Goal: Task Accomplishment & Management: Manage account settings

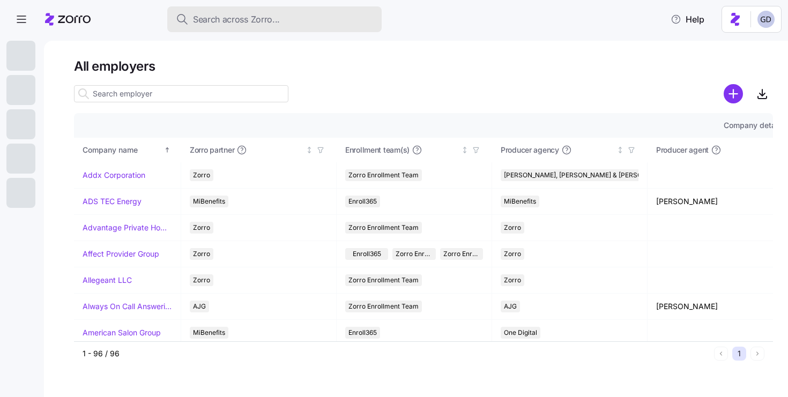
click at [234, 19] on span "Search across Zorro..." at bounding box center [236, 19] width 87 height 13
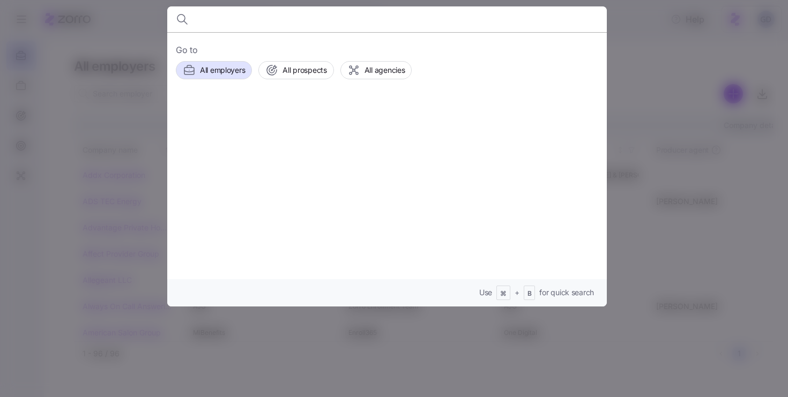
click at [296, 26] on input at bounding box center [334, 19] width 274 height 26
click at [221, 15] on input at bounding box center [334, 19] width 274 height 26
click at [211, 12] on input at bounding box center [334, 19] width 274 height 26
click at [215, 23] on input at bounding box center [334, 19] width 274 height 26
click at [247, 25] on input at bounding box center [334, 19] width 274 height 26
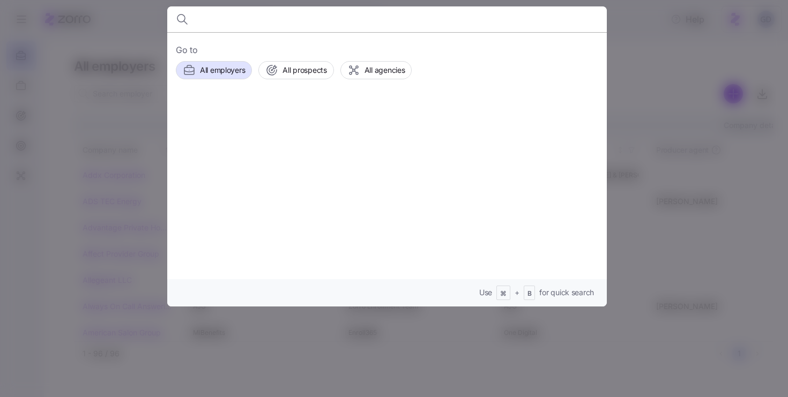
click at [292, 19] on input at bounding box center [334, 19] width 274 height 26
click at [264, 16] on input at bounding box center [334, 19] width 274 height 26
click at [297, 74] on span "All prospects" at bounding box center [304, 70] width 44 height 11
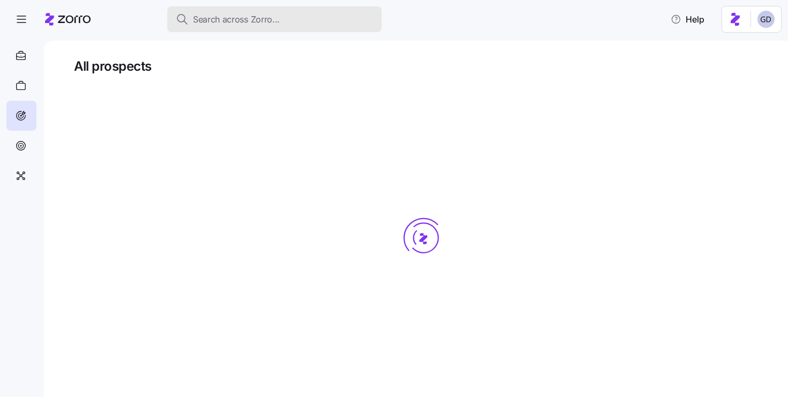
click at [271, 24] on span "Search across Zorro..." at bounding box center [236, 19] width 87 height 13
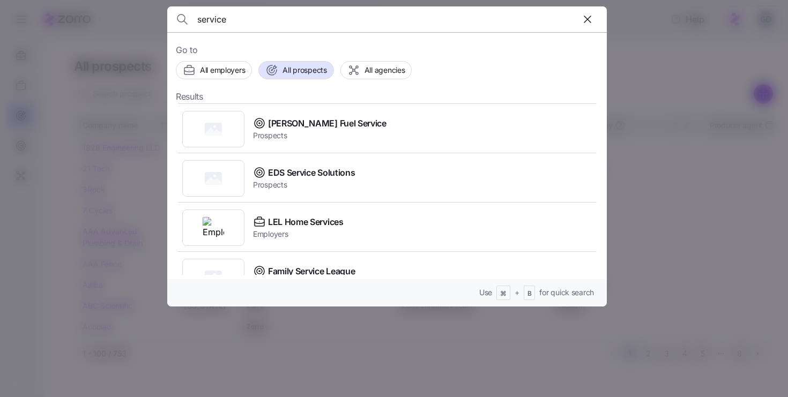
scroll to position [158, 0]
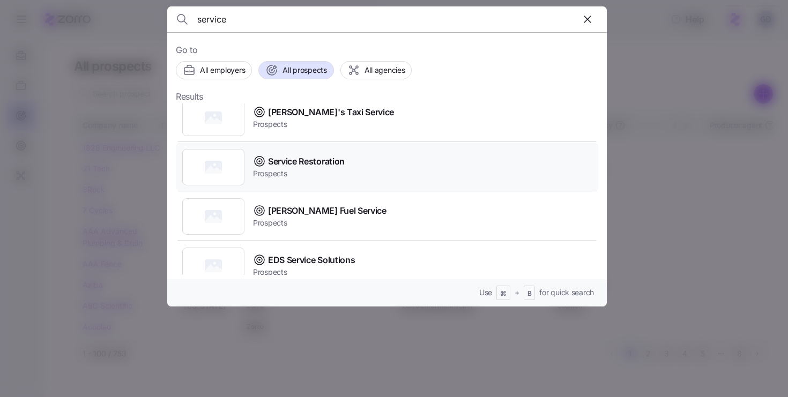
type input "service"
click at [281, 167] on span "Service Restoration" at bounding box center [306, 161] width 77 height 13
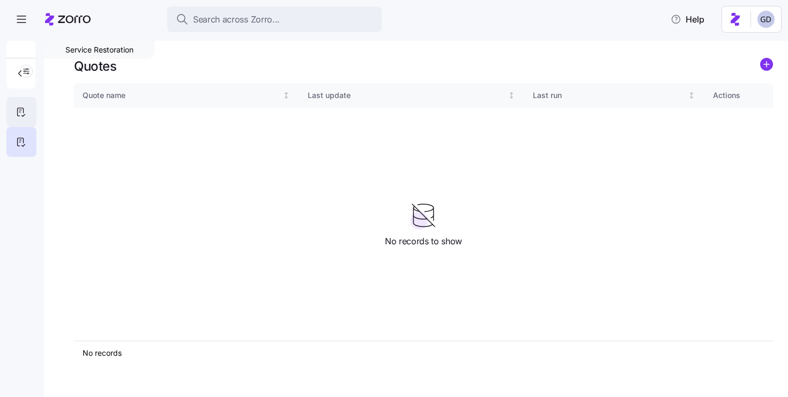
click at [25, 113] on icon at bounding box center [21, 112] width 12 height 13
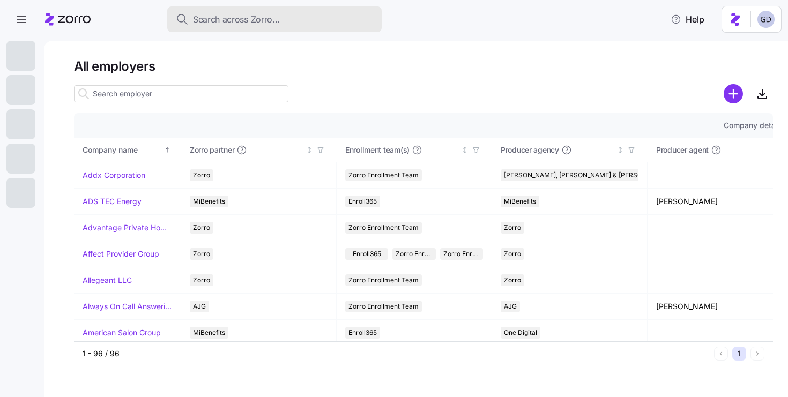
click at [228, 21] on span "Search across Zorro..." at bounding box center [236, 19] width 87 height 13
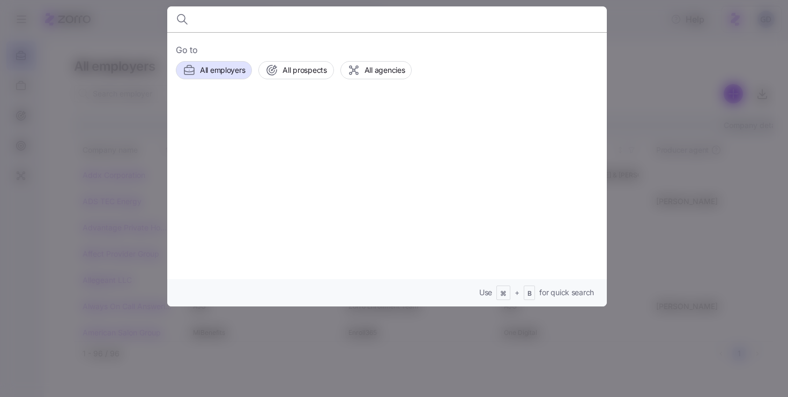
click at [645, 107] on div at bounding box center [394, 198] width 788 height 397
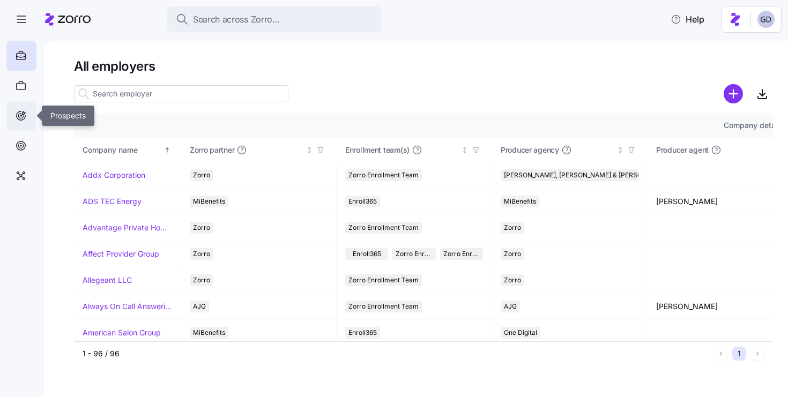
click at [27, 109] on div at bounding box center [21, 116] width 30 height 30
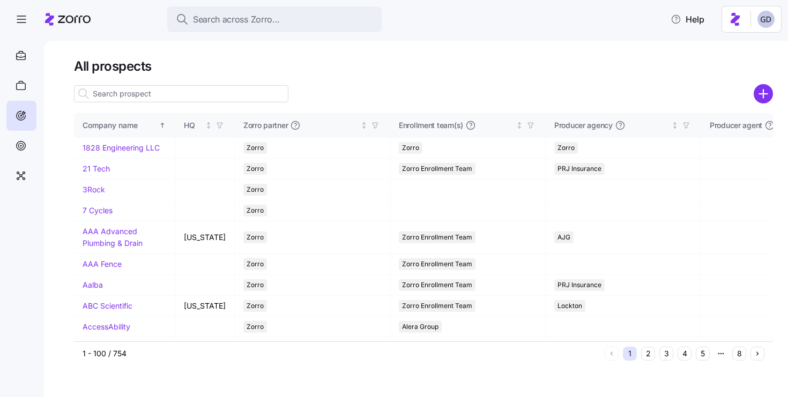
click at [760, 94] on icon "add icon" at bounding box center [763, 94] width 8 height 0
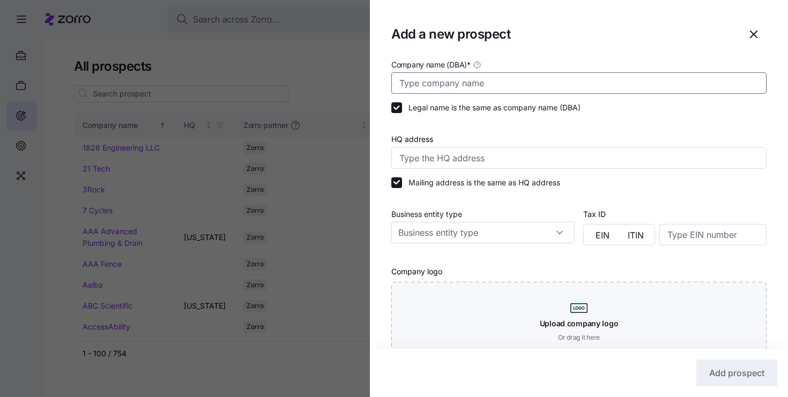
click at [459, 86] on input "Company name (DBA) *" at bounding box center [578, 82] width 375 height 21
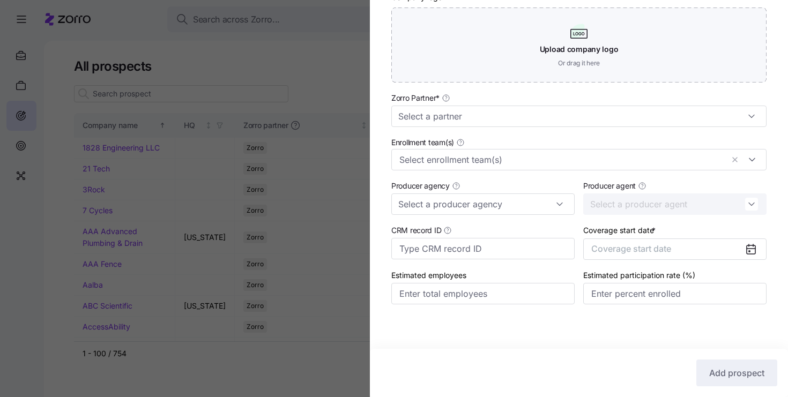
scroll to position [279, 0]
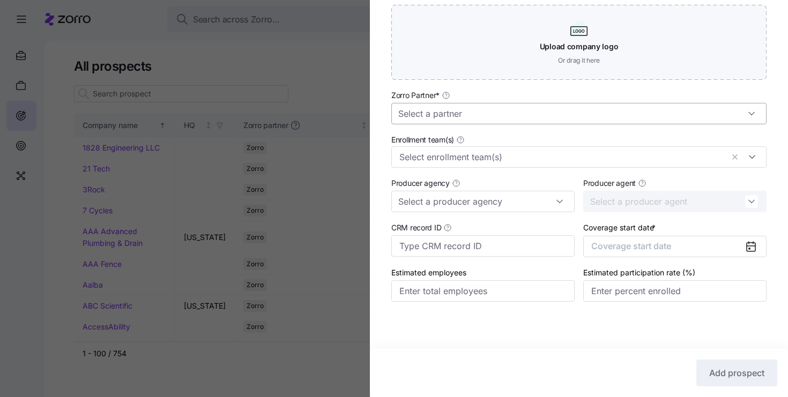
type input "Stevens Corp"
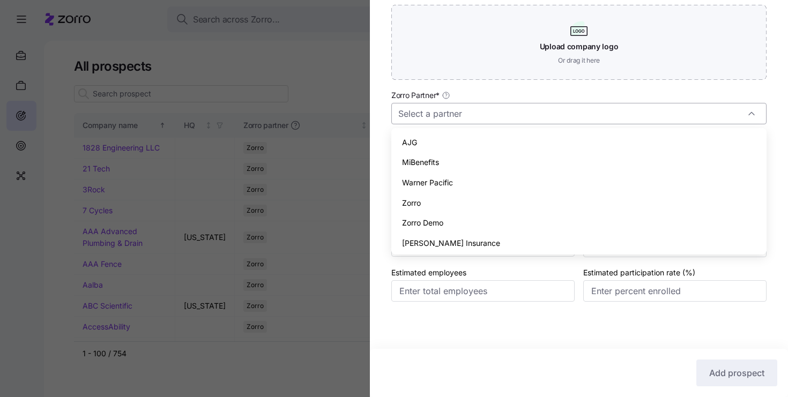
click at [455, 112] on input "Zorro Partner *" at bounding box center [578, 113] width 375 height 21
click at [406, 205] on span "Zorro" at bounding box center [411, 203] width 19 height 12
type input "Zorro"
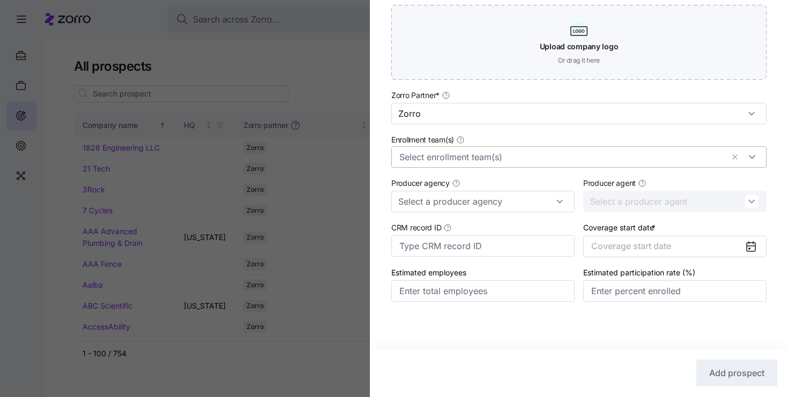
click at [451, 159] on input "Enrollment team(s)" at bounding box center [561, 157] width 324 height 14
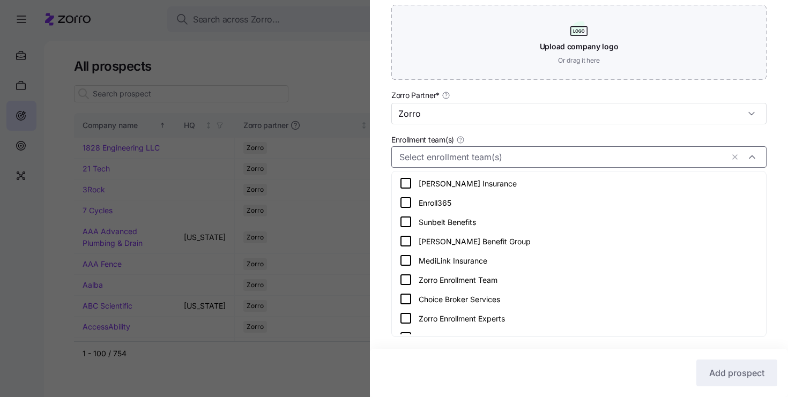
click at [410, 315] on icon at bounding box center [405, 318] width 13 height 13
click at [408, 315] on icon at bounding box center [405, 318] width 11 height 11
click at [408, 283] on icon at bounding box center [405, 279] width 13 height 13
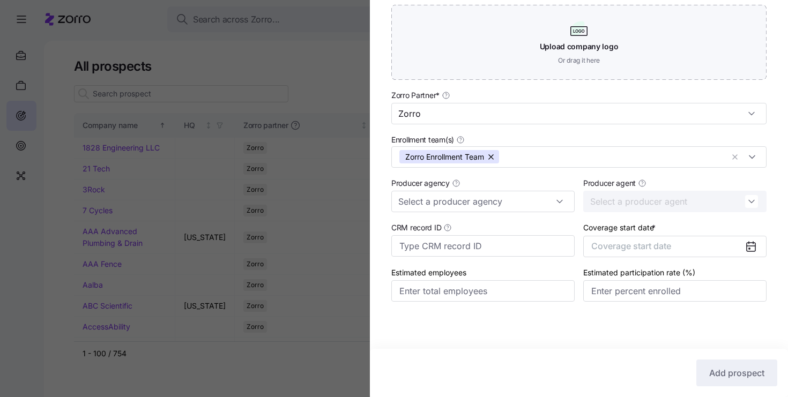
click at [382, 251] on div "Company name (DBA) * Stevens Corp Legal name is the same as company name (DBA) …" at bounding box center [579, 52] width 418 height 542
click at [652, 250] on span "Coverage start date" at bounding box center [631, 246] width 80 height 11
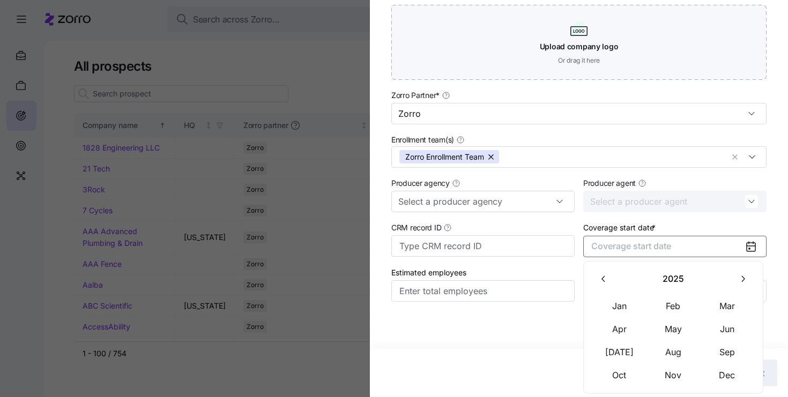
click at [740, 285] on button "button" at bounding box center [743, 279] width 23 height 23
click at [621, 304] on button "Jan" at bounding box center [620, 306] width 54 height 23
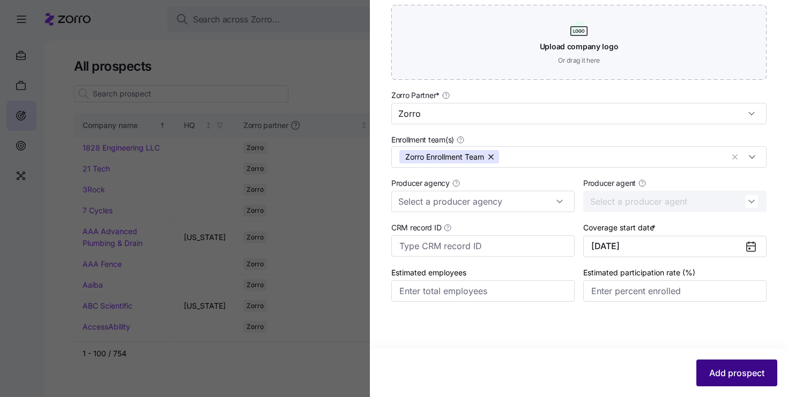
click at [733, 371] on span "Add prospect" at bounding box center [736, 373] width 55 height 13
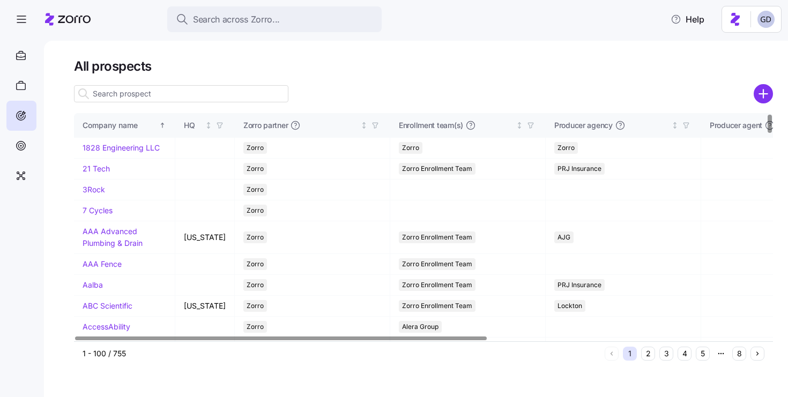
click at [178, 98] on input at bounding box center [181, 93] width 214 height 17
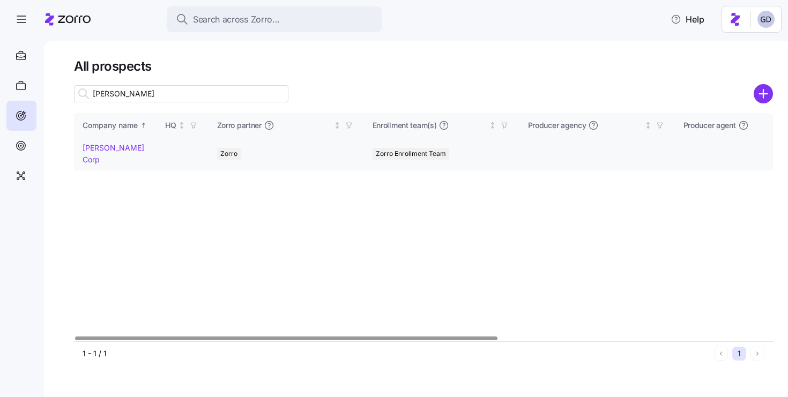
type input "Stevens"
click at [113, 150] on link "Stevens Corp" at bounding box center [114, 153] width 62 height 21
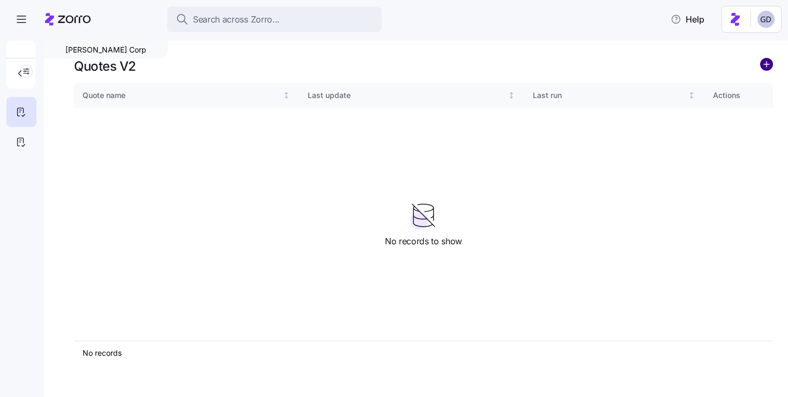
click at [765, 59] on circle "add icon" at bounding box center [767, 64] width 12 height 12
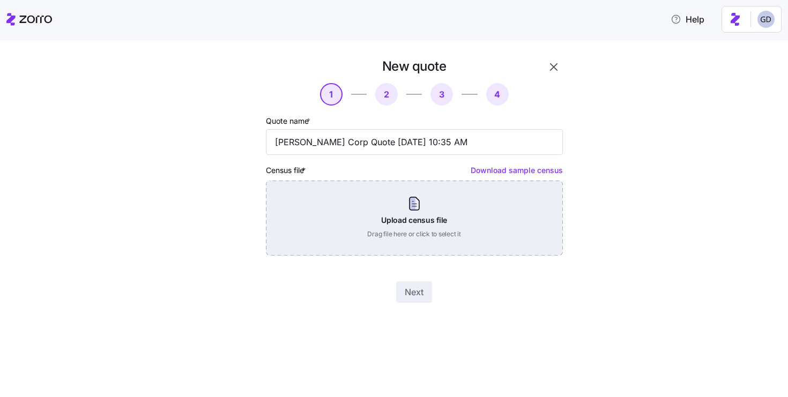
click at [400, 237] on div "Upload census file Drag file here or click to select it" at bounding box center [414, 218] width 297 height 75
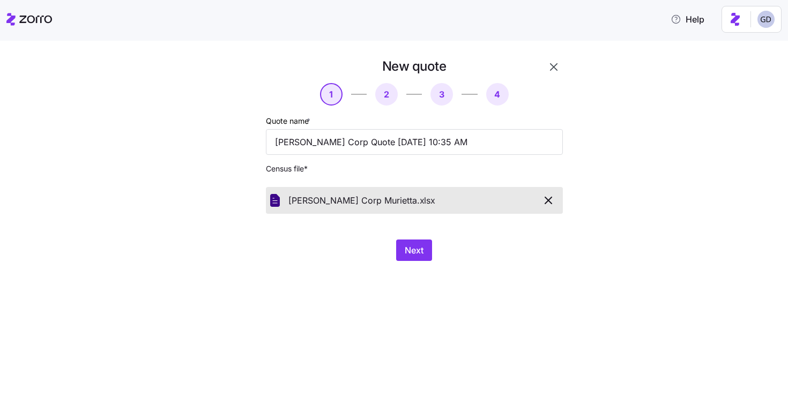
click at [399, 239] on div "New quote 1 2 3 4 Quote name * Stevens Corp Quote 10/02/2025 10:35 AM Census fi…" at bounding box center [415, 160] width 306 height 212
click at [401, 245] on button "Next" at bounding box center [414, 250] width 36 height 21
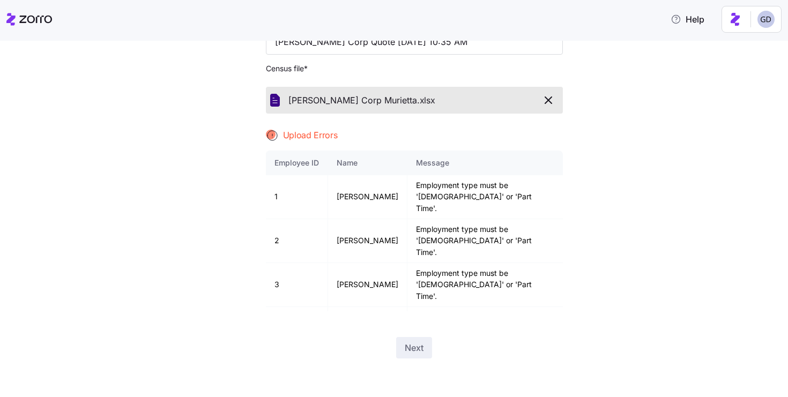
scroll to position [100, 0]
click at [542, 107] on button "button" at bounding box center [549, 100] width 20 height 18
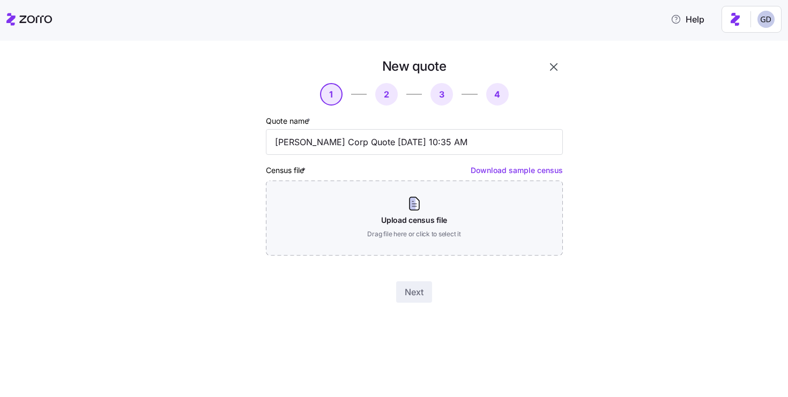
scroll to position [0, 0]
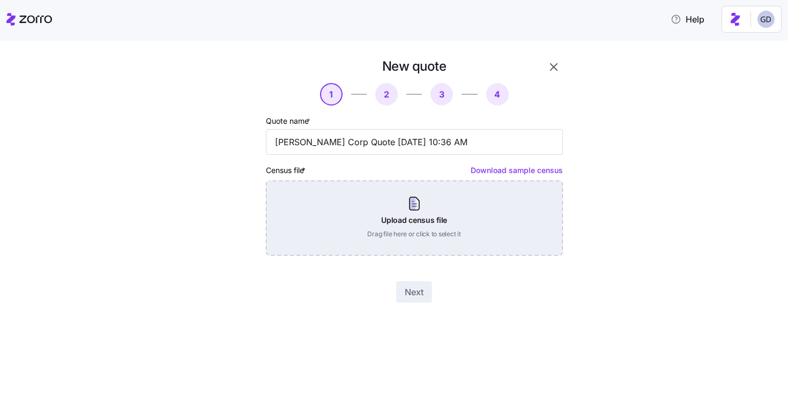
click at [412, 229] on div "Upload census file Drag file here or click to select it" at bounding box center [414, 218] width 297 height 75
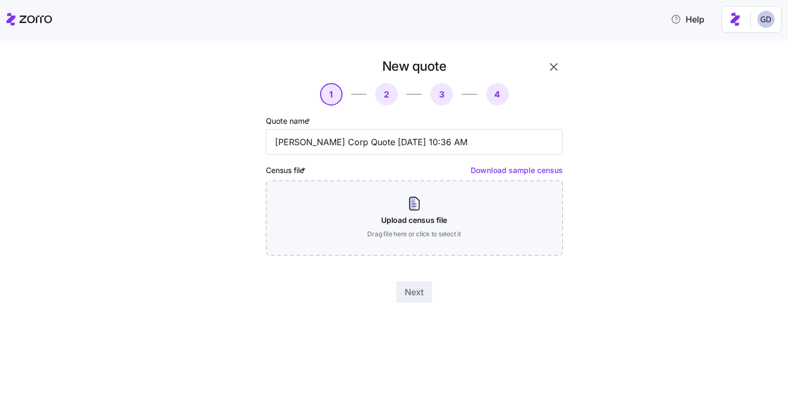
click at [556, 64] on icon "button" at bounding box center [554, 67] width 8 height 8
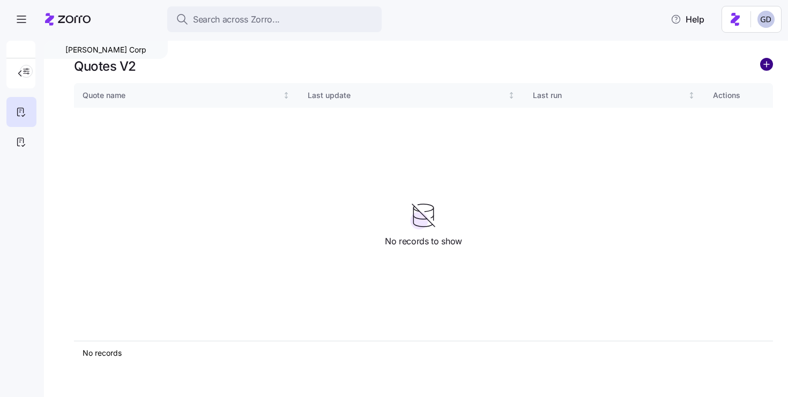
click at [764, 63] on circle "add icon" at bounding box center [767, 64] width 12 height 12
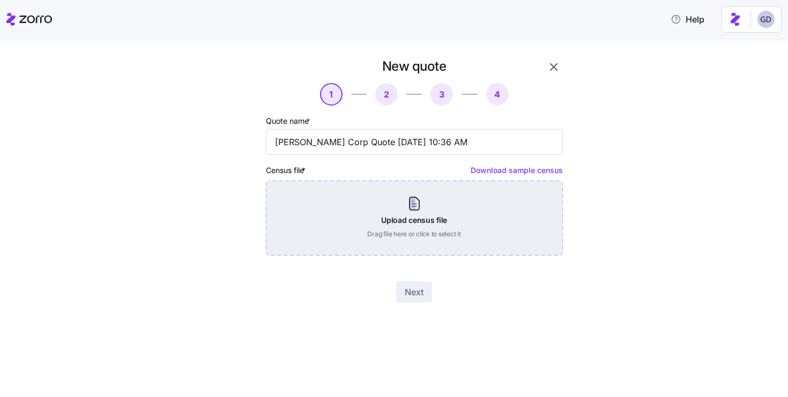
click at [391, 210] on div "Upload census file Drag file here or click to select it" at bounding box center [414, 218] width 297 height 75
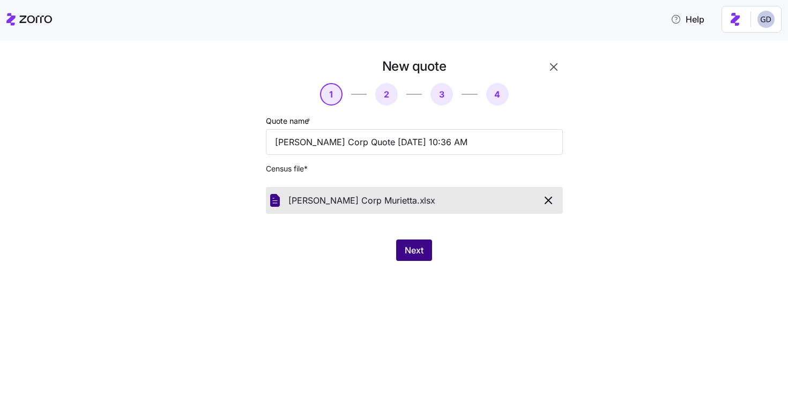
click at [408, 246] on span "Next" at bounding box center [414, 250] width 19 height 13
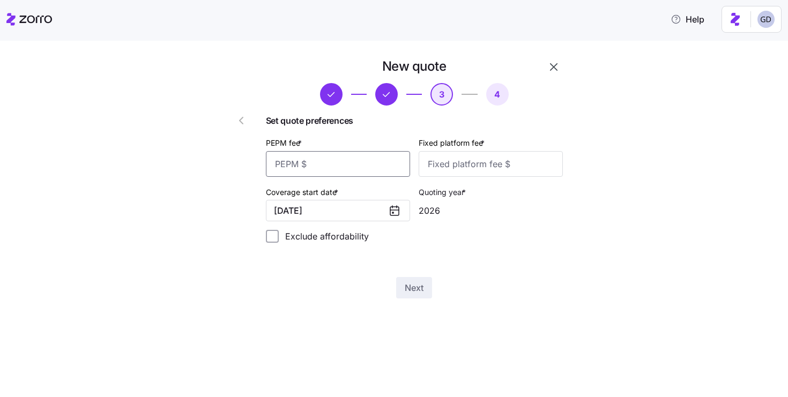
click at [325, 156] on input "PEPM fee *" at bounding box center [338, 164] width 144 height 26
type input "20"
type input "1000"
click at [427, 293] on button "Next" at bounding box center [414, 287] width 36 height 21
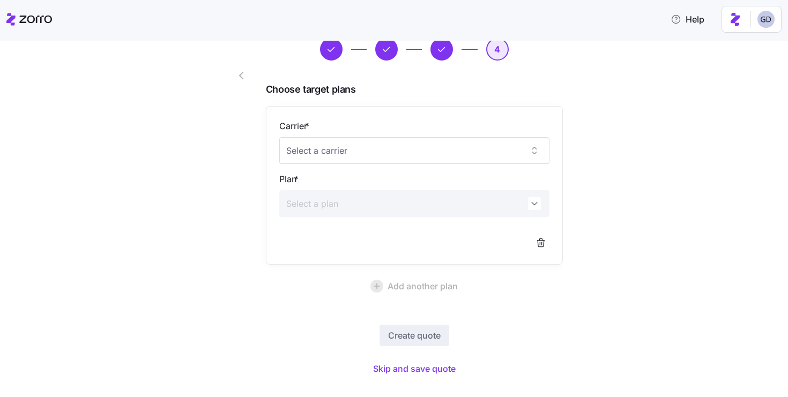
scroll to position [59, 0]
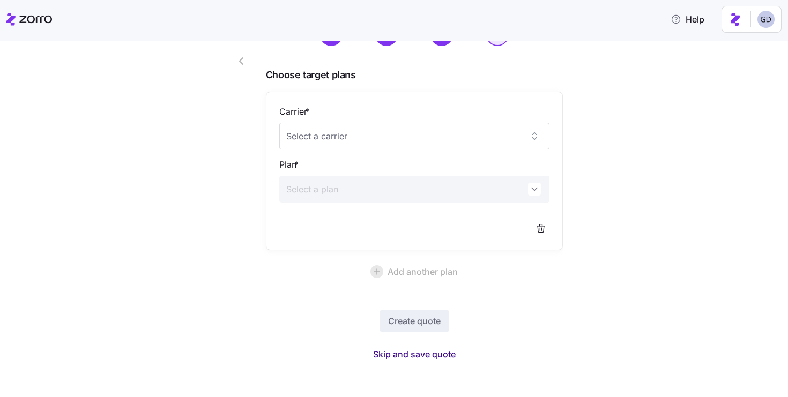
click at [406, 353] on span "Skip and save quote" at bounding box center [414, 354] width 83 height 13
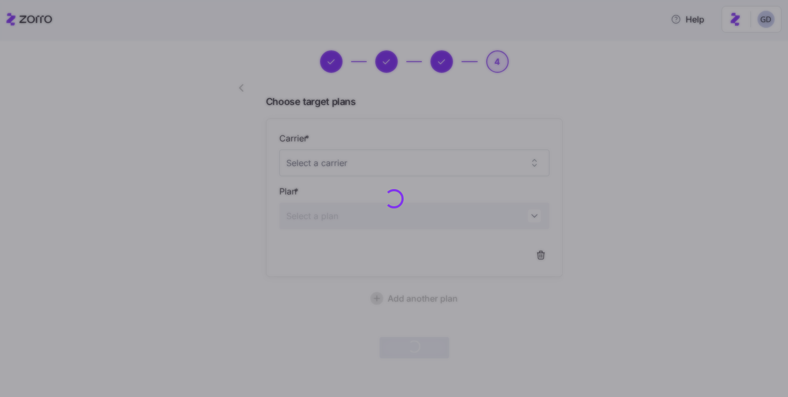
scroll to position [32, 0]
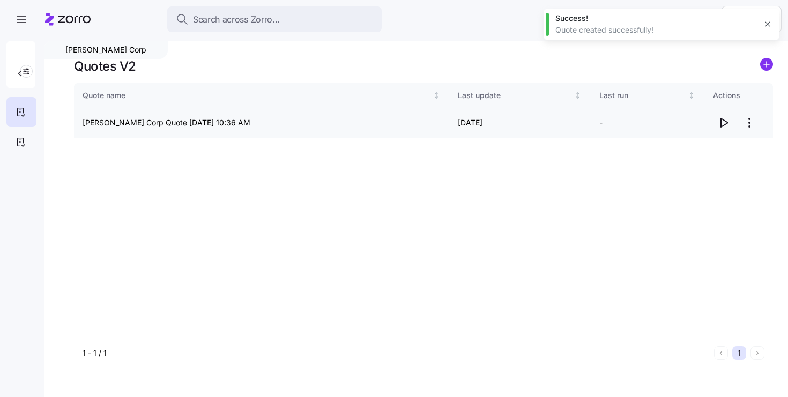
click at [725, 123] on icon "button" at bounding box center [723, 122] width 13 height 13
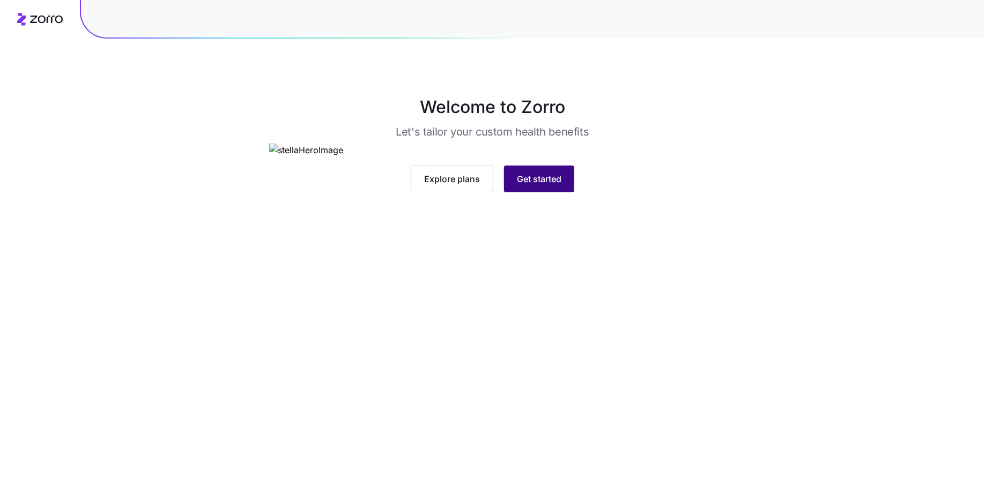
click at [528, 192] on button "Get started" at bounding box center [539, 179] width 70 height 27
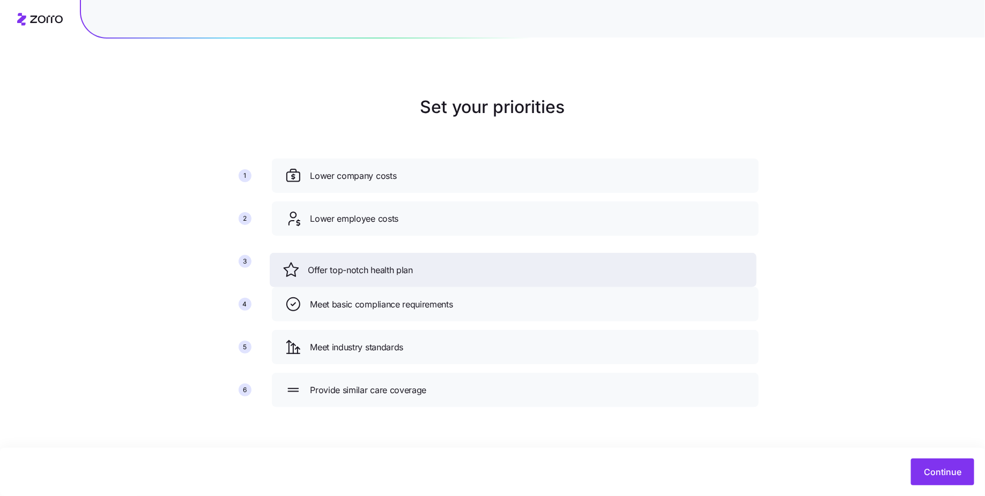
drag, startPoint x: 421, startPoint y: 223, endPoint x: 419, endPoint y: 274, distance: 51.5
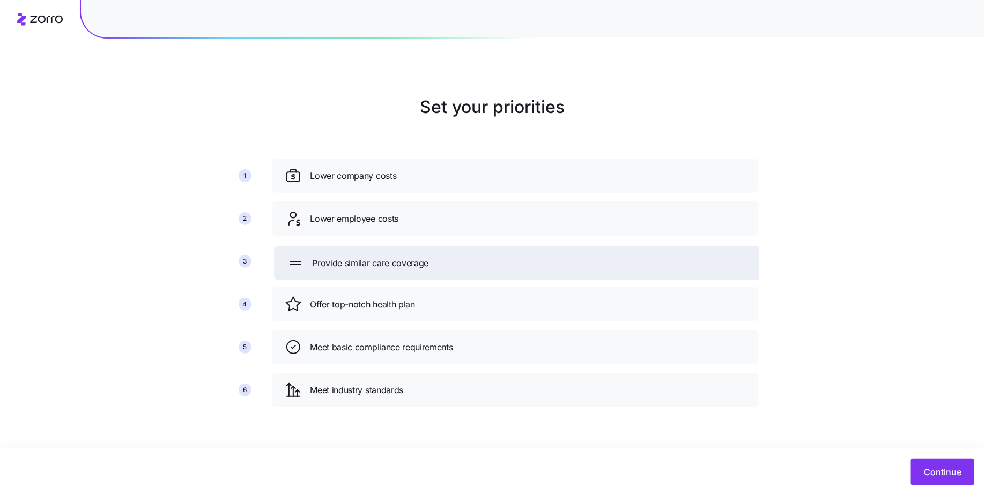
drag, startPoint x: 381, startPoint y: 392, endPoint x: 384, endPoint y: 251, distance: 141.0
click at [384, 257] on span "Provide similar care coverage" at bounding box center [370, 263] width 116 height 13
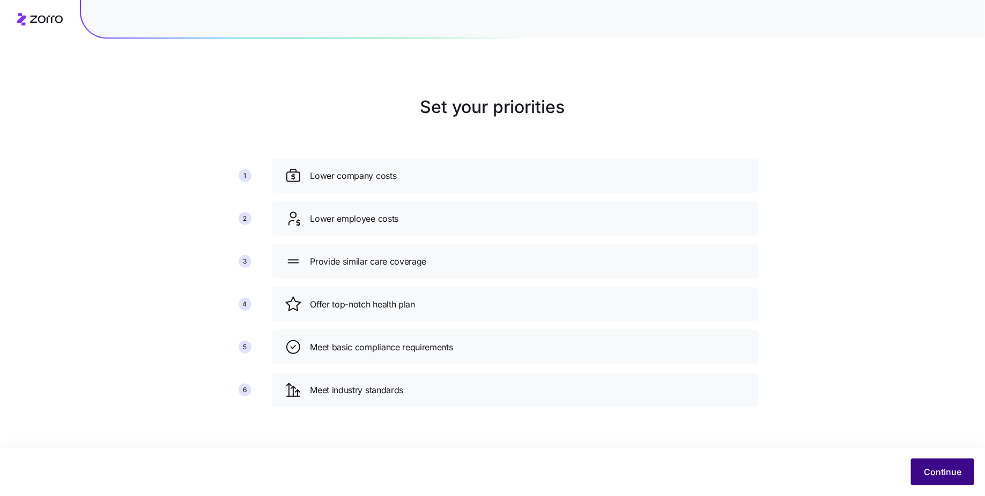
click at [974, 475] on button "Continue" at bounding box center [942, 472] width 63 height 27
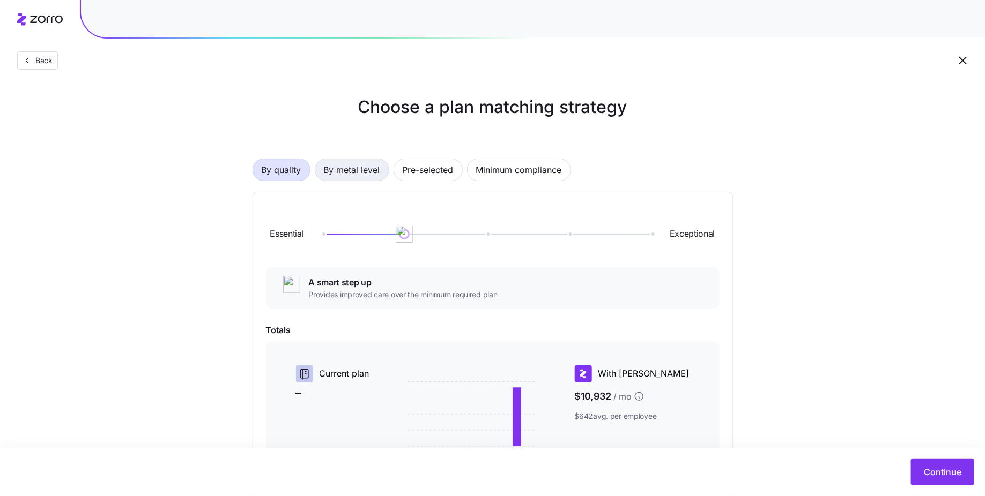
click at [365, 165] on span "By metal level" at bounding box center [352, 169] width 56 height 21
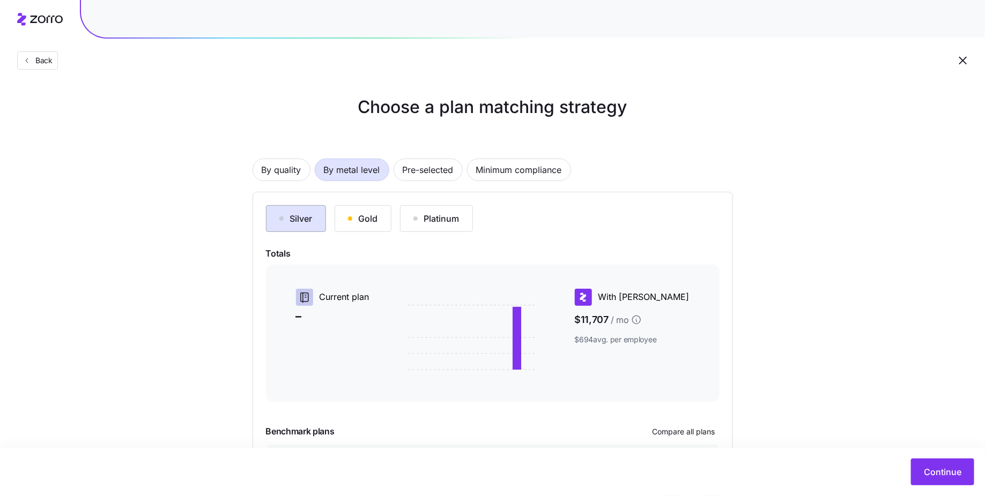
click at [307, 217] on div "Silver" at bounding box center [295, 218] width 33 height 13
click at [376, 225] on button "Gold" at bounding box center [362, 218] width 57 height 27
click at [285, 214] on div "Silver" at bounding box center [295, 218] width 33 height 13
click at [367, 219] on div "Gold" at bounding box center [363, 218] width 30 height 13
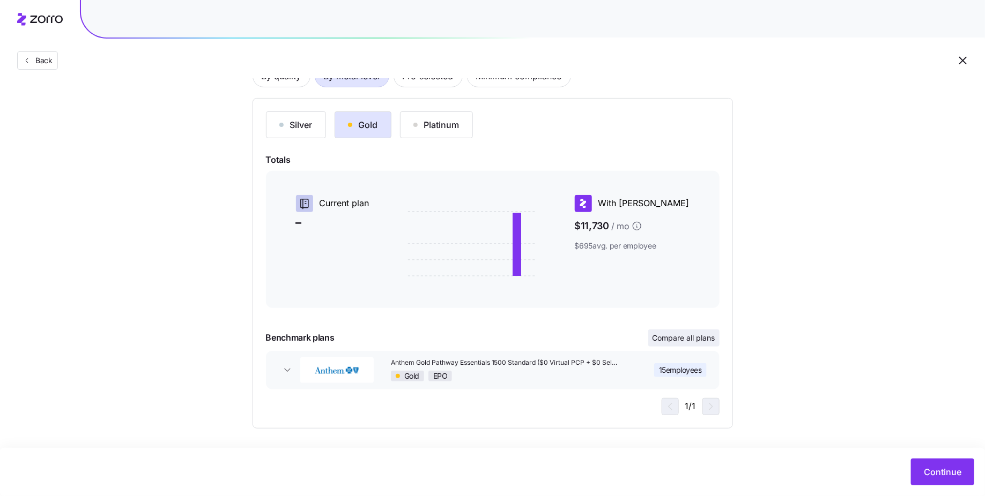
click at [699, 333] on span "Compare all plans" at bounding box center [683, 338] width 63 height 11
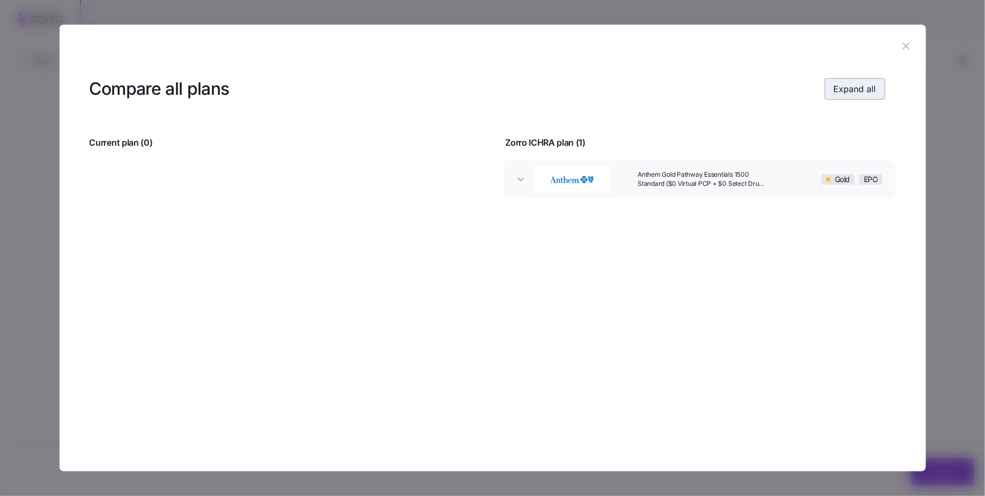
click at [859, 89] on span "Expand all" at bounding box center [854, 89] width 42 height 13
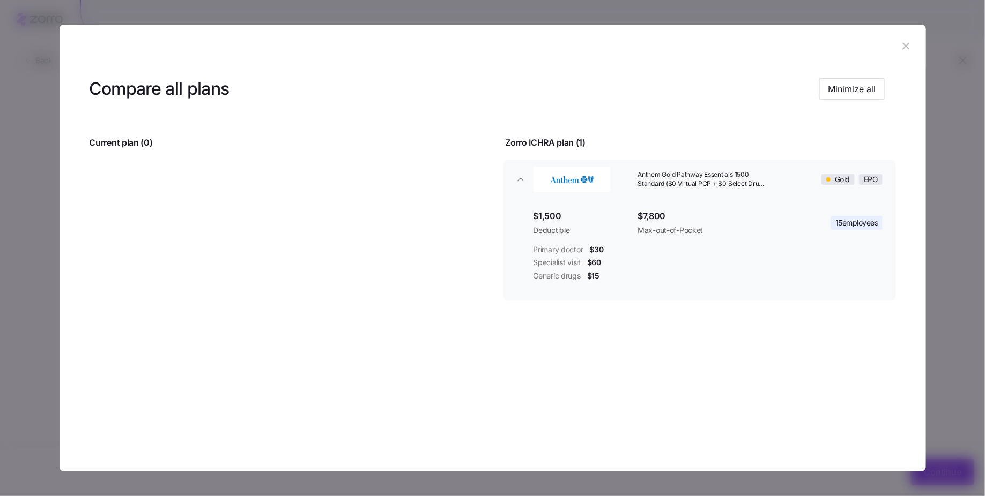
click at [905, 46] on icon "button" at bounding box center [906, 46] width 7 height 7
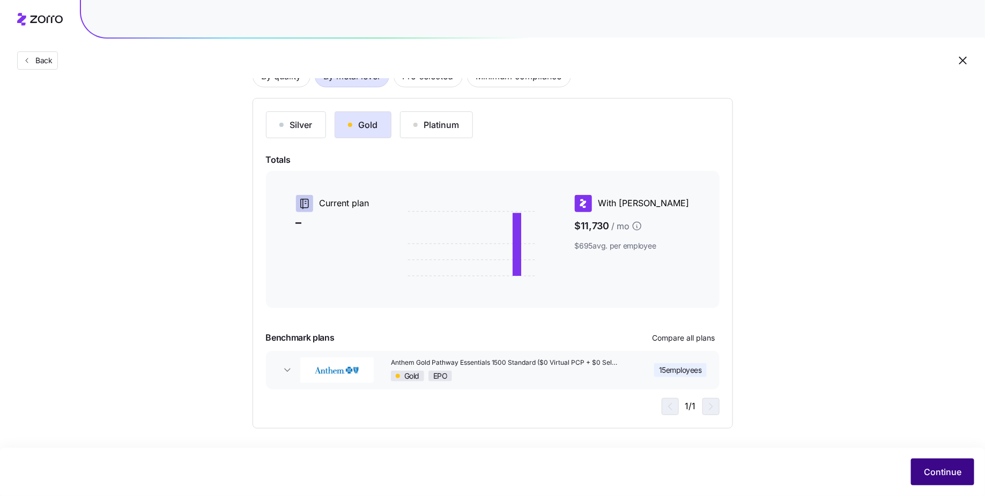
click at [962, 461] on button "Continue" at bounding box center [942, 472] width 63 height 27
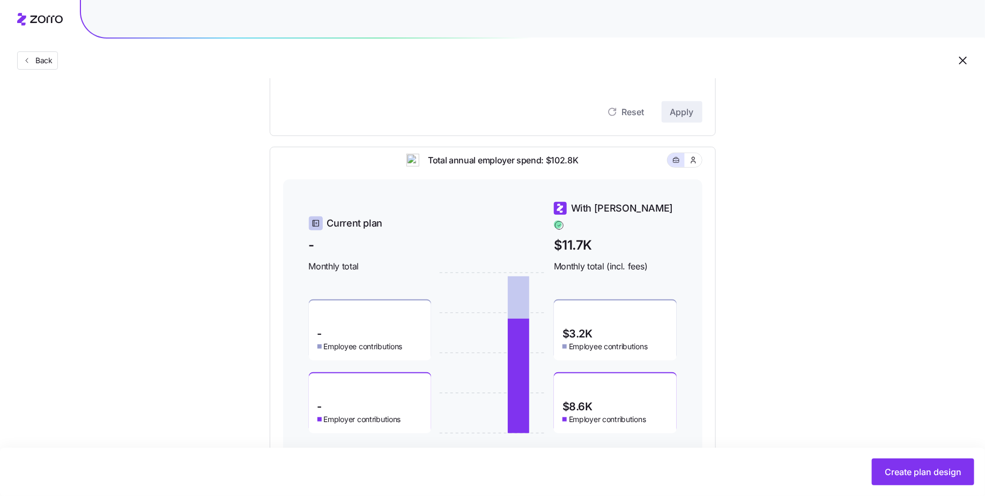
scroll to position [252, 0]
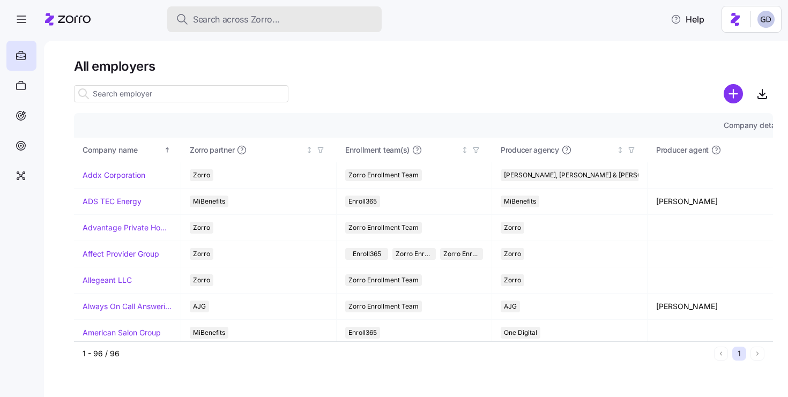
click at [258, 26] on button "Search across Zorro..." at bounding box center [274, 19] width 214 height 26
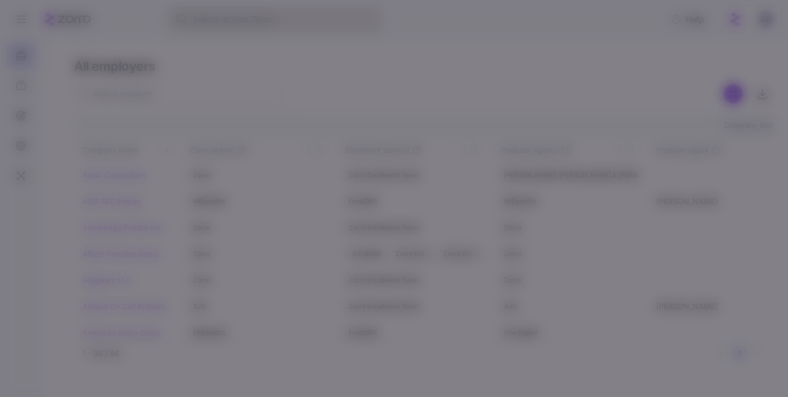
type input "T"
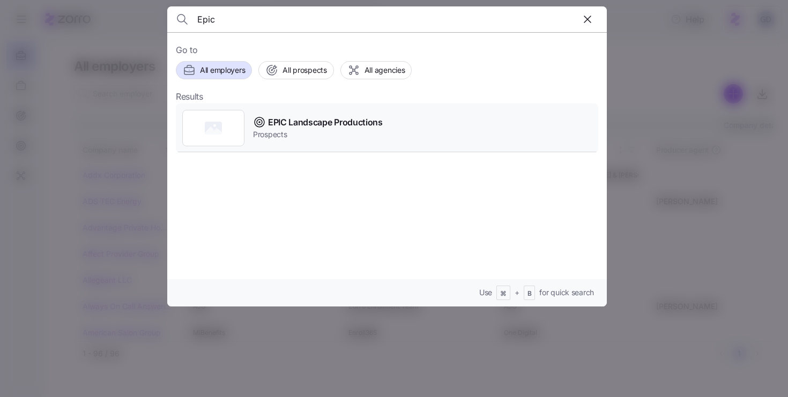
type input "Epic"
click at [354, 125] on span "EPIC Landscape Productions" at bounding box center [325, 122] width 115 height 13
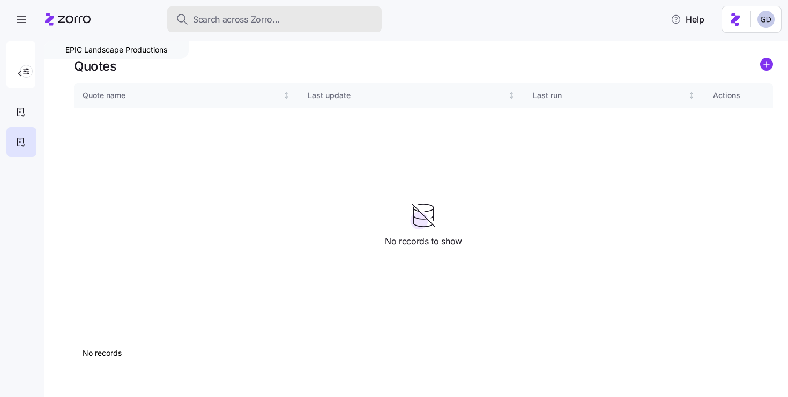
click at [257, 26] on button "Search across Zorro..." at bounding box center [274, 19] width 214 height 26
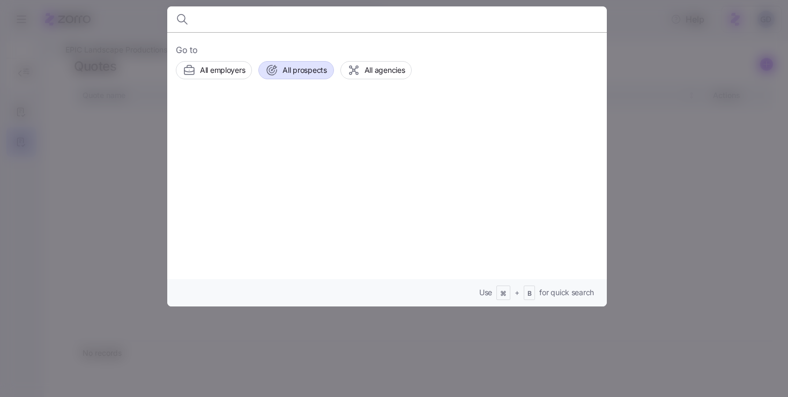
click at [317, 70] on span "All prospects" at bounding box center [304, 70] width 44 height 11
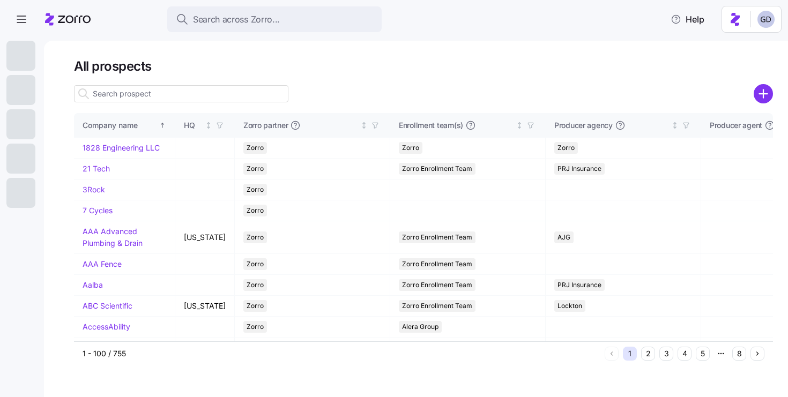
click at [212, 91] on input at bounding box center [181, 93] width 214 height 17
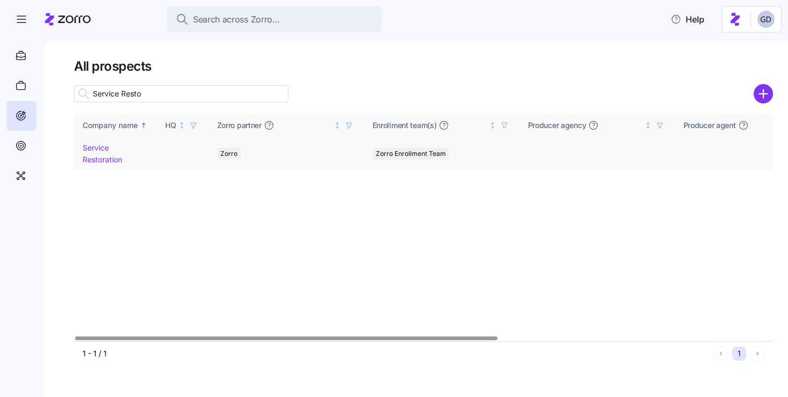
type input "Service Resto"
click at [93, 150] on link "Service Restoration" at bounding box center [103, 153] width 40 height 21
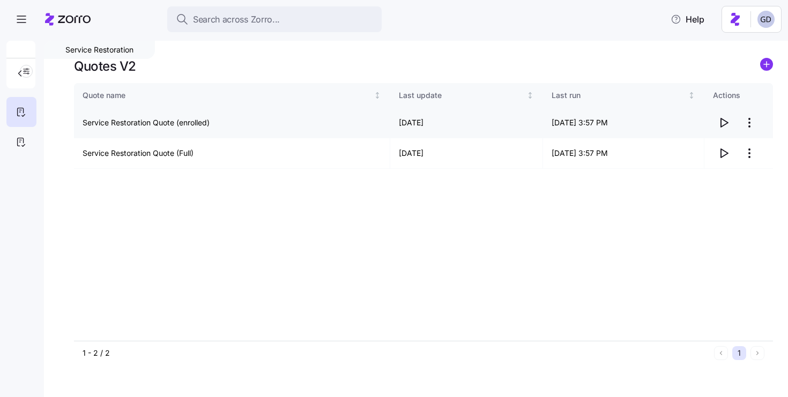
click at [724, 121] on icon "button" at bounding box center [723, 122] width 13 height 13
click at [728, 154] on icon "button" at bounding box center [723, 153] width 13 height 13
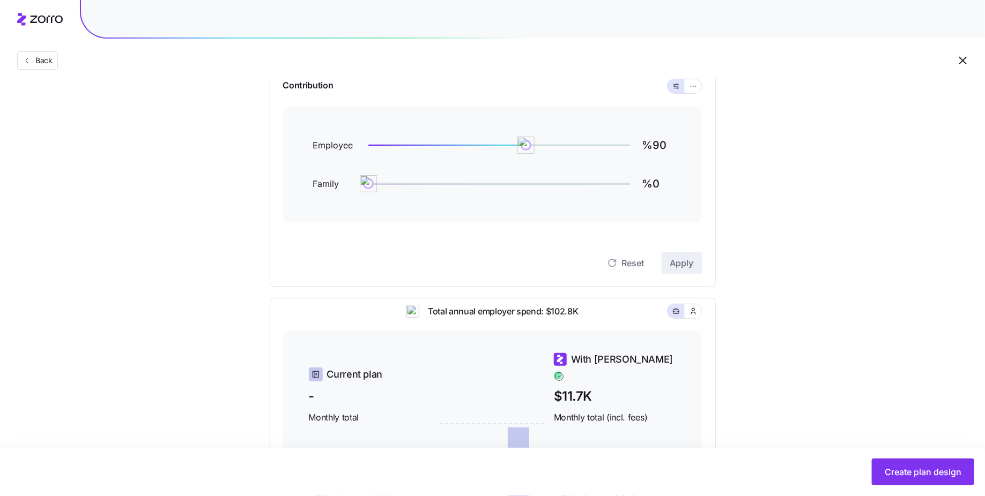
scroll to position [116, 0]
click at [32, 66] on button "Back" at bounding box center [37, 60] width 41 height 18
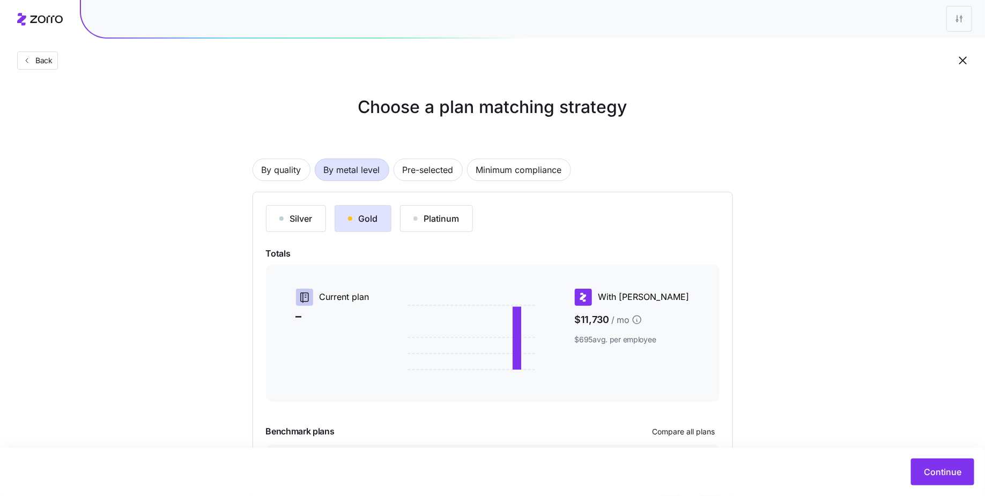
scroll to position [94, 0]
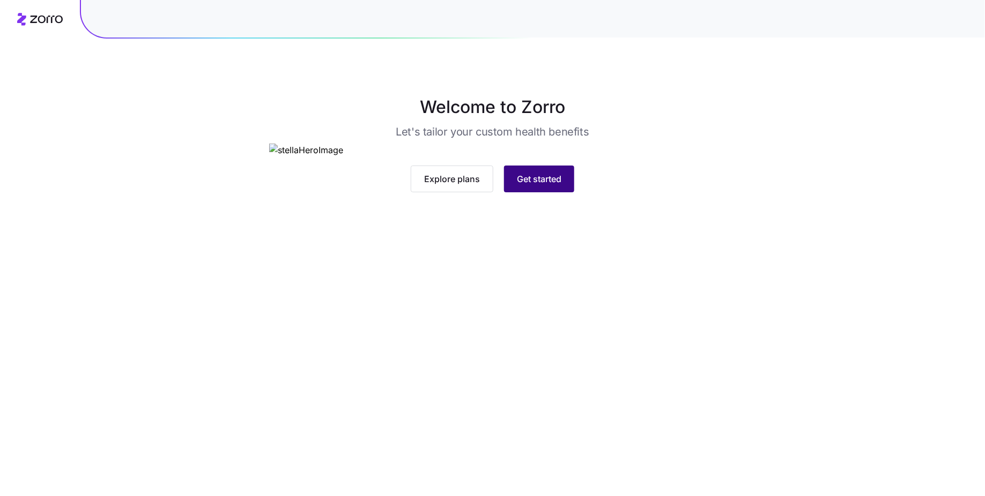
click at [532, 192] on button "Get started" at bounding box center [539, 179] width 70 height 27
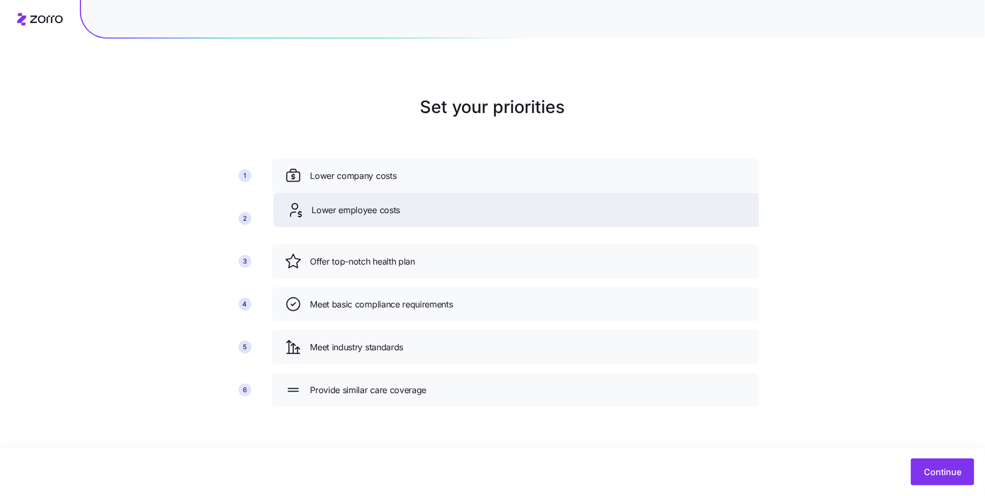
drag, startPoint x: 358, startPoint y: 263, endPoint x: 359, endPoint y: 211, distance: 51.5
click at [359, 211] on span "Lower employee costs" at bounding box center [356, 210] width 88 height 13
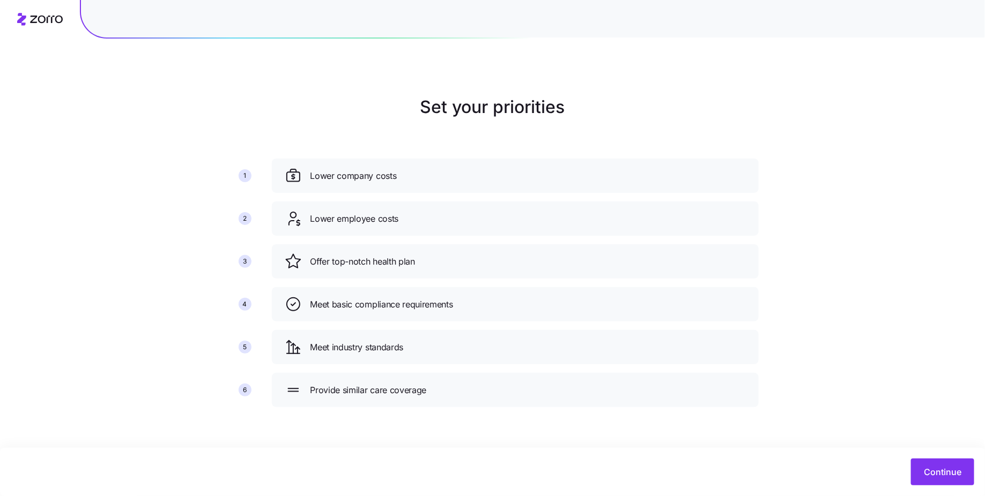
click at [816, 242] on div "Set your priorities 1 2 3 4 5 6 Lower company costs Lower employee costs Offer …" at bounding box center [492, 255] width 985 height 322
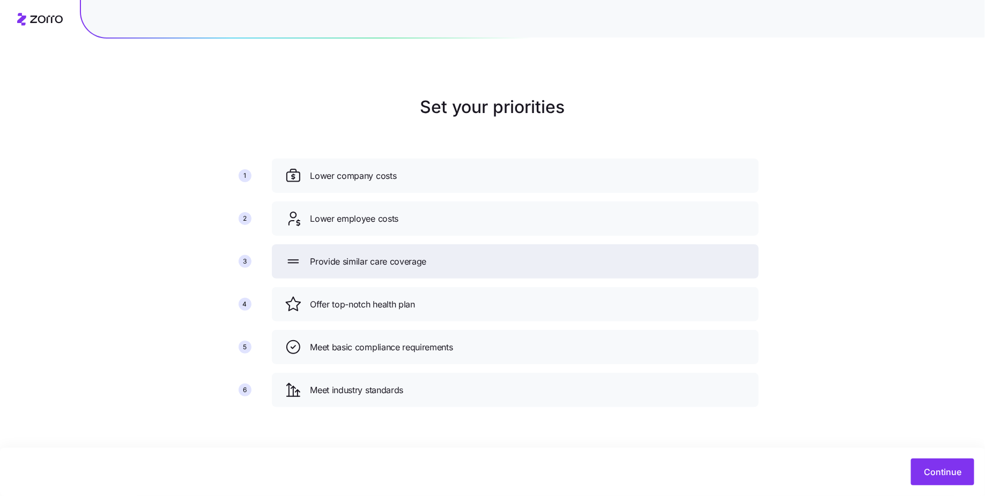
drag, startPoint x: 366, startPoint y: 389, endPoint x: 366, endPoint y: 260, distance: 128.6
click at [366, 260] on span "Provide similar care coverage" at bounding box center [368, 261] width 116 height 13
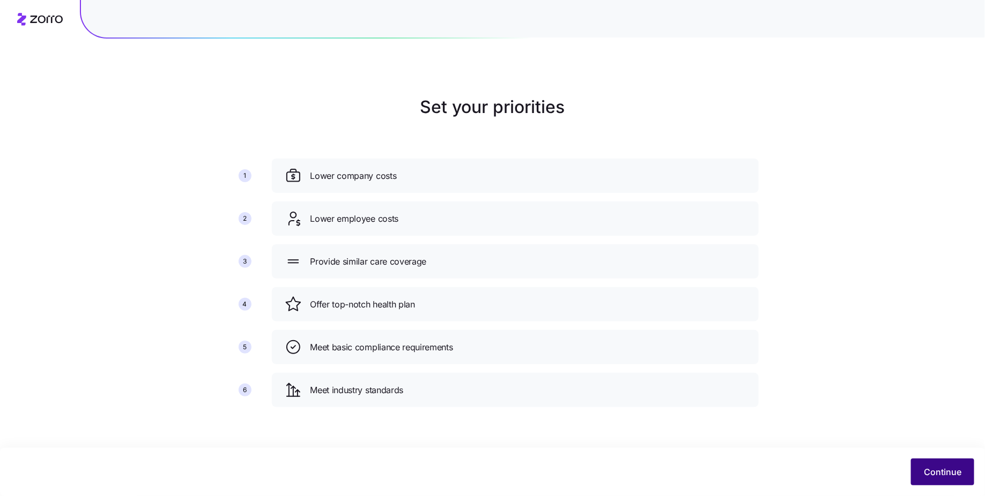
click at [933, 463] on button "Continue" at bounding box center [942, 472] width 63 height 27
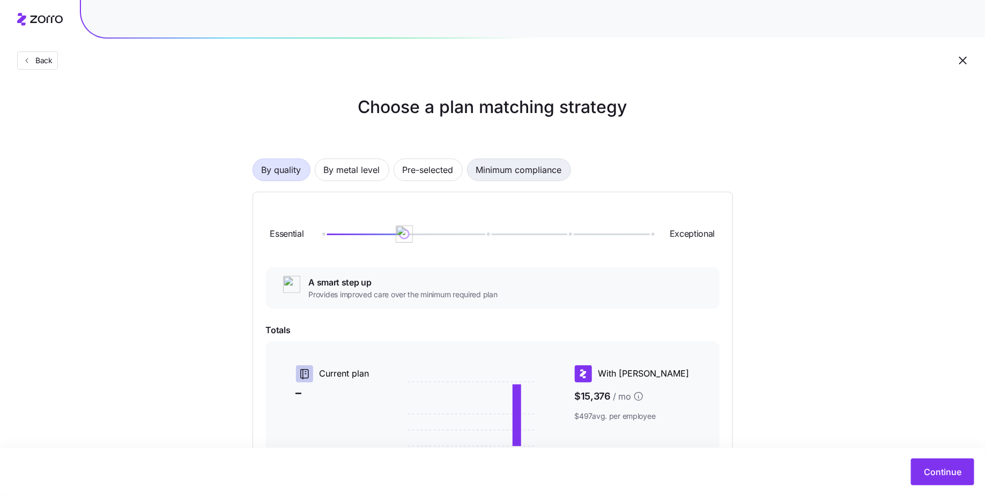
click at [534, 170] on span "Minimum compliance" at bounding box center [519, 169] width 86 height 21
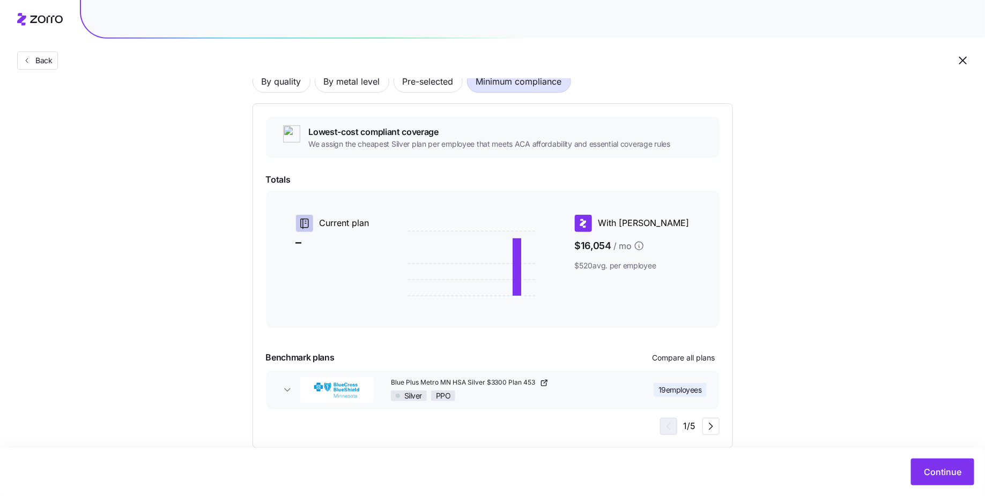
scroll to position [108, 0]
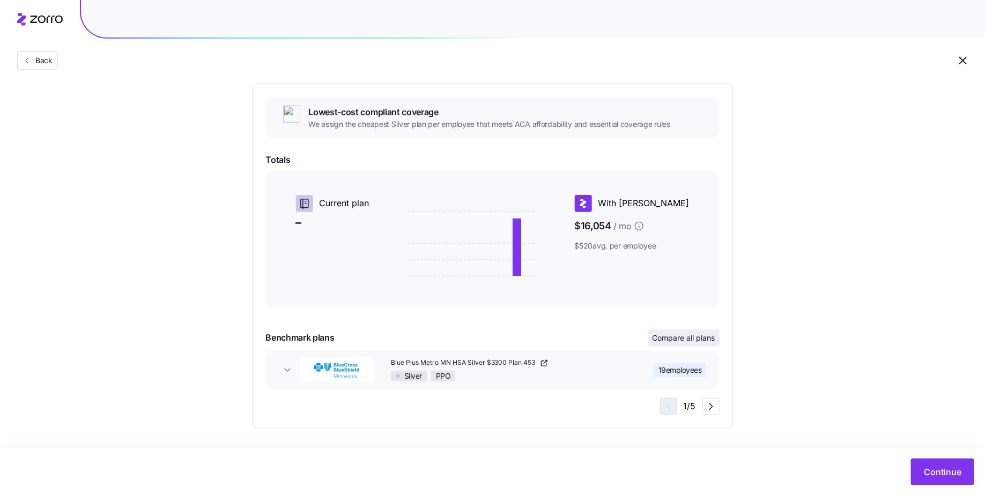
click at [688, 339] on span "Compare all plans" at bounding box center [683, 338] width 63 height 11
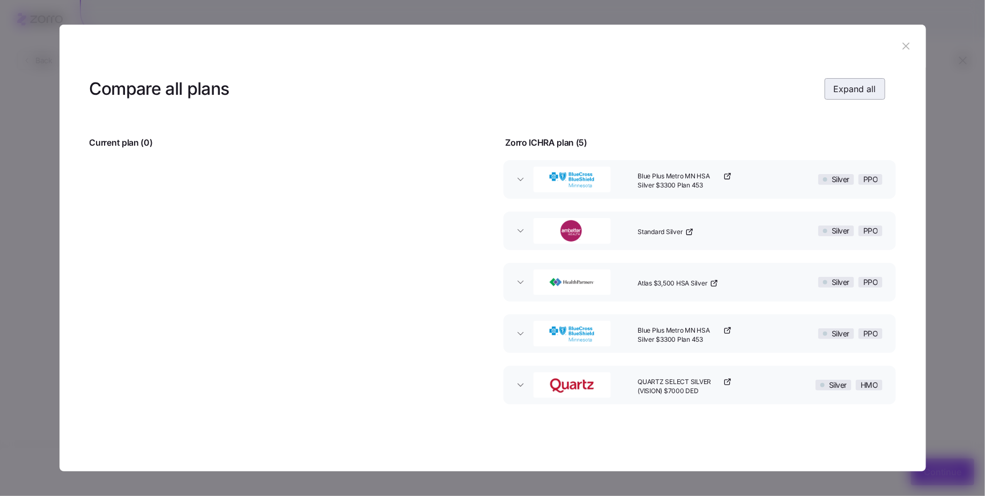
click at [851, 96] on button "Expand all" at bounding box center [854, 88] width 61 height 21
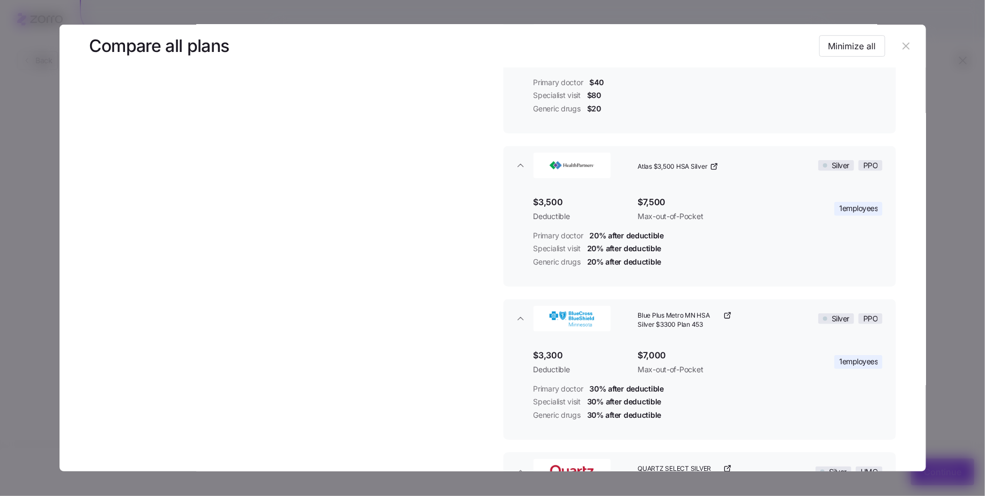
scroll to position [0, 0]
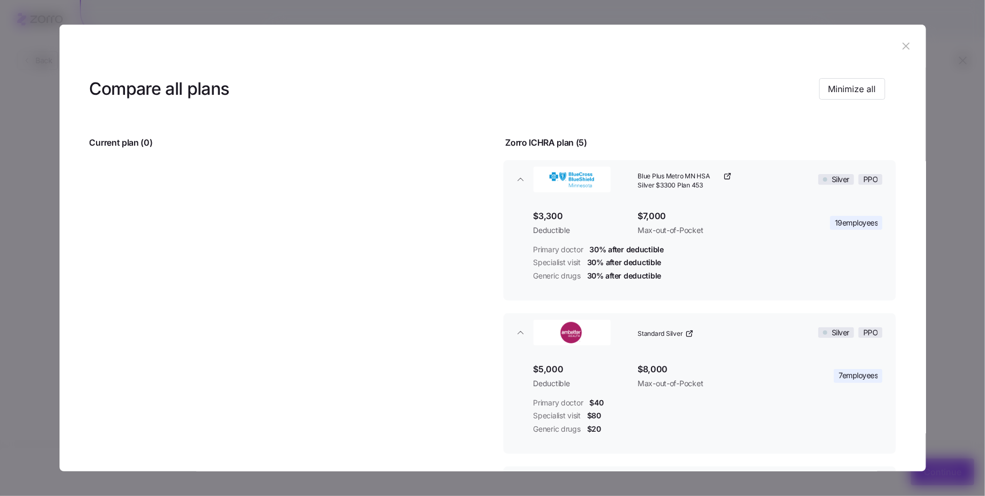
click at [899, 37] on header at bounding box center [492, 46] width 866 height 43
click at [899, 39] on button "button" at bounding box center [906, 46] width 17 height 17
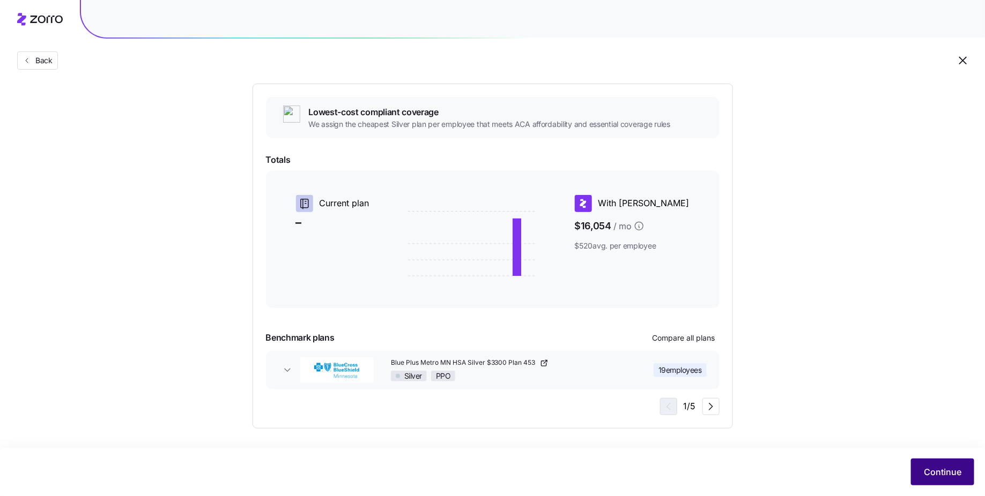
click at [942, 479] on span "Continue" at bounding box center [943, 472] width 38 height 13
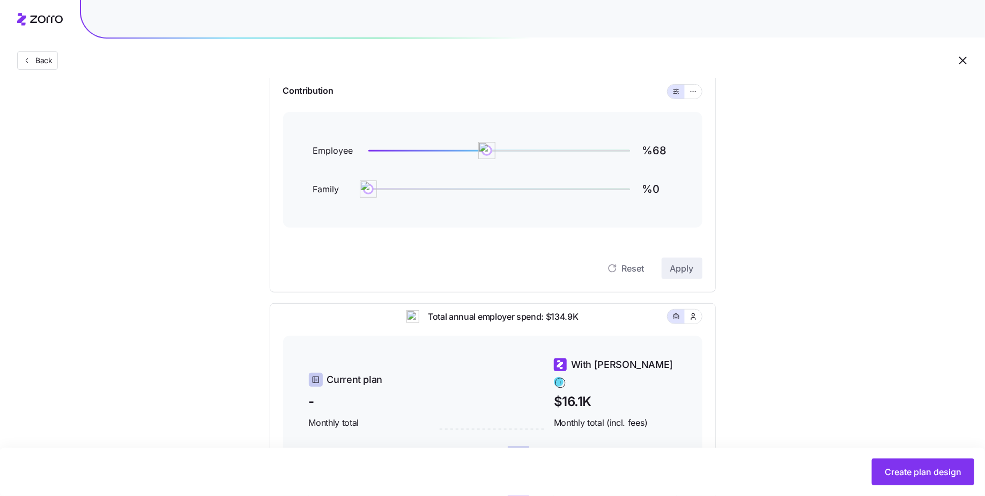
scroll to position [102, 0]
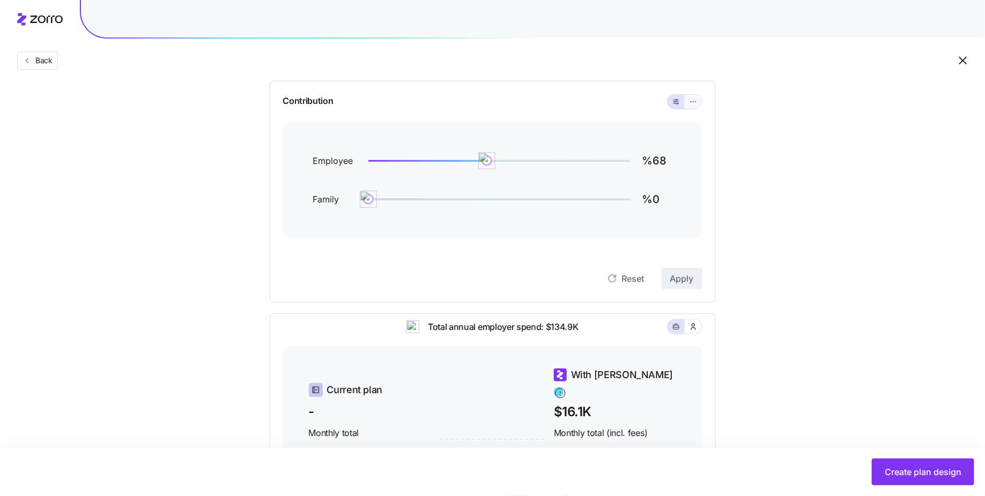
click at [690, 104] on icon "button" at bounding box center [693, 101] width 8 height 13
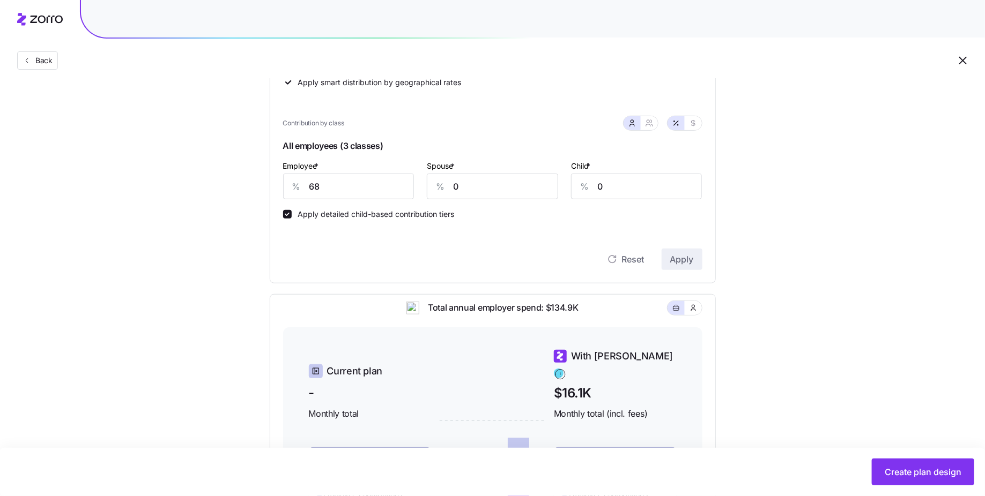
scroll to position [270, 0]
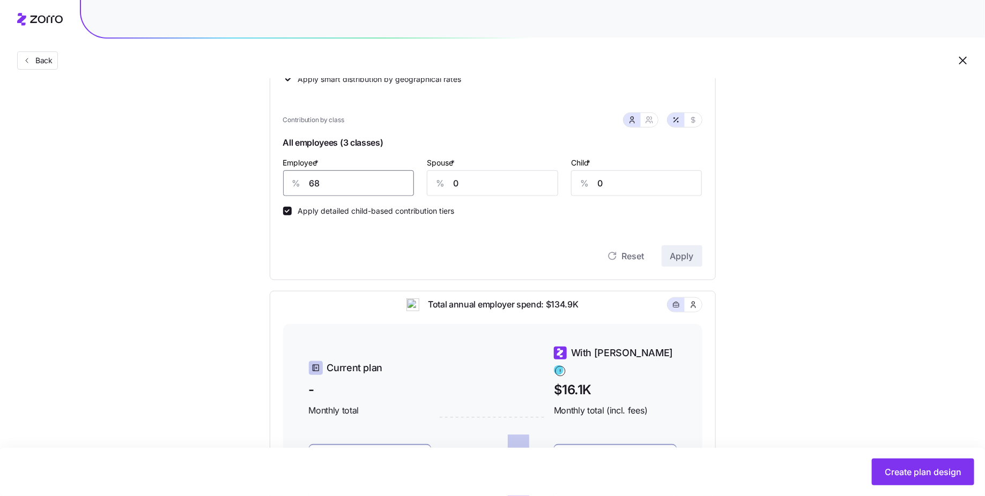
click at [344, 184] on input "68" at bounding box center [348, 183] width 131 height 26
click at [671, 252] on span "Apply" at bounding box center [682, 256] width 24 height 13
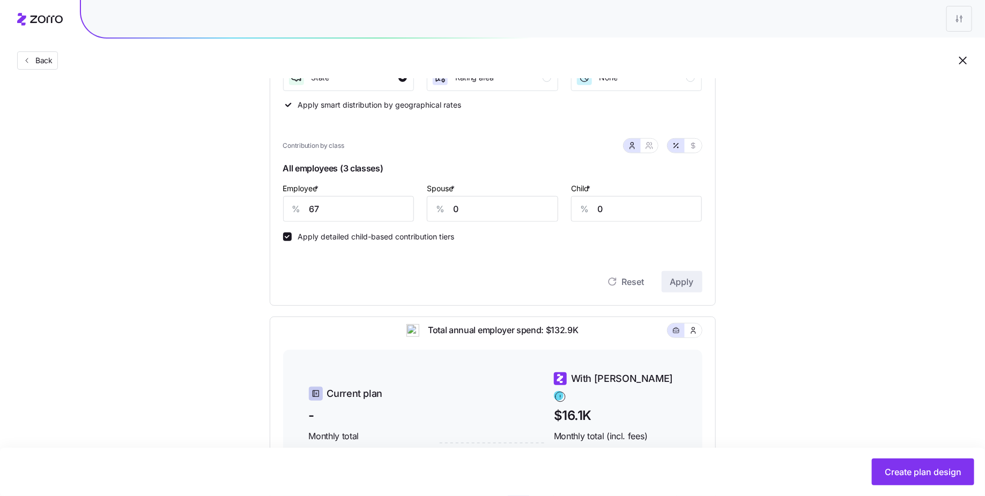
scroll to position [225, 0]
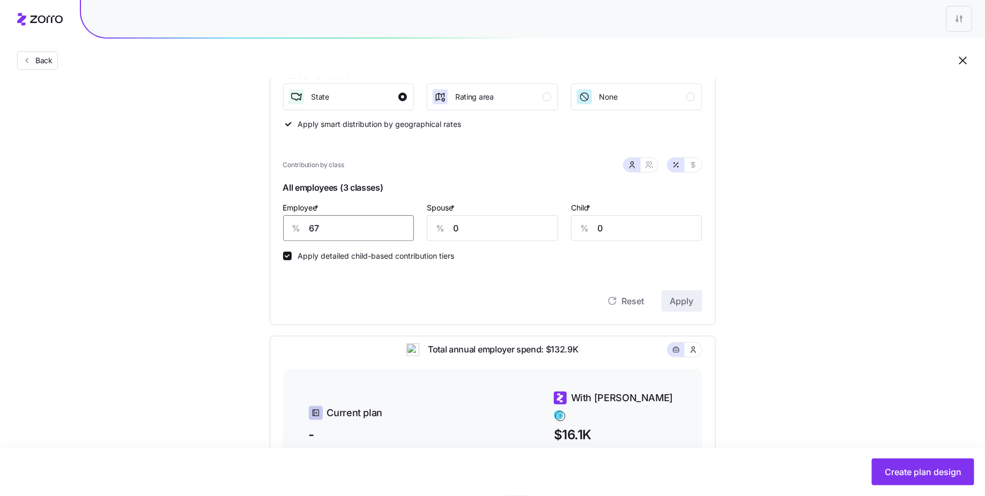
click at [343, 227] on input "67" at bounding box center [348, 228] width 131 height 26
click at [683, 297] on span "Apply" at bounding box center [682, 301] width 24 height 13
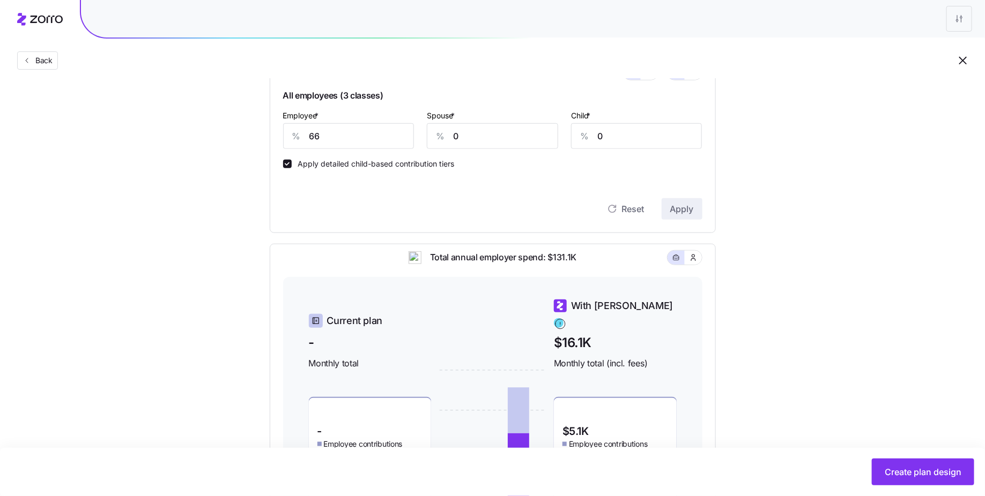
scroll to position [308, 0]
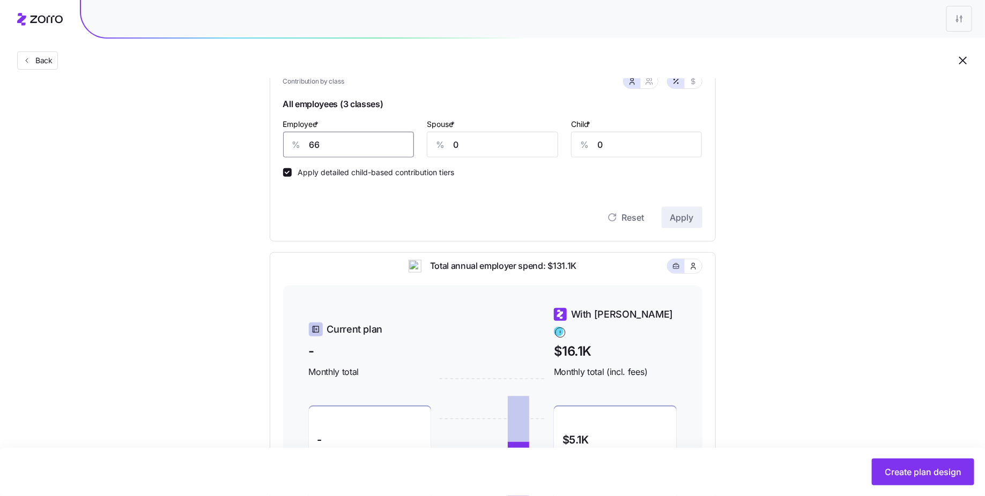
click at [346, 144] on input "66" at bounding box center [348, 145] width 131 height 26
click at [698, 219] on button "Apply" at bounding box center [681, 217] width 41 height 21
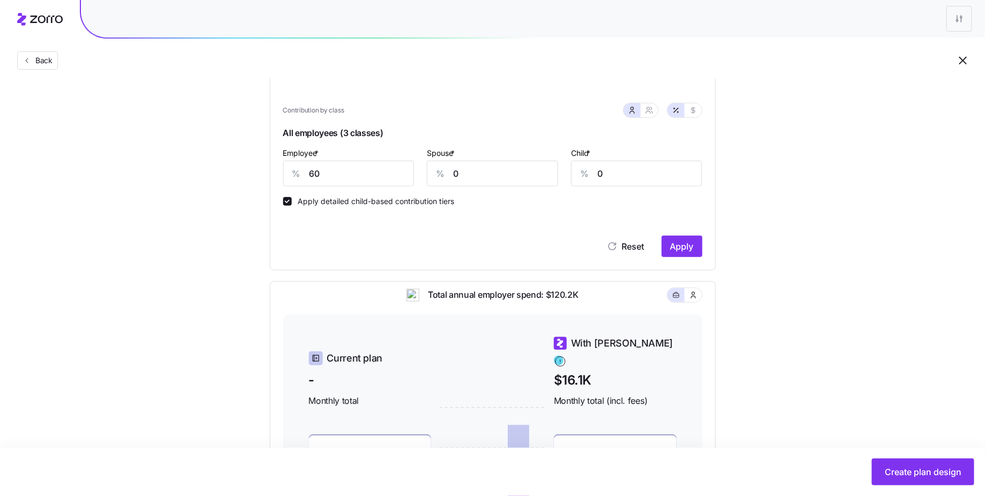
scroll to position [279, 0]
click at [323, 169] on input "60" at bounding box center [348, 174] width 131 height 26
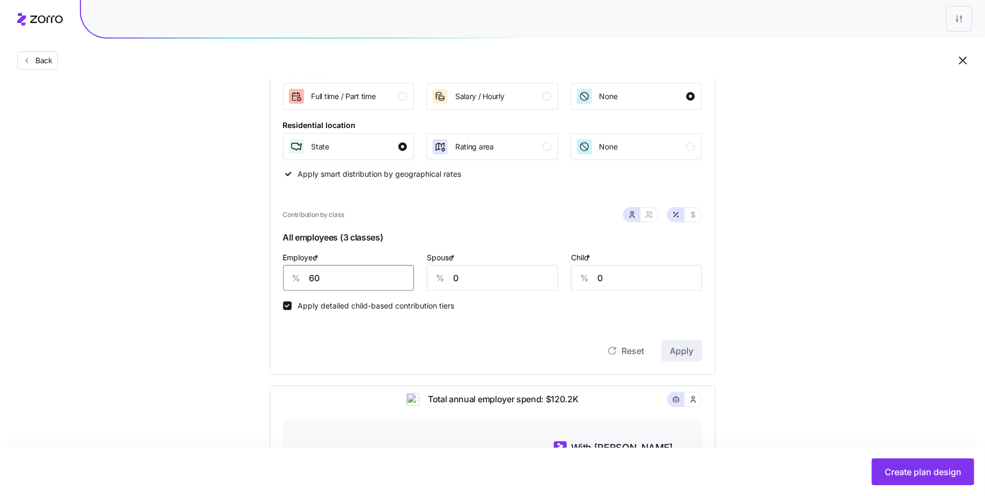
scroll to position [188, 0]
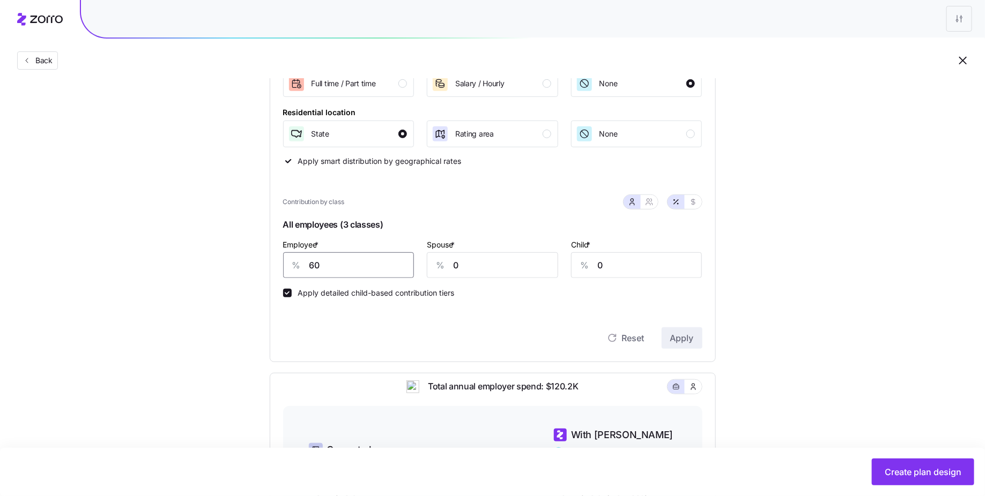
click at [352, 267] on input "60" at bounding box center [348, 265] width 131 height 26
type input "67"
click at [680, 334] on span "Apply" at bounding box center [682, 338] width 24 height 13
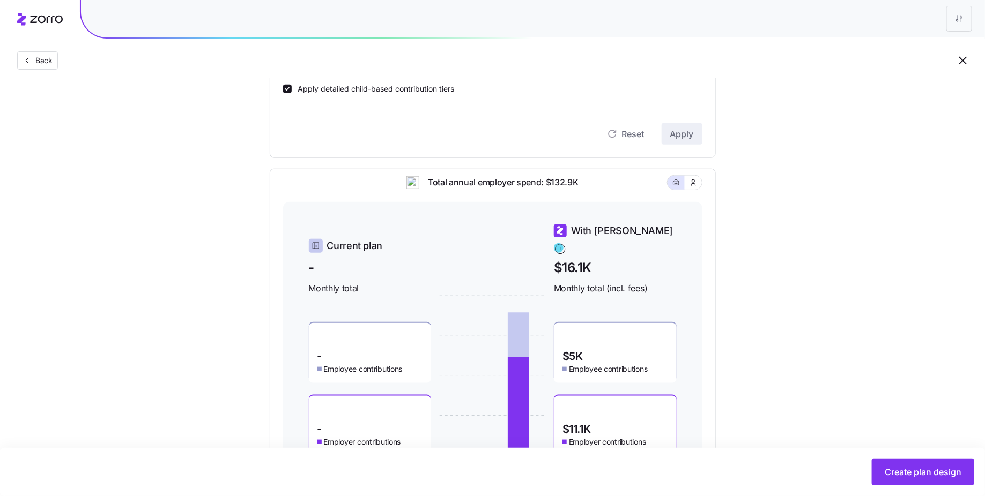
scroll to position [448, 0]
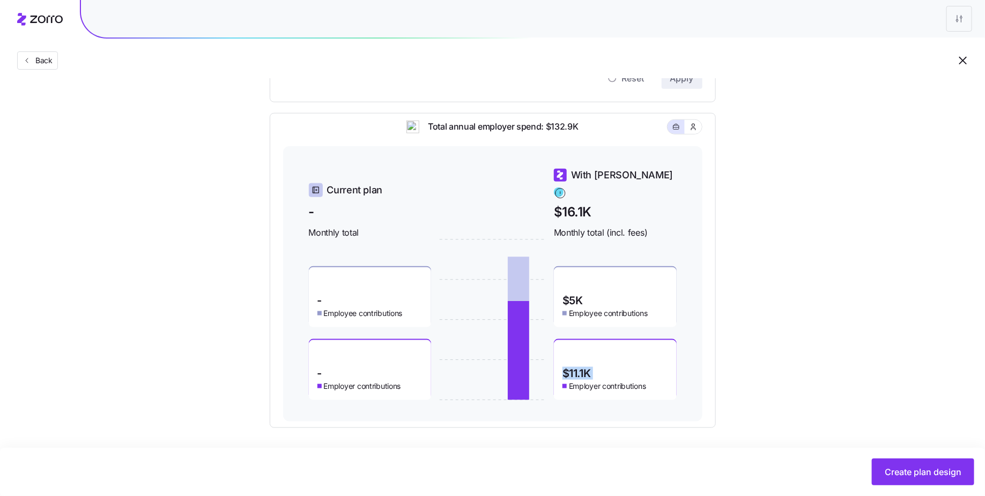
drag, startPoint x: 602, startPoint y: 362, endPoint x: 556, endPoint y: 362, distance: 45.6
click at [556, 362] on div "$11.1K Employer contributions" at bounding box center [615, 370] width 123 height 60
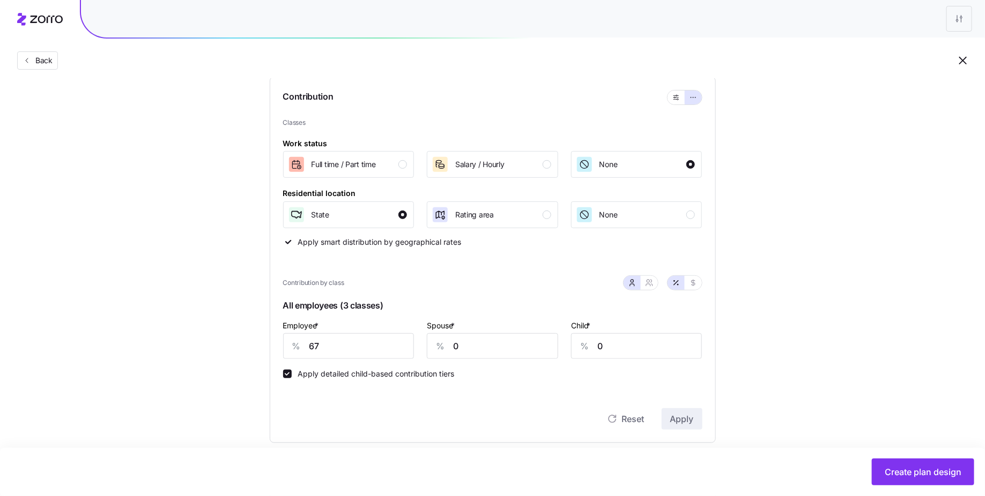
scroll to position [105, 0]
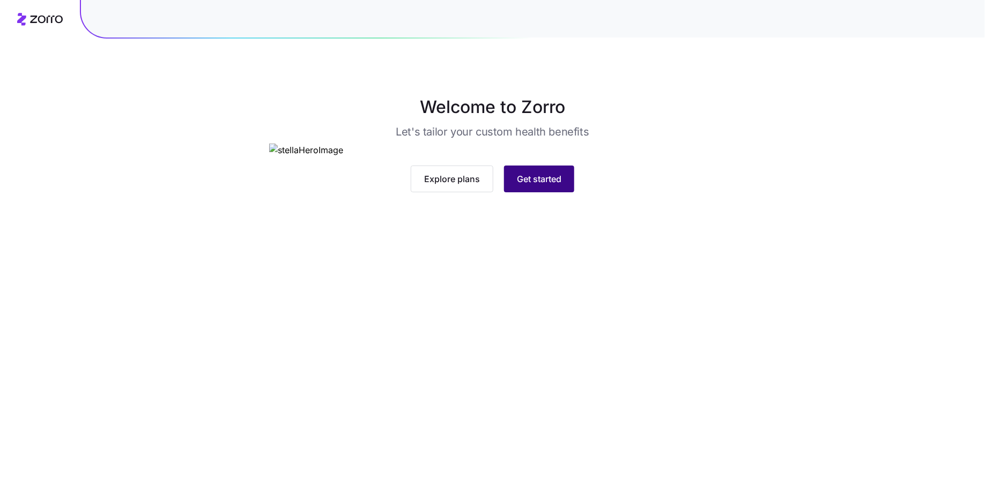
click at [535, 192] on button "Get started" at bounding box center [539, 179] width 70 height 27
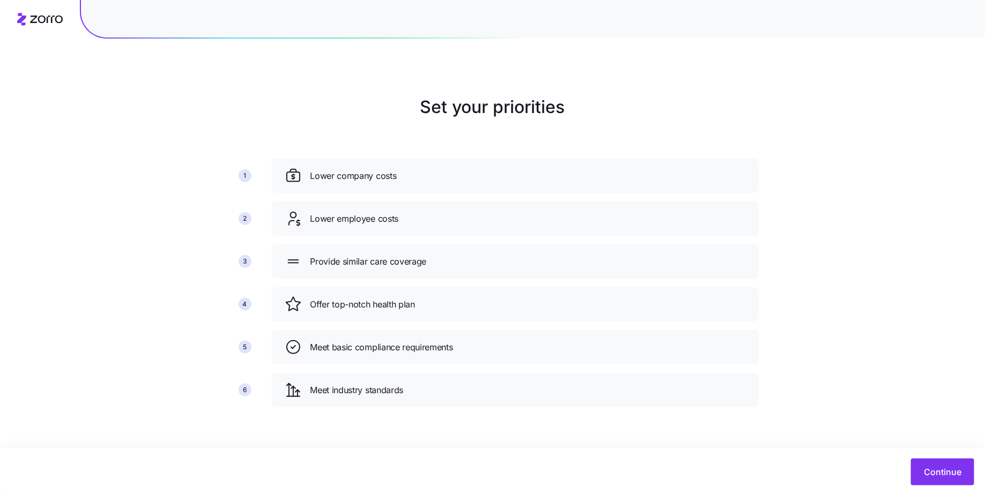
drag, startPoint x: 926, startPoint y: 474, endPoint x: 870, endPoint y: 292, distance: 190.6
click at [870, 292] on main "Set your priorities 1 2 3 4 5 6 Lower company costs Lower employee costs Provid…" at bounding box center [492, 248] width 985 height 496
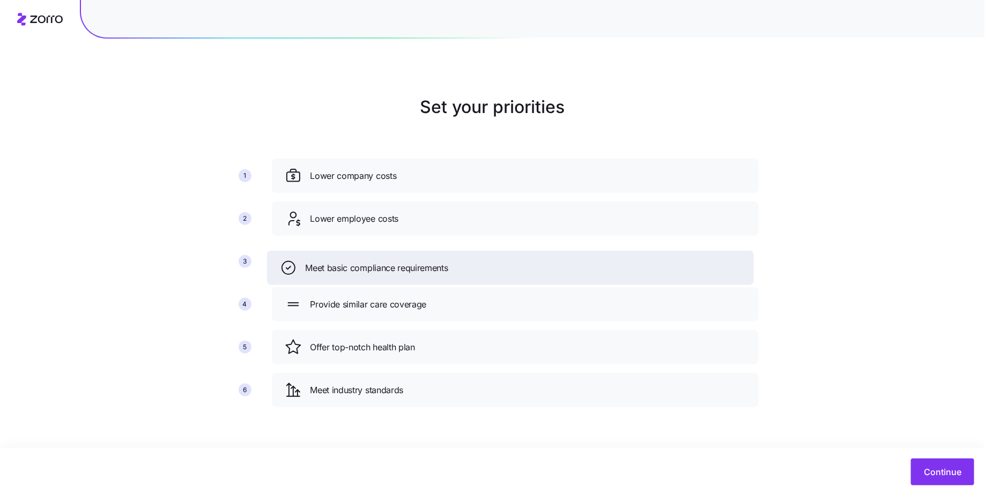
drag, startPoint x: 574, startPoint y: 352, endPoint x: 572, endPoint y: 270, distance: 82.0
click at [572, 270] on div "Meet basic compliance requirements" at bounding box center [510, 267] width 461 height 17
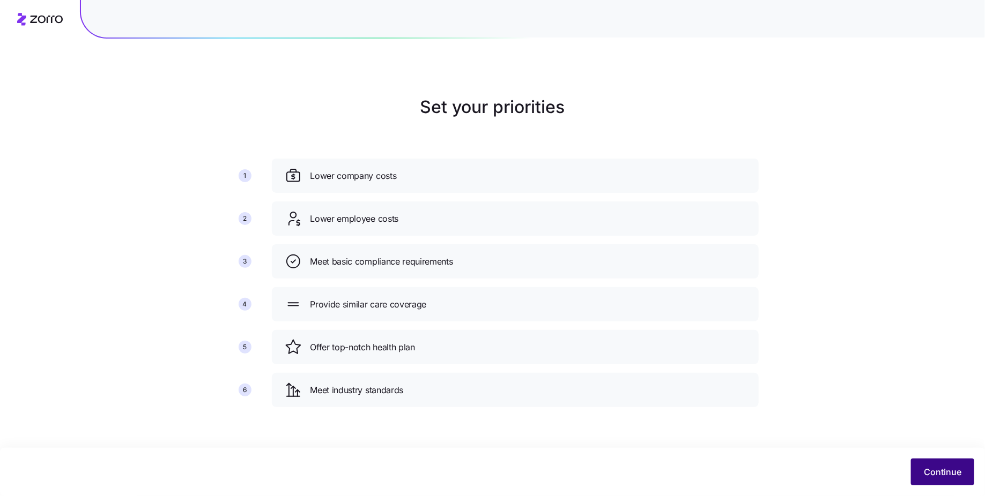
click at [941, 477] on span "Continue" at bounding box center [943, 472] width 38 height 13
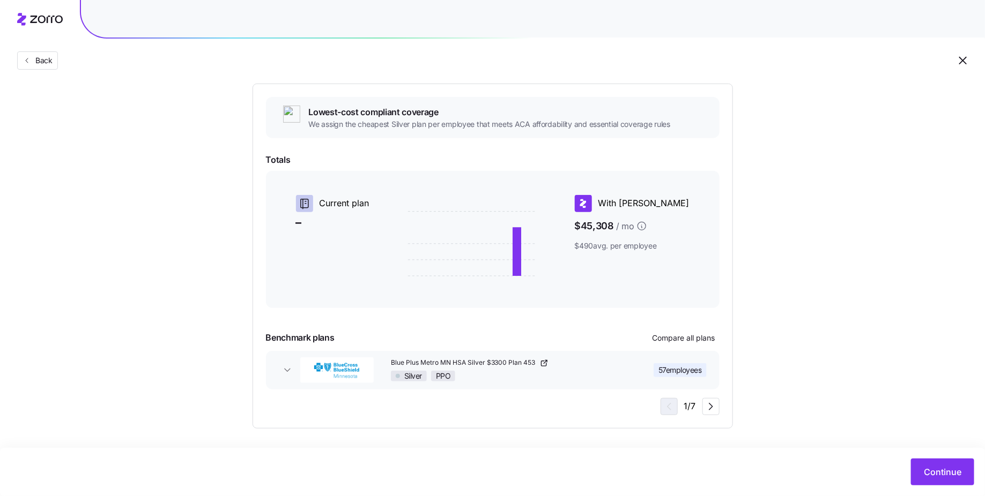
scroll to position [108, 0]
click at [941, 468] on span "Continue" at bounding box center [943, 472] width 38 height 13
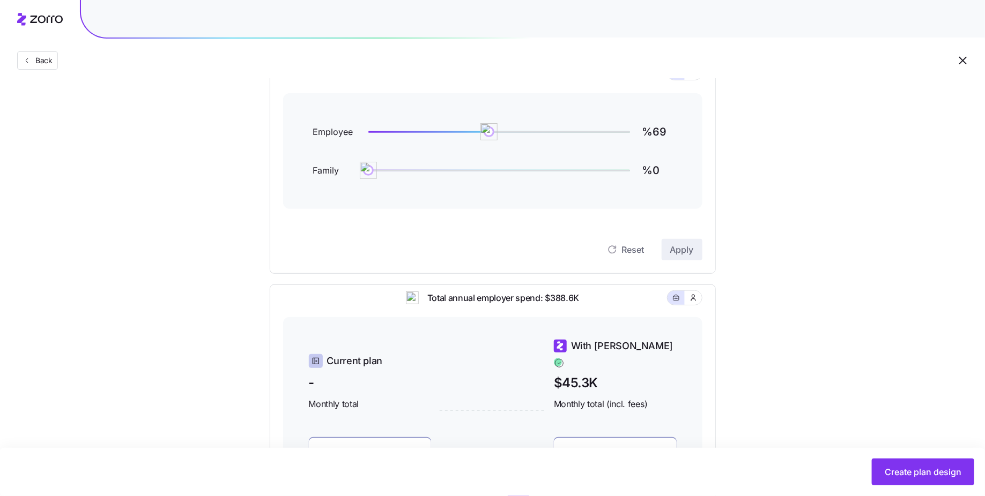
scroll to position [181, 0]
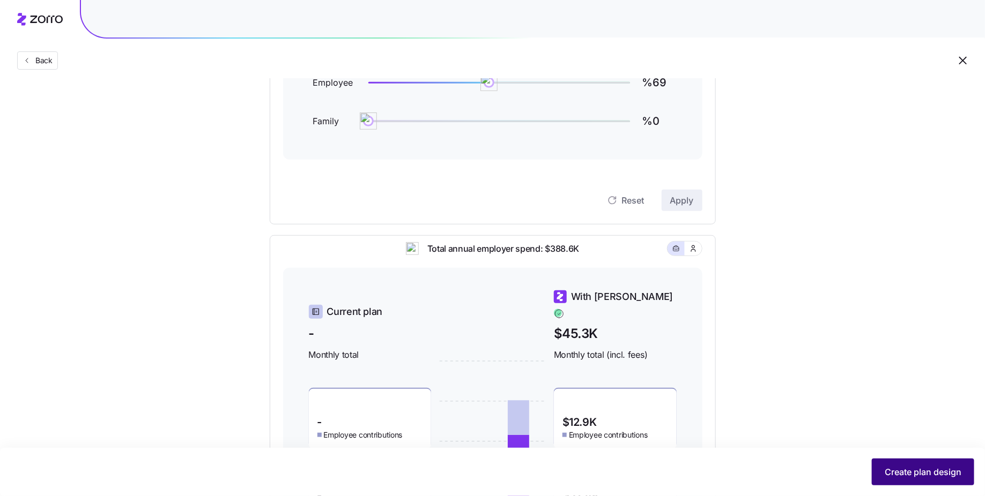
click at [905, 460] on button "Create plan design" at bounding box center [923, 472] width 102 height 27
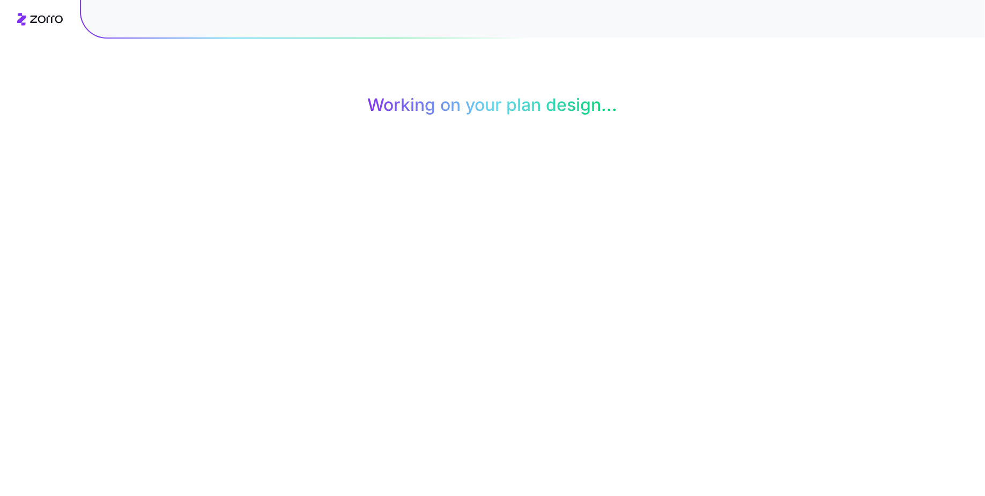
scroll to position [0, 0]
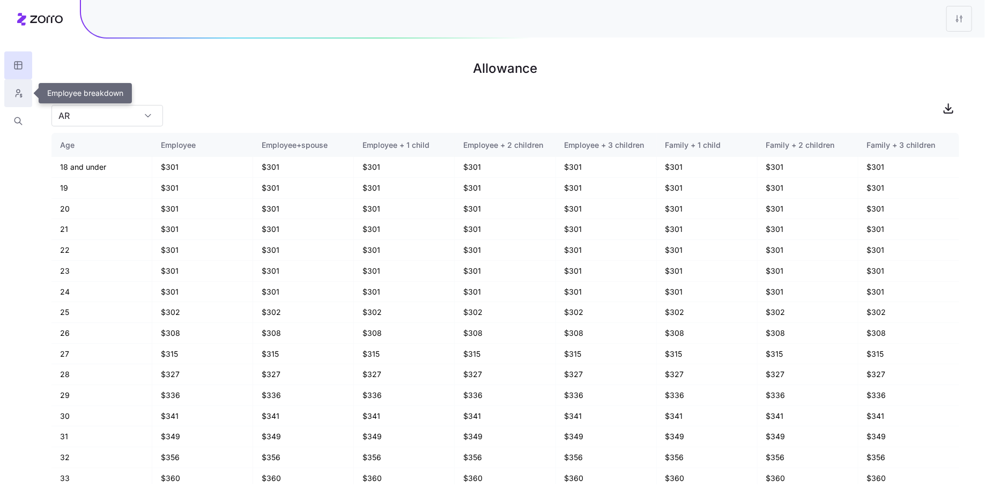
click at [21, 97] on icon "button" at bounding box center [18, 93] width 10 height 11
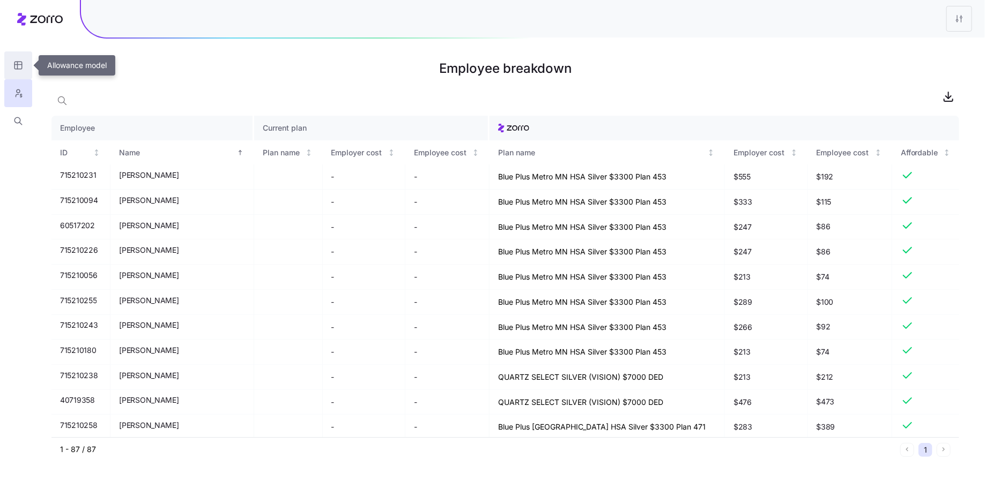
click at [18, 73] on button "button" at bounding box center [18, 65] width 28 height 28
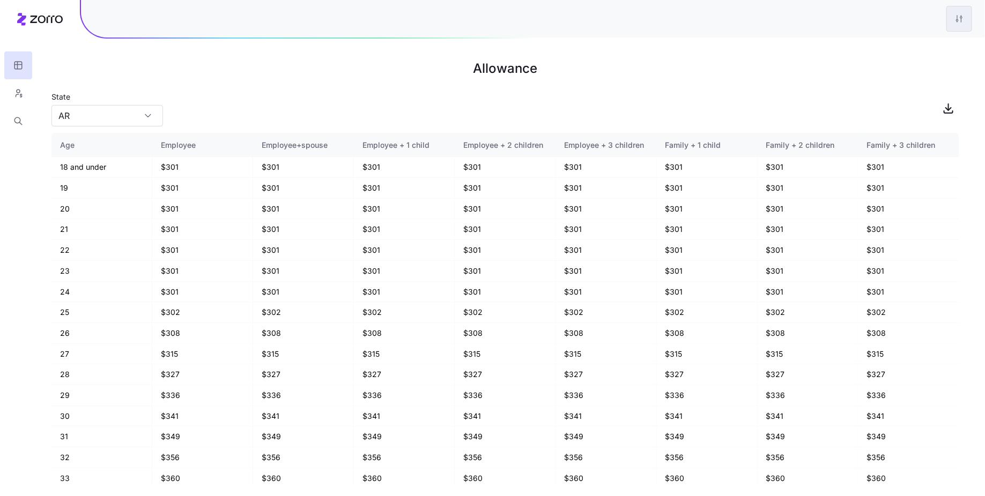
click at [959, 14] on html "Allowance State AR Age Employee Employee+spouse Employee + 1 child Employee + 2…" at bounding box center [492, 248] width 985 height 496
click at [911, 39] on div "Edit plan design" at bounding box center [915, 47] width 107 height 17
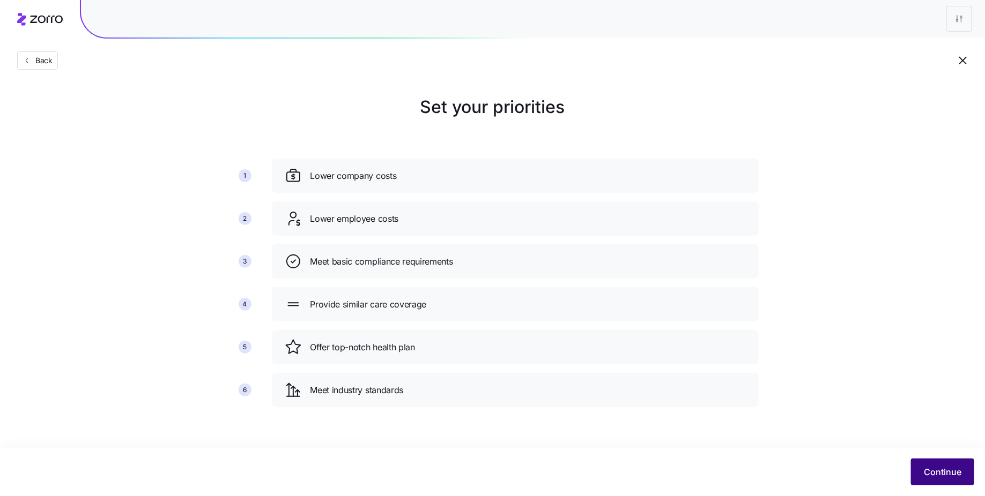
click at [950, 472] on span "Continue" at bounding box center [943, 472] width 38 height 13
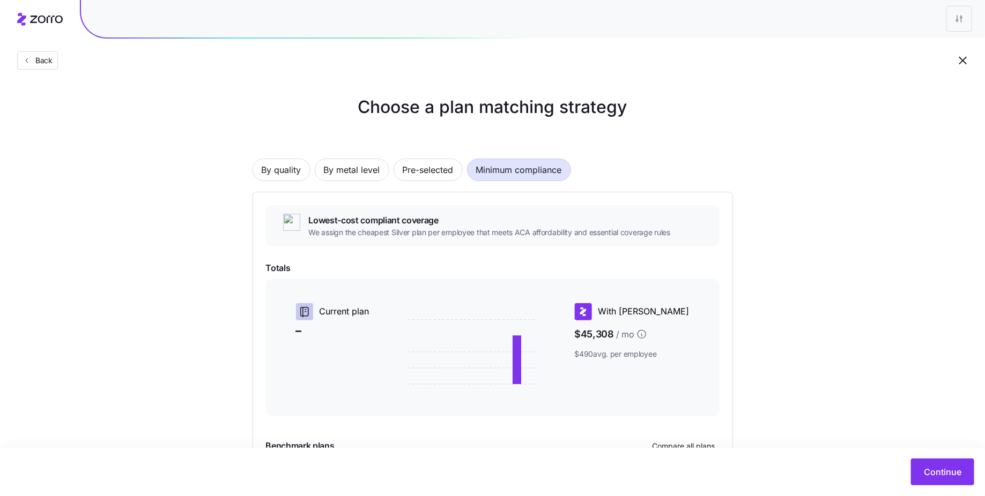
scroll to position [108, 0]
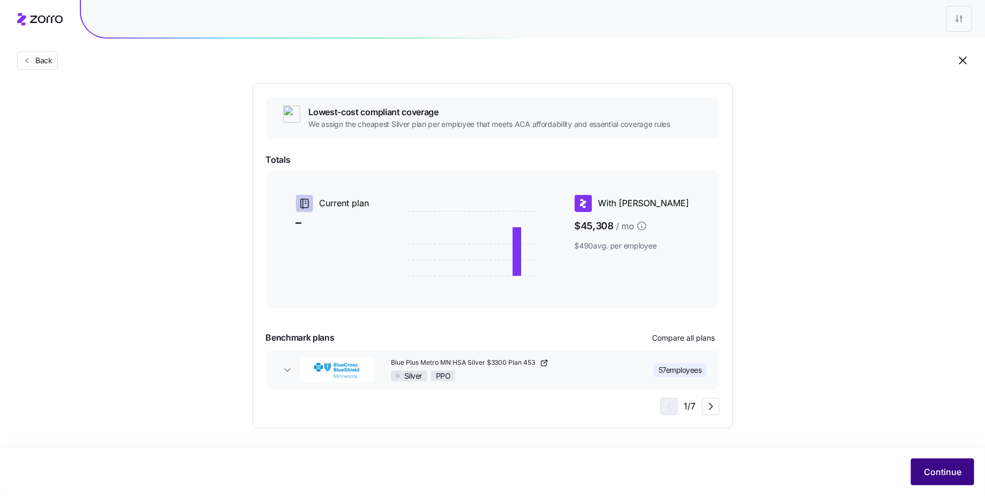
click at [919, 468] on button "Continue" at bounding box center [942, 472] width 63 height 27
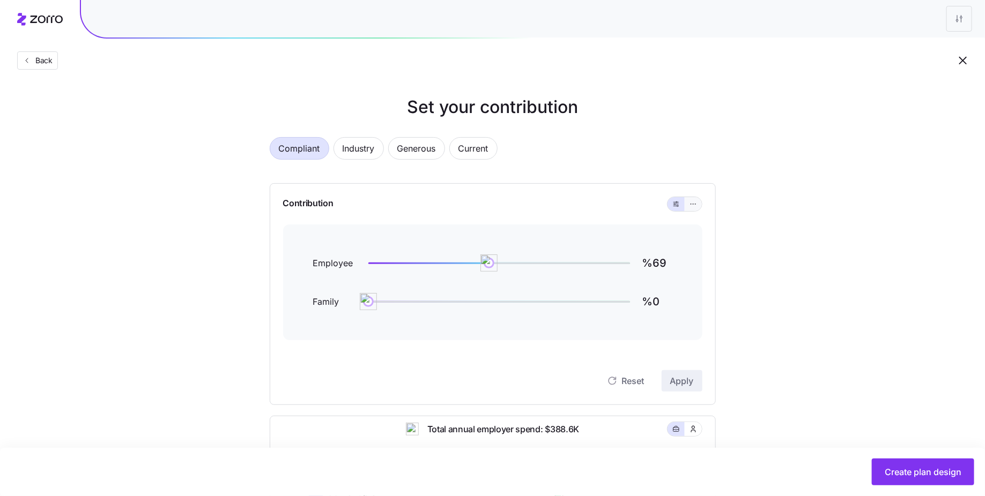
click at [693, 203] on icon "button" at bounding box center [693, 204] width 8 height 13
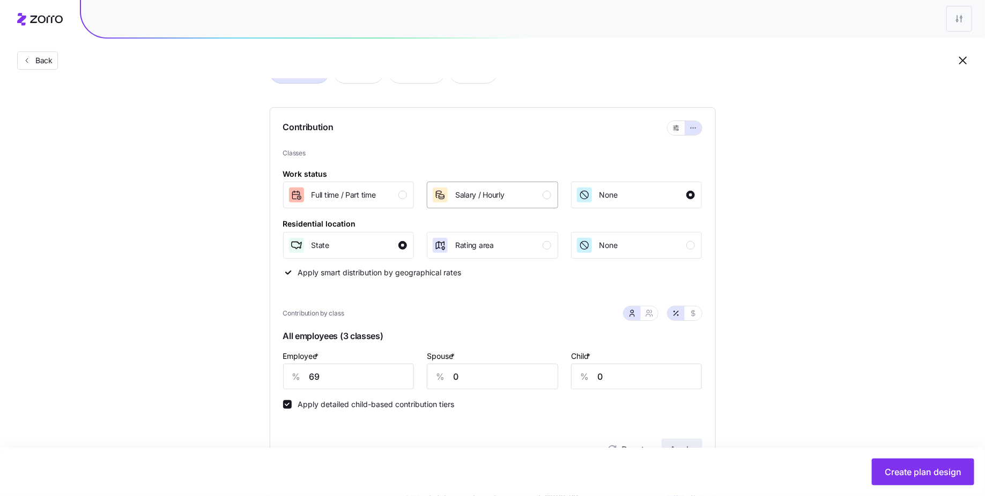
scroll to position [90, 0]
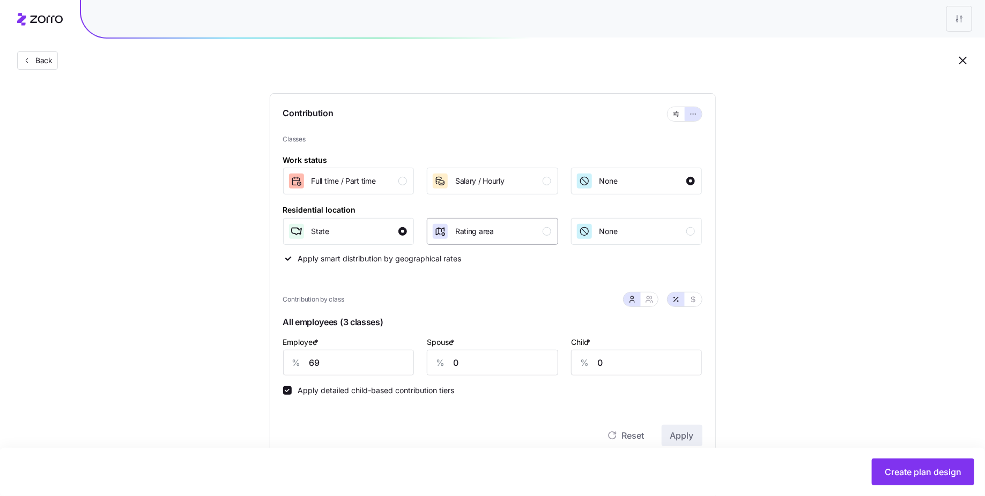
click at [519, 236] on div "Rating area" at bounding box center [491, 231] width 120 height 17
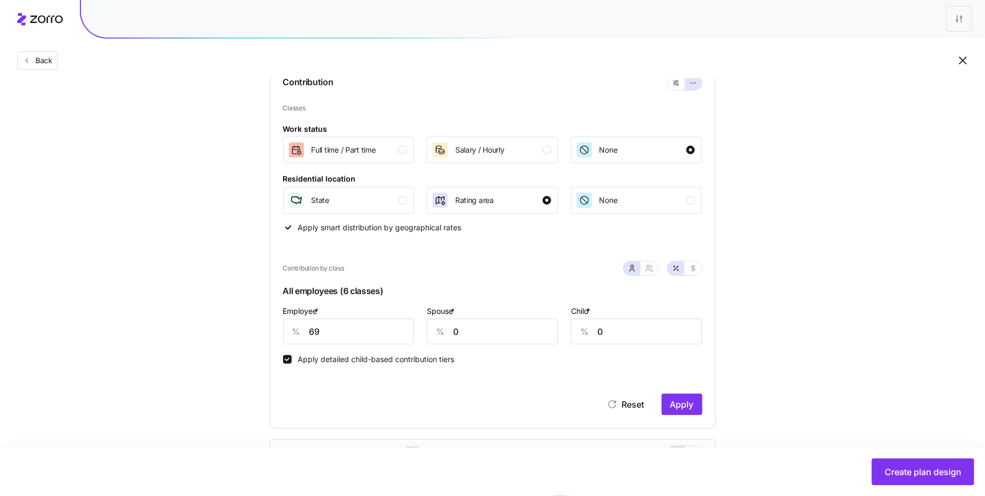
scroll to position [125, 0]
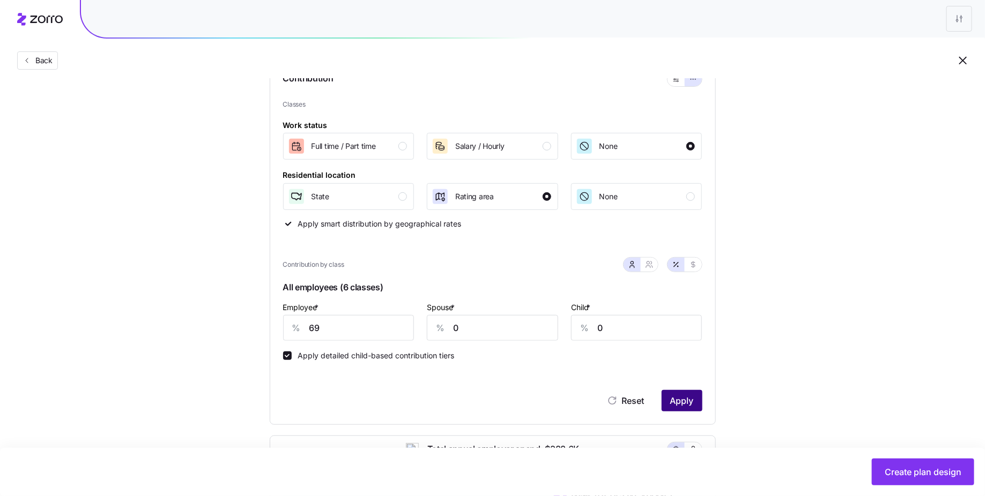
click at [692, 405] on span "Apply" at bounding box center [682, 400] width 24 height 13
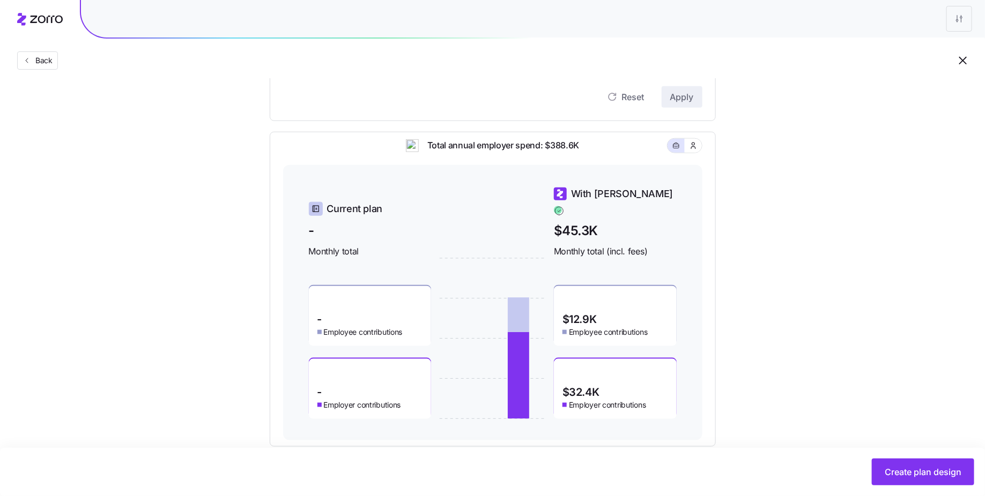
scroll to position [428, 0]
click at [913, 474] on span "Create plan design" at bounding box center [922, 472] width 77 height 13
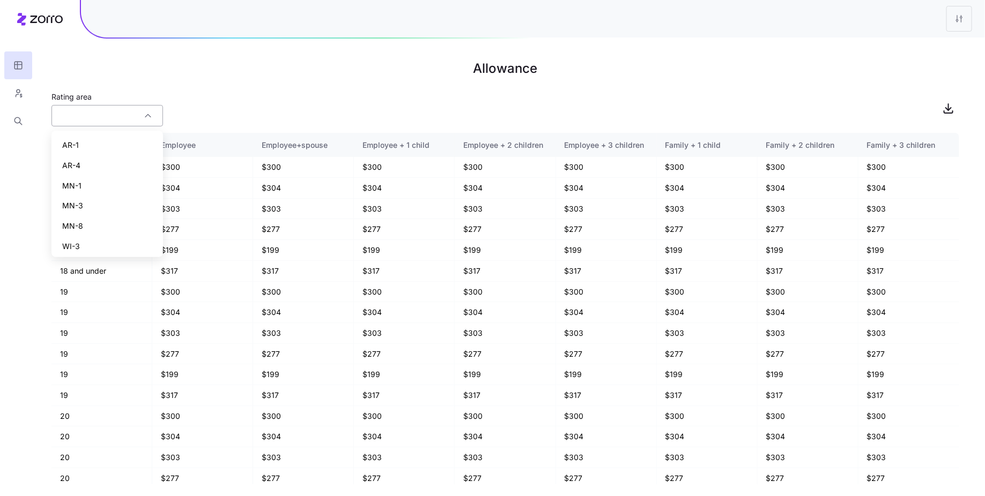
click at [118, 124] on input "Rating area" at bounding box center [106, 115] width 111 height 21
click at [94, 183] on div "MN-1" at bounding box center [107, 183] width 103 height 20
click at [130, 121] on input "MN-1" at bounding box center [106, 115] width 111 height 21
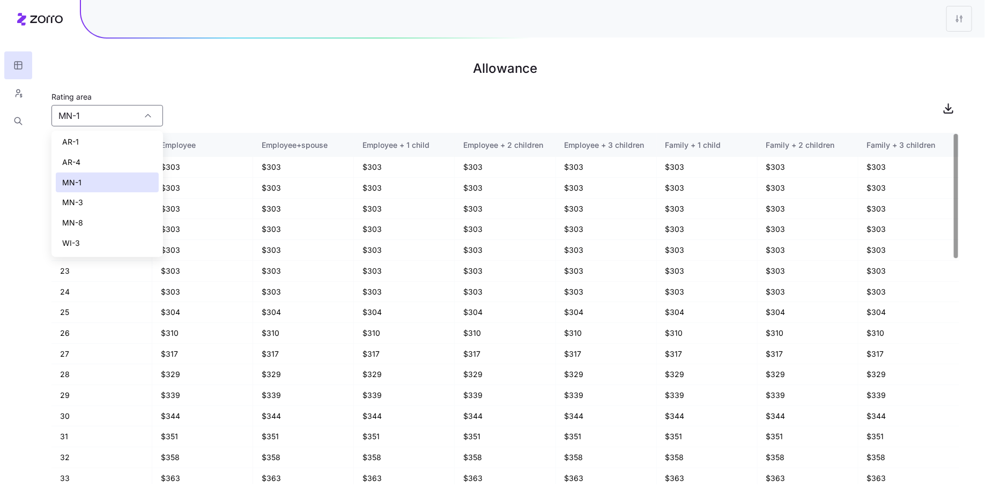
click at [99, 199] on div "MN-3" at bounding box center [107, 202] width 103 height 20
click at [128, 123] on input "MN-3" at bounding box center [106, 115] width 111 height 21
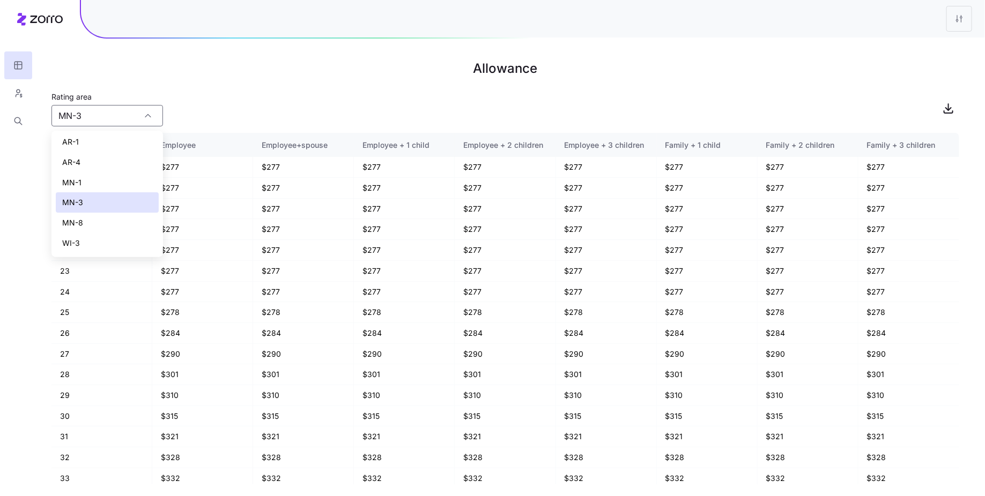
click at [91, 225] on div "MN-8" at bounding box center [107, 223] width 103 height 20
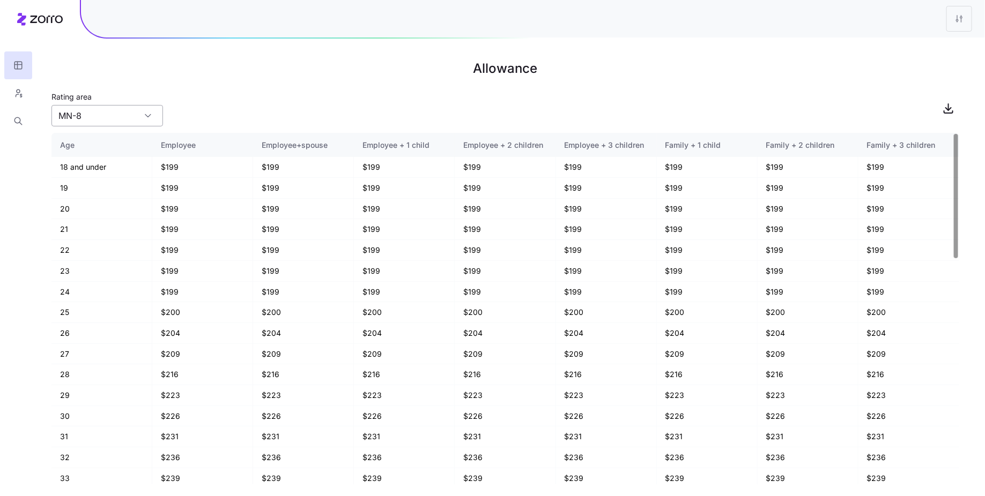
click at [125, 122] on input "MN-8" at bounding box center [106, 115] width 111 height 21
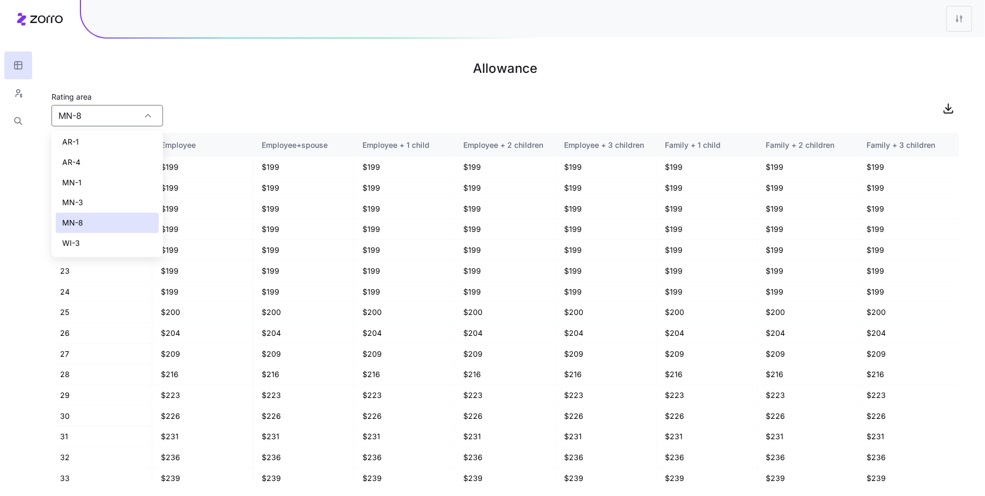
click at [99, 239] on div "WI-3" at bounding box center [107, 243] width 103 height 20
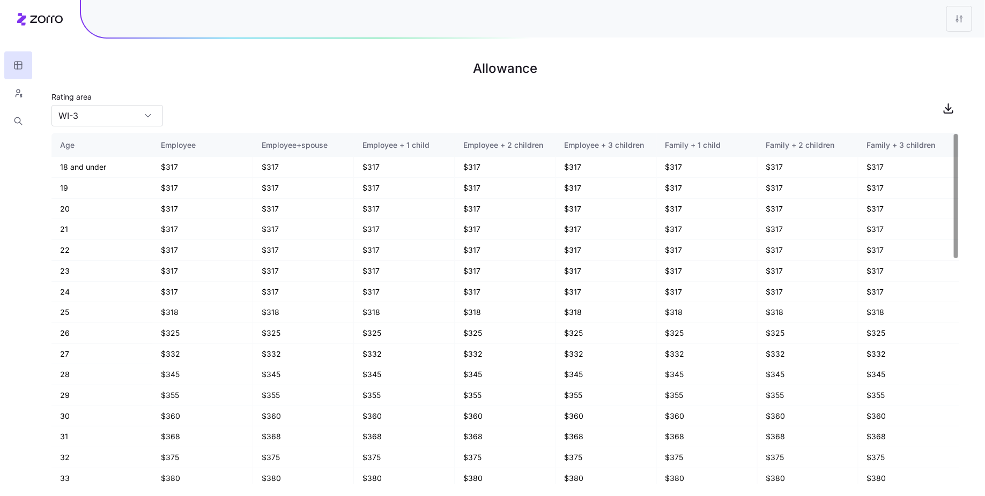
click at [92, 126] on main "Allowance Rating area WI-3 Age Employee Employee+spouse Employee + 1 child Empl…" at bounding box center [492, 248] width 985 height 496
click at [97, 119] on input "WI-3" at bounding box center [106, 115] width 111 height 21
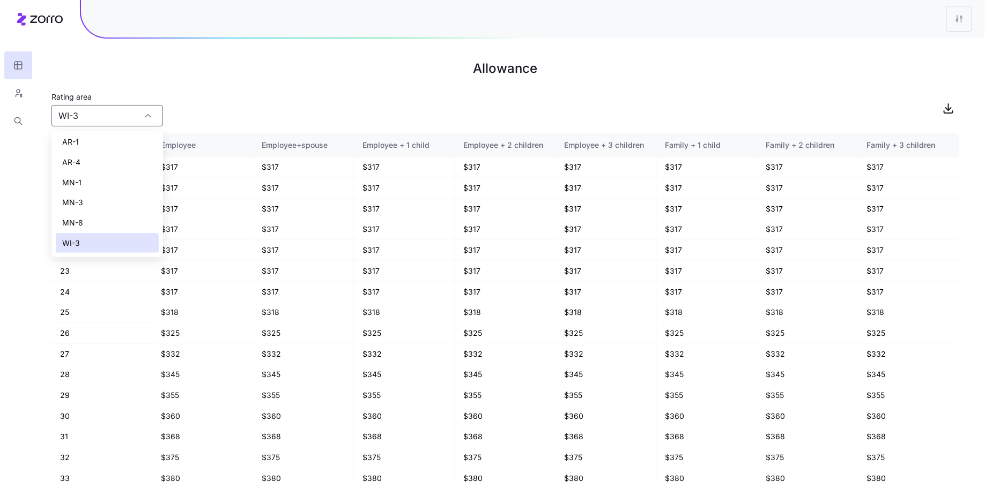
click at [93, 218] on div "MN-8" at bounding box center [107, 223] width 103 height 20
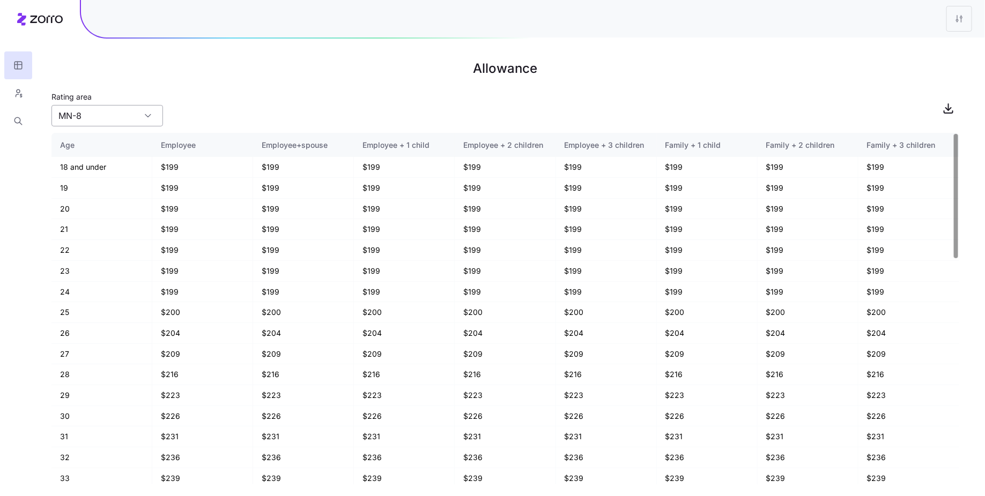
click at [112, 107] on input "MN-8" at bounding box center [106, 115] width 111 height 21
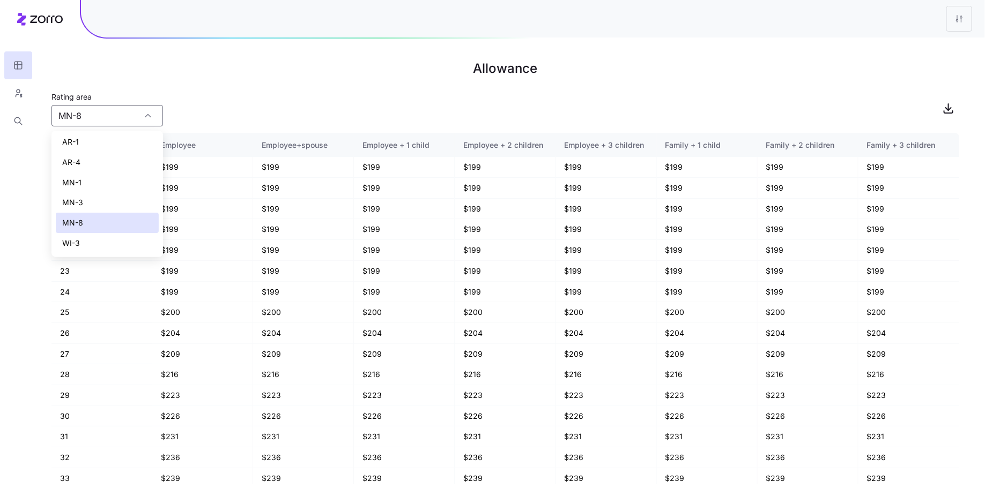
click at [91, 184] on div "MN-1" at bounding box center [107, 183] width 103 height 20
click at [90, 114] on input "MN-1" at bounding box center [106, 115] width 111 height 21
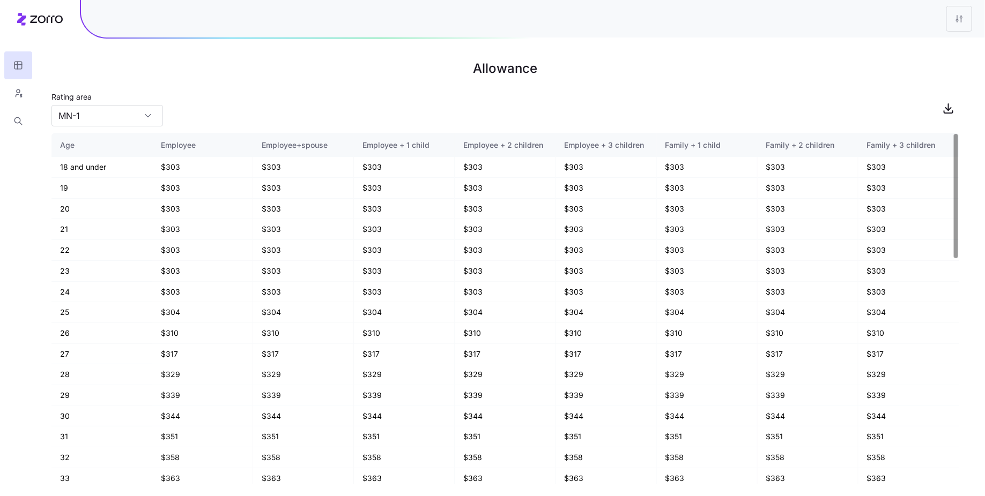
click at [275, 85] on main "Allowance Rating area MN-1 Age Employee Employee+spouse Employee + 1 child Empl…" at bounding box center [492, 248] width 985 height 496
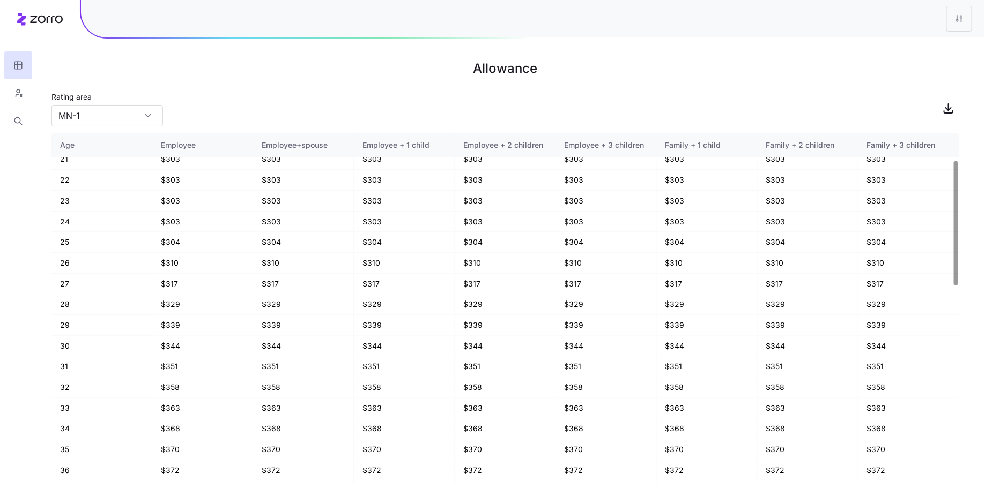
scroll to position [77, 0]
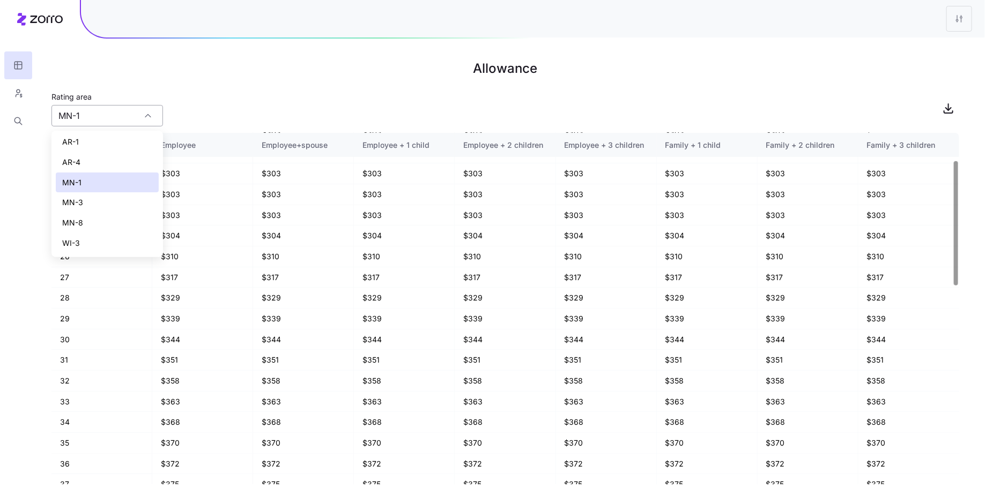
click at [123, 115] on input "MN-1" at bounding box center [106, 115] width 111 height 21
click at [93, 213] on div "MN-8" at bounding box center [107, 223] width 103 height 20
type input "MN-8"
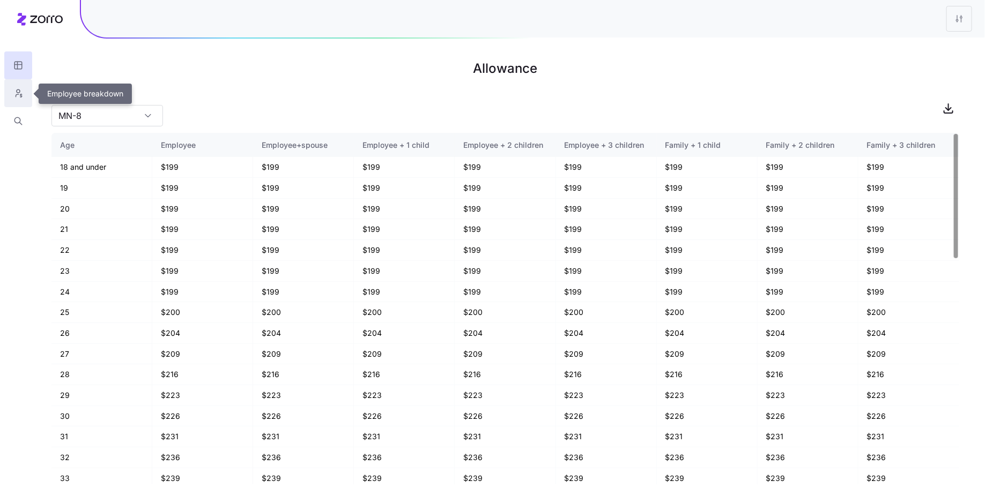
click at [10, 87] on button "button" at bounding box center [18, 93] width 28 height 28
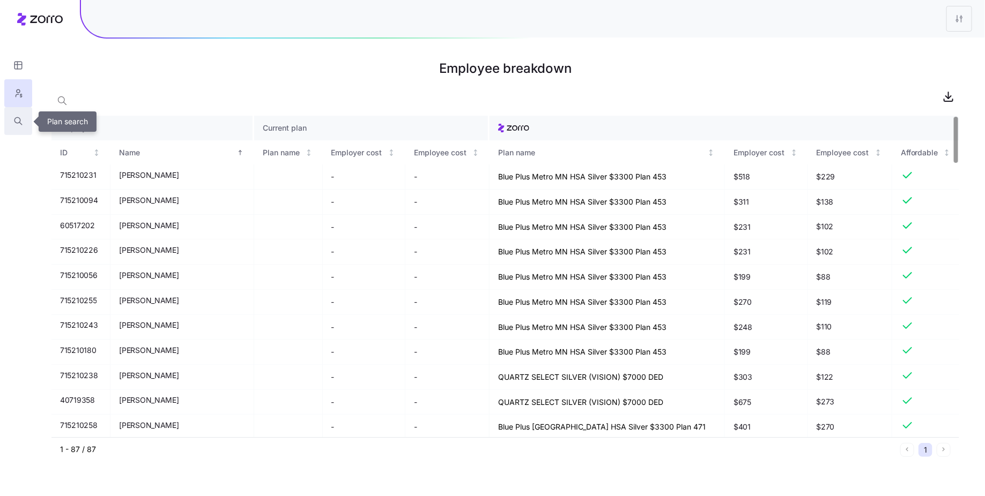
click at [14, 123] on icon "button" at bounding box center [18, 121] width 10 height 11
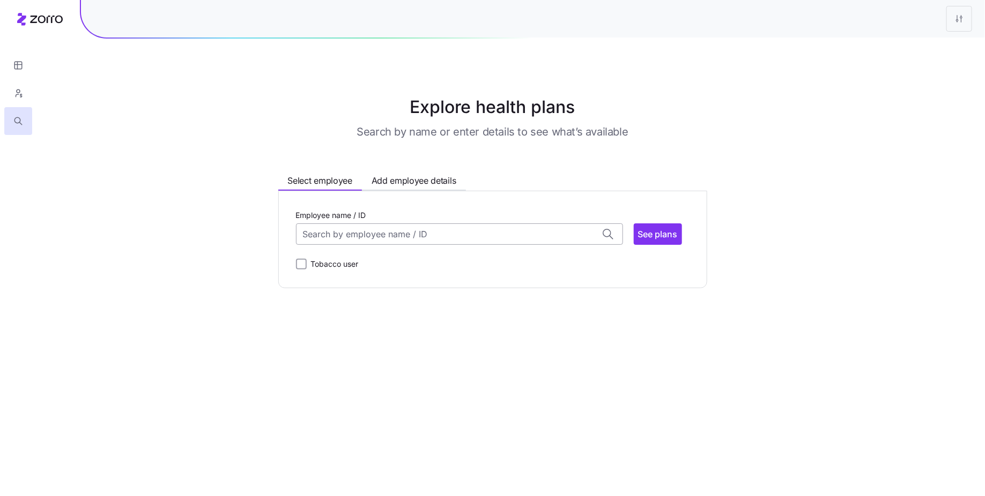
click at [393, 233] on input "Employee name / ID" at bounding box center [459, 234] width 327 height 21
click at [392, 266] on span "DALTON SCHMIDT (31)" at bounding box center [348, 262] width 88 height 13
type input "DALTON SCHMIDT"
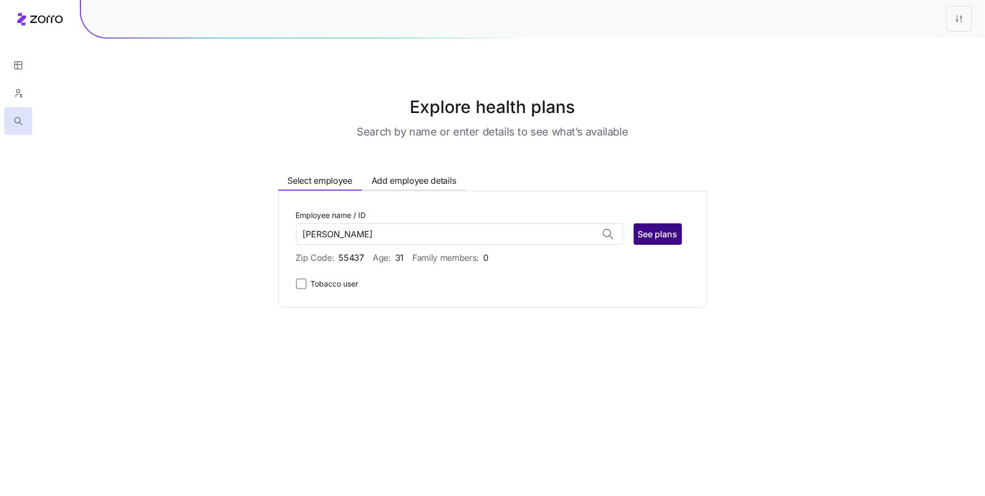
click at [659, 233] on span "See plans" at bounding box center [658, 234] width 40 height 13
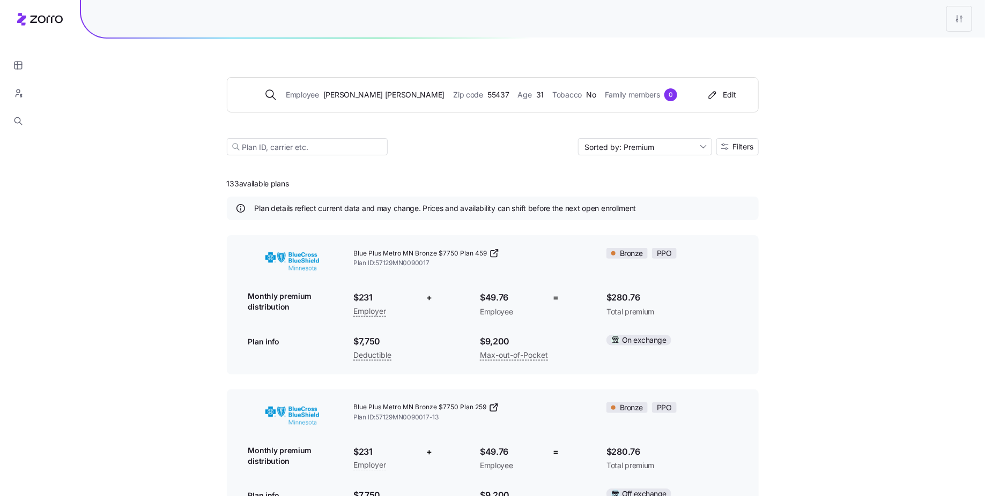
drag, startPoint x: 301, startPoint y: 188, endPoint x: 213, endPoint y: 187, distance: 87.4
click at [213, 187] on div "Employee DALTON SCHMIDT Zip code 55437 Age 31 Tobacco No Family members 0 Edit …" at bounding box center [492, 495] width 985 height 991
click at [14, 100] on button "button" at bounding box center [18, 93] width 28 height 28
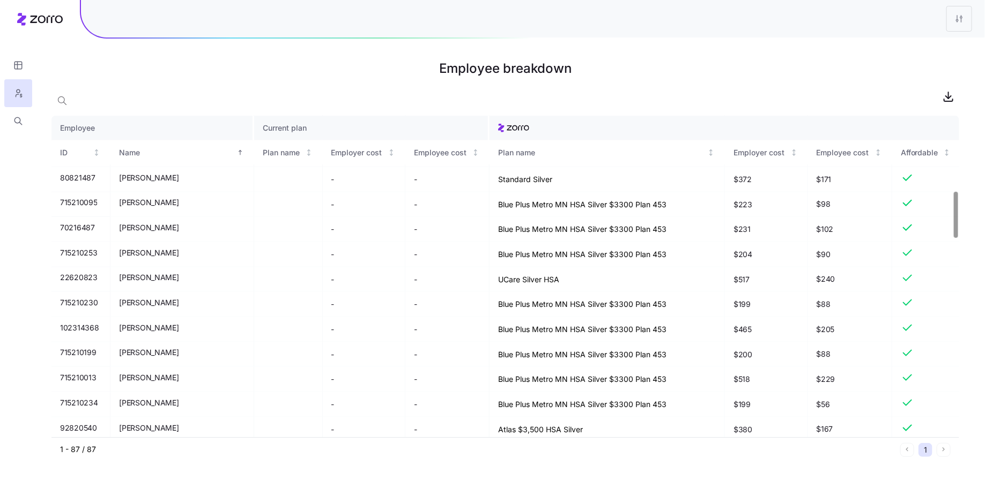
scroll to position [524, 0]
click at [16, 68] on icon "button" at bounding box center [18, 65] width 10 height 11
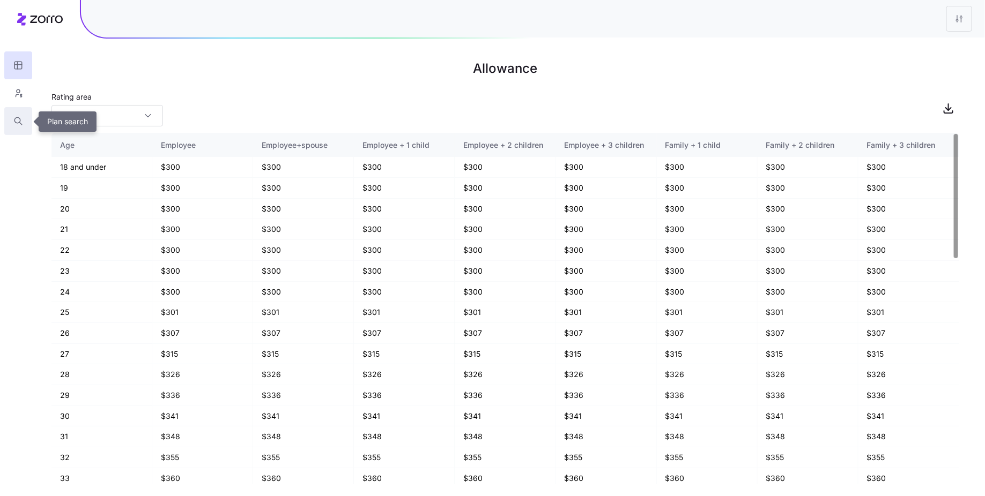
click at [8, 123] on button "button" at bounding box center [18, 121] width 28 height 28
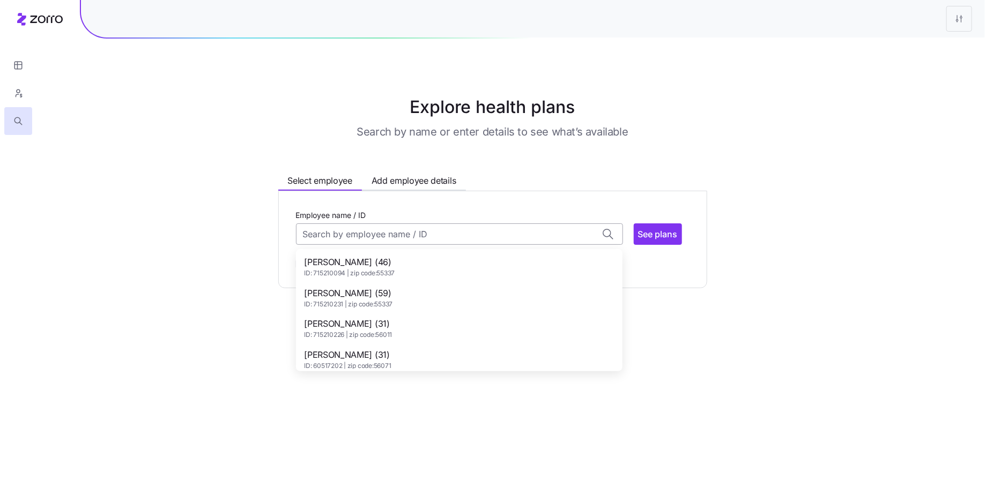
click at [375, 230] on input "Employee name / ID" at bounding box center [459, 234] width 327 height 21
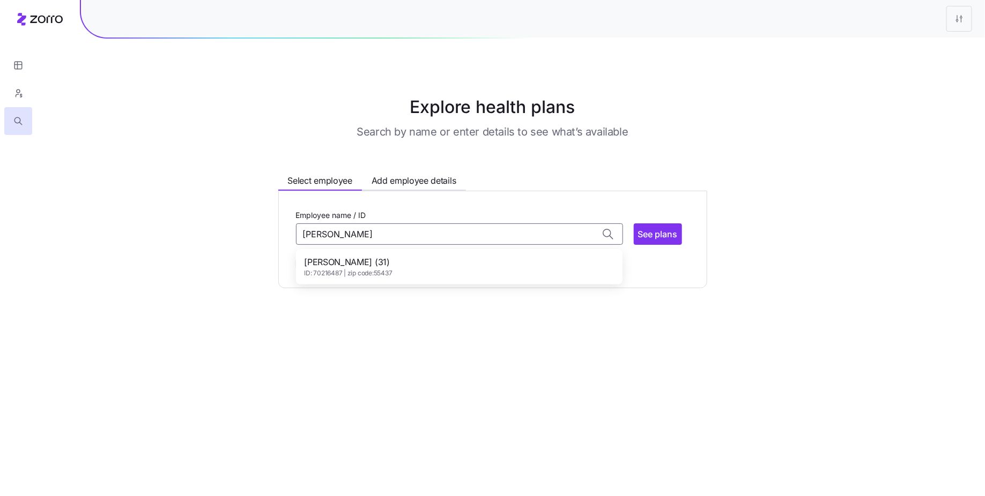
click at [367, 271] on span "ID: 70216487 | zip code: 55437" at bounding box center [348, 273] width 88 height 9
click at [654, 231] on span "See plans" at bounding box center [658, 234] width 40 height 13
type input "DALTON SCHMIDT (ID: 70216487)"
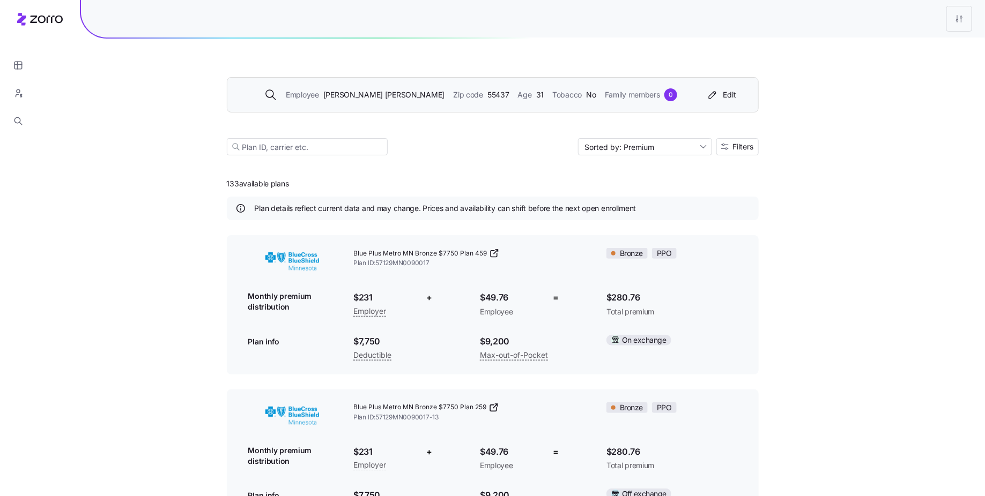
click at [388, 95] on span "DALTON SCHMIDT" at bounding box center [383, 95] width 121 height 12
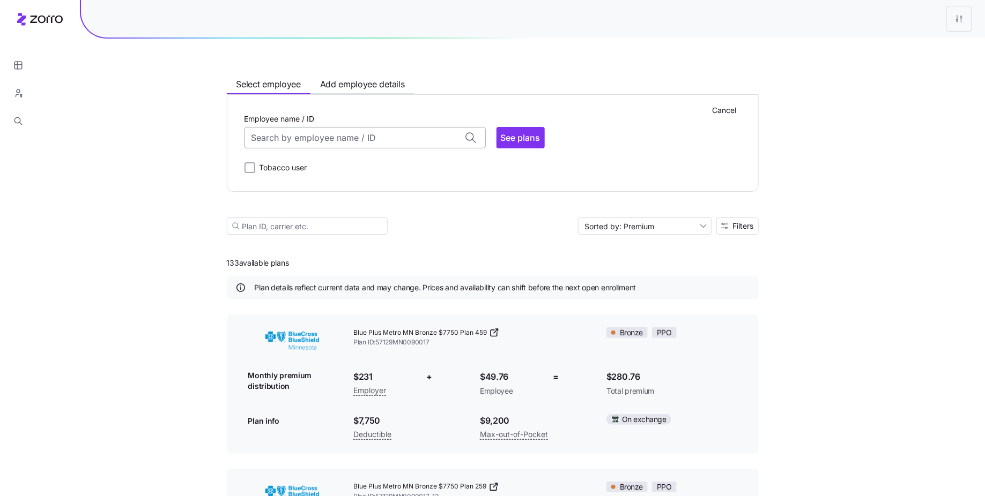
click at [376, 135] on input "Employee name / ID" at bounding box center [364, 137] width 241 height 21
click at [377, 167] on div "Colton Schmidt (29) ID: 715210095 | zip code: 55410" at bounding box center [365, 170] width 236 height 31
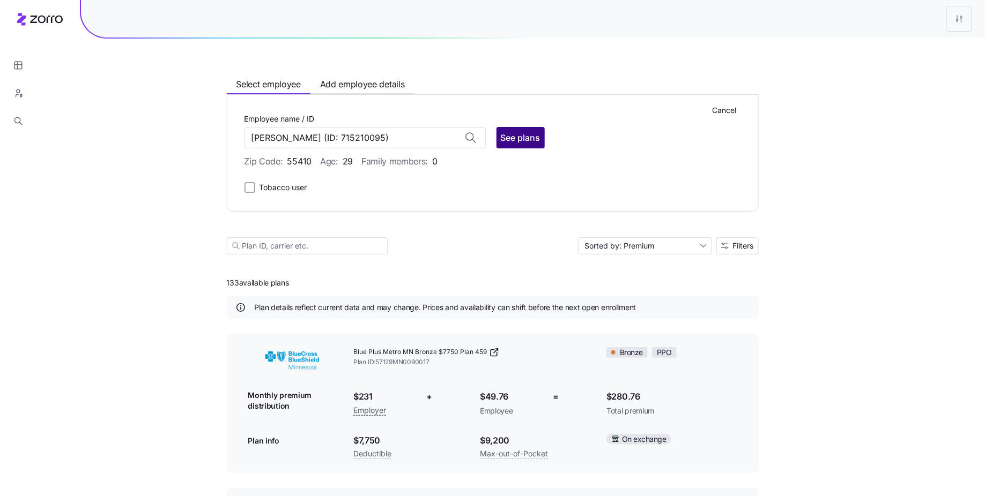
type input "Colton Schmidt"
click at [517, 144] on button "See plans" at bounding box center [520, 137] width 48 height 21
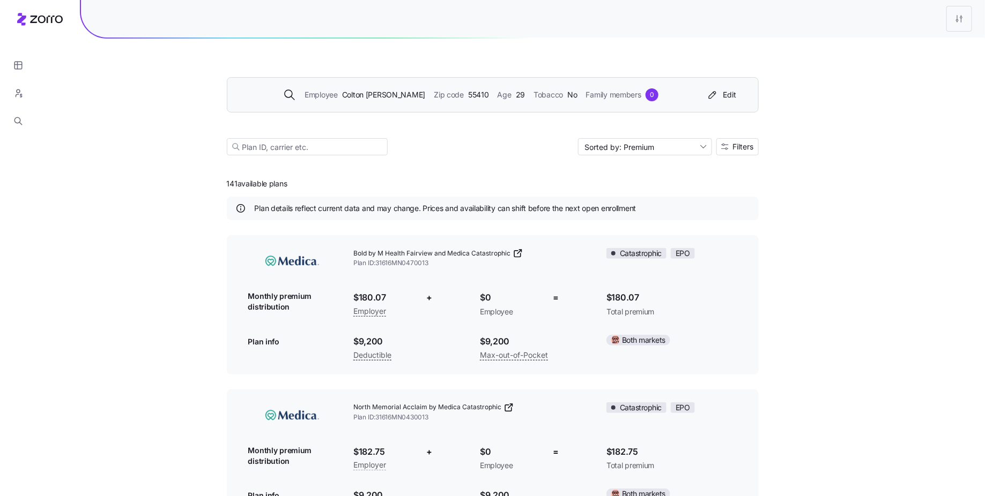
click at [741, 8] on div at bounding box center [533, 19] width 904 height 38
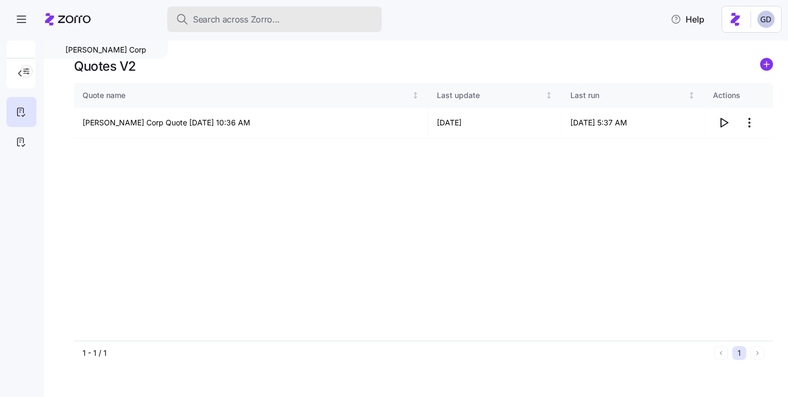
click at [270, 16] on span "Search across Zorro..." at bounding box center [236, 19] width 87 height 13
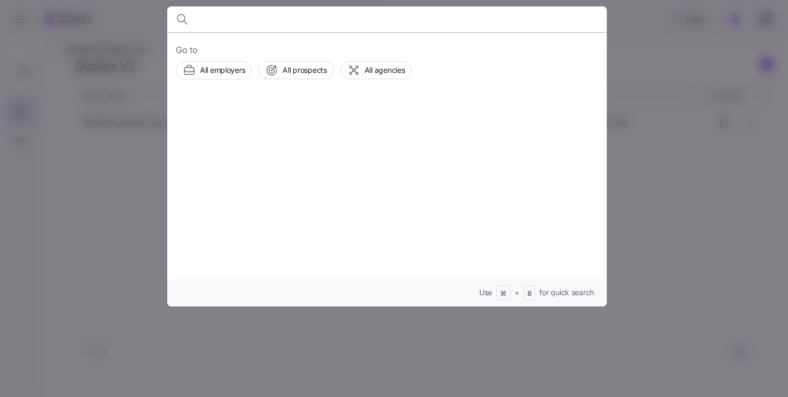
type input "C"
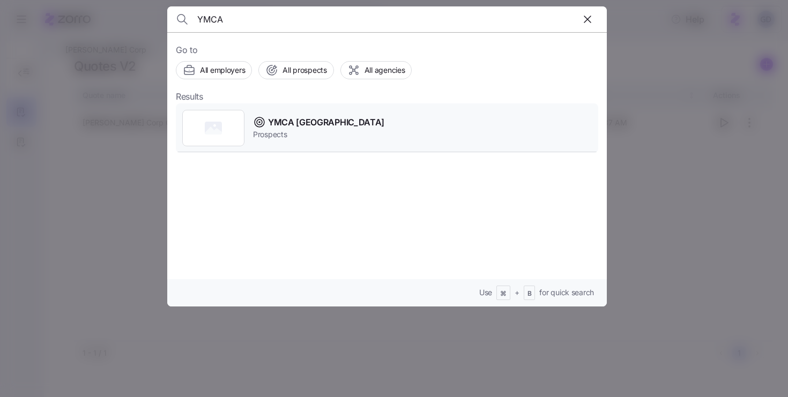
type input "YMCA"
click at [288, 117] on span "YMCA [GEOGRAPHIC_DATA]" at bounding box center [326, 122] width 116 height 13
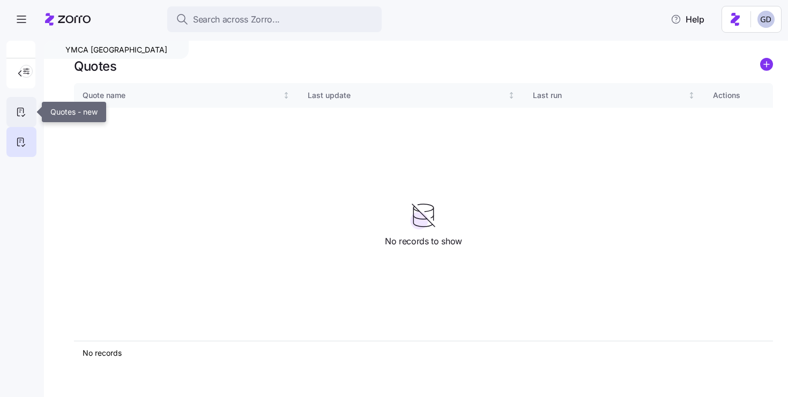
click at [24, 111] on icon at bounding box center [21, 112] width 12 height 13
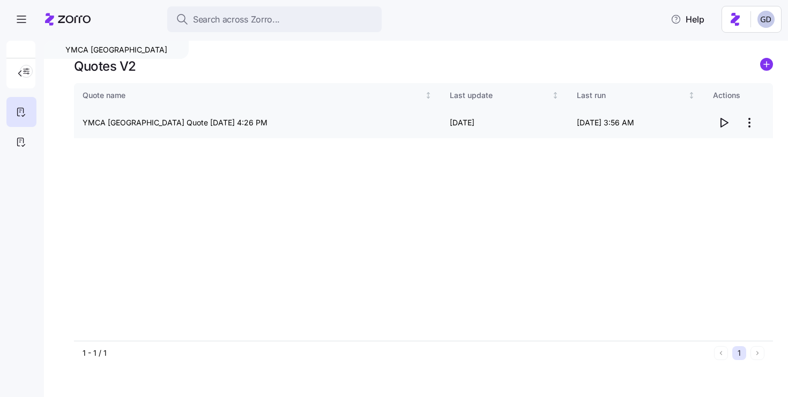
click at [724, 121] on icon "button" at bounding box center [723, 122] width 13 height 13
click at [749, 125] on html "Search across Zorro... Help YMCA Cincinnati Quotes V2 Quote name Last update La…" at bounding box center [394, 195] width 788 height 391
click at [706, 147] on div "Edit quote" at bounding box center [706, 148] width 99 height 17
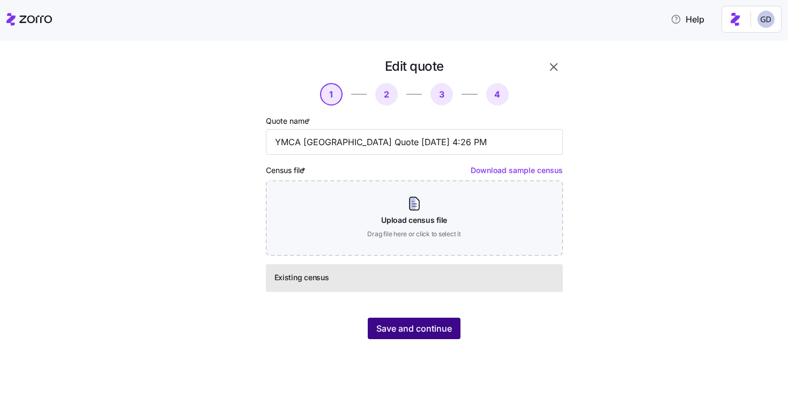
click at [427, 329] on span "Save and continue" at bounding box center [414, 328] width 76 height 13
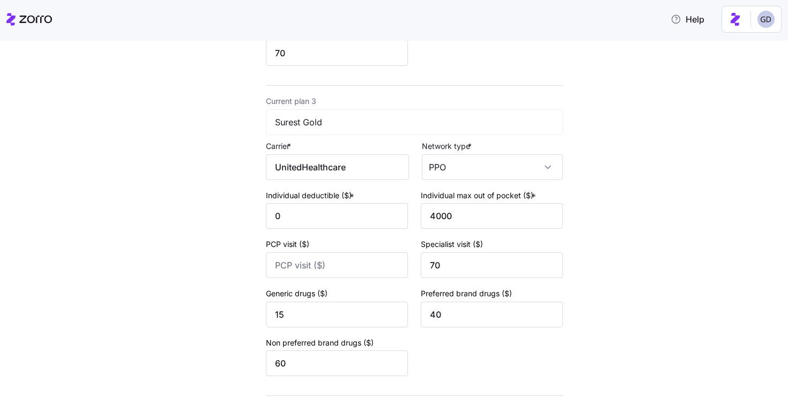
scroll to position [752, 0]
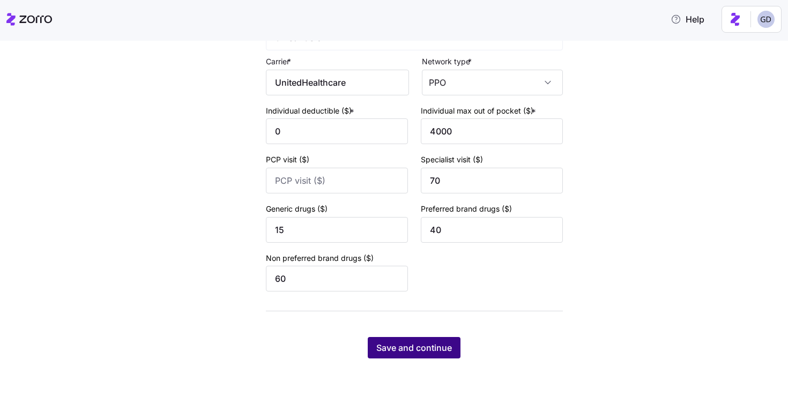
click at [421, 351] on span "Save and continue" at bounding box center [414, 347] width 76 height 13
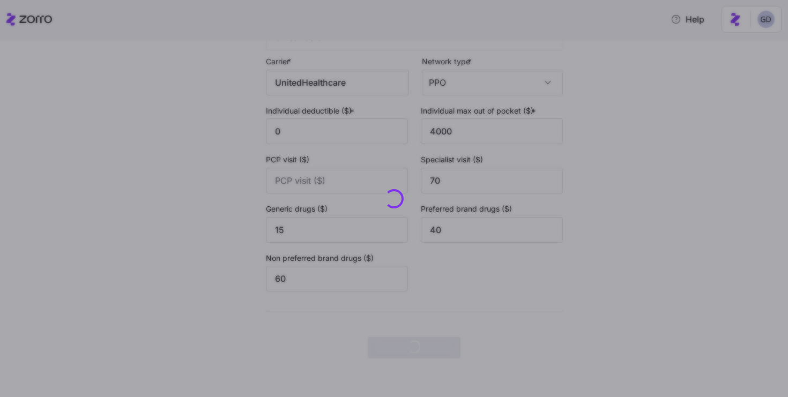
scroll to position [0, 0]
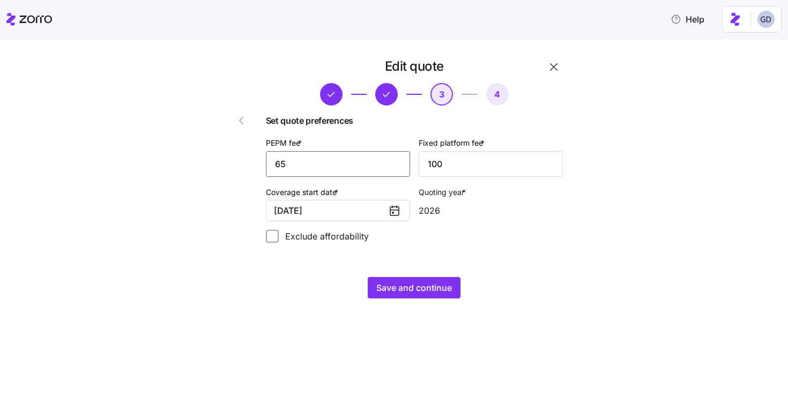
click at [347, 166] on input "65" at bounding box center [338, 164] width 144 height 26
type input "80"
click at [405, 292] on span "Save and continue" at bounding box center [414, 287] width 76 height 13
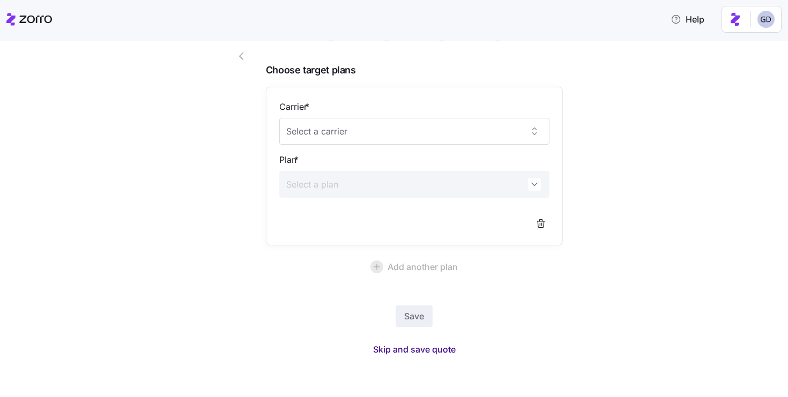
click at [416, 345] on span "Skip and save quote" at bounding box center [414, 349] width 83 height 13
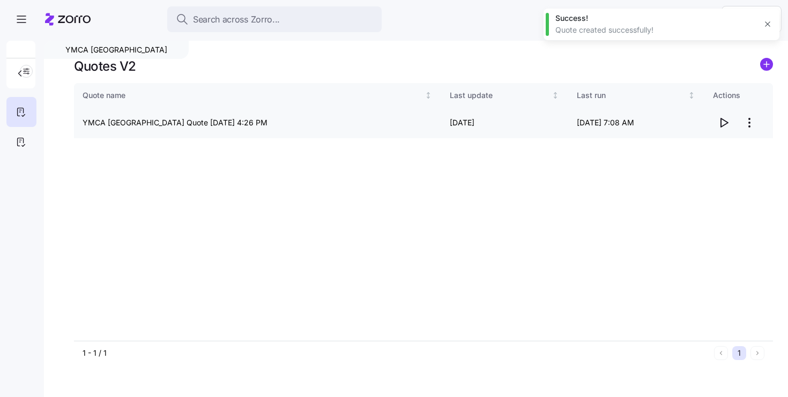
click at [721, 123] on icon "button" at bounding box center [724, 122] width 7 height 9
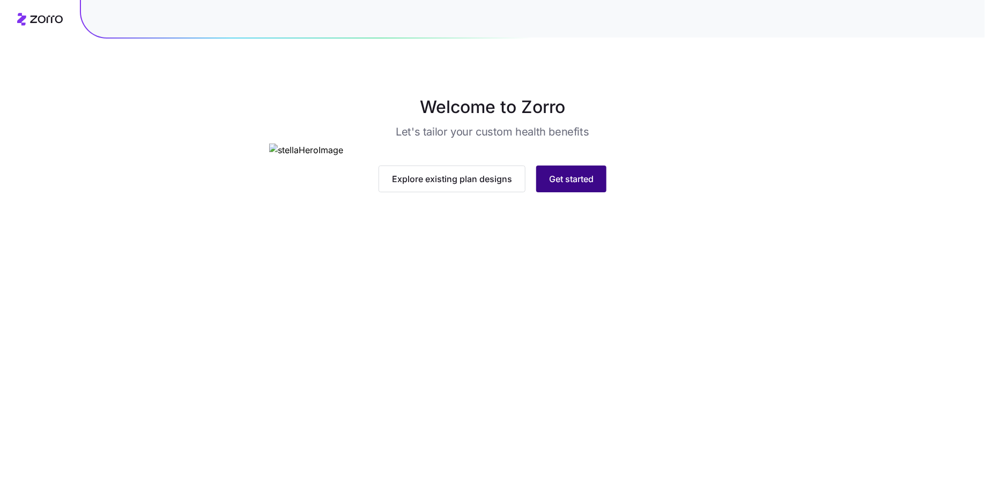
click at [588, 185] on span "Get started" at bounding box center [571, 179] width 44 height 13
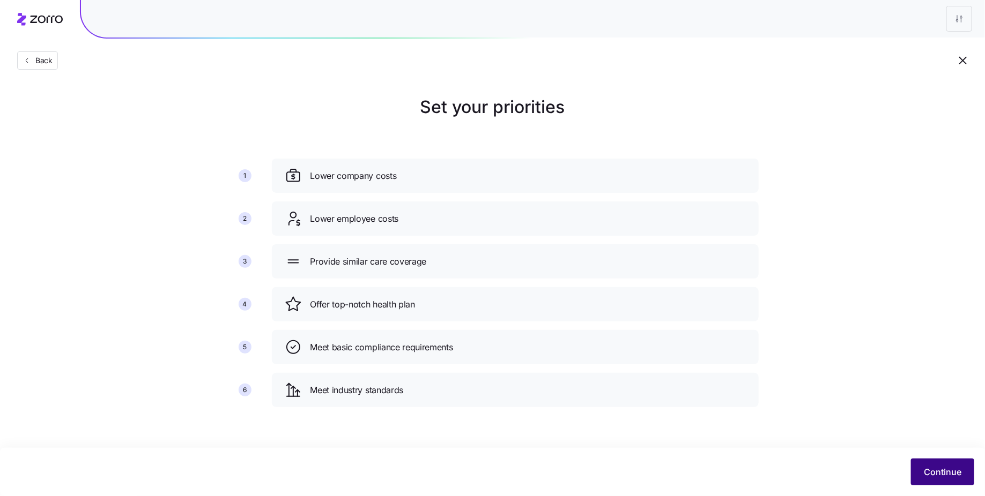
click at [943, 467] on span "Continue" at bounding box center [943, 472] width 38 height 13
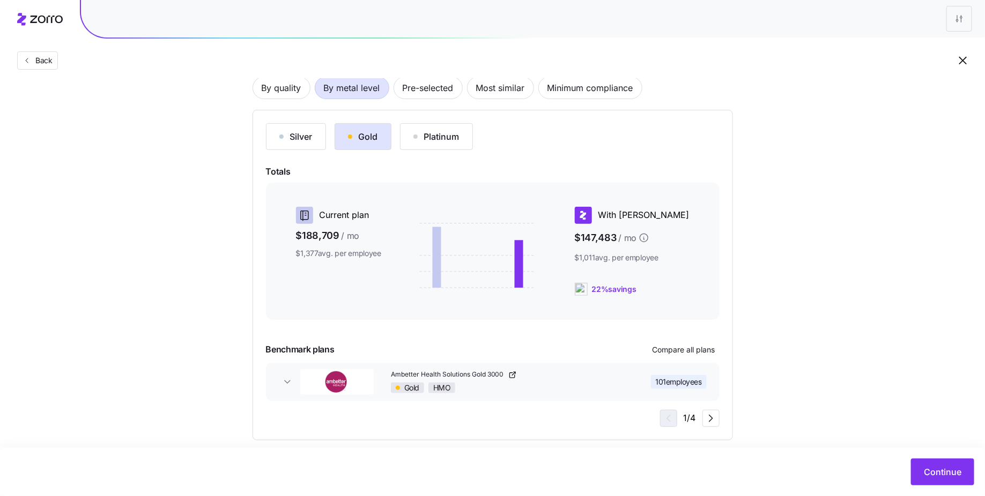
scroll to position [94, 0]
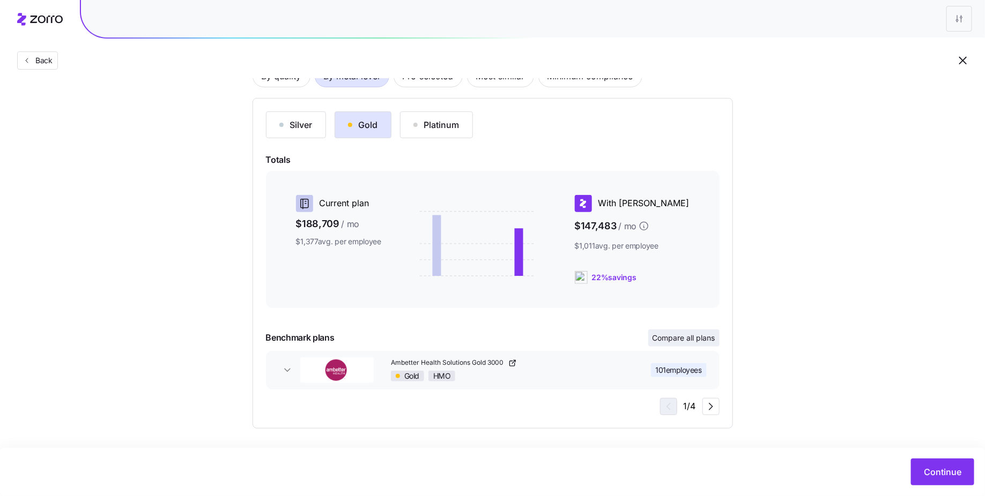
click at [701, 339] on span "Compare all plans" at bounding box center [683, 338] width 63 height 11
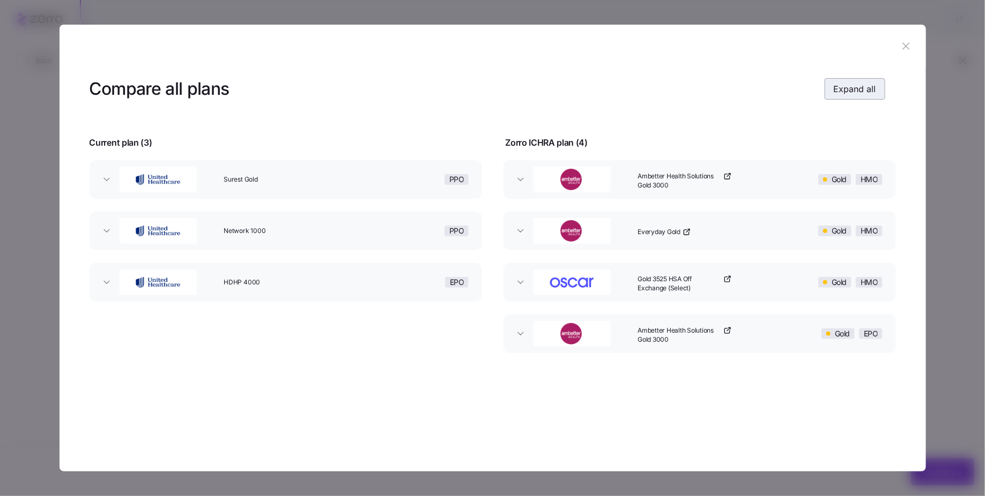
click at [844, 93] on span "Expand all" at bounding box center [854, 89] width 42 height 13
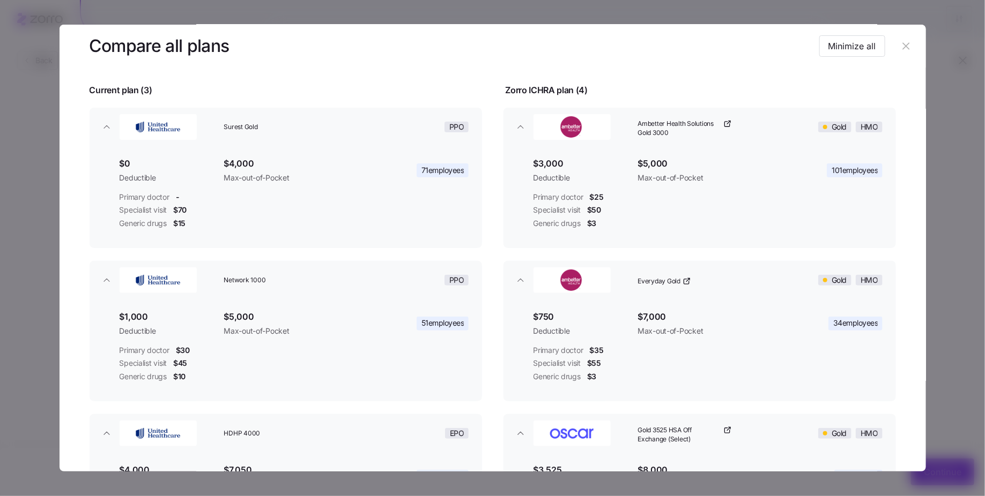
scroll to position [48, 0]
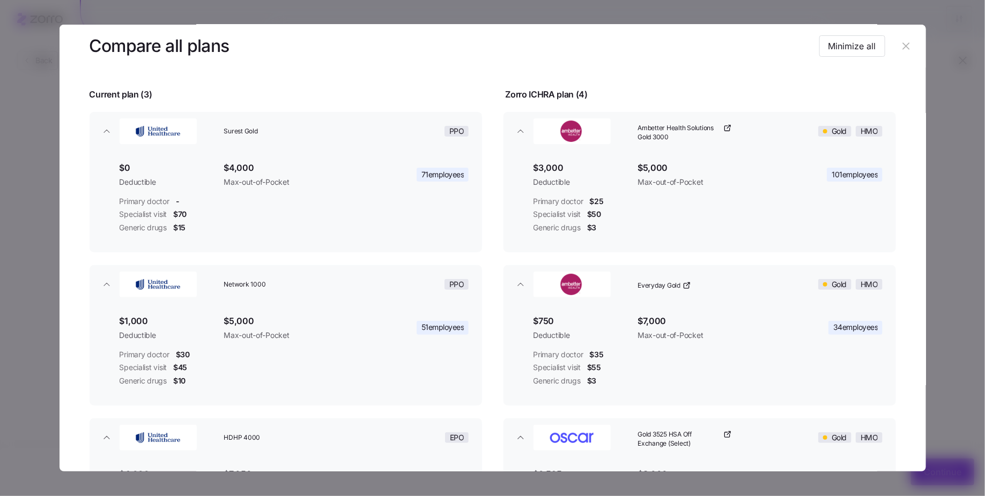
click at [900, 49] on icon "button" at bounding box center [906, 46] width 12 height 12
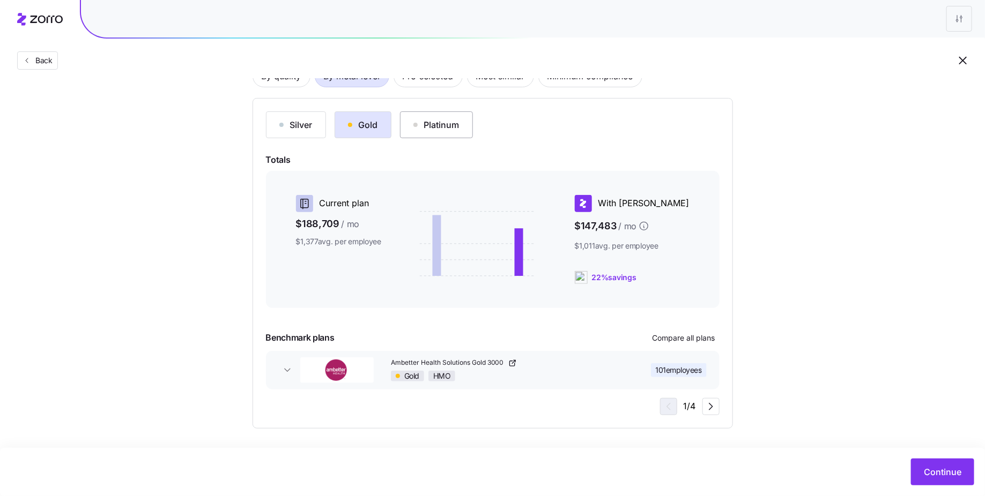
click at [440, 135] on button "Platinum" at bounding box center [436, 124] width 73 height 27
click at [706, 344] on button "Compare all plans" at bounding box center [683, 338] width 71 height 17
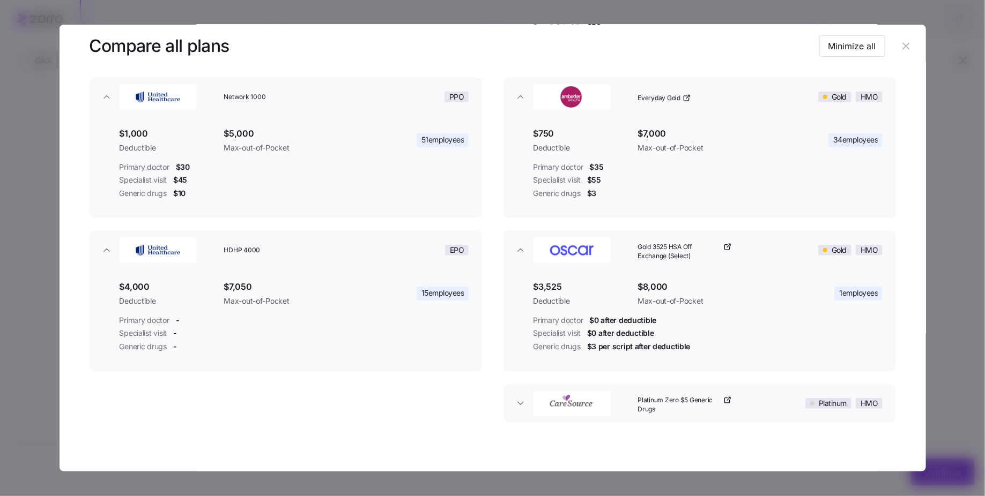
scroll to position [254, 0]
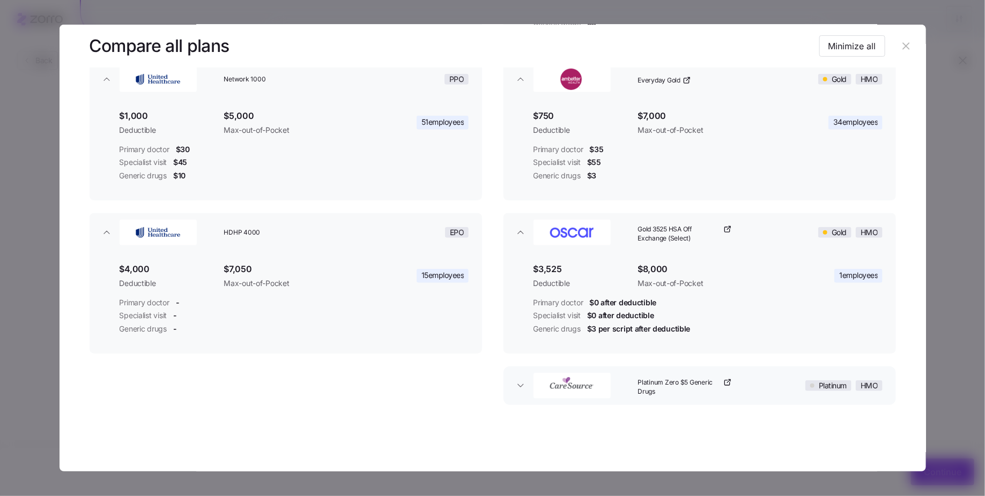
click at [742, 388] on div "Platinum Zero $5 Generic Drugs" at bounding box center [707, 386] width 149 height 34
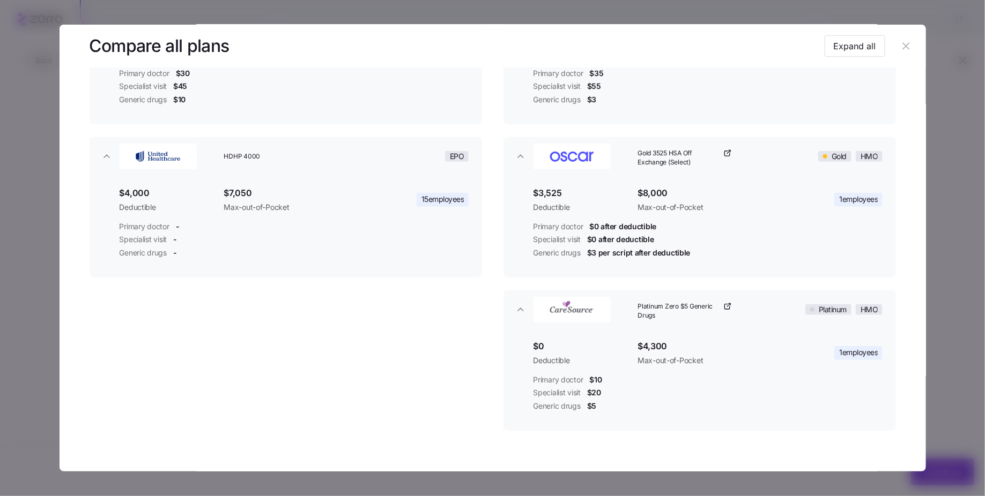
scroll to position [0, 0]
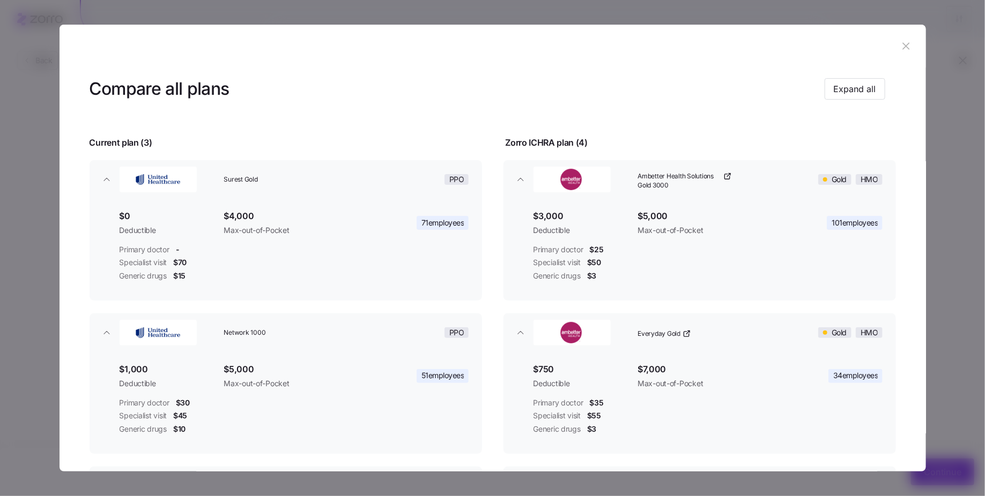
click at [900, 50] on icon "button" at bounding box center [906, 46] width 12 height 12
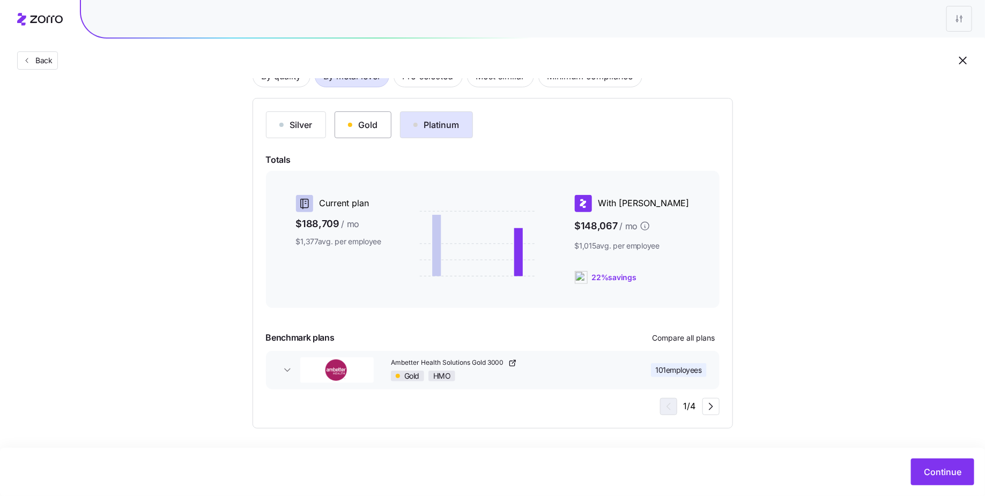
click at [359, 120] on div "Gold" at bounding box center [363, 124] width 30 height 13
click at [930, 470] on span "Continue" at bounding box center [943, 472] width 38 height 13
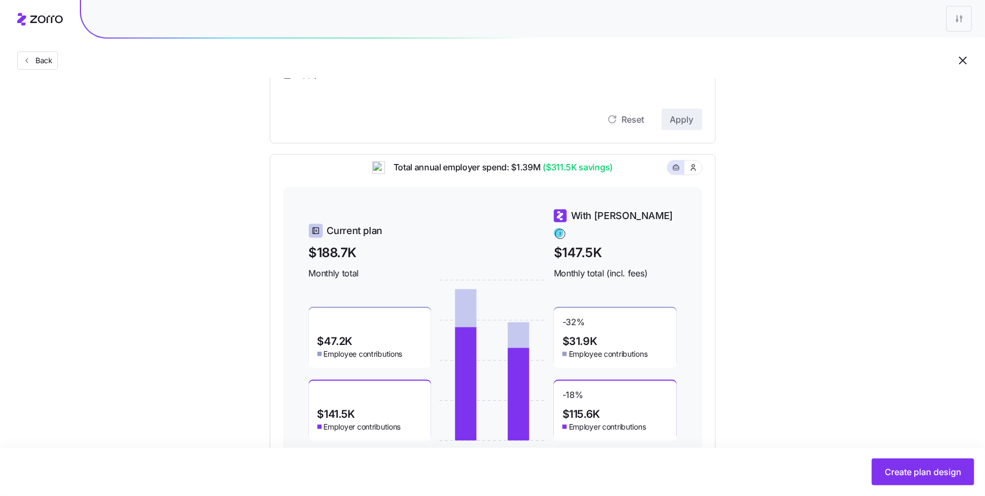
scroll to position [397, 0]
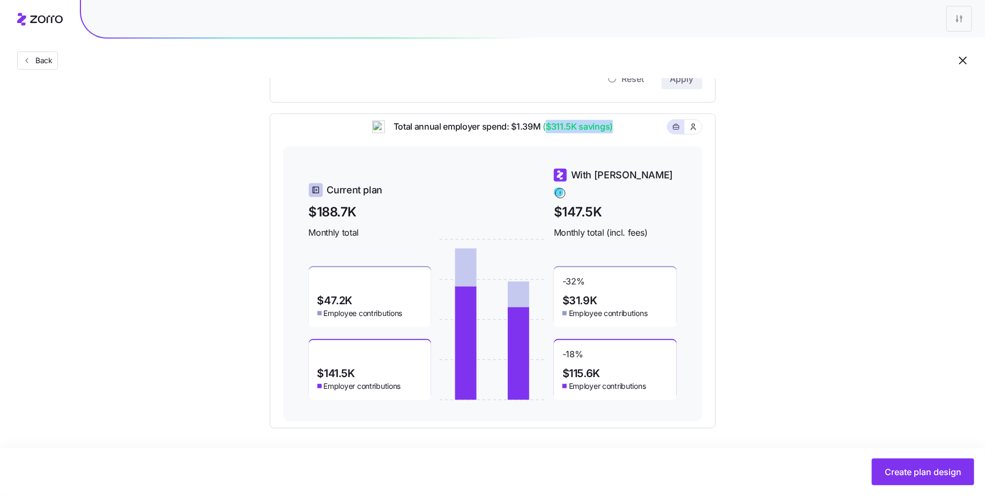
drag, startPoint x: 547, startPoint y: 133, endPoint x: 614, endPoint y: 133, distance: 66.5
click at [614, 133] on div "Total annual employer spend: $1.39M ($311.5K savings)" at bounding box center [492, 133] width 419 height 26
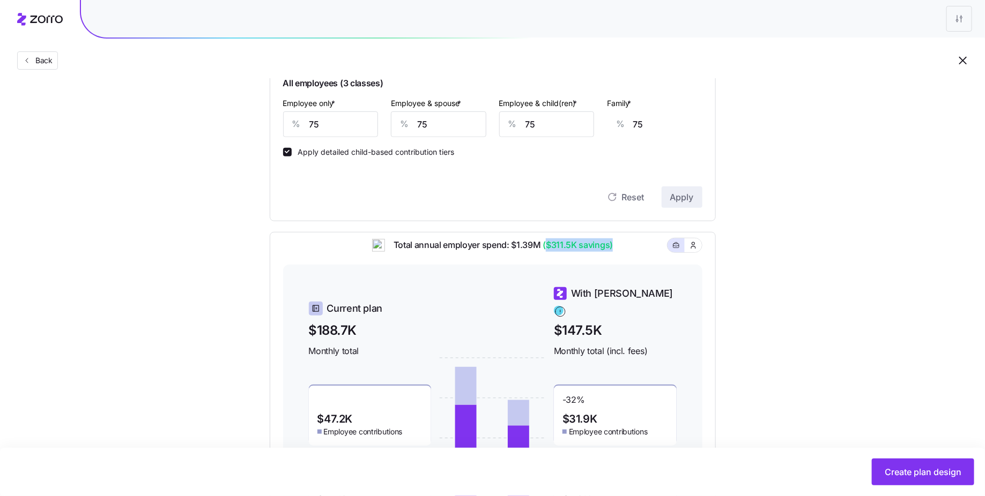
scroll to position [271, 0]
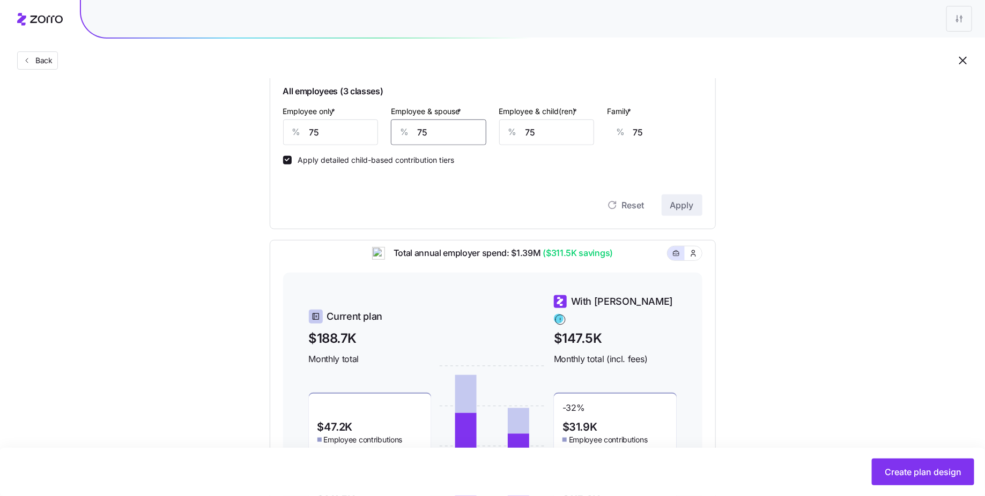
click at [438, 124] on input "75" at bounding box center [438, 133] width 95 height 26
type input "5"
type input "23"
type input "50"
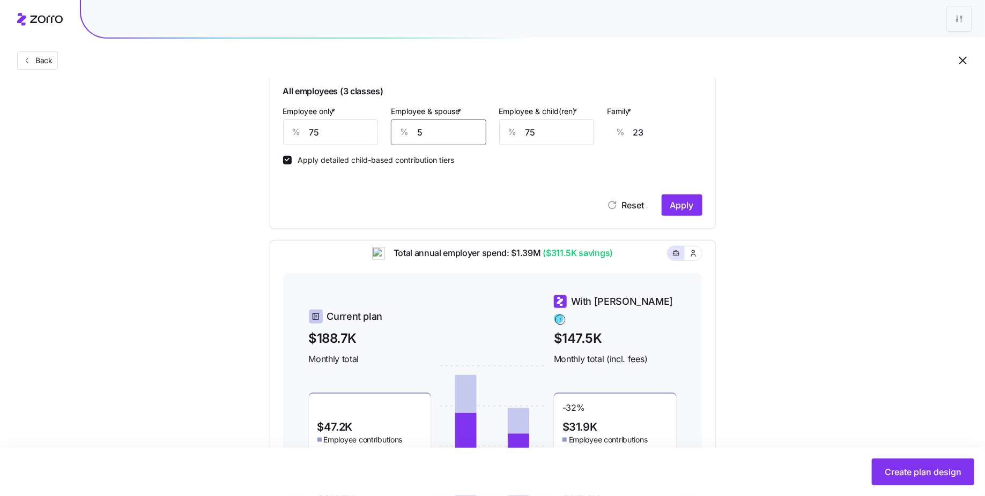
type input "56"
type input "50"
click at [548, 127] on input "75" at bounding box center [546, 133] width 95 height 26
type input "5"
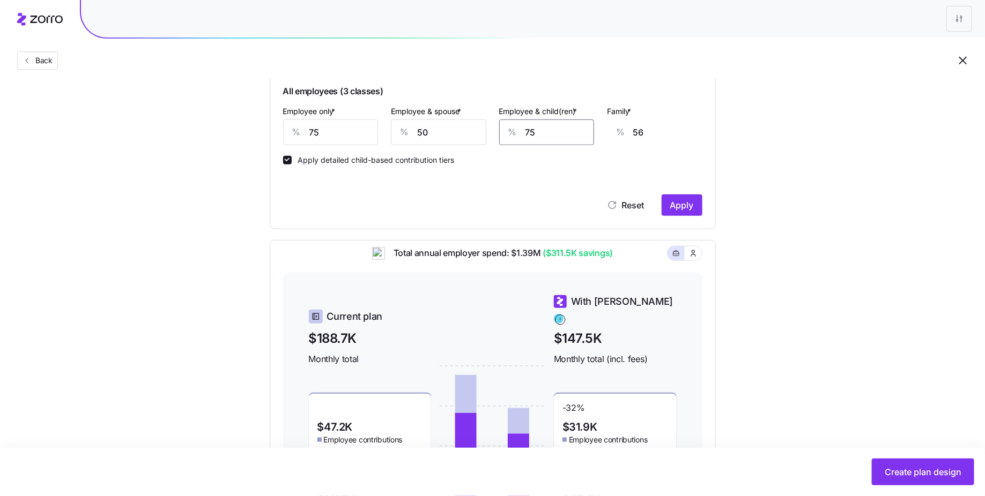
type input "12"
type input "59"
type input "46"
type input "5"
type input "12"
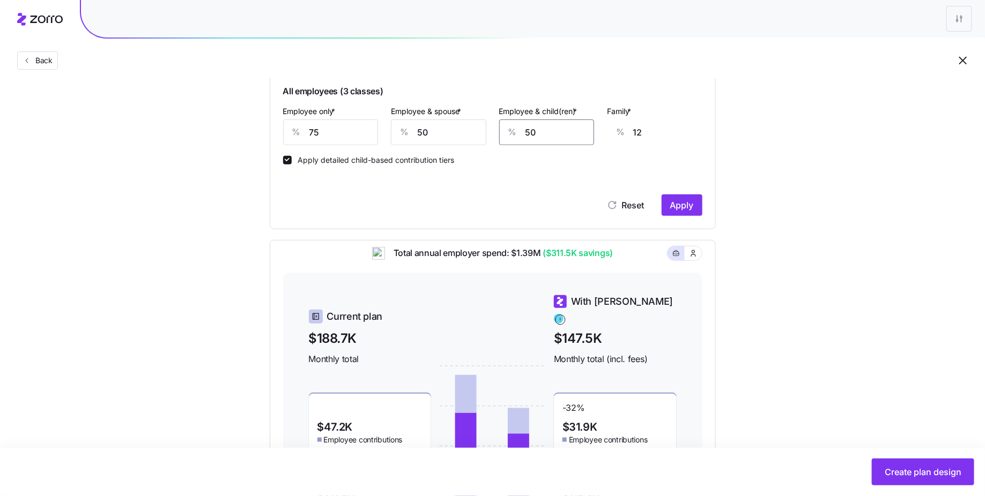
type input "-50"
type input "0"
type input "-5"
type input "6"
type input "0"
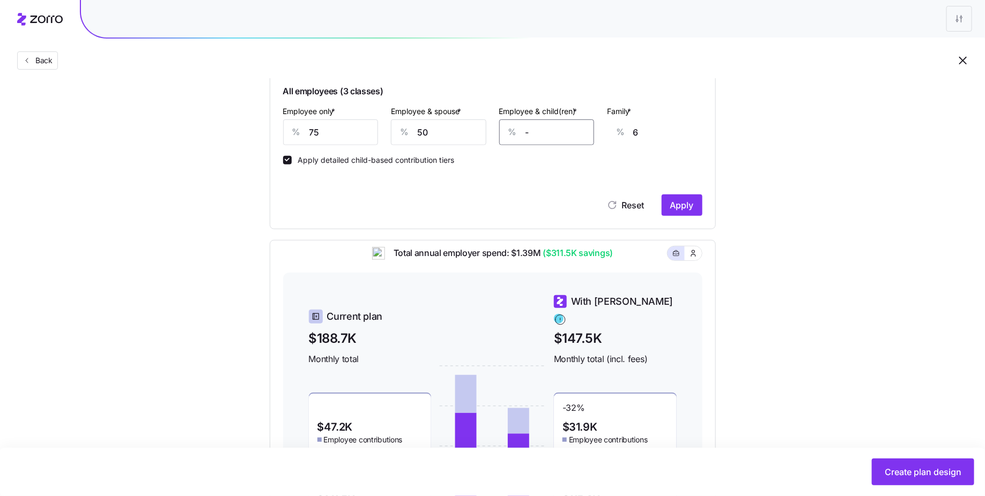
type input "9"
type input "50"
type input "41"
type input "500"
type input "324"
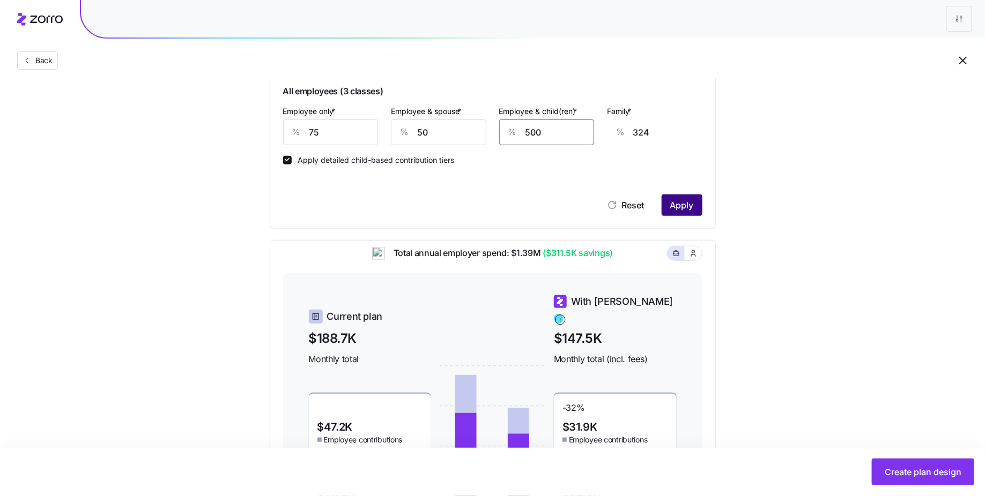
type input "50"
type input "41"
type input "50"
click at [691, 204] on span "Apply" at bounding box center [682, 205] width 24 height 13
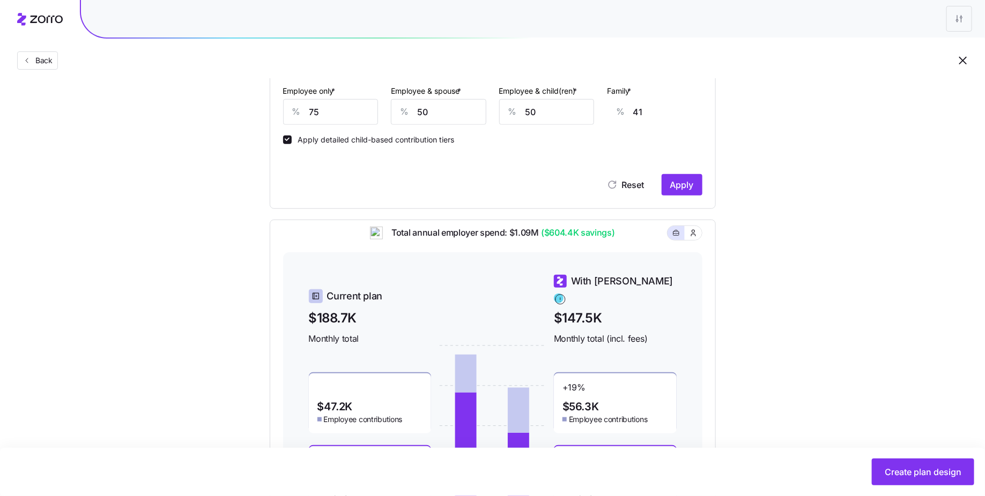
scroll to position [330, 0]
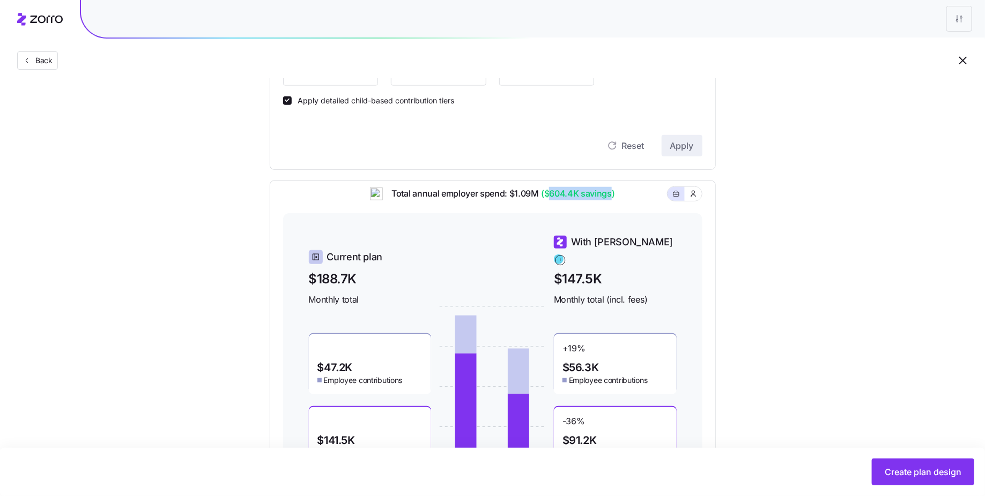
drag, startPoint x: 547, startPoint y: 203, endPoint x: 612, endPoint y: 200, distance: 64.9
click at [612, 200] on span "($604.4K savings)" at bounding box center [577, 193] width 76 height 13
click at [633, 230] on div "Current plan $188.7K Monthly total $47.2K Employee contributions $141.5K Employ…" at bounding box center [492, 351] width 419 height 276
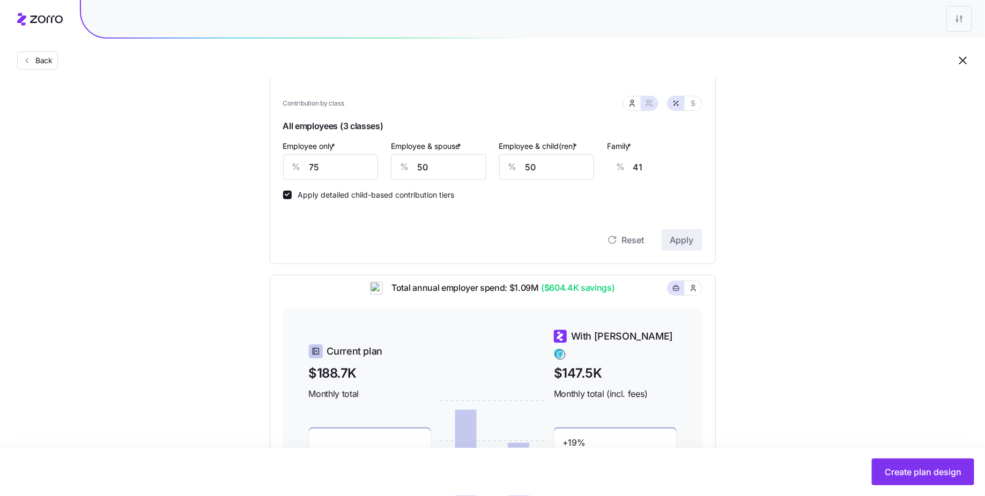
scroll to position [234, 0]
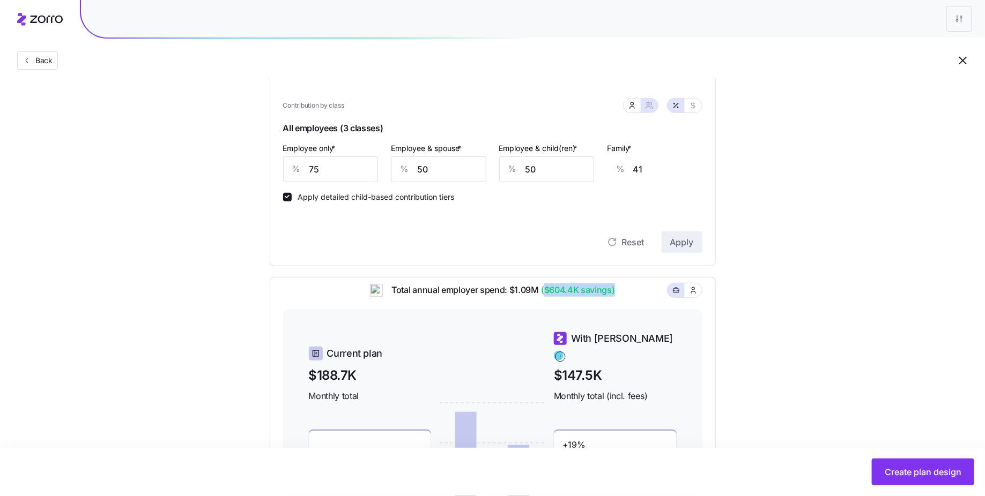
drag, startPoint x: 545, startPoint y: 299, endPoint x: 621, endPoint y: 301, distance: 76.7
click at [621, 301] on div "Total annual employer spend: $1.09M ($604.4K savings)" at bounding box center [492, 297] width 419 height 26
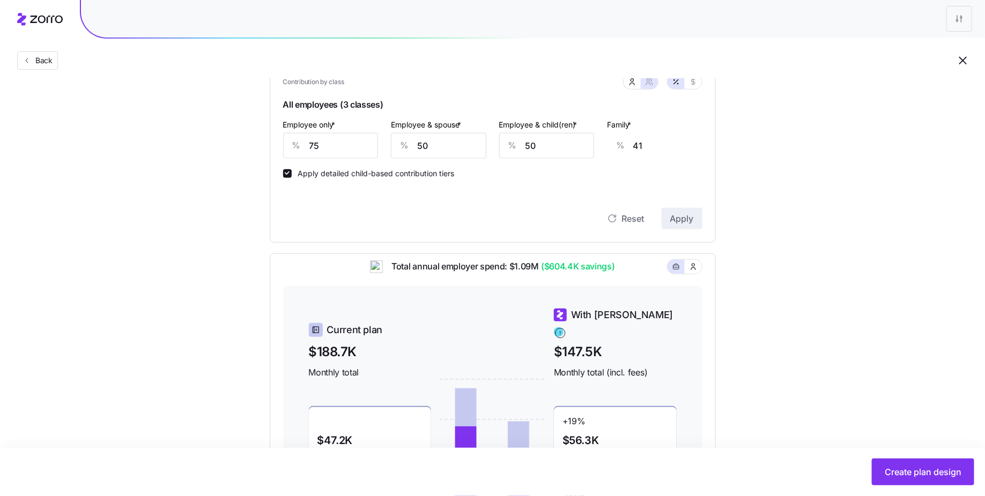
scroll to position [268, 0]
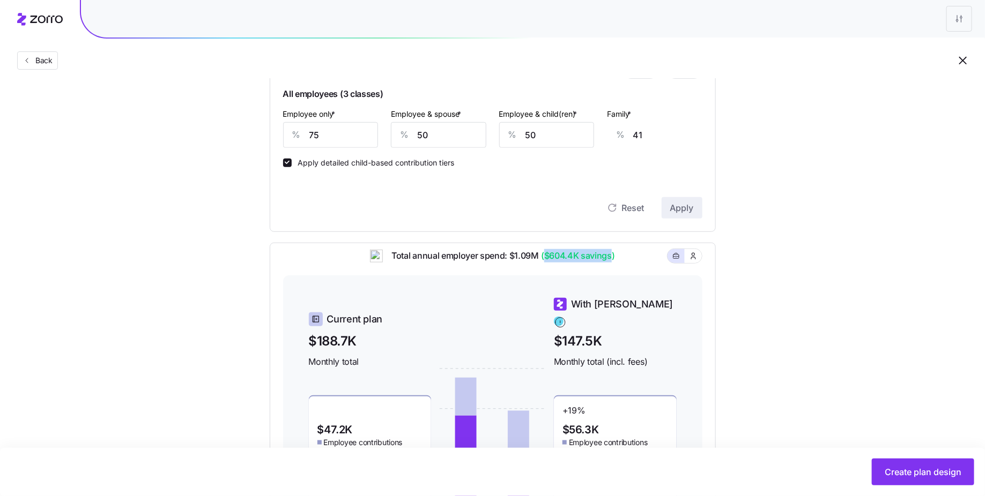
drag, startPoint x: 609, startPoint y: 259, endPoint x: 545, endPoint y: 260, distance: 64.9
click at [545, 260] on span "($604.4K savings)" at bounding box center [577, 255] width 76 height 13
click at [624, 282] on div "Current plan $188.7K Monthly total $47.2K Employee contributions $141.5K Employ…" at bounding box center [492, 414] width 419 height 276
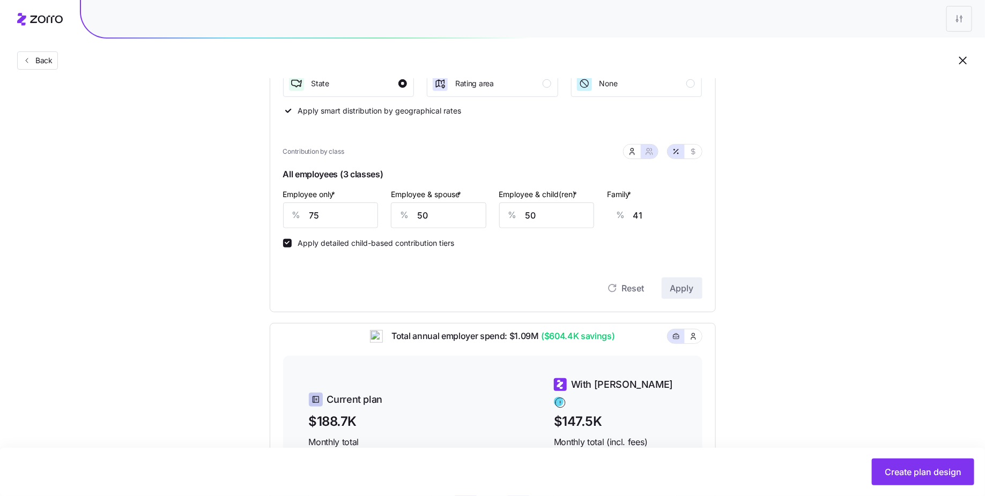
scroll to position [93, 0]
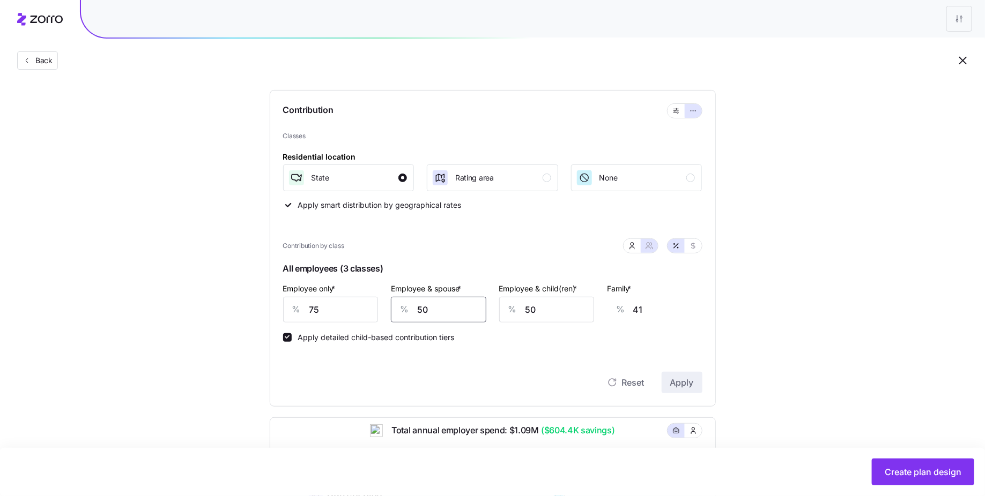
click at [440, 308] on input "50" at bounding box center [438, 310] width 95 height 26
type input "7"
type input "9"
type input "75"
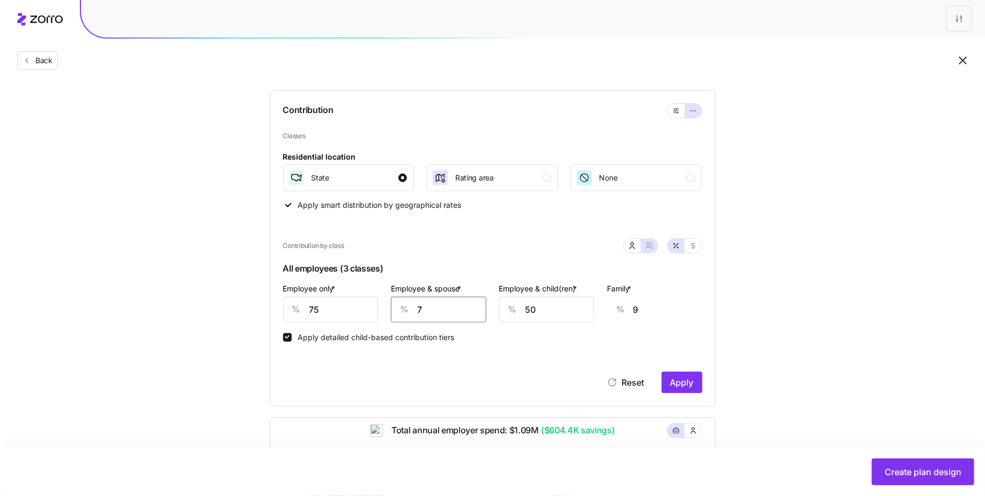
type input "59"
type input "75"
click at [539, 309] on input "50" at bounding box center [546, 310] width 95 height 26
type input "7"
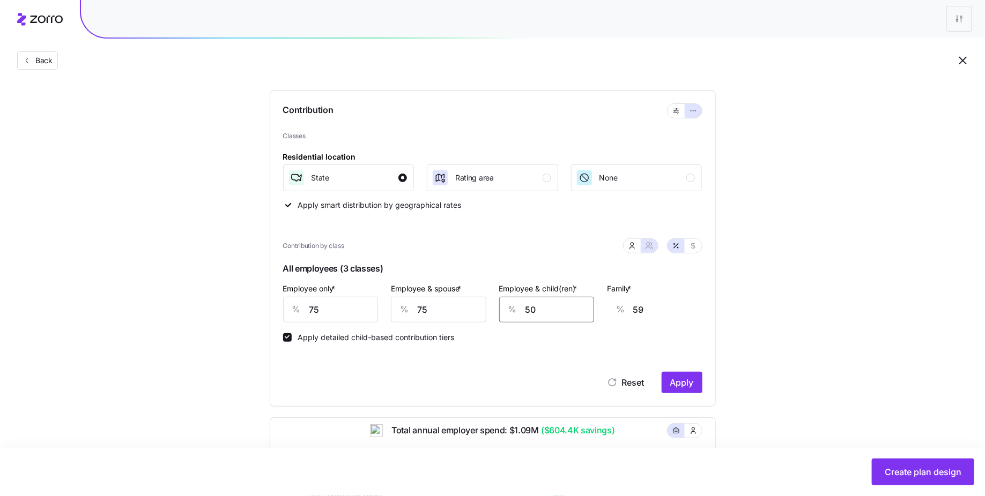
type input "32"
type input "75"
click at [687, 376] on button "Apply" at bounding box center [681, 382] width 41 height 21
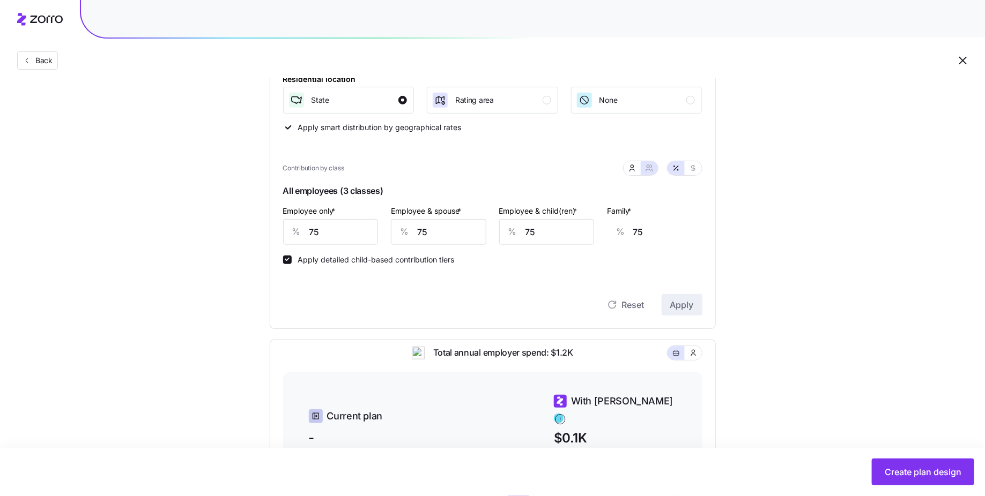
scroll to position [168, 0]
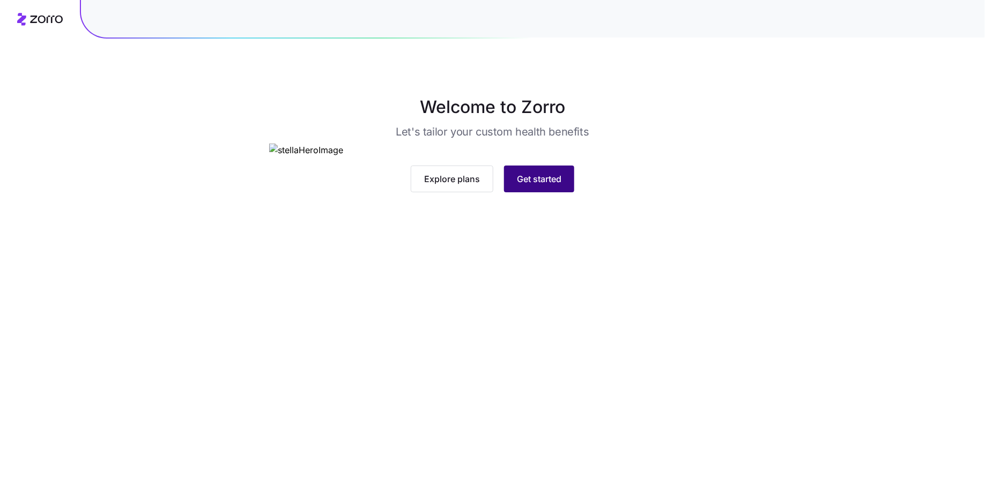
click at [549, 185] on span "Get started" at bounding box center [539, 179] width 44 height 13
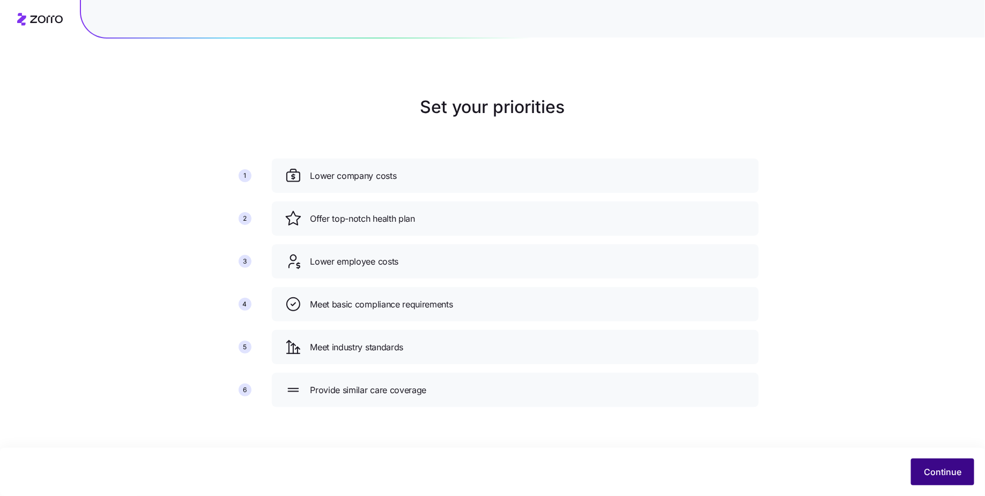
click at [958, 469] on span "Continue" at bounding box center [943, 472] width 38 height 13
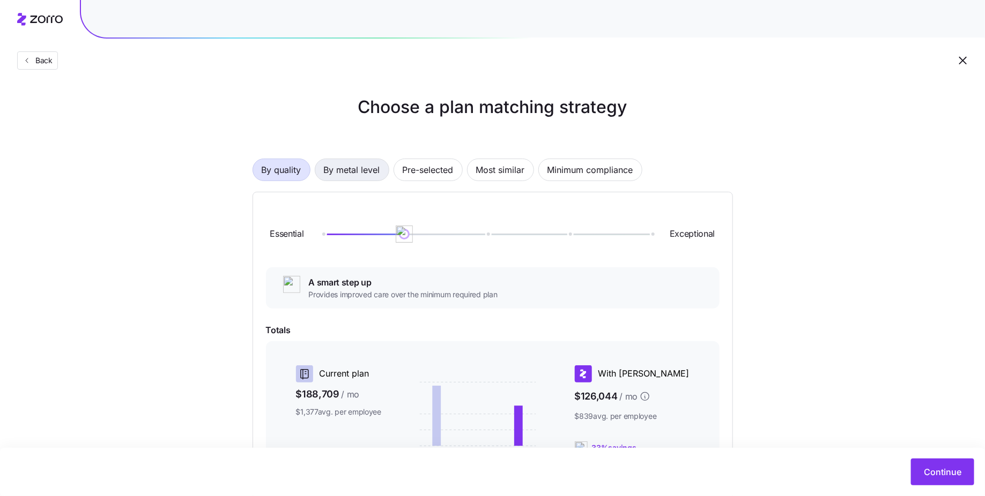
click at [360, 172] on span "By metal level" at bounding box center [352, 169] width 56 height 21
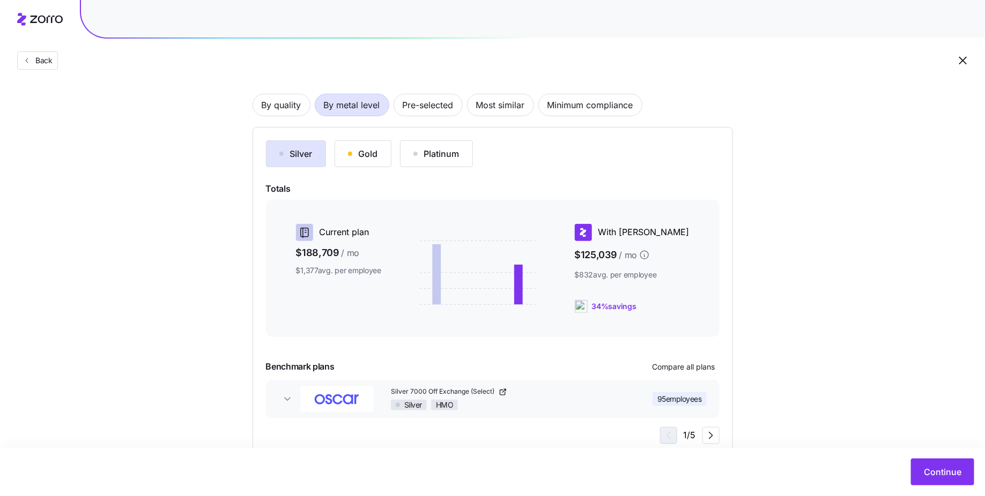
scroll to position [64, 0]
click at [363, 158] on div "Gold" at bounding box center [363, 154] width 30 height 13
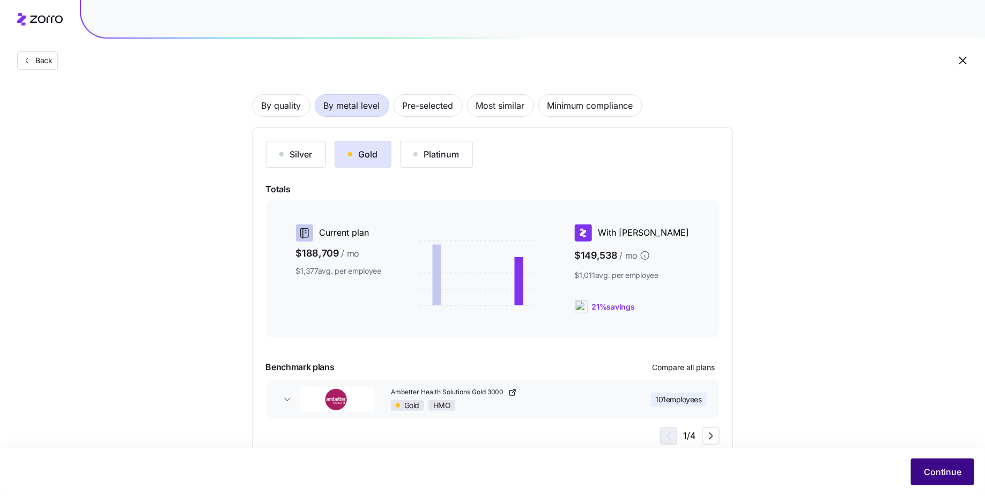
click at [926, 464] on button "Continue" at bounding box center [942, 472] width 63 height 27
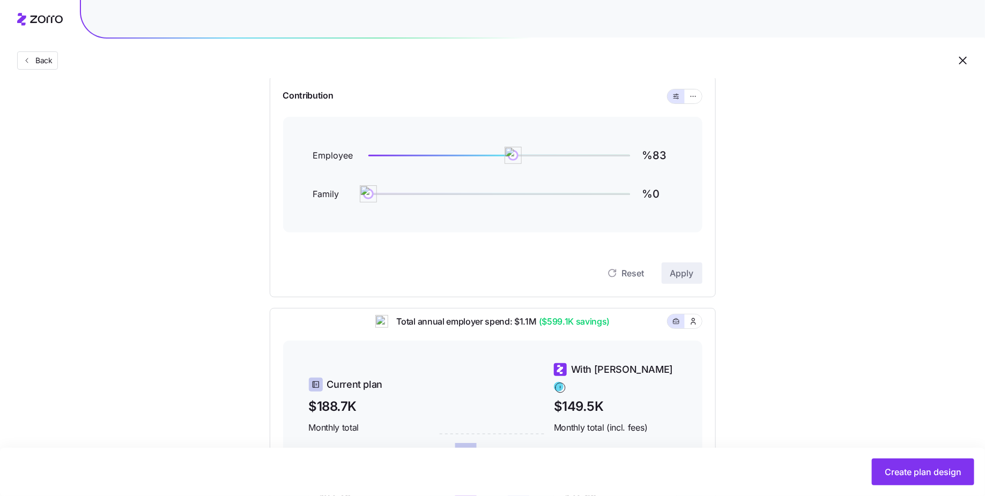
scroll to position [96, 0]
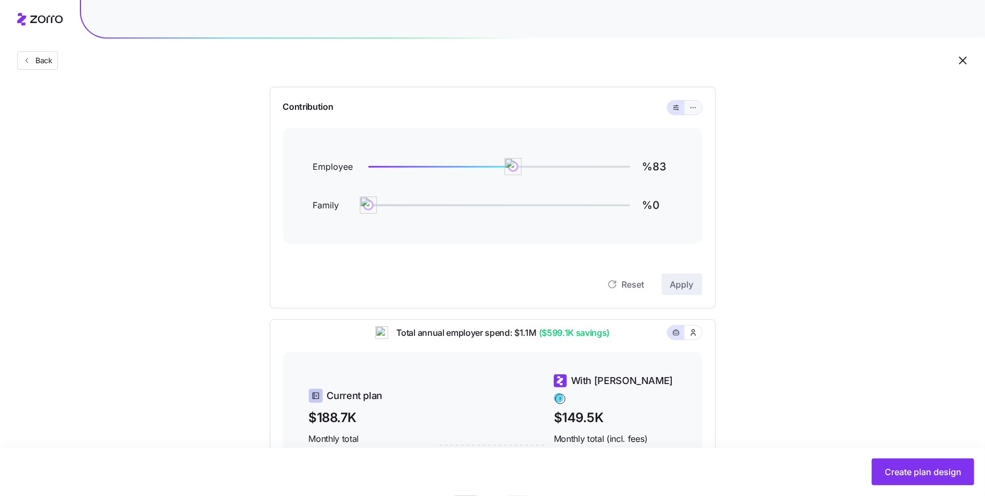
click at [691, 113] on button "button" at bounding box center [692, 108] width 17 height 14
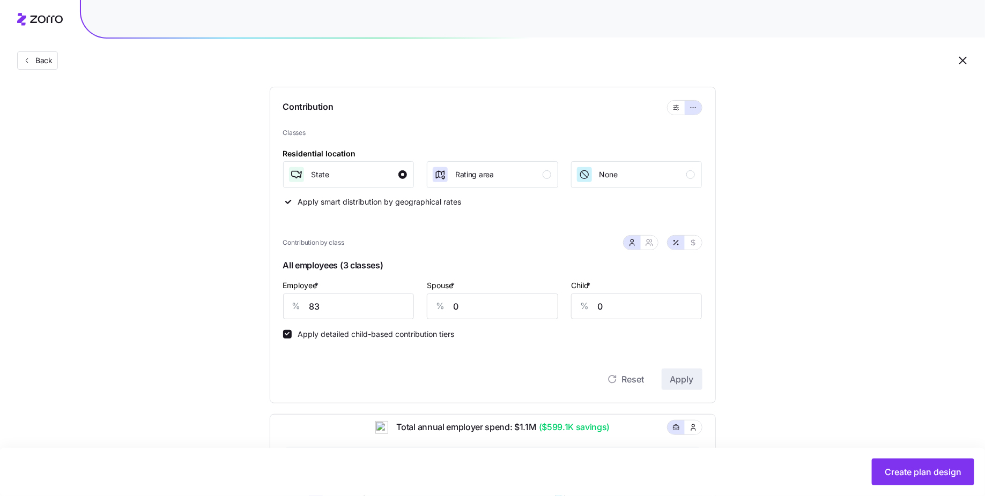
scroll to position [177, 0]
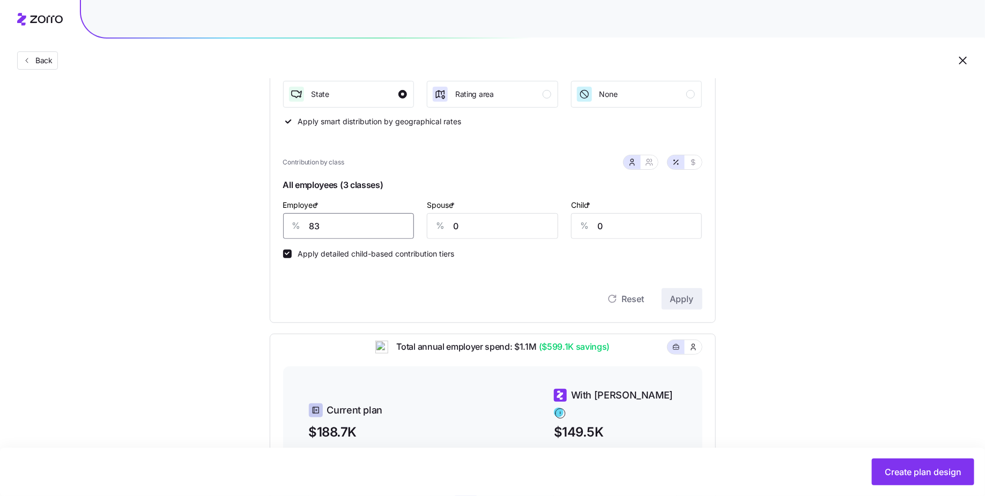
click at [344, 227] on input "83" at bounding box center [348, 226] width 131 height 26
type input "75"
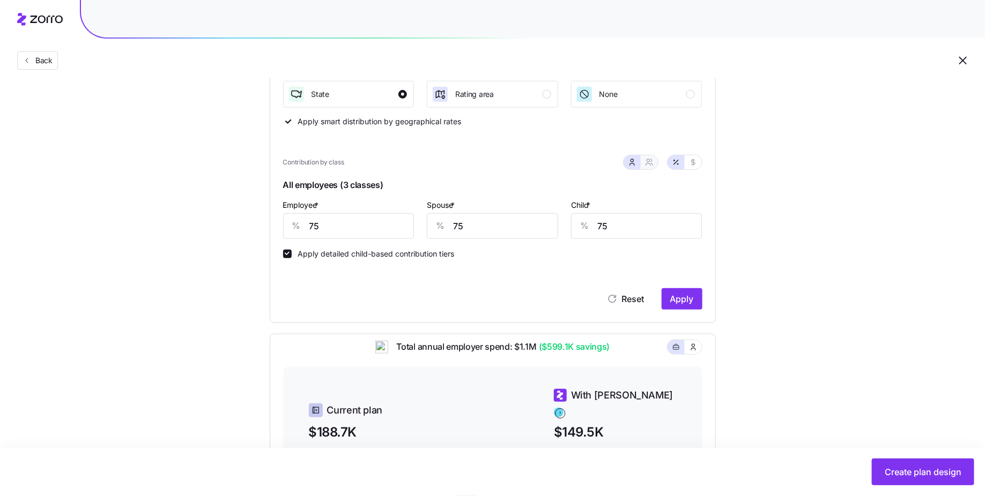
click at [651, 166] on span "button" at bounding box center [649, 162] width 9 height 9
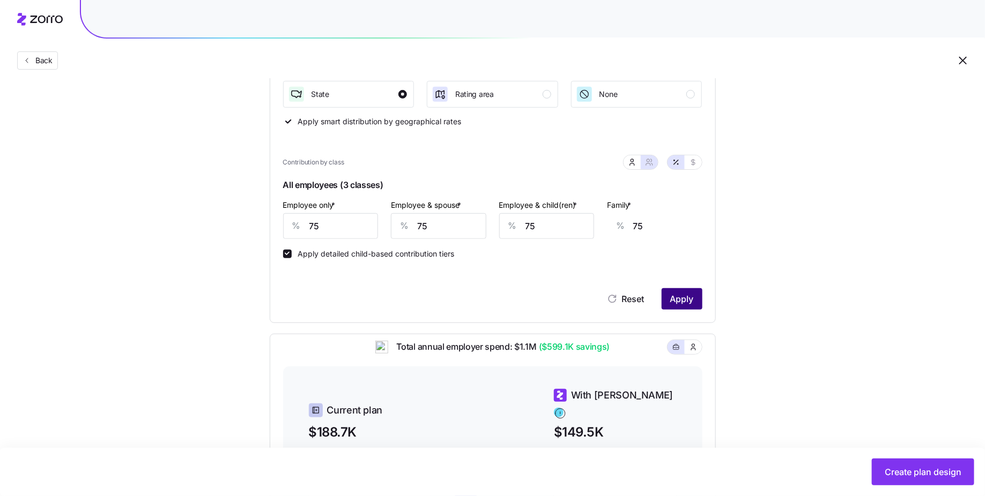
click at [687, 299] on span "Apply" at bounding box center [682, 299] width 24 height 13
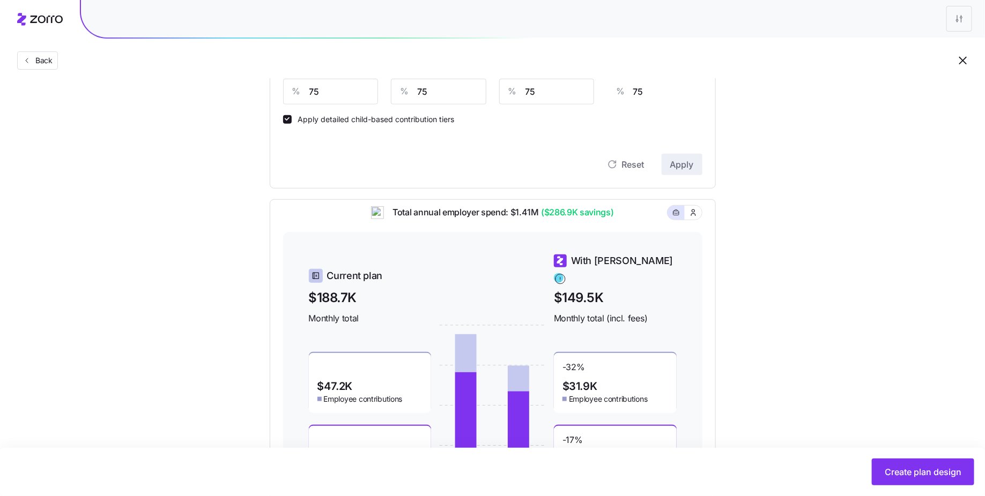
scroll to position [312, 0]
drag, startPoint x: 546, startPoint y: 218, endPoint x: 609, endPoint y: 219, distance: 63.8
click at [609, 218] on span "($286.9K savings)" at bounding box center [576, 211] width 75 height 13
click at [563, 272] on circle at bounding box center [559, 277] width 10 height 10
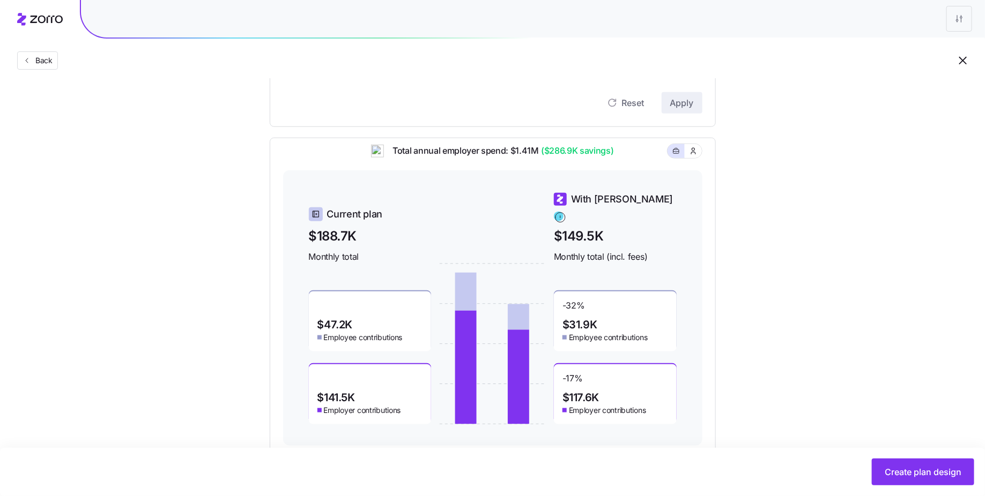
scroll to position [397, 0]
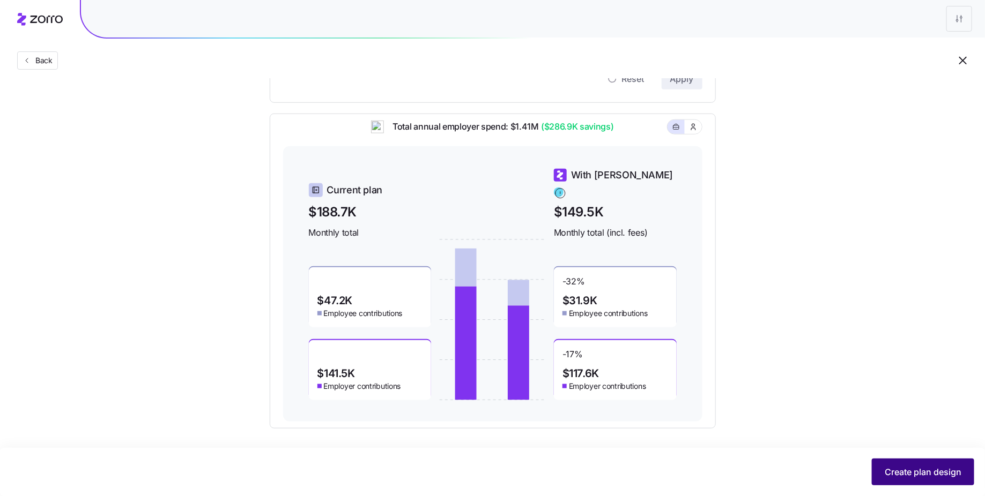
click at [952, 471] on span "Create plan design" at bounding box center [922, 472] width 77 height 13
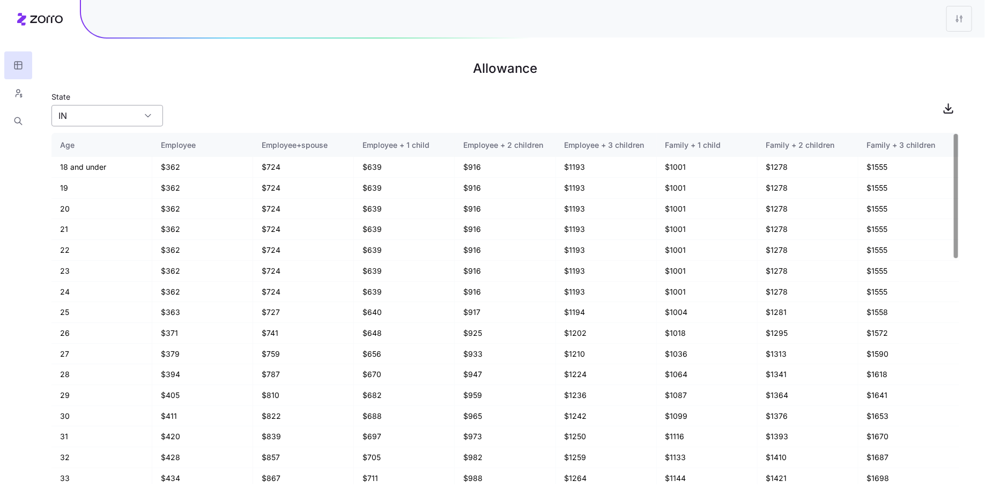
click at [113, 114] on input "IN" at bounding box center [106, 115] width 111 height 21
click at [235, 107] on div "State [US_STATE]" at bounding box center [504, 108] width 907 height 36
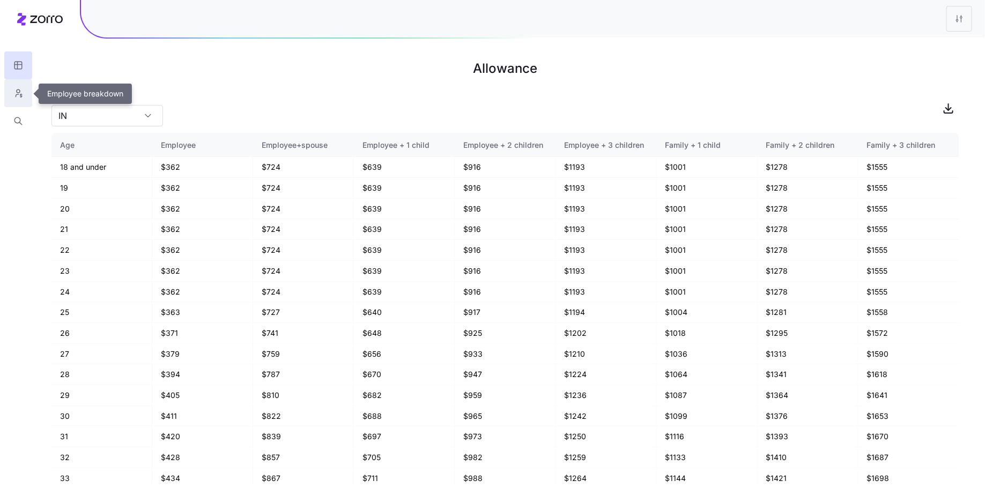
click at [26, 102] on button "button" at bounding box center [18, 93] width 28 height 28
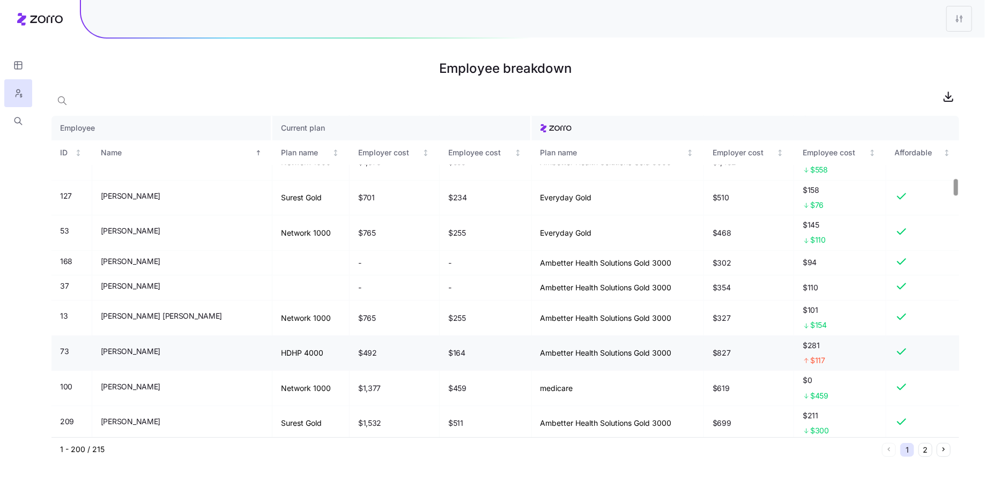
scroll to position [1234, 0]
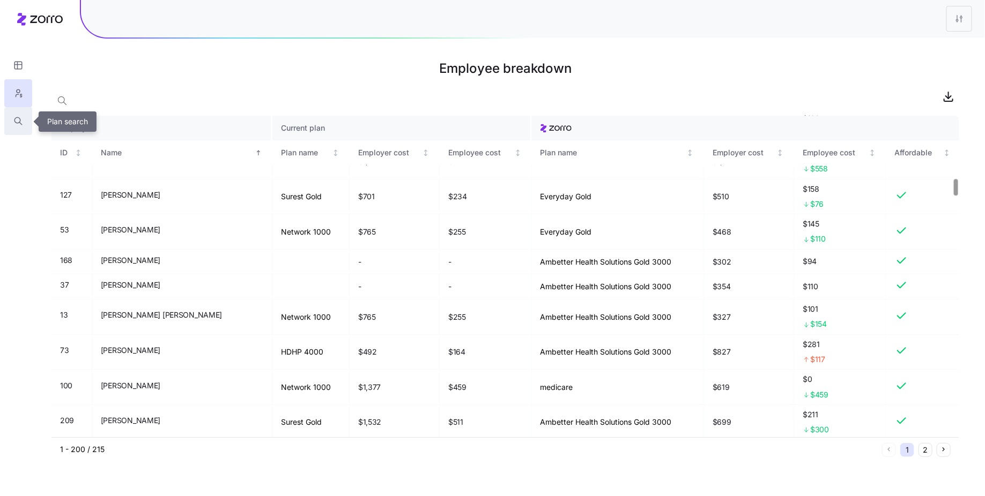
click at [22, 118] on icon "button" at bounding box center [18, 121] width 10 height 11
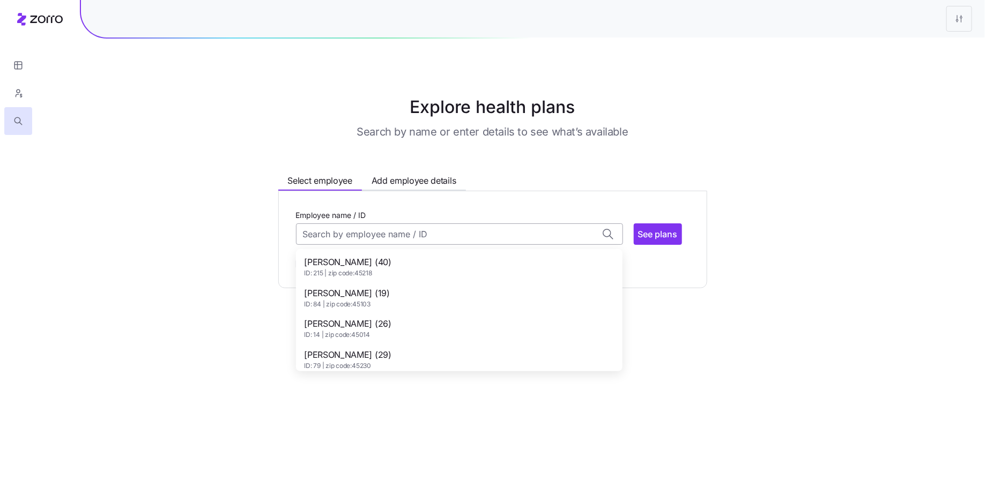
click at [441, 230] on input "Employee name / ID" at bounding box center [459, 234] width 327 height 21
click at [394, 258] on div "Craig Greenlee (62) ID: 73 | zip code: 44685" at bounding box center [459, 266] width 322 height 31
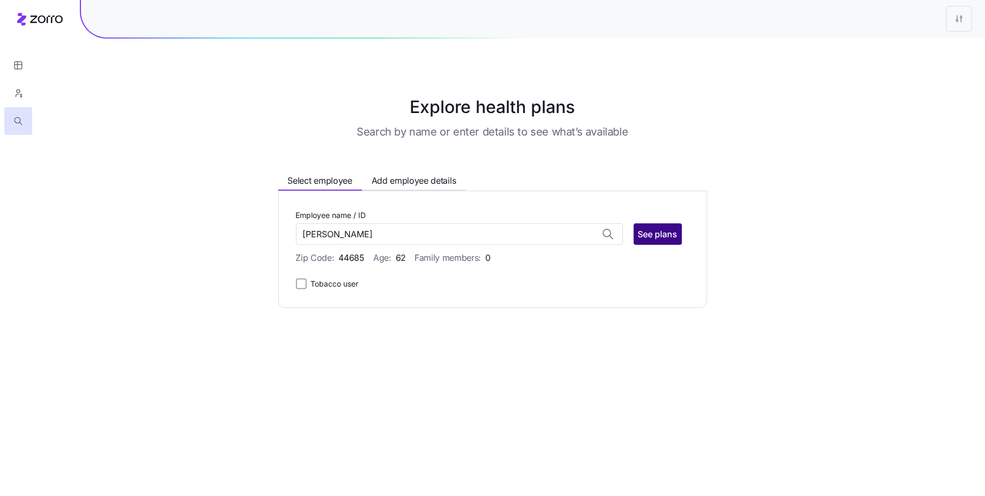
click at [651, 228] on span "See plans" at bounding box center [658, 234] width 40 height 13
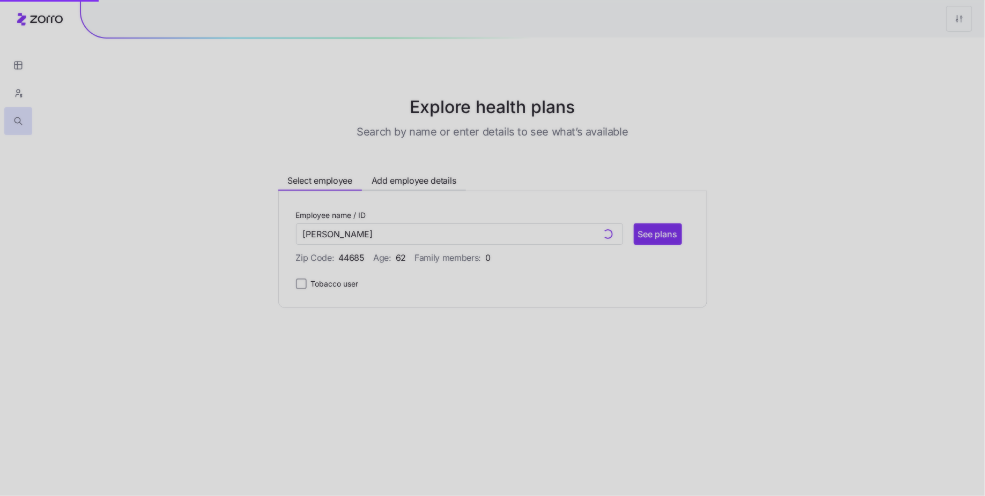
type input "Craig Greenlee (ID: 73)"
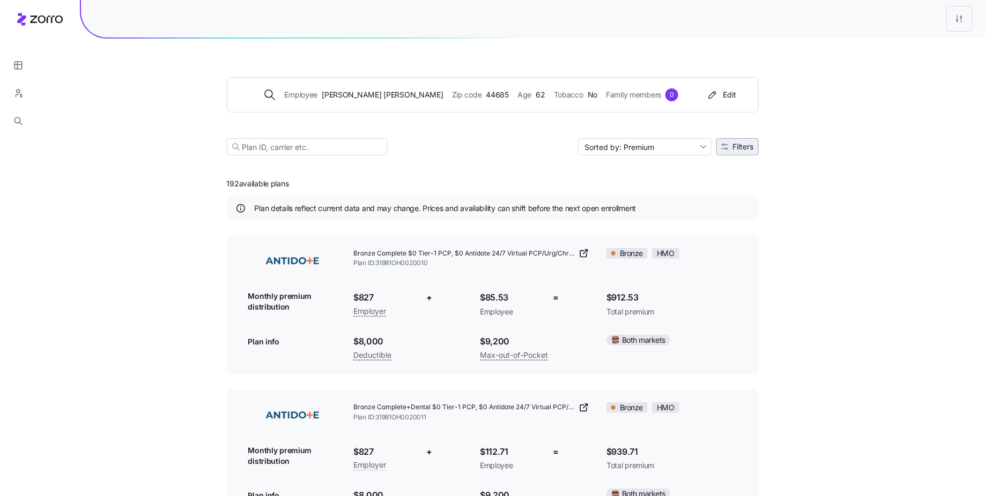
click at [747, 148] on span "Filters" at bounding box center [743, 147] width 21 height 8
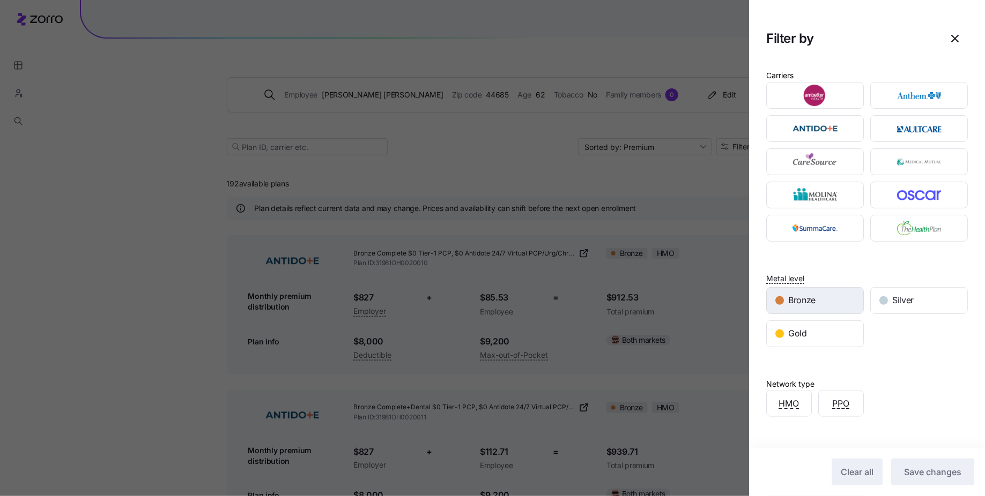
click at [815, 290] on div "Bronze" at bounding box center [814, 301] width 96 height 26
click at [912, 471] on span "Save changes" at bounding box center [932, 472] width 57 height 13
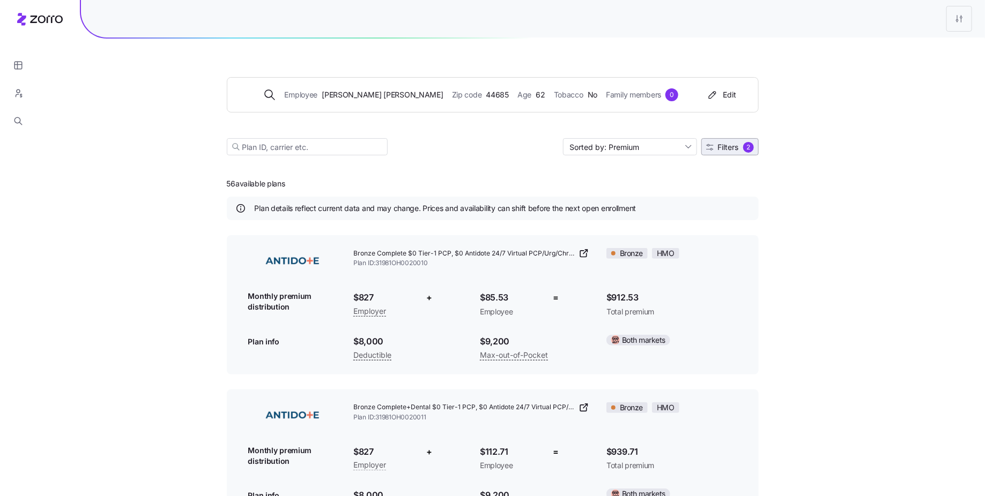
click at [724, 145] on span "Filters" at bounding box center [728, 148] width 21 height 8
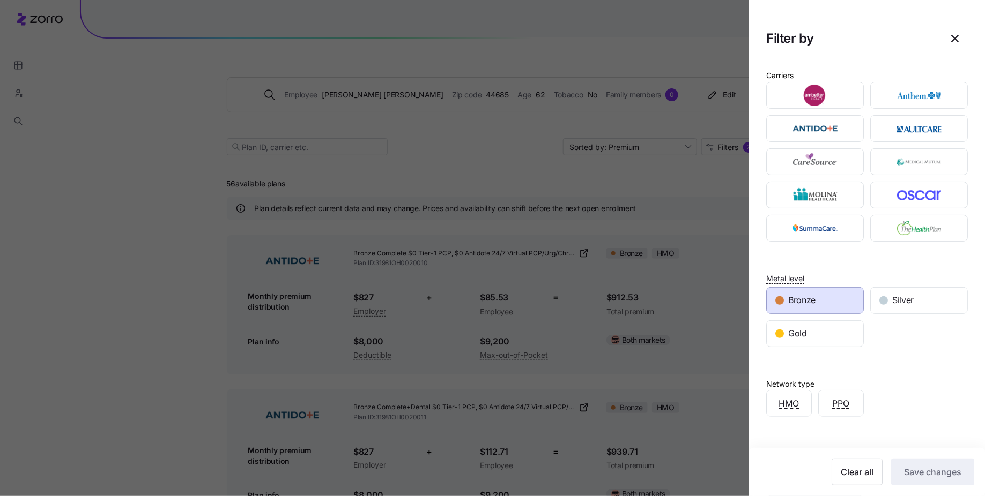
click at [645, 192] on div at bounding box center [492, 248] width 985 height 496
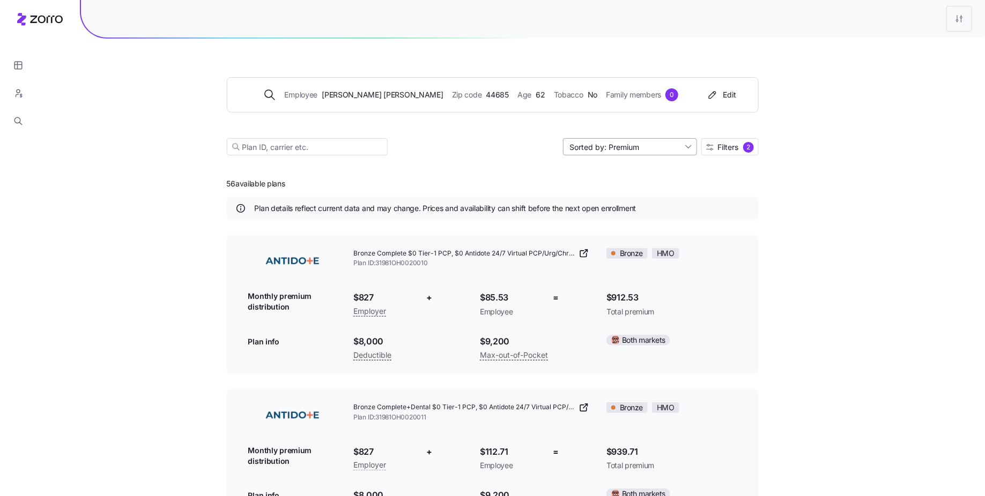
click at [660, 149] on input "Sorted by: Premium" at bounding box center [630, 146] width 134 height 17
click at [621, 189] on div "Deductible" at bounding box center [629, 188] width 125 height 16
type input "Sorted by: Deductible"
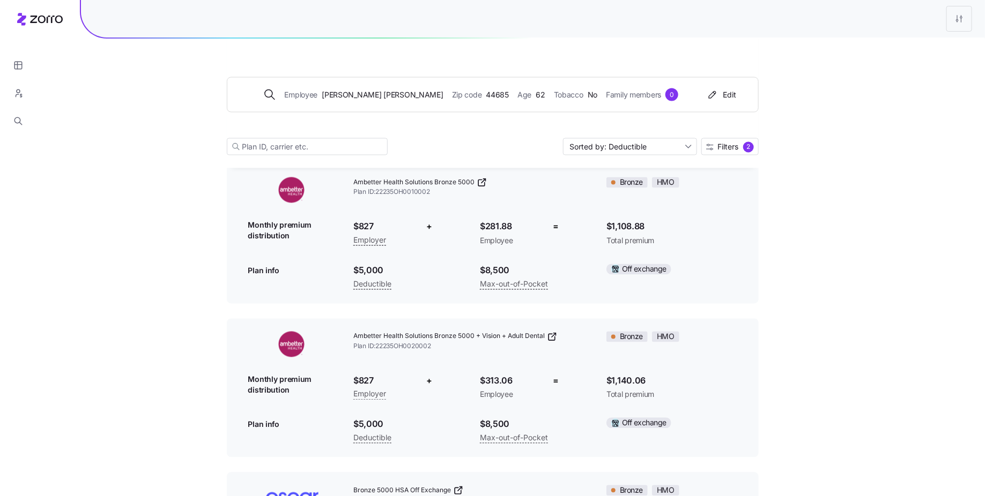
scroll to position [824, 0]
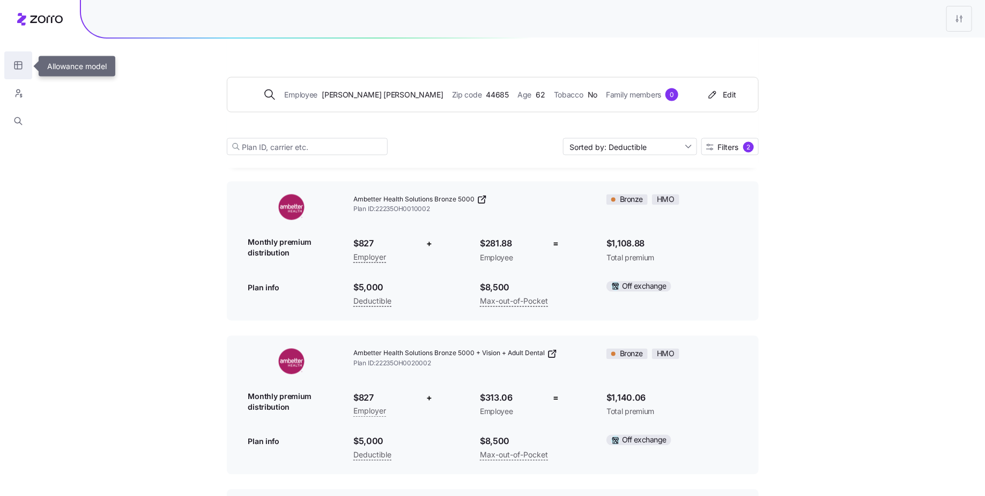
click at [15, 71] on button "button" at bounding box center [18, 65] width 28 height 28
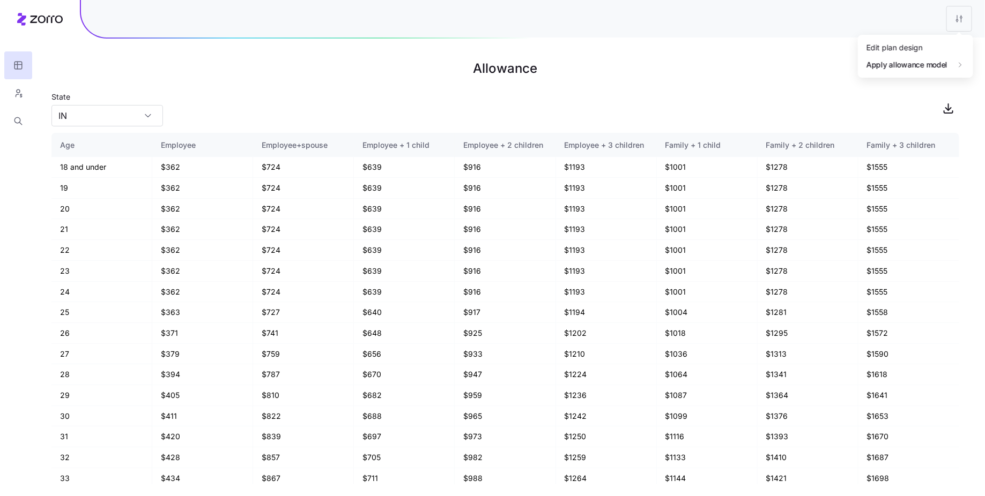
click at [954, 17] on html "Allowance State IN Age Employee Employee+spouse Employee + 1 child Employee + 2…" at bounding box center [492, 248] width 985 height 496
click at [909, 47] on div "Edit plan design" at bounding box center [894, 48] width 56 height 12
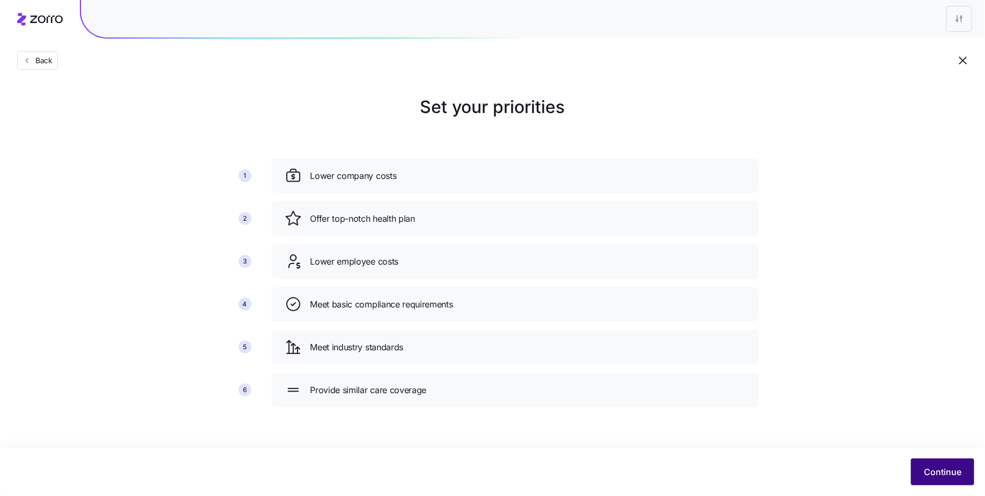
click at [949, 477] on span "Continue" at bounding box center [943, 472] width 38 height 13
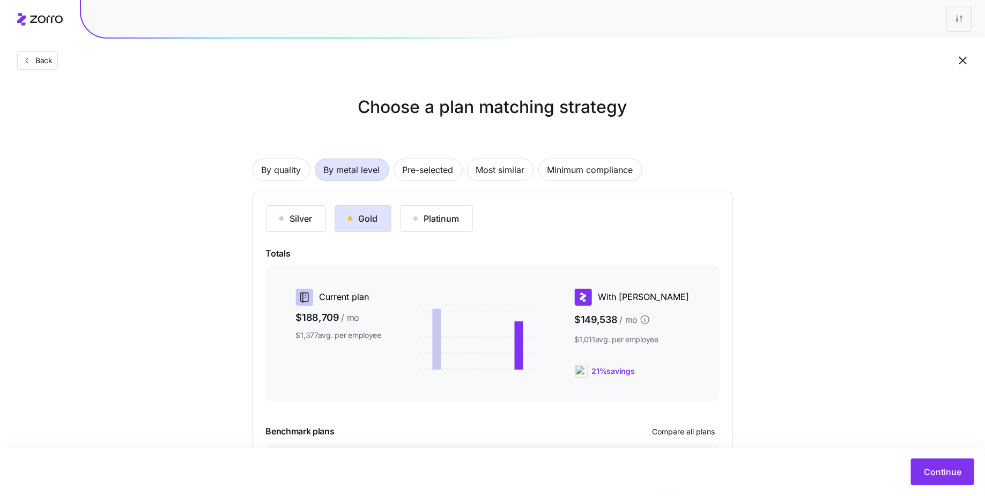
scroll to position [73, 0]
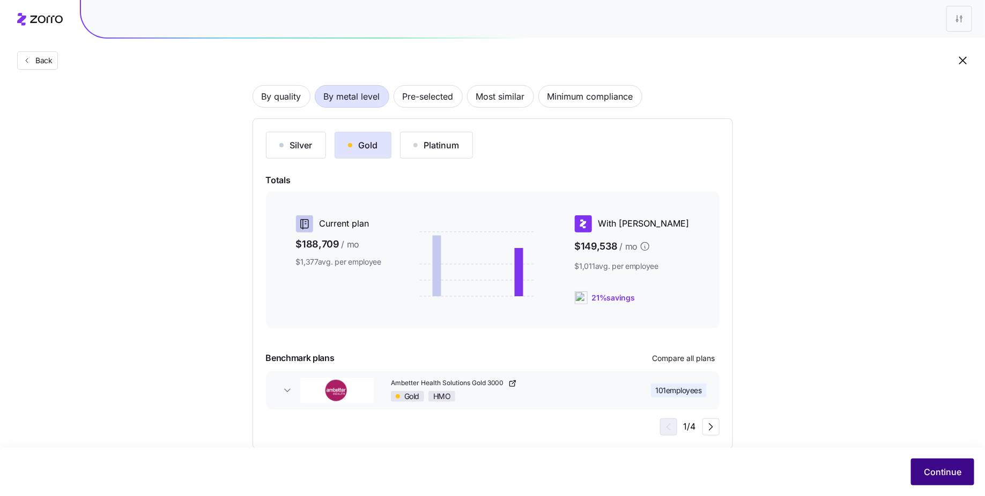
click at [935, 467] on span "Continue" at bounding box center [943, 472] width 38 height 13
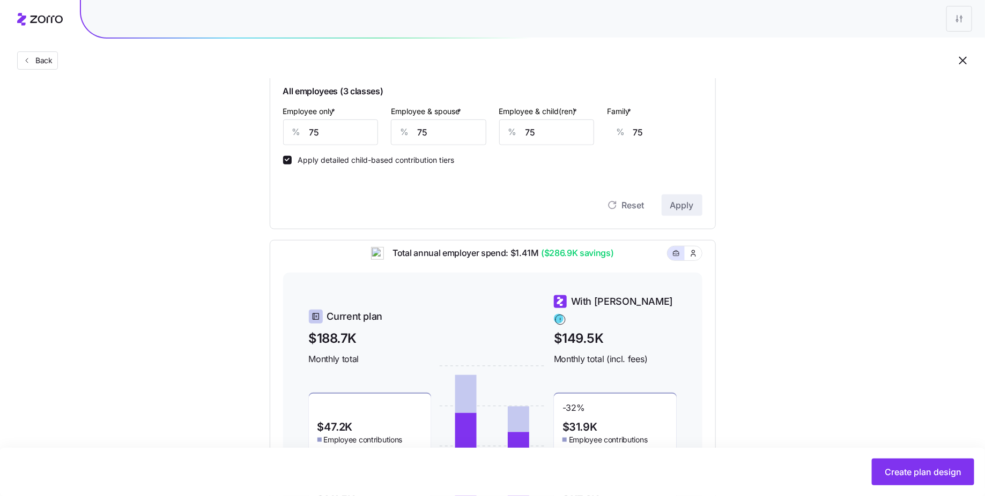
scroll to position [243, 0]
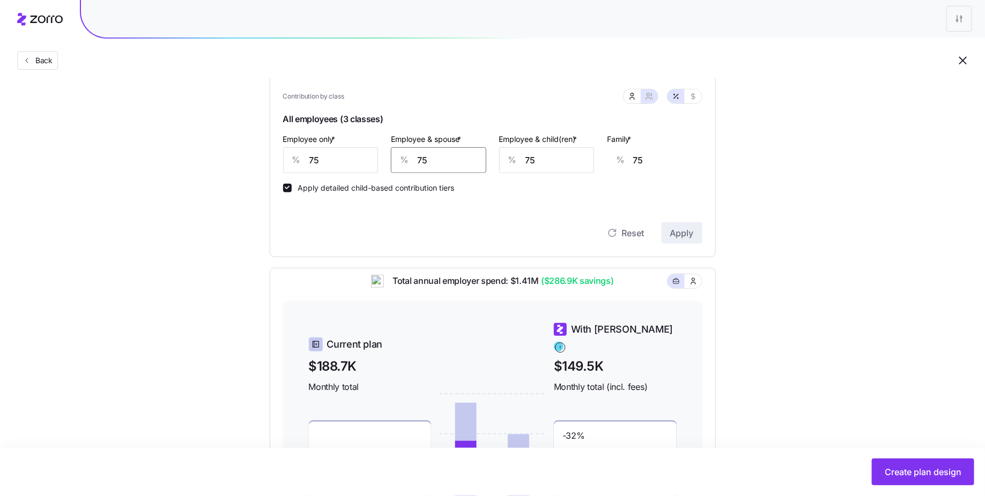
click at [431, 160] on input "75" at bounding box center [438, 160] width 95 height 26
type input "6"
type input "24"
type input "60"
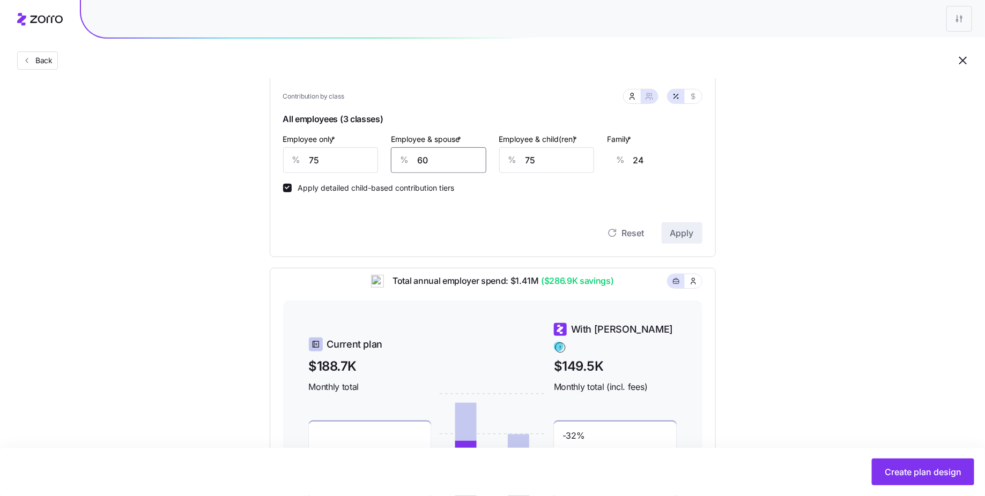
type input "64"
type input "60"
click at [534, 158] on input "75" at bounding box center [546, 160] width 95 height 26
type input "6"
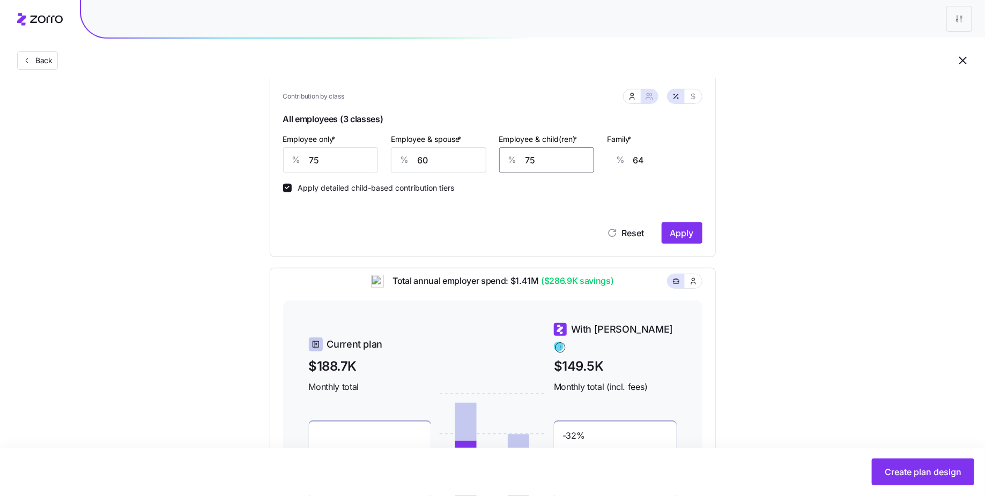
type input "20"
type input "60"
type input "54"
type input "60"
click at [680, 230] on span "Apply" at bounding box center [682, 233] width 24 height 13
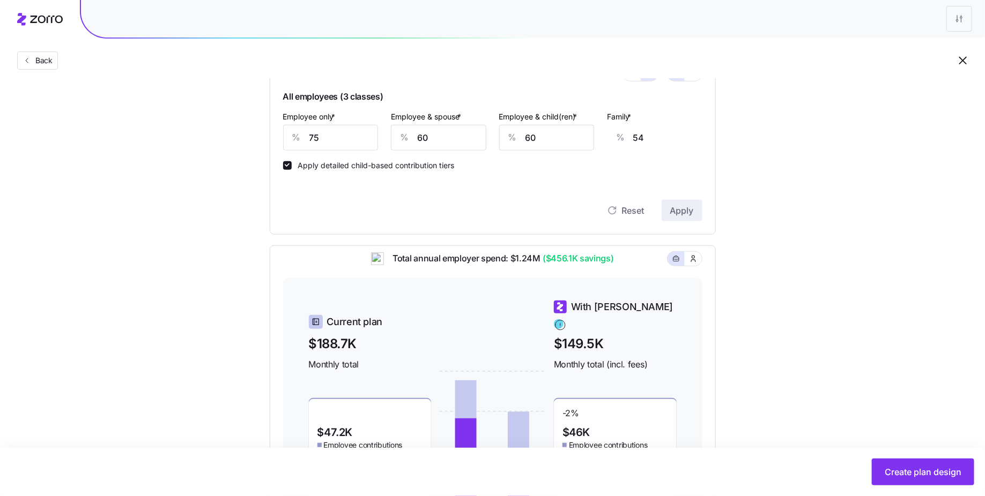
scroll to position [263, 0]
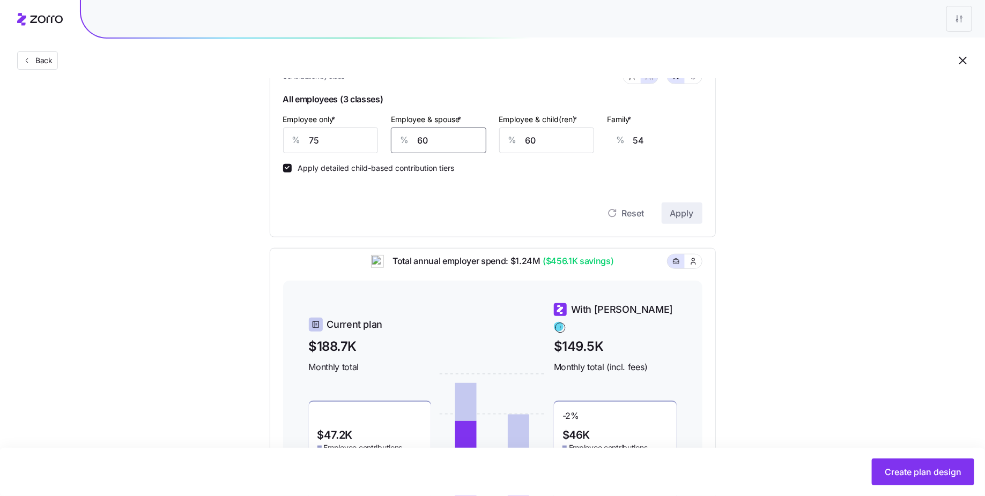
click at [445, 138] on input "60" at bounding box center [438, 141] width 95 height 26
type input "6"
type input "14"
type input "65"
type input "58"
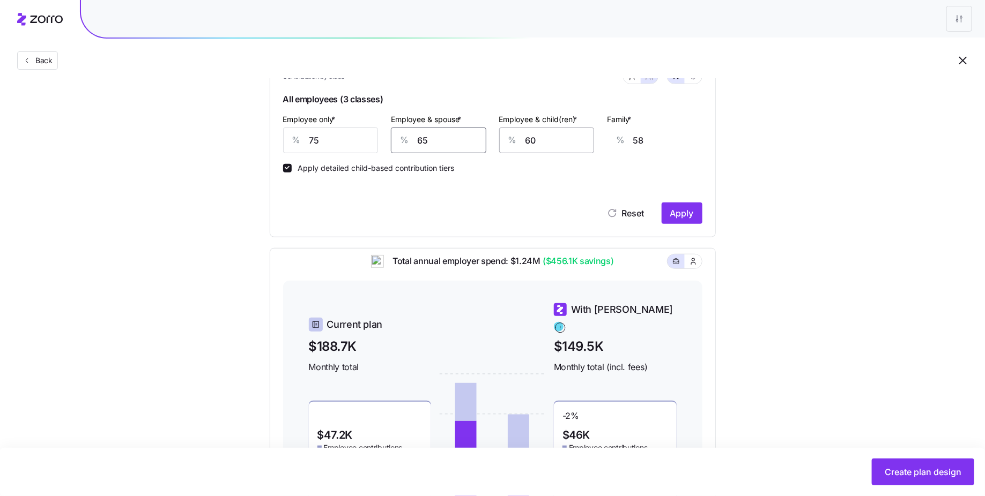
type input "65"
click at [545, 145] on input "60" at bounding box center [546, 141] width 95 height 26
type input "6"
type input "24"
type input "65"
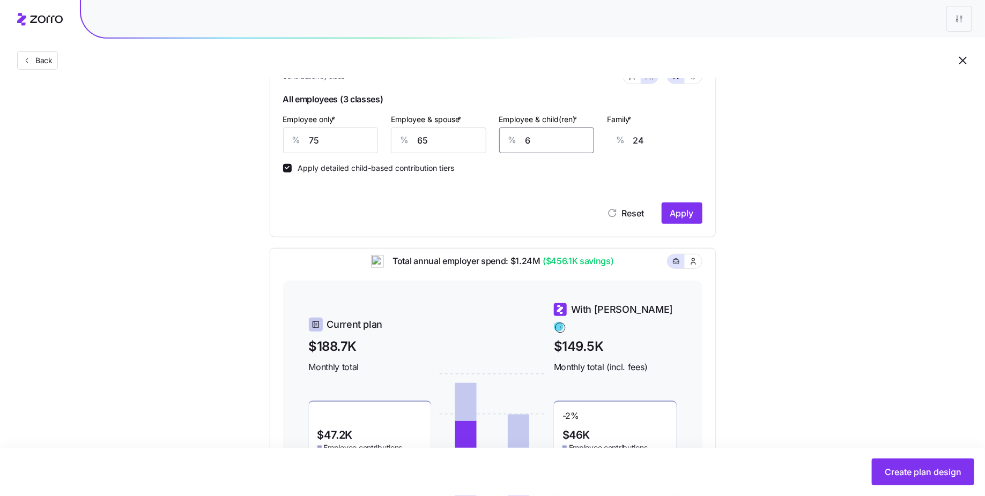
type input "61"
type input "65"
click at [689, 217] on span "Apply" at bounding box center [682, 213] width 24 height 13
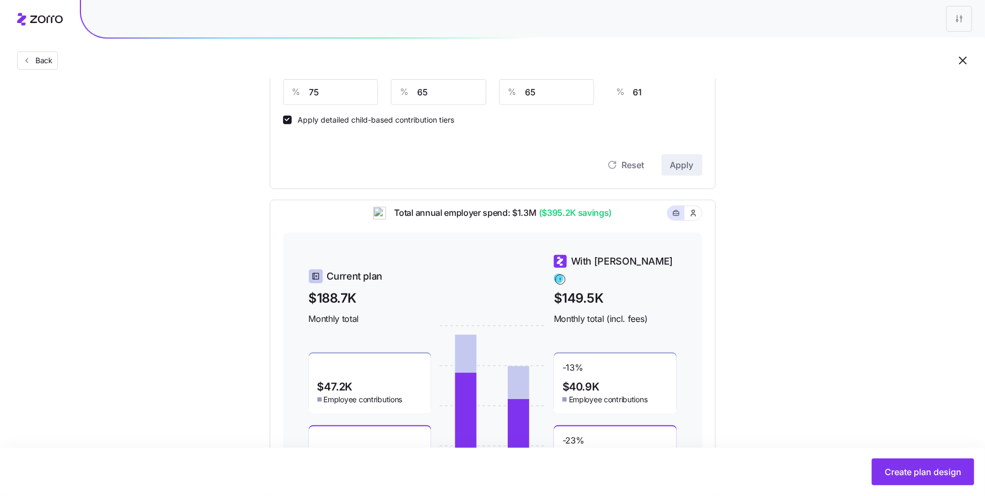
scroll to position [311, 0]
drag, startPoint x: 608, startPoint y: 223, endPoint x: 535, endPoint y: 226, distance: 73.5
click at [535, 219] on span "Total annual employer spend: $1.3M ($395.2K savings)" at bounding box center [499, 212] width 226 height 13
click at [632, 226] on div "Total annual employer spend: $1.3M ($395.2K savings)" at bounding box center [492, 219] width 419 height 26
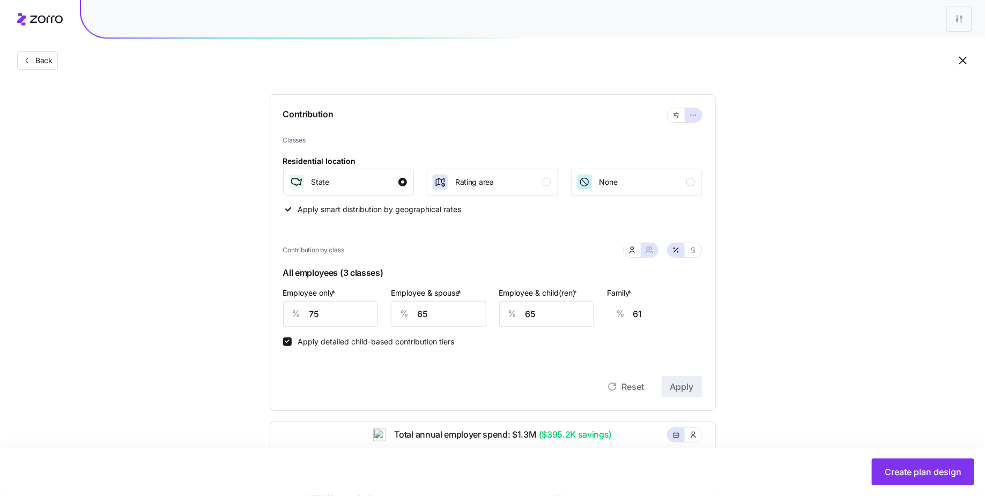
scroll to position [88, 0]
click at [422, 306] on input "65" at bounding box center [438, 315] width 95 height 26
type input "5"
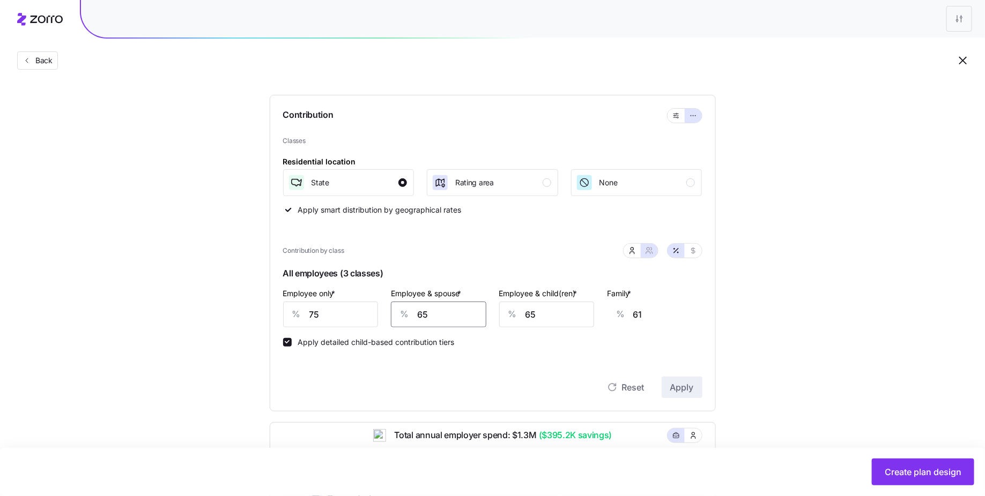
type input "17"
type input "50"
type input "5"
type input "17"
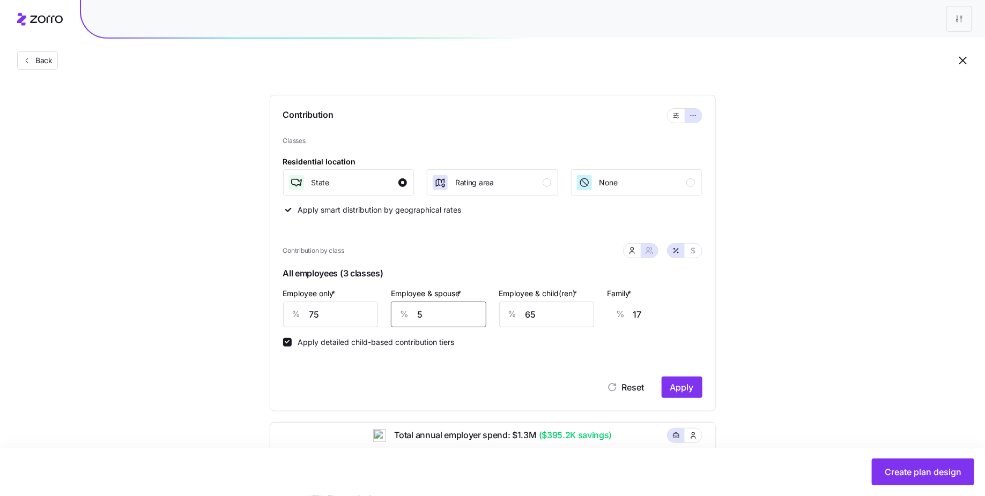
type input "0"
type input "13"
type input "60"
type input "58"
type input "650"
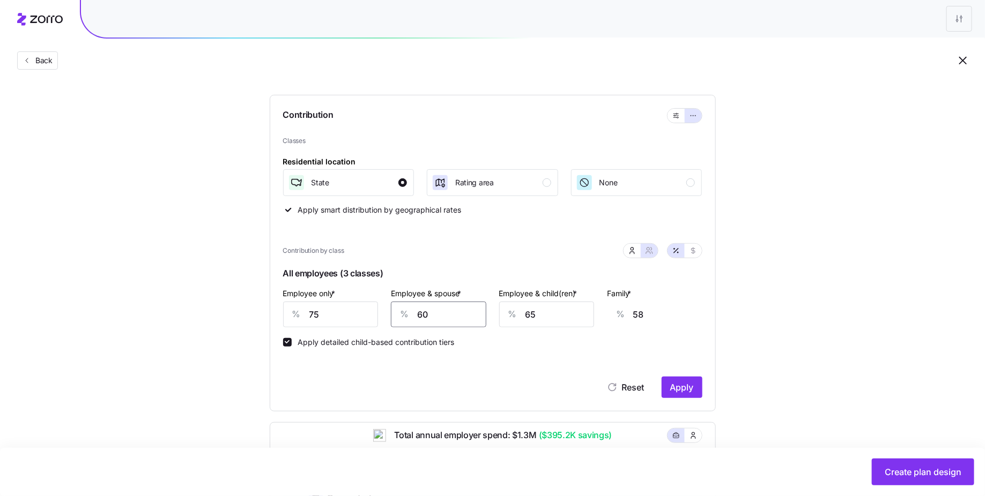
type input "494"
type input "65"
type input "61"
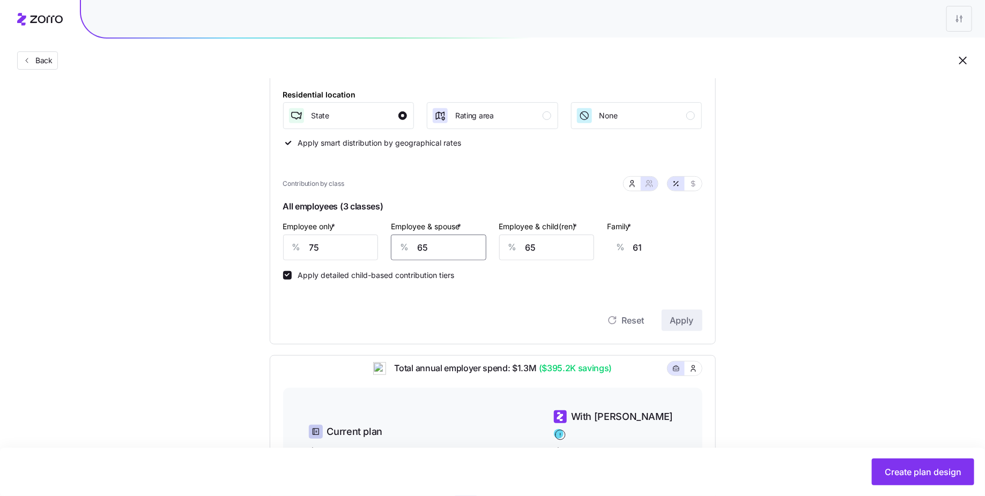
scroll to position [156, 0]
click at [755, 289] on div "Set your contribution Compliant Industry Generous Current Contribution Classes …" at bounding box center [493, 304] width 532 height 732
click at [440, 244] on input "65" at bounding box center [438, 247] width 95 height 26
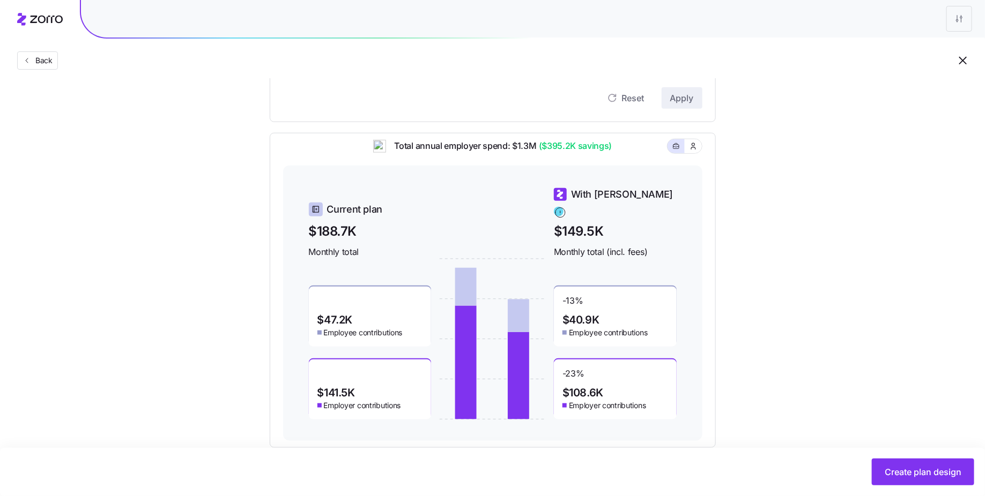
scroll to position [397, 0]
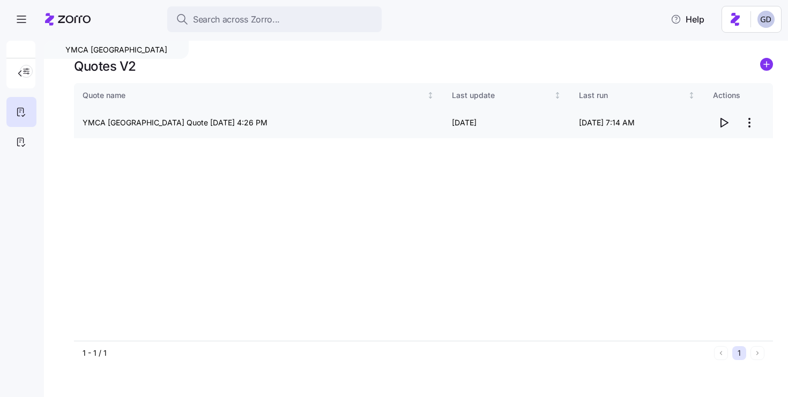
click at [751, 121] on html "Search across Zorro... Help YMCA Cincinnati Quotes V2 Quote name Last update La…" at bounding box center [394, 195] width 788 height 391
click at [680, 145] on div "Edit quote" at bounding box center [679, 149] width 36 height 12
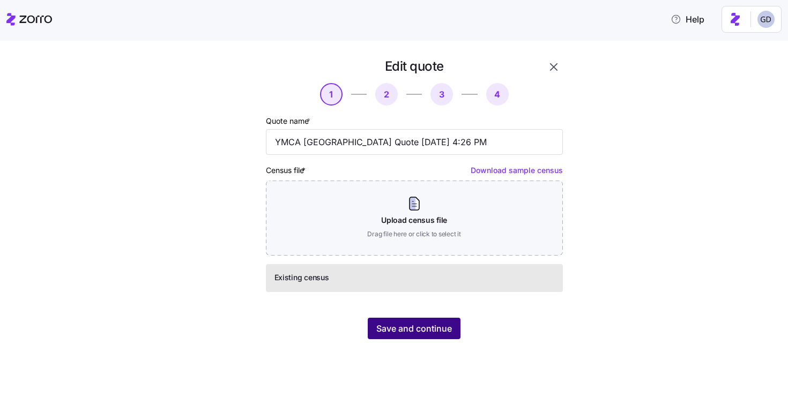
click at [444, 318] on button "Save and continue" at bounding box center [414, 328] width 93 height 21
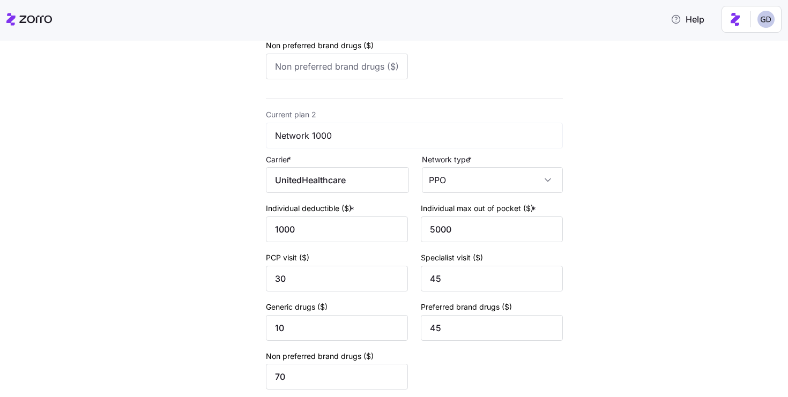
scroll to position [752, 0]
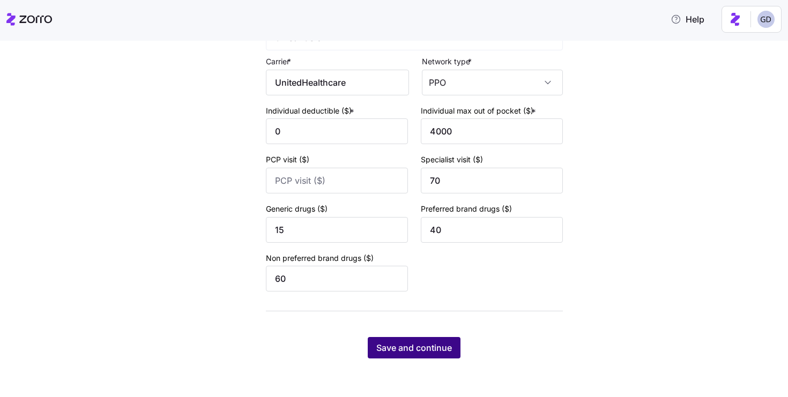
click at [419, 340] on button "Save and continue" at bounding box center [414, 347] width 93 height 21
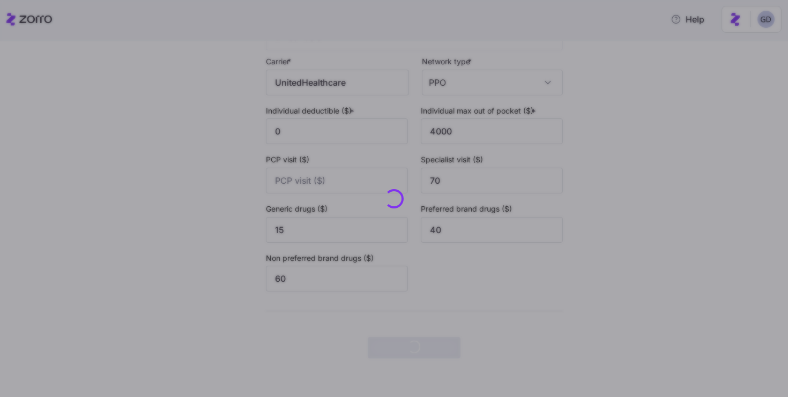
scroll to position [0, 0]
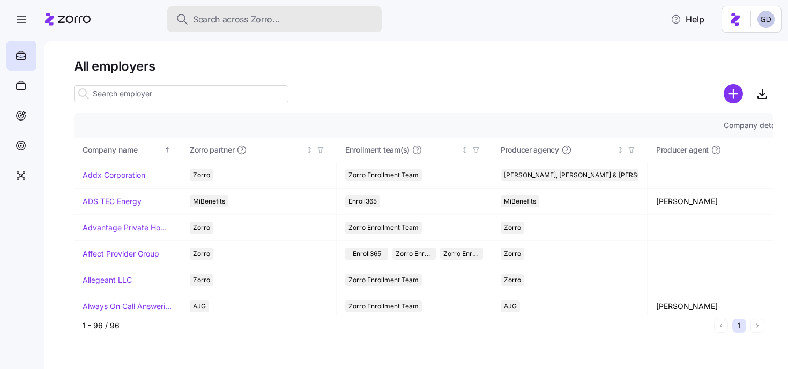
click at [258, 16] on span "Search across Zorro..." at bounding box center [236, 19] width 87 height 13
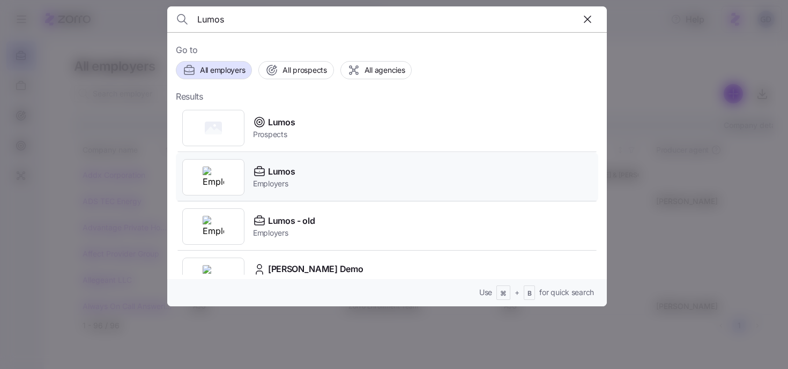
type input "Lumos"
click at [278, 185] on span "Employers" at bounding box center [274, 183] width 42 height 11
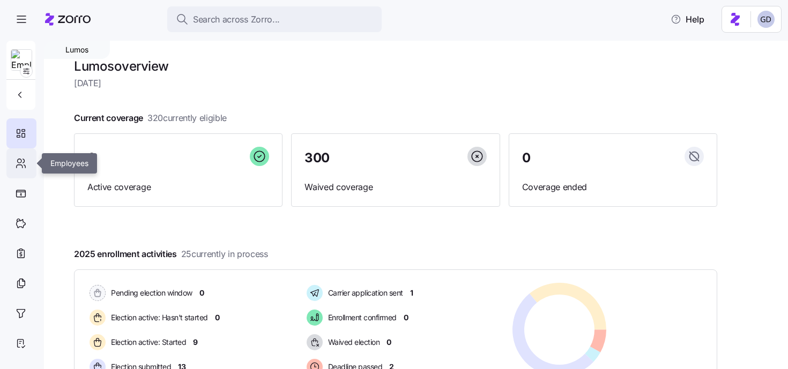
click at [25, 167] on icon at bounding box center [21, 163] width 12 height 13
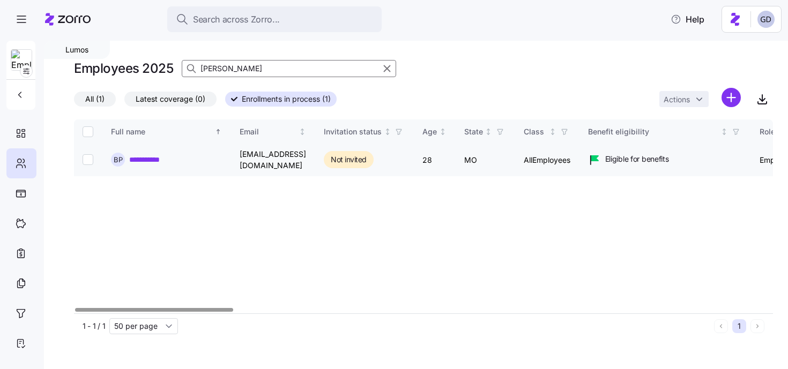
click at [147, 157] on link "**********" at bounding box center [150, 159] width 43 height 11
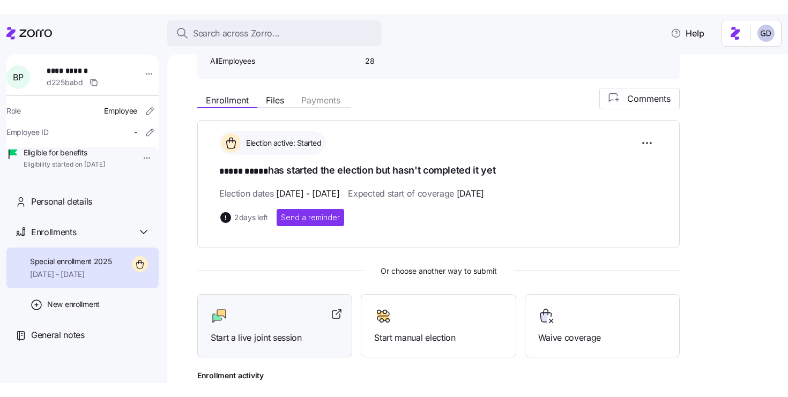
scroll to position [108, 0]
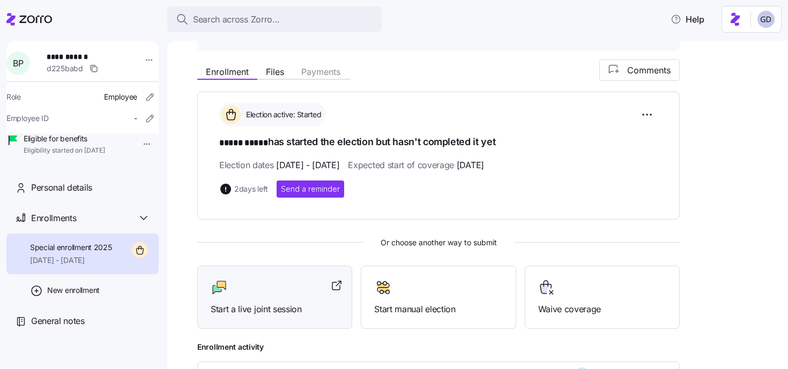
click at [286, 296] on div "Start a live joint session" at bounding box center [275, 297] width 128 height 37
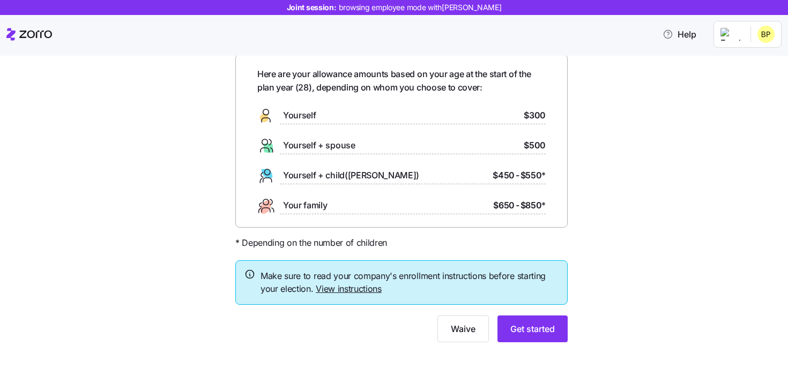
scroll to position [60, 0]
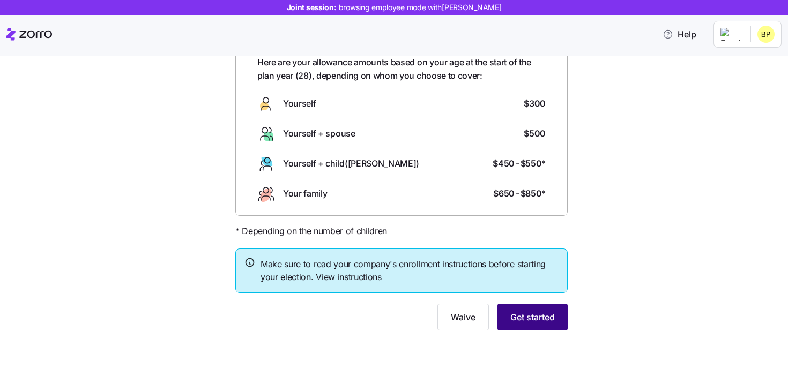
click at [548, 313] on span "Get started" at bounding box center [532, 317] width 44 height 13
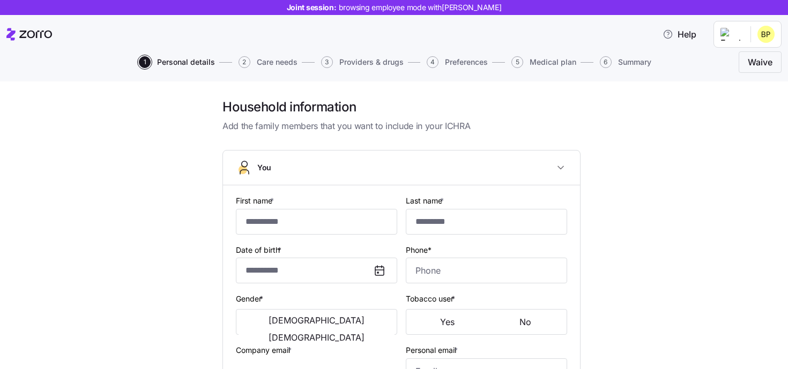
type input "*****"
type input "[EMAIL_ADDRESS][DOMAIN_NAME]"
type input "**********"
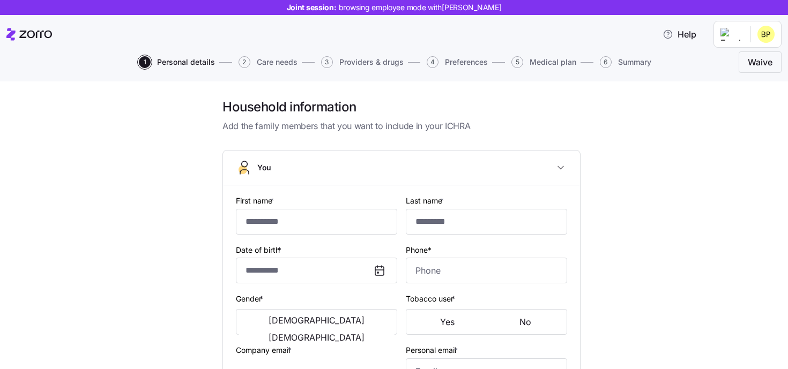
checkbox input "true"
type input "**********"
type input "(417) 840-3737"
type input "US citizen"
type input "Single"
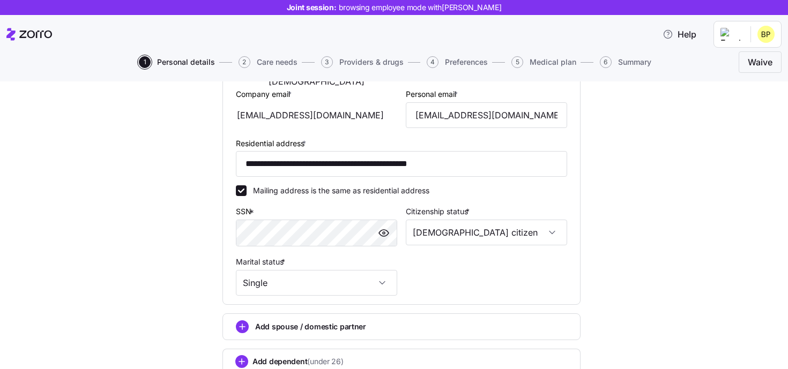
scroll to position [262, 0]
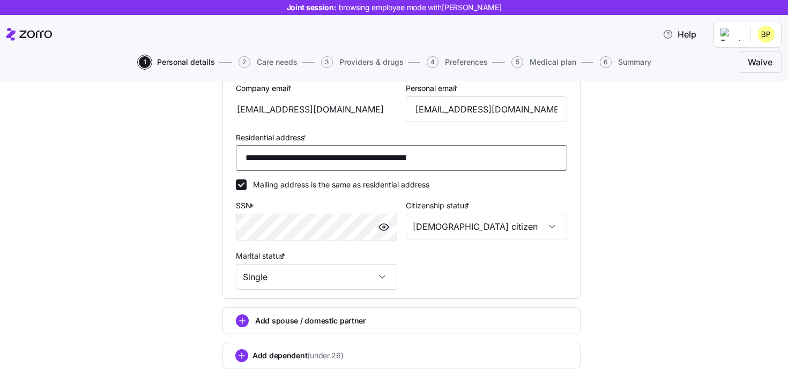
click at [355, 167] on input "**********" at bounding box center [401, 158] width 331 height 26
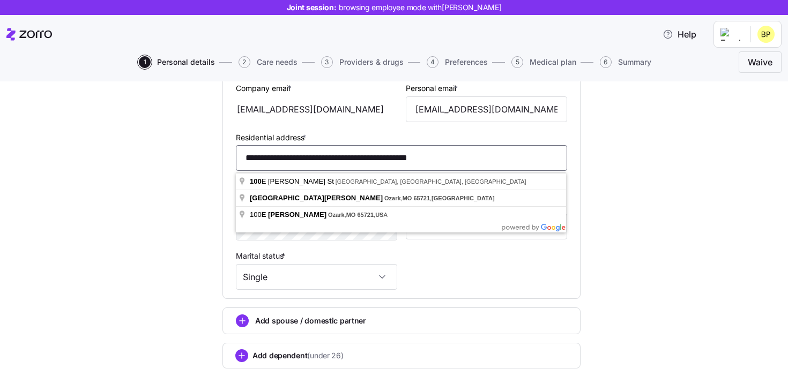
paste input
type input "**********"
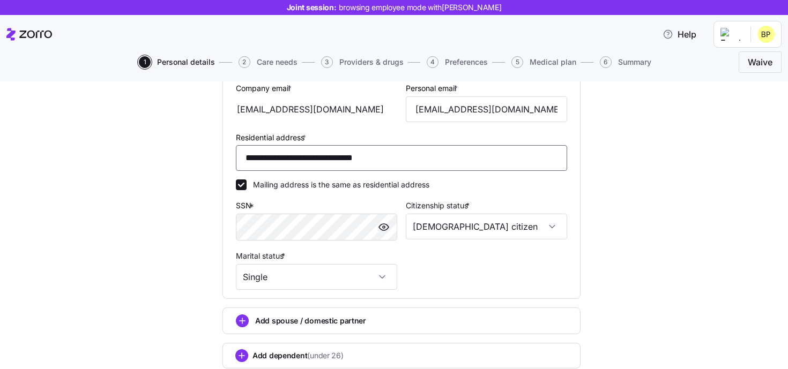
click at [402, 162] on input "**********" at bounding box center [401, 158] width 331 height 26
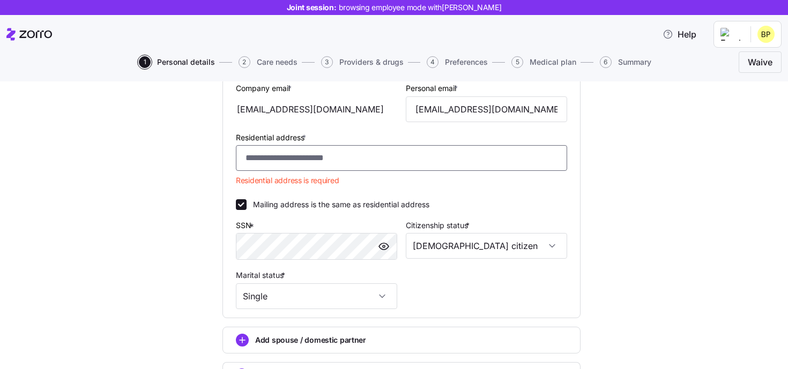
click at [303, 162] on input "Residential address *" at bounding box center [401, 158] width 331 height 26
paste input "**********"
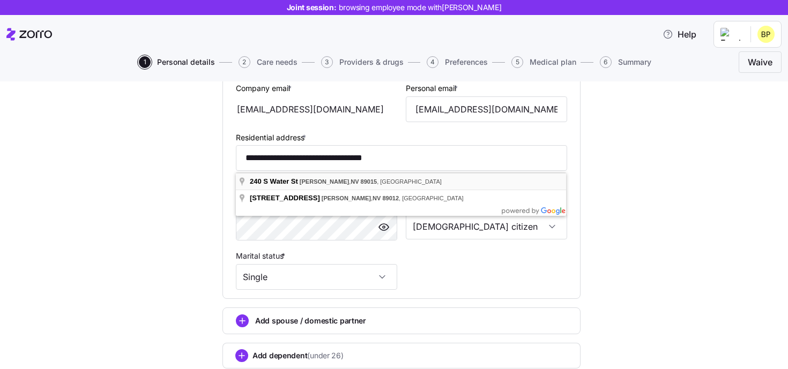
type input "**********"
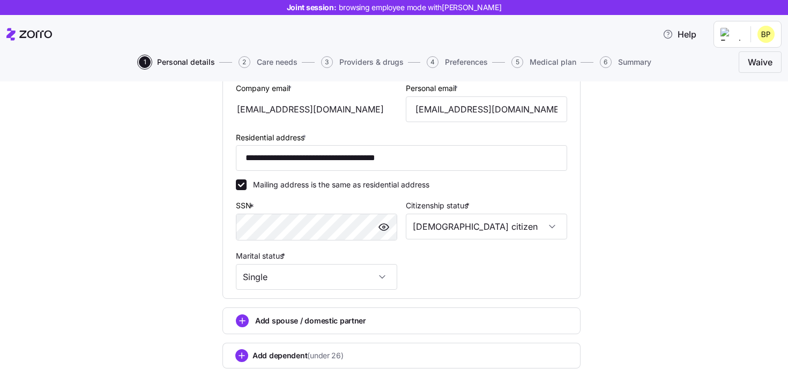
scroll to position [337, 0]
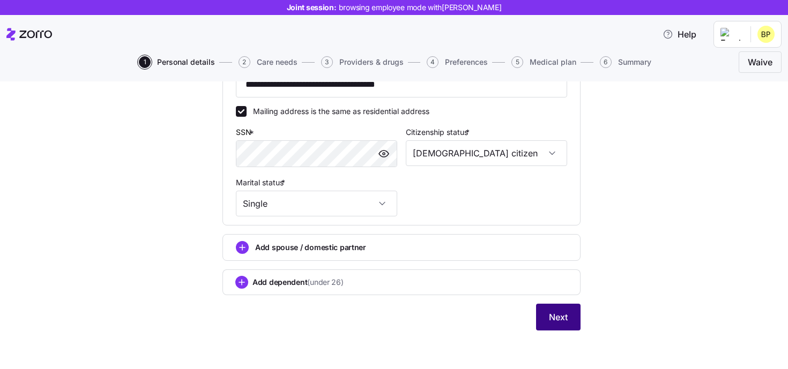
click at [555, 321] on span "Next" at bounding box center [558, 317] width 19 height 13
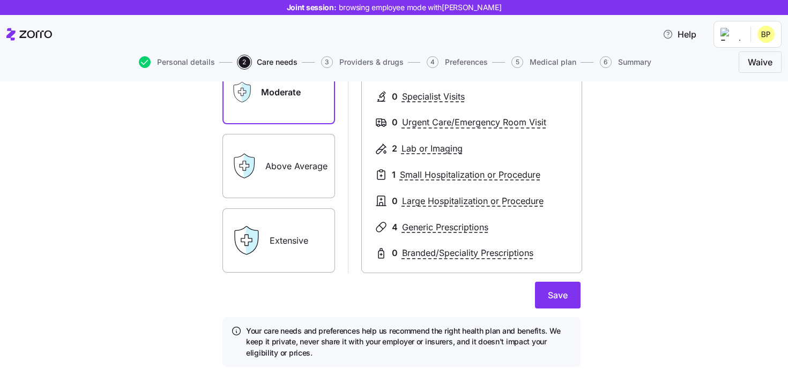
scroll to position [177, 0]
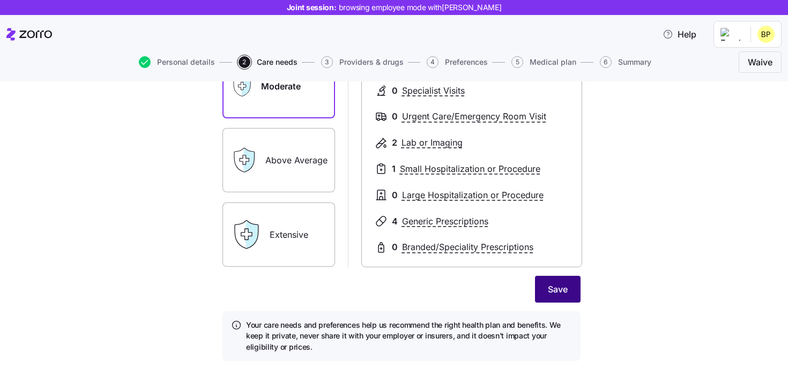
click at [540, 282] on button "Save" at bounding box center [558, 289] width 46 height 27
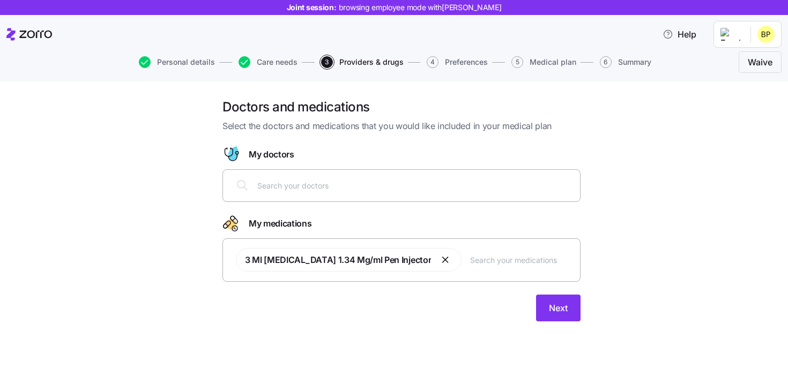
click at [297, 191] on input "text" at bounding box center [415, 186] width 316 height 12
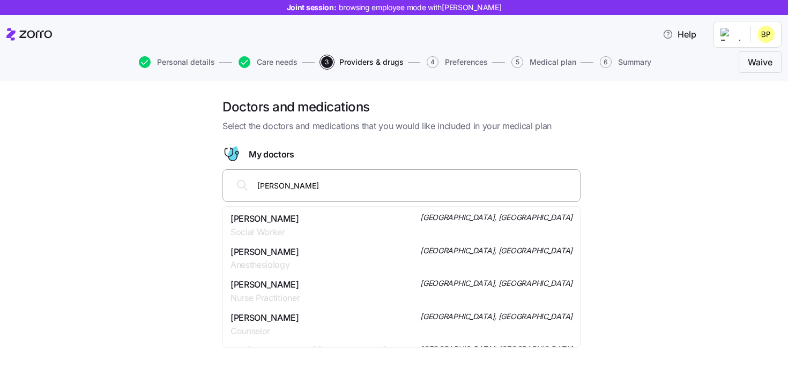
type input "ellaine pingol"
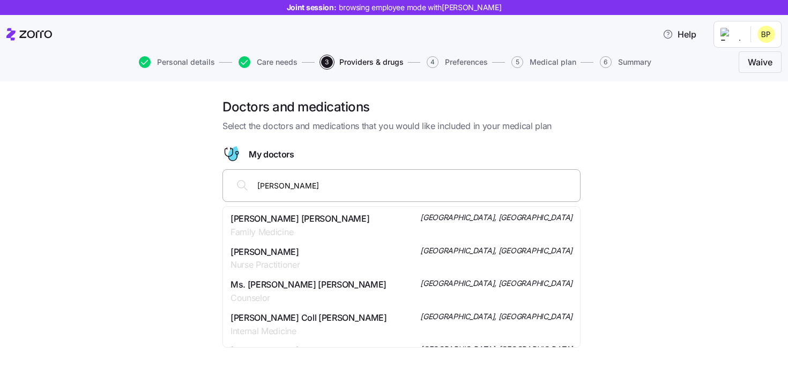
click at [294, 227] on span "Family Medicine" at bounding box center [299, 232] width 139 height 13
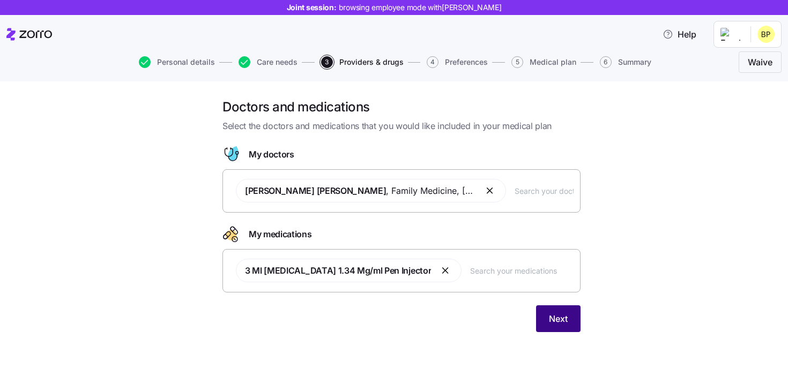
click at [549, 310] on button "Next" at bounding box center [558, 319] width 44 height 27
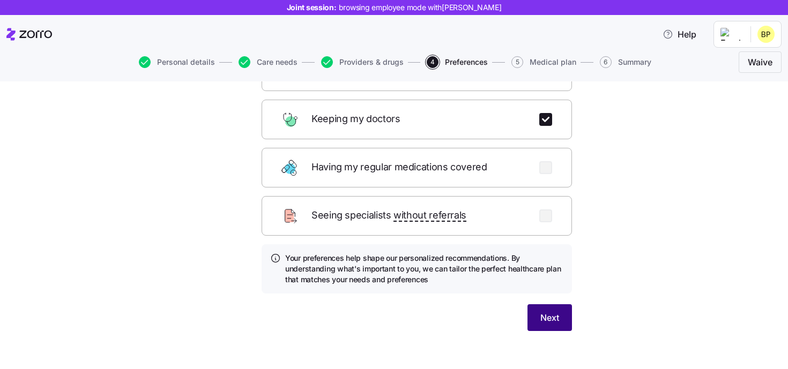
click at [540, 311] on span "Next" at bounding box center [549, 317] width 19 height 13
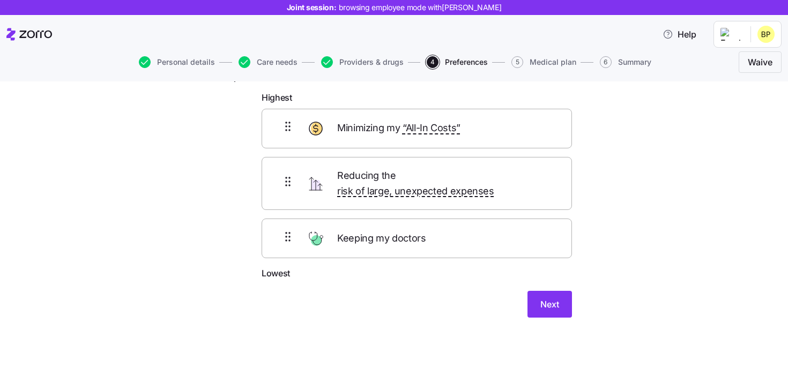
scroll to position [41, 0]
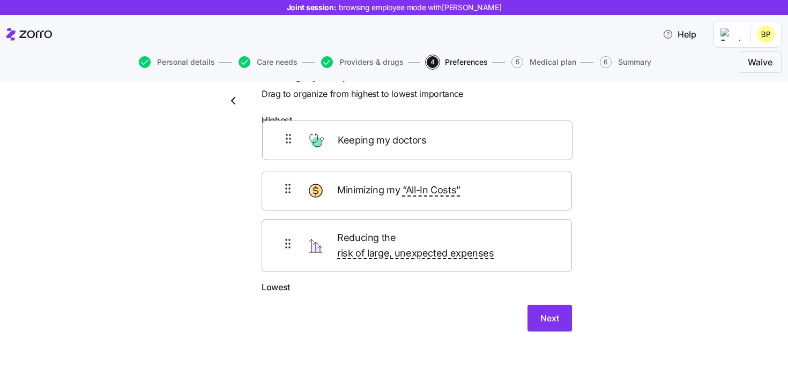
drag, startPoint x: 463, startPoint y: 221, endPoint x: 463, endPoint y: 116, distance: 105.1
click at [463, 116] on form "Highest Minimizing my “All-In Costs” Reducing the risk of large, unexpected exp…" at bounding box center [417, 223] width 310 height 218
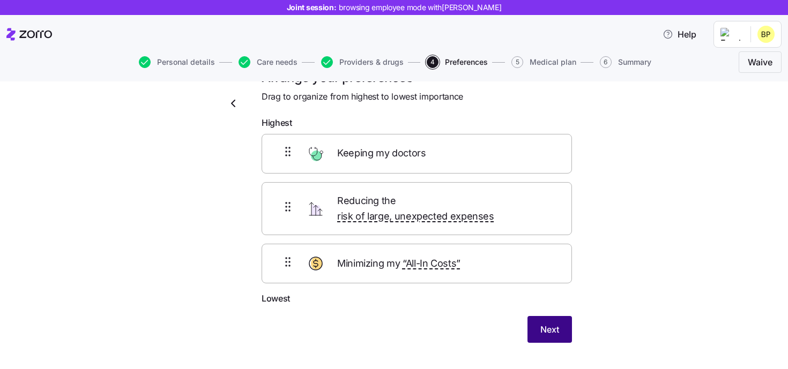
click at [550, 323] on span "Next" at bounding box center [549, 329] width 19 height 13
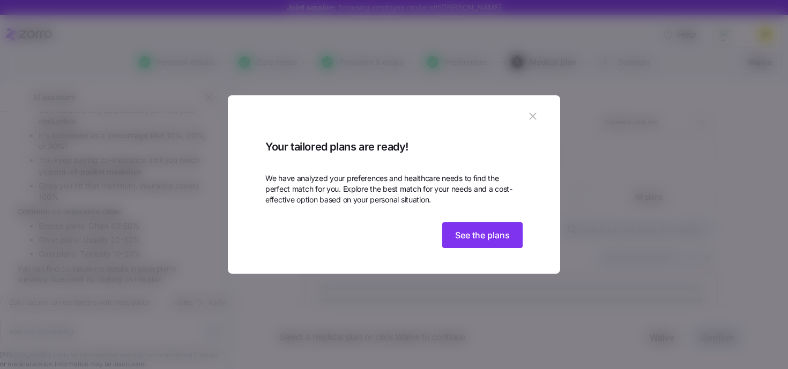
scroll to position [1465, 0]
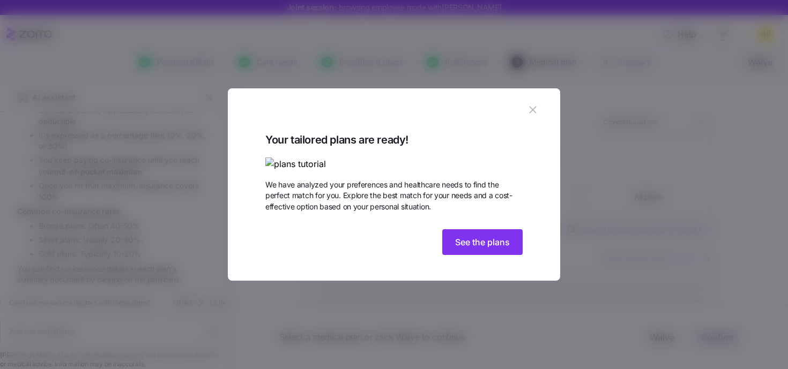
click at [534, 104] on icon "button" at bounding box center [533, 110] width 12 height 12
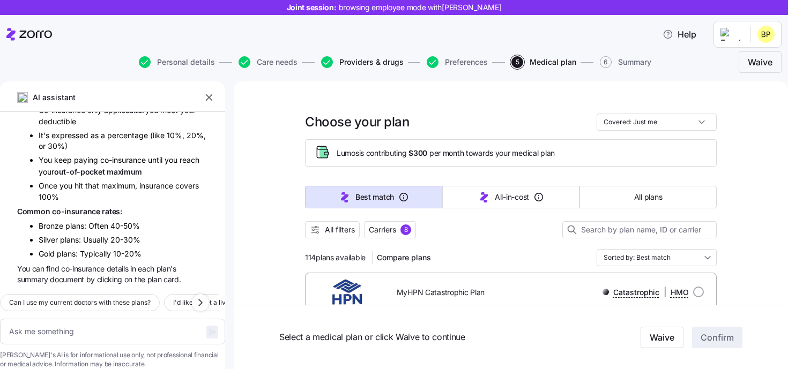
click at [347, 58] on span "Providers & drugs" at bounding box center [371, 62] width 64 height 8
type textarea "x"
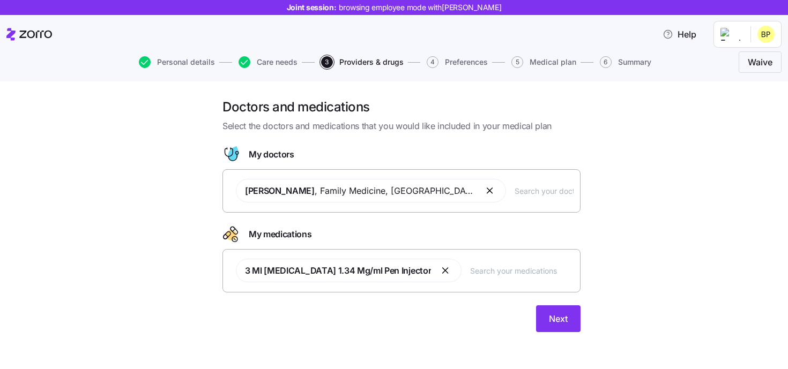
click at [526, 193] on input "text" at bounding box center [544, 191] width 59 height 12
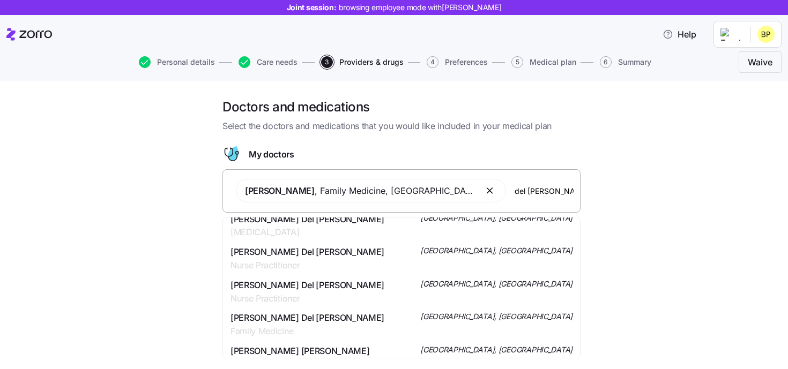
scroll to position [42, 0]
click at [515, 189] on input "del rosario" at bounding box center [544, 191] width 59 height 12
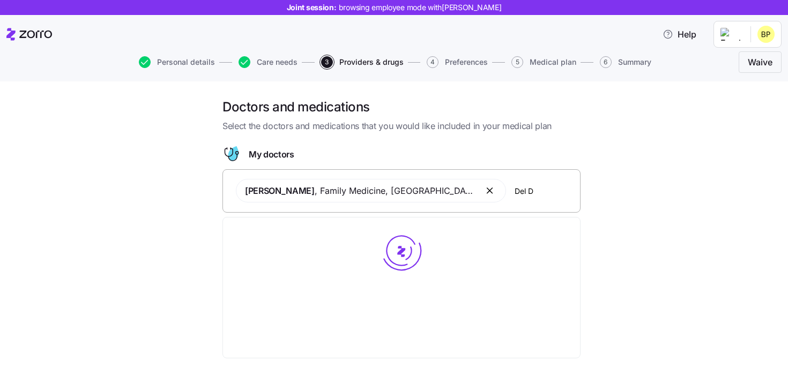
scroll to position [0, 0]
type input "Del Resario"
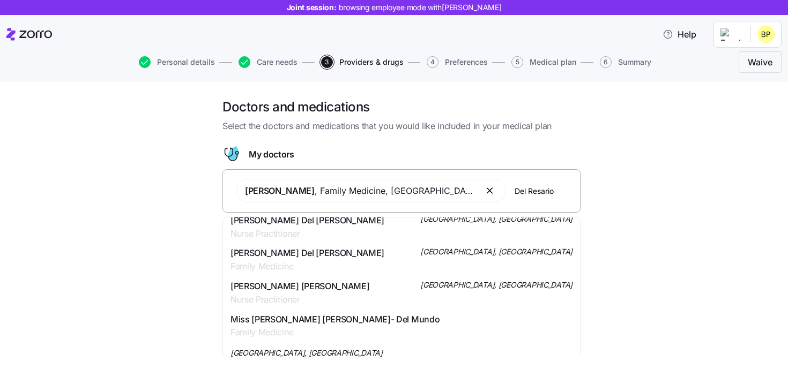
scroll to position [109, 0]
click at [294, 260] on span "Family Medicine" at bounding box center [307, 265] width 154 height 13
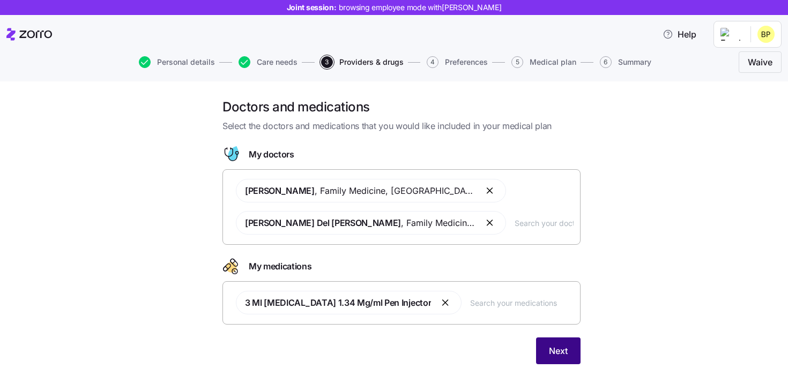
click at [561, 342] on button "Next" at bounding box center [558, 351] width 44 height 27
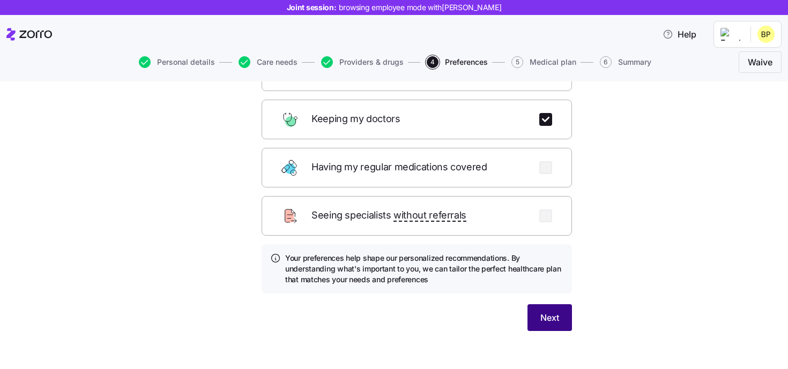
click at [558, 311] on span "Next" at bounding box center [549, 317] width 19 height 13
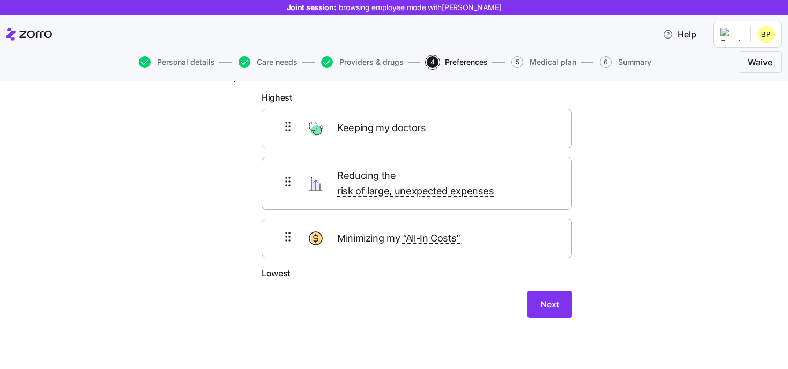
scroll to position [41, 0]
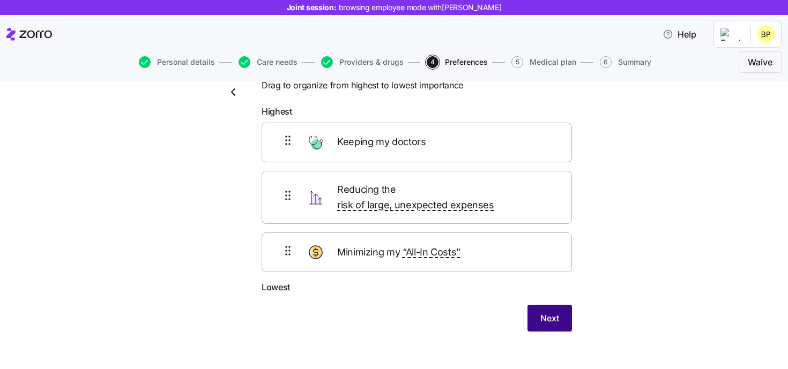
click at [553, 312] on button "Next" at bounding box center [549, 318] width 44 height 27
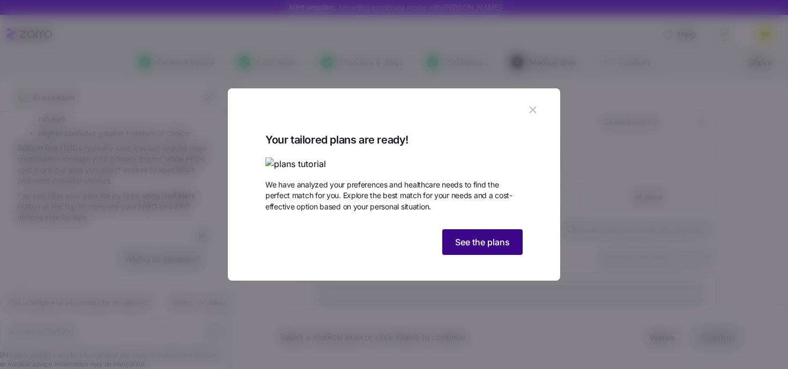
click at [488, 255] on button "See the plans" at bounding box center [482, 242] width 80 height 26
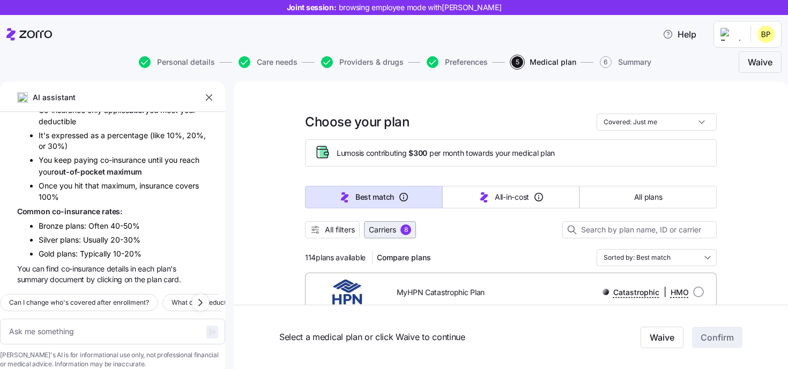
scroll to position [82, 0]
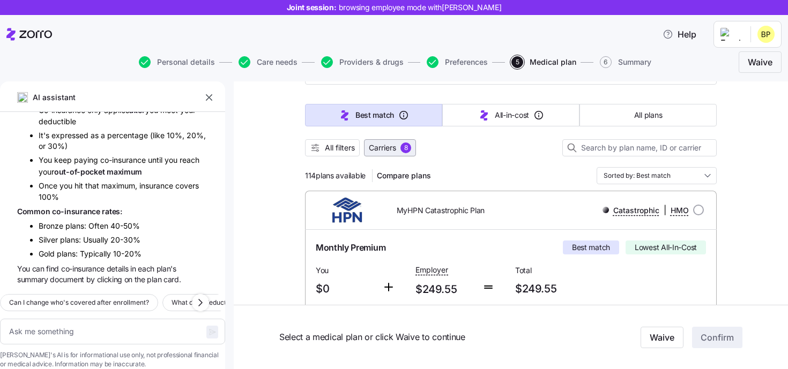
click at [386, 152] on span "Carriers" at bounding box center [382, 148] width 27 height 11
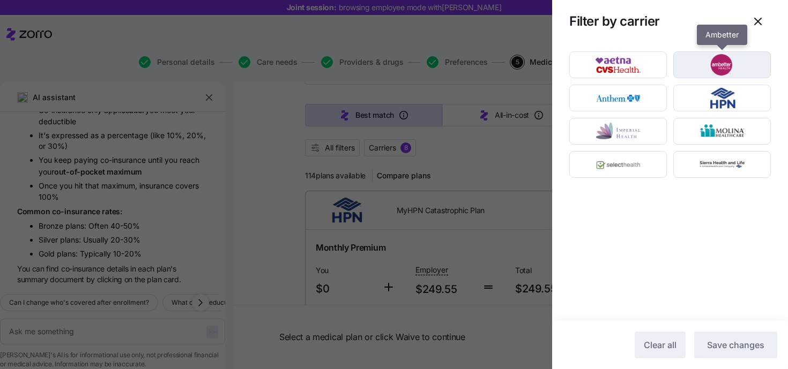
click at [699, 59] on img "button" at bounding box center [722, 64] width 79 height 21
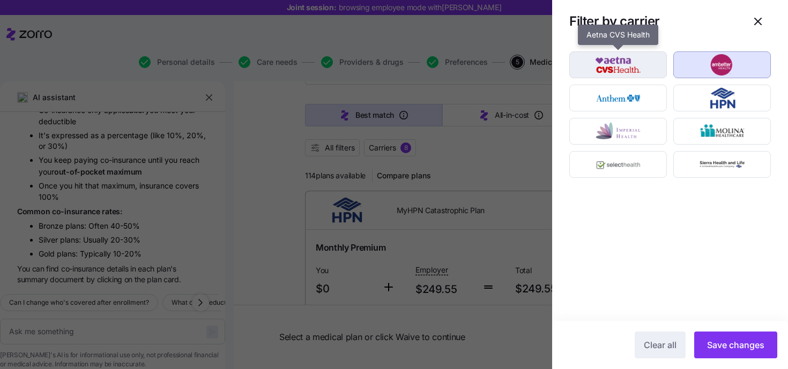
click at [605, 67] on img "button" at bounding box center [618, 64] width 79 height 21
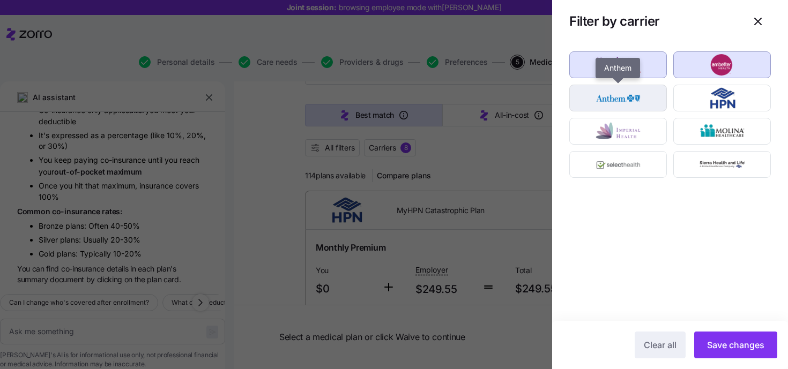
click at [605, 88] on img "button" at bounding box center [618, 97] width 79 height 21
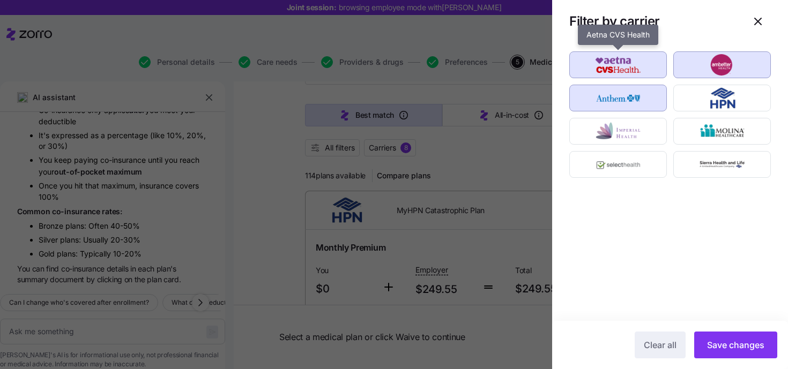
click at [616, 68] on img "button" at bounding box center [618, 64] width 79 height 21
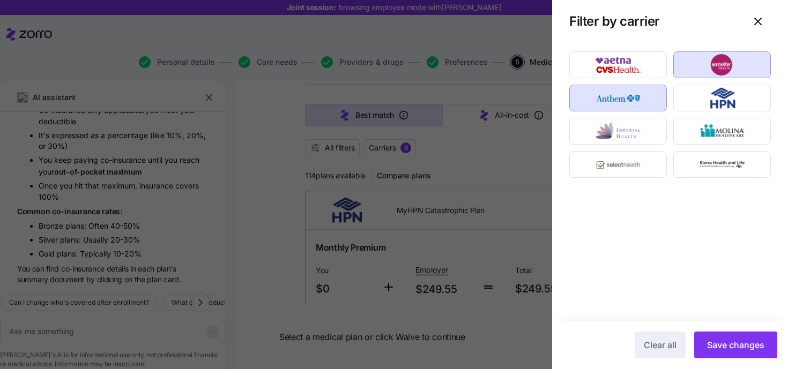
click at [628, 117] on div at bounding box center [618, 131] width 104 height 33
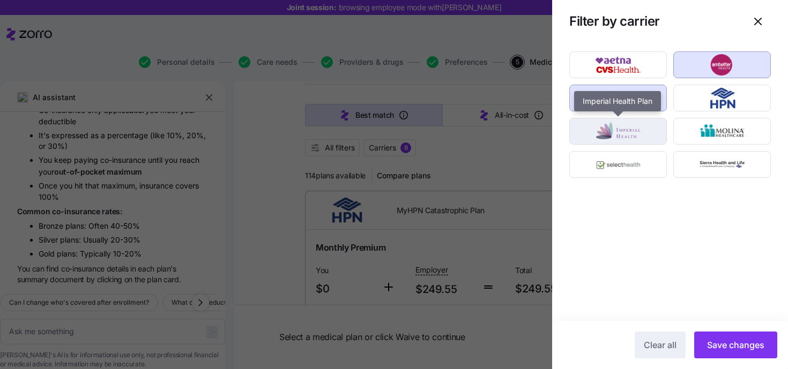
click at [628, 130] on img "button" at bounding box center [618, 131] width 79 height 21
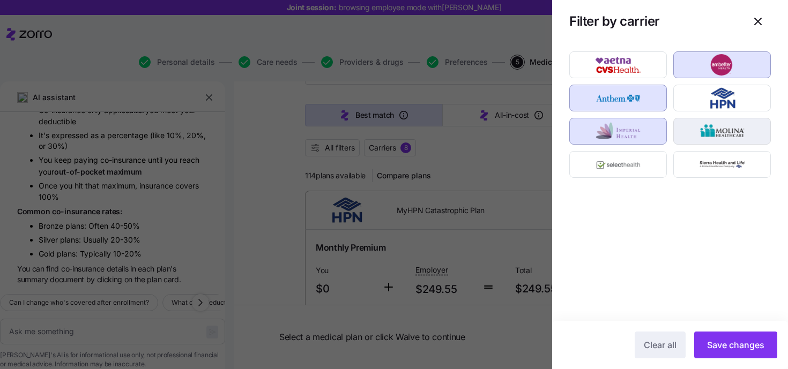
click at [685, 130] on img "button" at bounding box center [722, 131] width 79 height 21
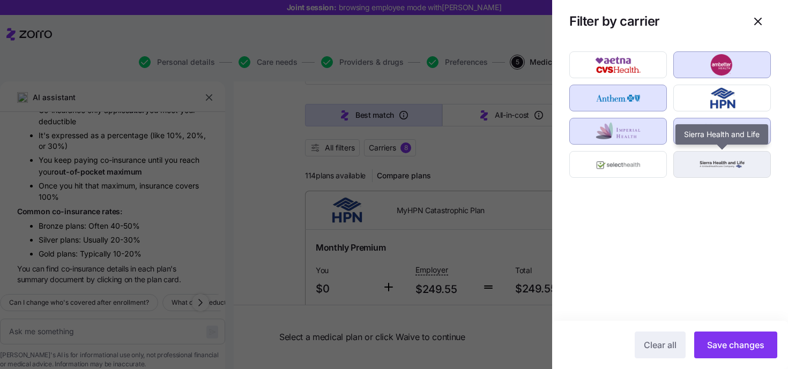
click at [700, 170] on img "button" at bounding box center [722, 164] width 79 height 21
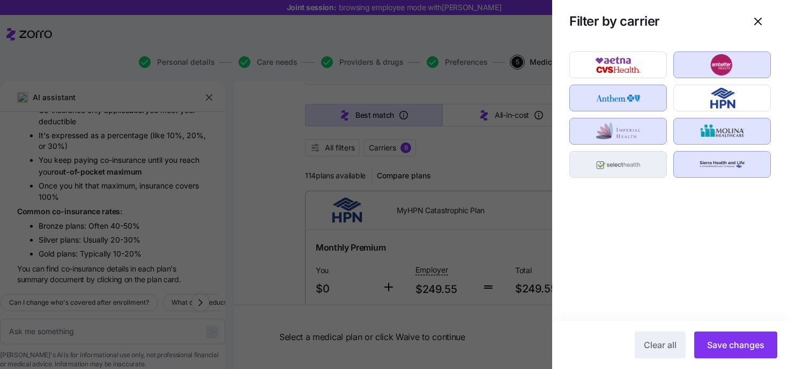
click at [597, 171] on img "button" at bounding box center [618, 164] width 79 height 21
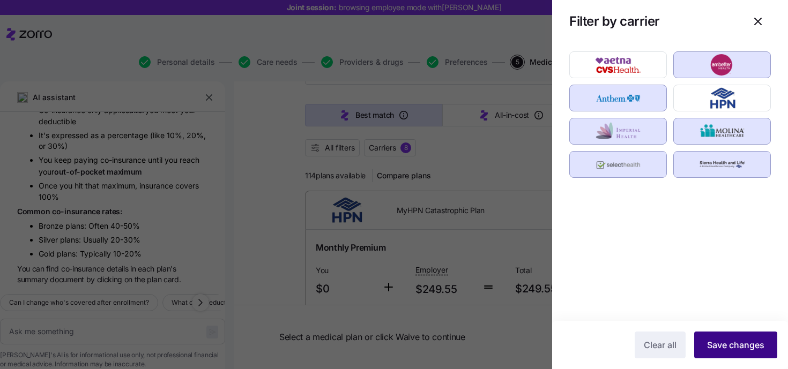
click at [739, 341] on span "Save changes" at bounding box center [735, 345] width 57 height 13
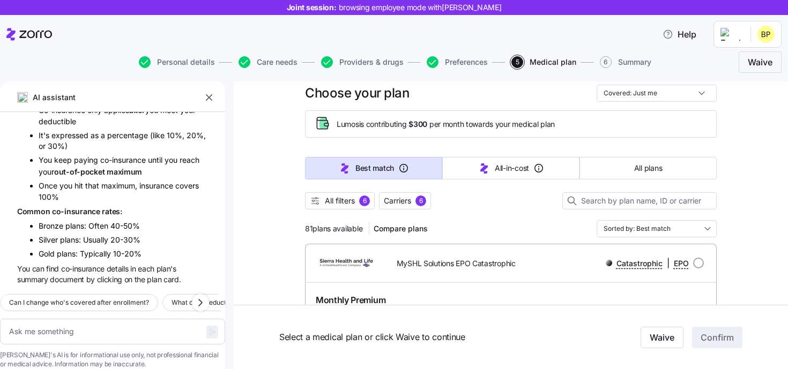
scroll to position [28, 0]
click at [357, 205] on span "All filters 6" at bounding box center [340, 201] width 60 height 11
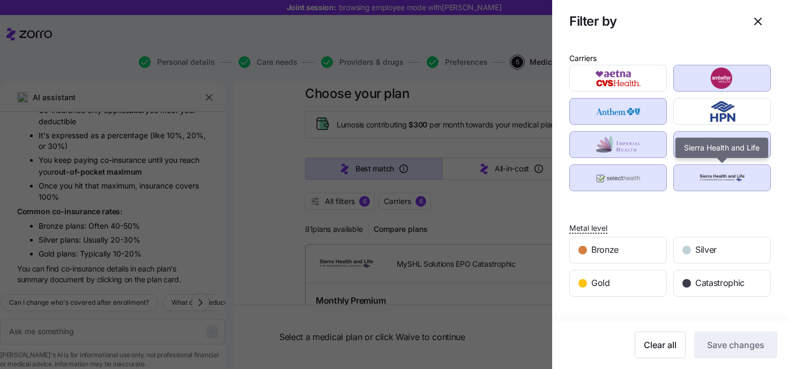
click at [716, 180] on img "button" at bounding box center [722, 177] width 79 height 21
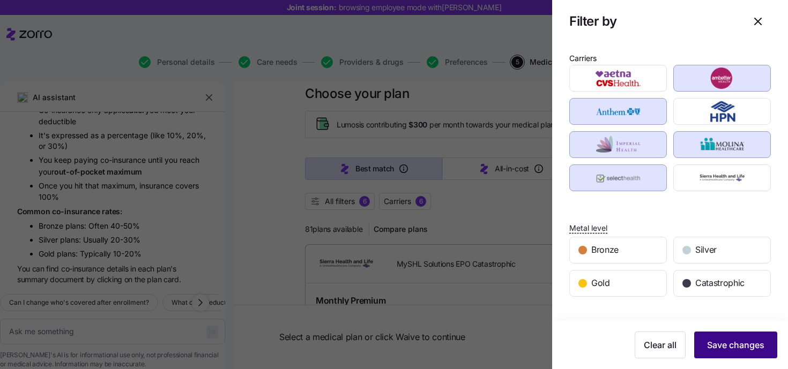
click at [727, 344] on span "Save changes" at bounding box center [735, 345] width 57 height 13
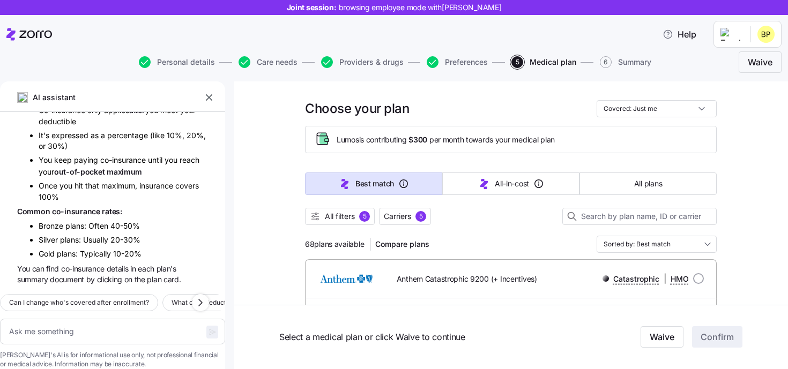
scroll to position [0, 0]
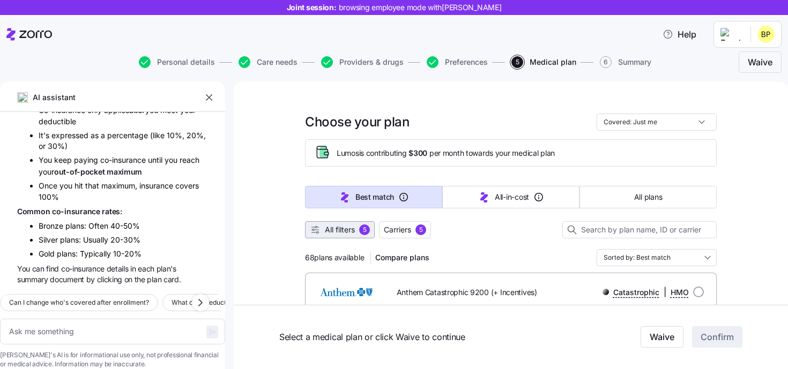
click at [351, 234] on span "All filters" at bounding box center [340, 230] width 30 height 11
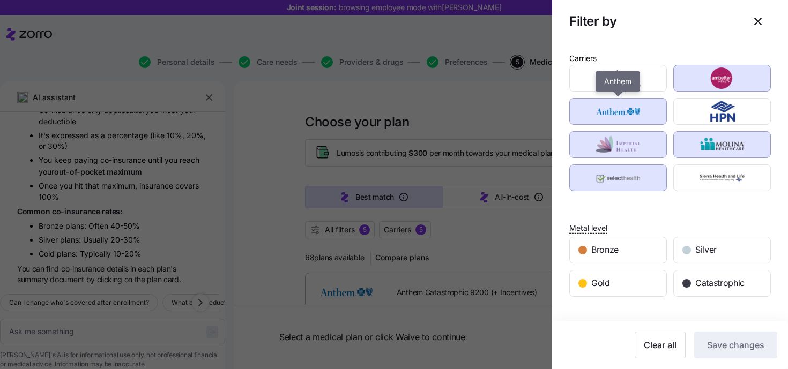
click at [637, 118] on img "button" at bounding box center [618, 111] width 79 height 21
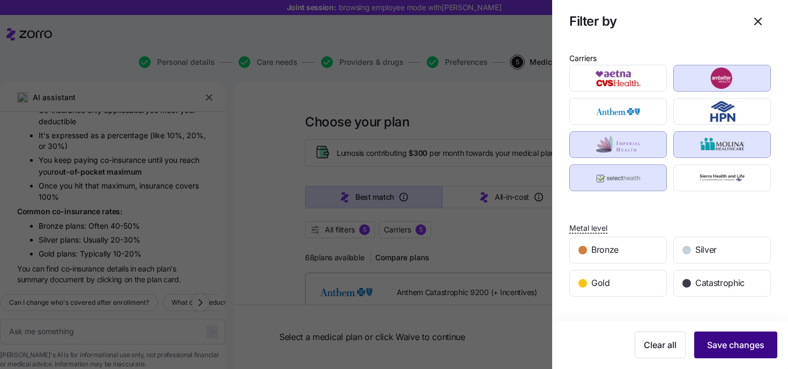
click at [733, 354] on button "Save changes" at bounding box center [735, 345] width 83 height 27
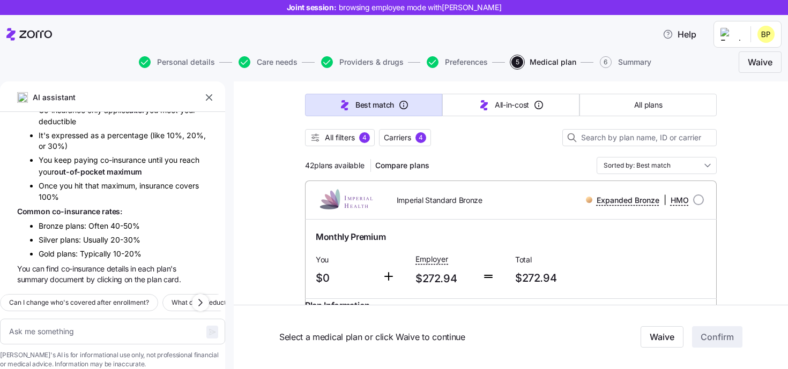
scroll to position [91, 0]
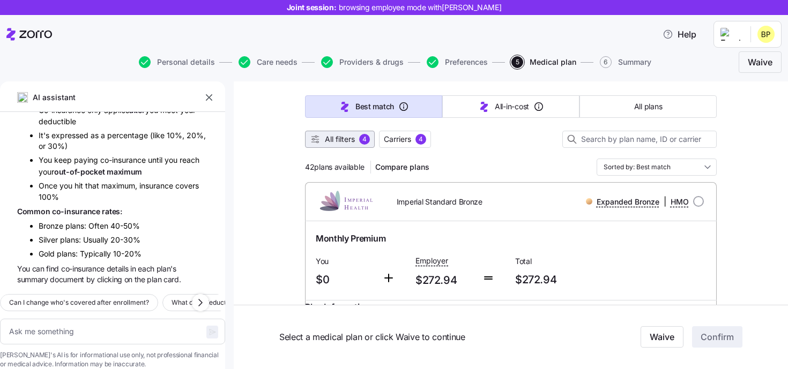
click at [356, 143] on span "All filters 4" at bounding box center [340, 139] width 60 height 11
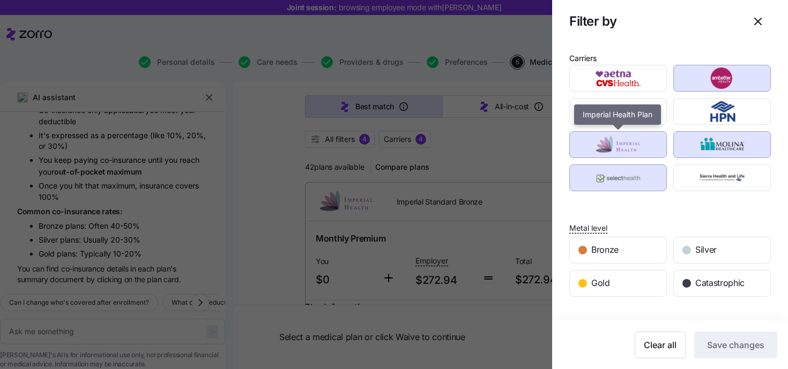
click at [647, 152] on img "button" at bounding box center [618, 144] width 79 height 21
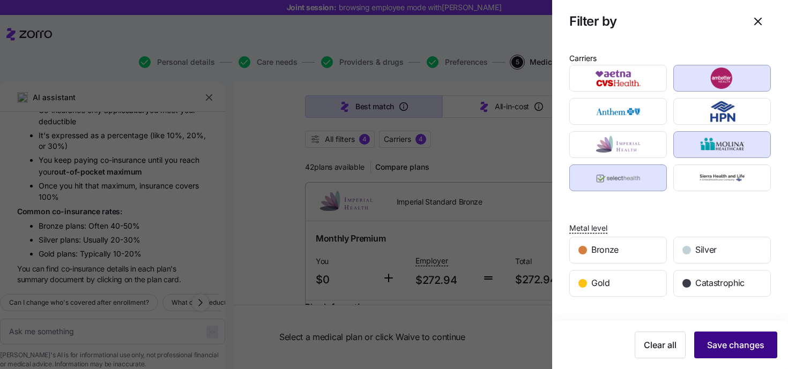
click at [750, 351] on span "Save changes" at bounding box center [735, 345] width 57 height 13
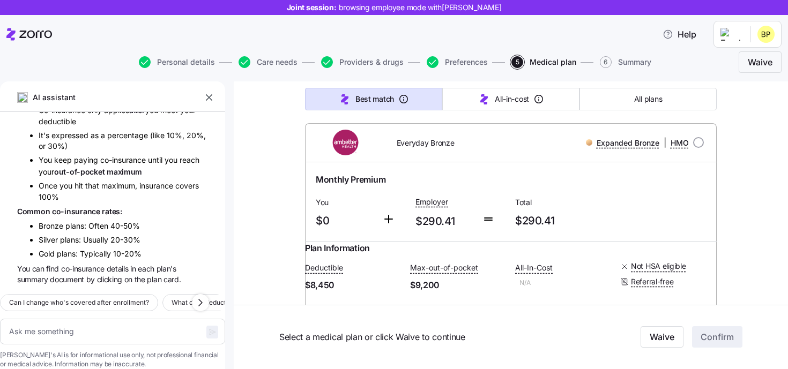
scroll to position [73, 0]
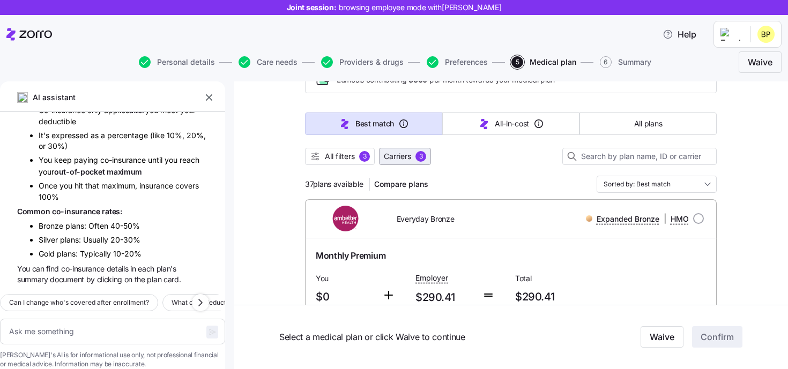
click at [403, 154] on span "Carriers" at bounding box center [397, 156] width 27 height 11
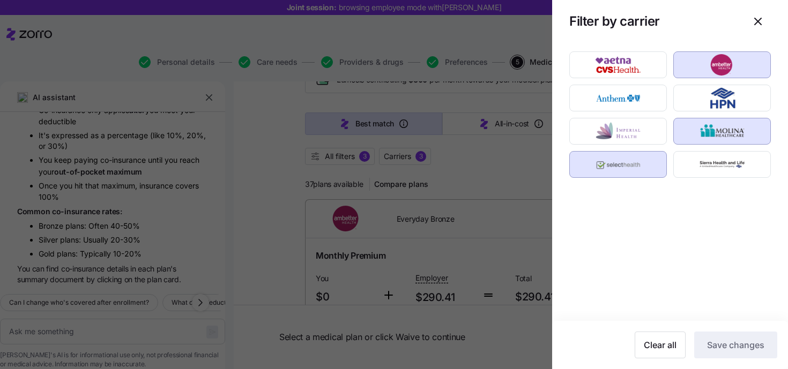
click at [711, 71] on img "button" at bounding box center [722, 64] width 79 height 21
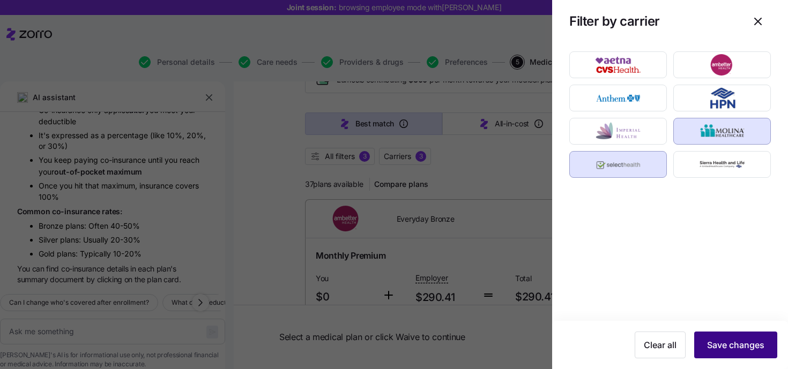
click at [737, 334] on button "Save changes" at bounding box center [735, 345] width 83 height 27
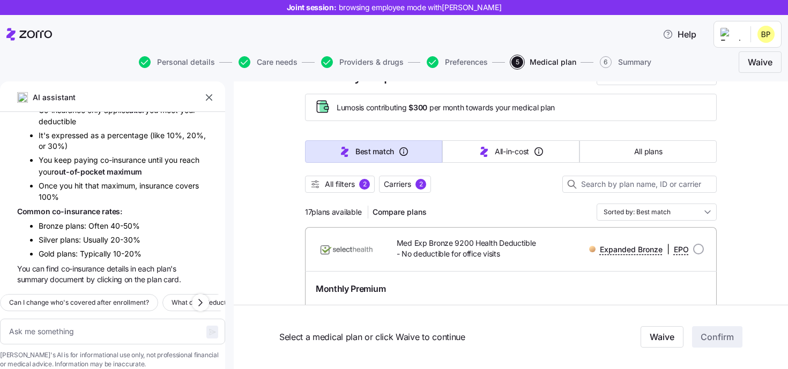
scroll to position [42, 0]
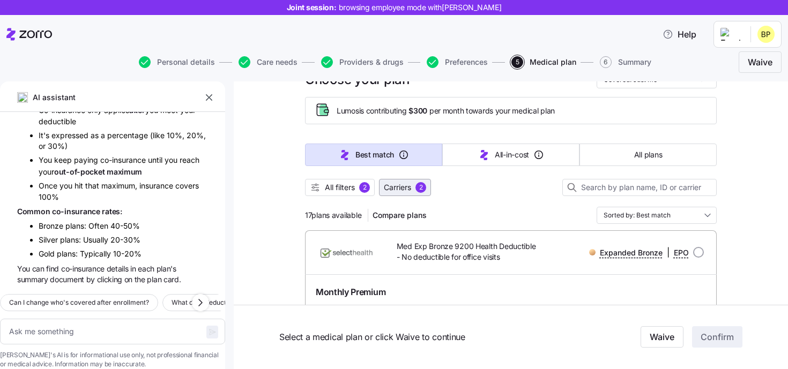
click at [406, 190] on span "Carriers" at bounding box center [397, 187] width 27 height 11
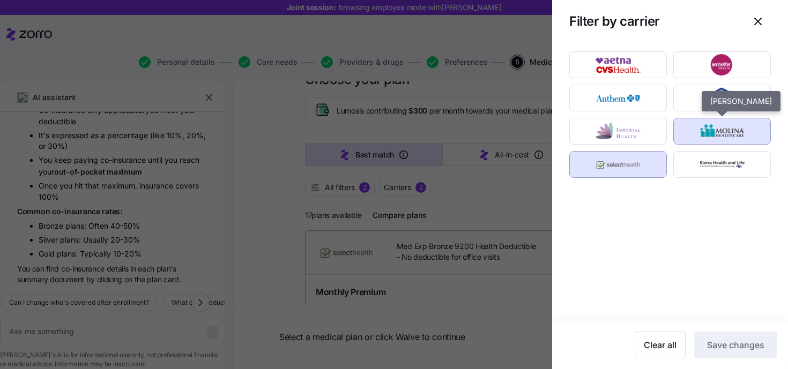
click at [736, 136] on img "button" at bounding box center [722, 131] width 79 height 21
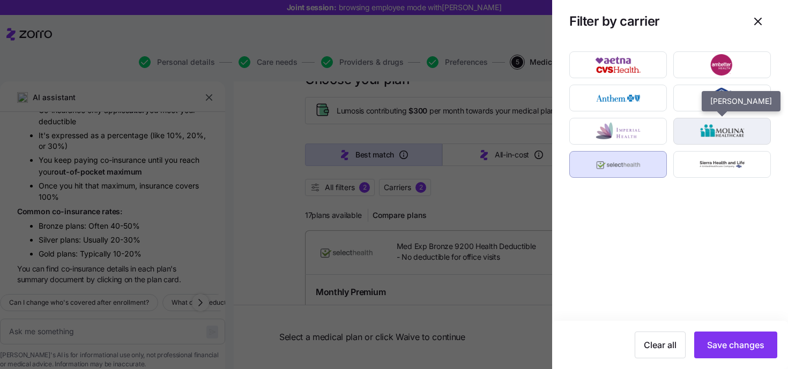
click at [731, 139] on img "button" at bounding box center [722, 131] width 79 height 21
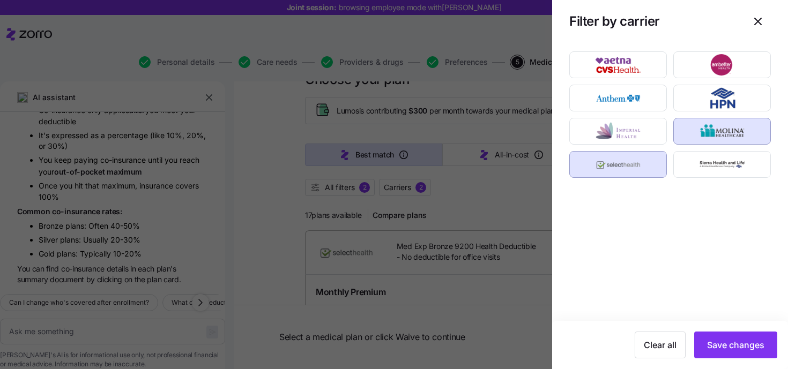
click at [636, 157] on img "button" at bounding box center [618, 164] width 79 height 21
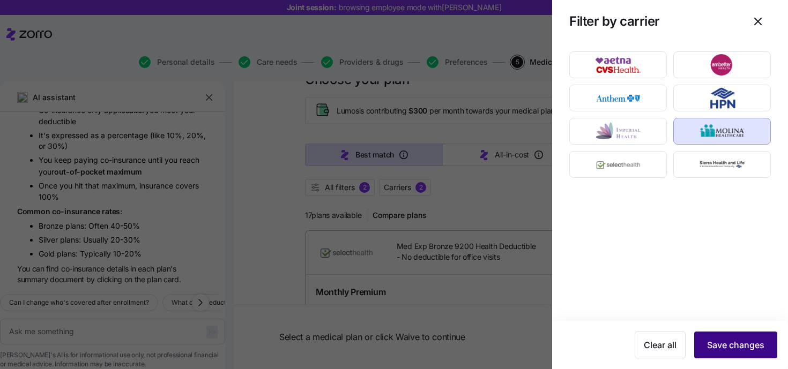
click at [750, 340] on span "Save changes" at bounding box center [735, 345] width 57 height 13
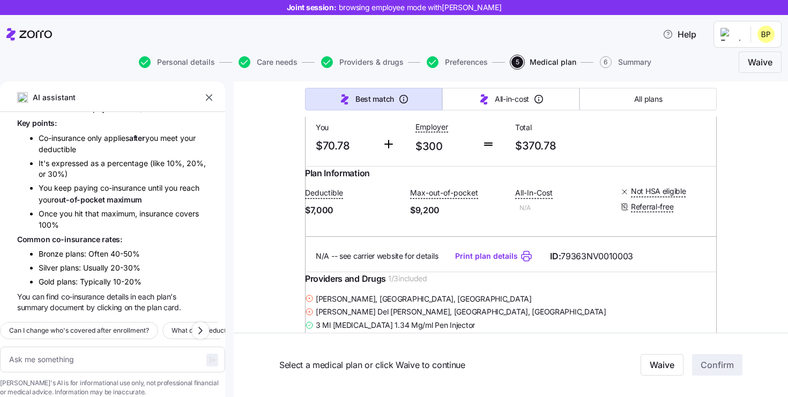
scroll to position [0, 0]
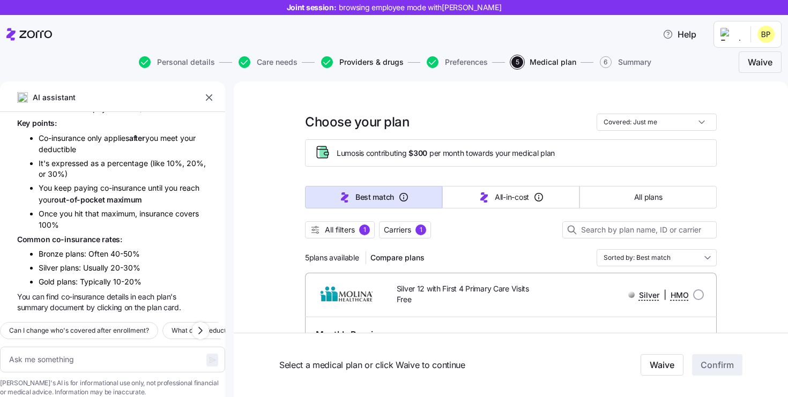
click at [343, 59] on span "Providers & drugs" at bounding box center [371, 62] width 64 height 8
type textarea "x"
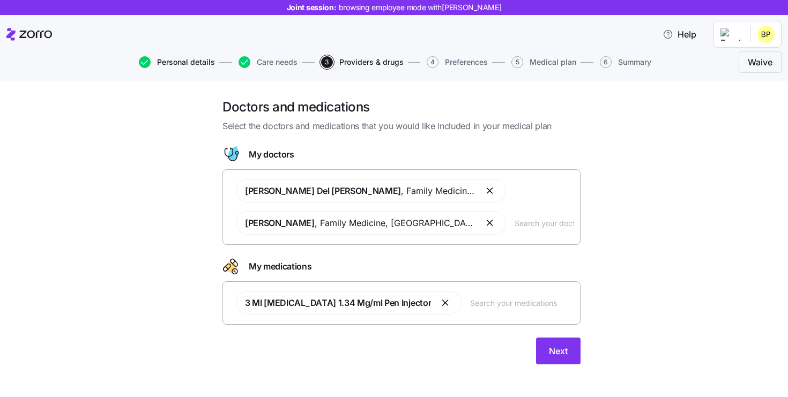
click at [167, 60] on span "Personal details" at bounding box center [186, 62] width 58 height 8
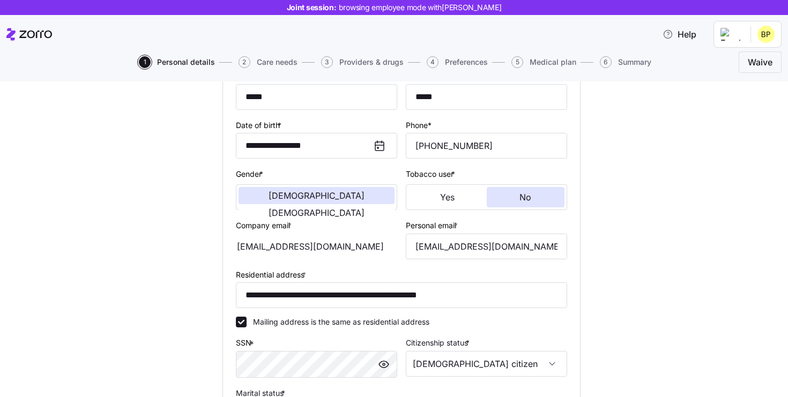
scroll to position [174, 0]
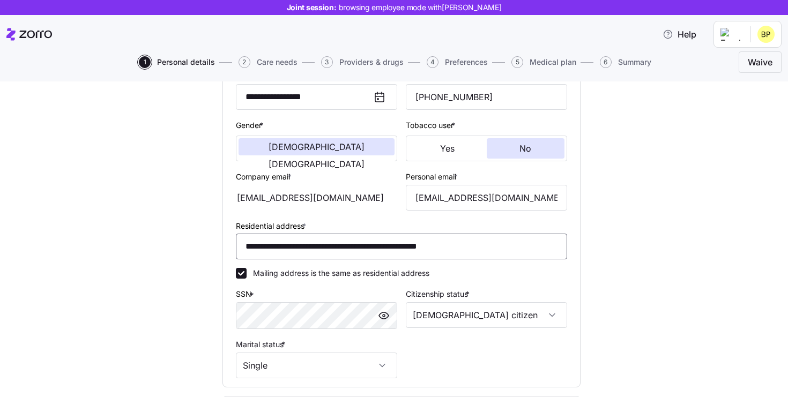
click at [371, 245] on input "**********" at bounding box center [401, 247] width 331 height 26
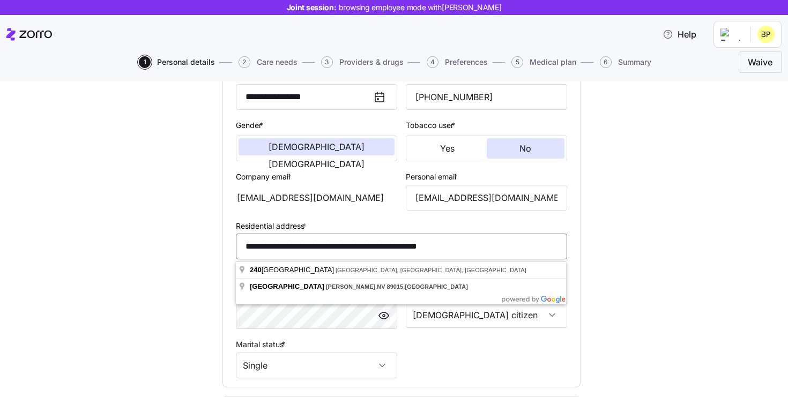
paste input
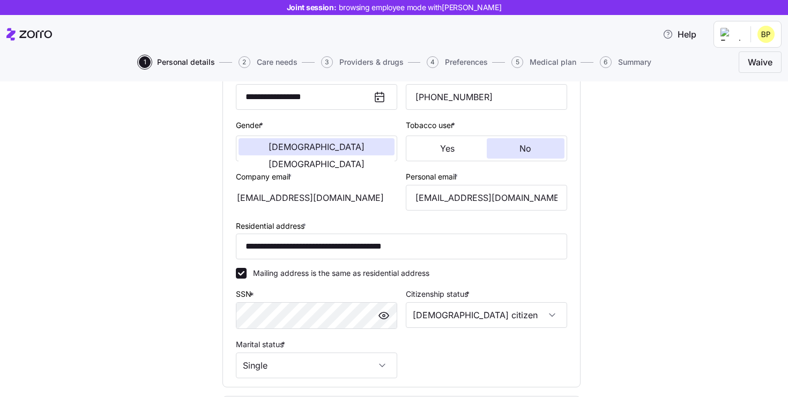
type input "**********"
click at [583, 284] on div "**********" at bounding box center [401, 215] width 375 height 580
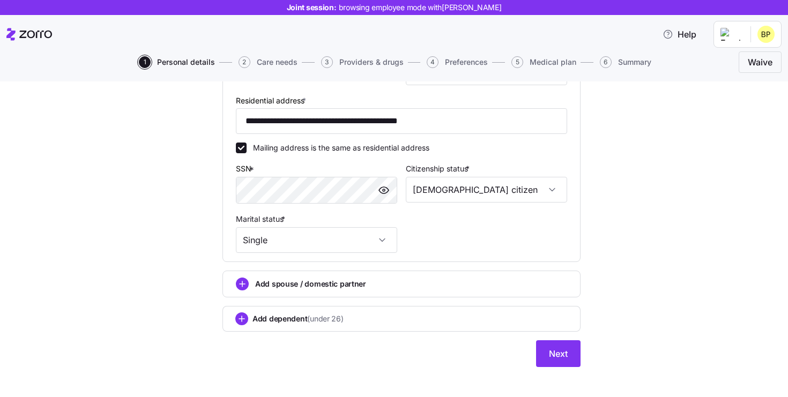
scroll to position [309, 0]
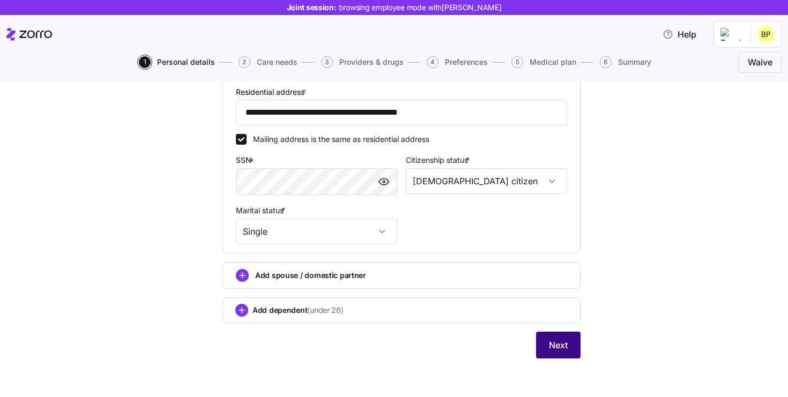
click at [548, 344] on button "Next" at bounding box center [558, 345] width 44 height 27
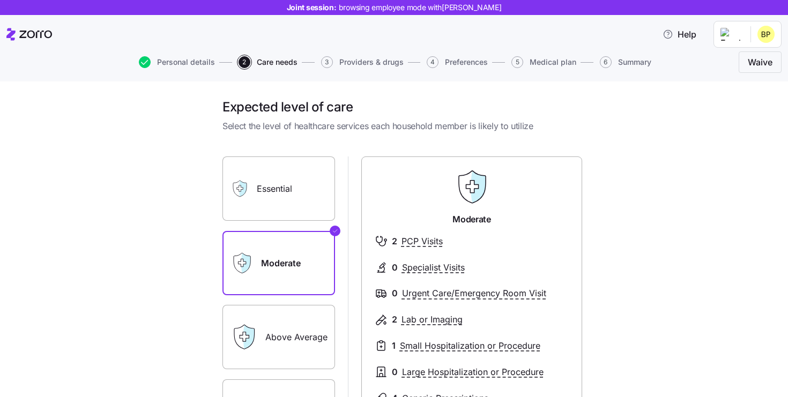
scroll to position [180, 0]
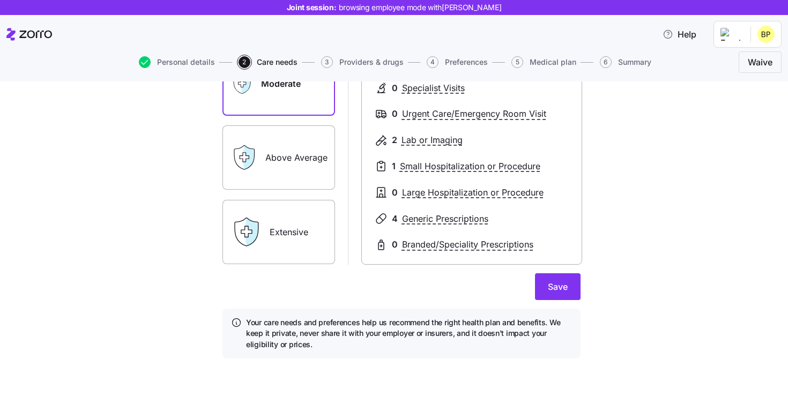
click at [557, 304] on form "Essential Moderate Above Average Extensive Moderate 2 PCP Visits 0 Specialist V…" at bounding box center [401, 161] width 358 height 394
click at [557, 289] on span "Save" at bounding box center [558, 286] width 20 height 13
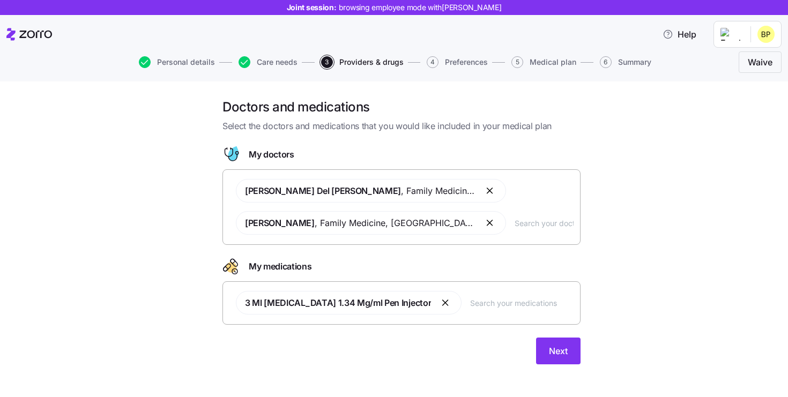
click at [515, 224] on input "text" at bounding box center [544, 223] width 59 height 12
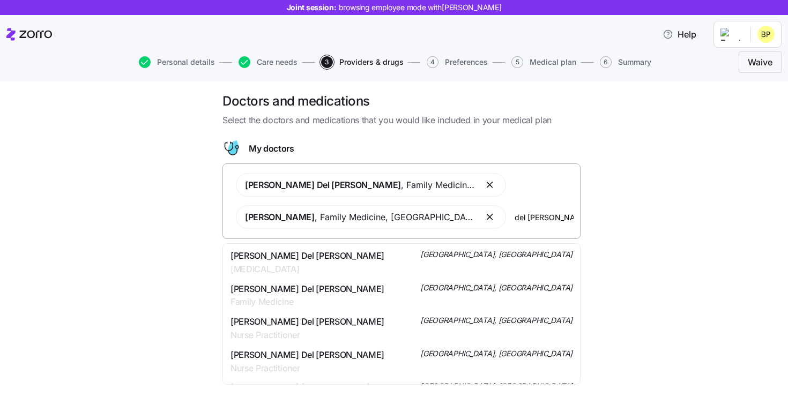
click at [541, 218] on input "del rosario" at bounding box center [544, 217] width 59 height 12
type input "d"
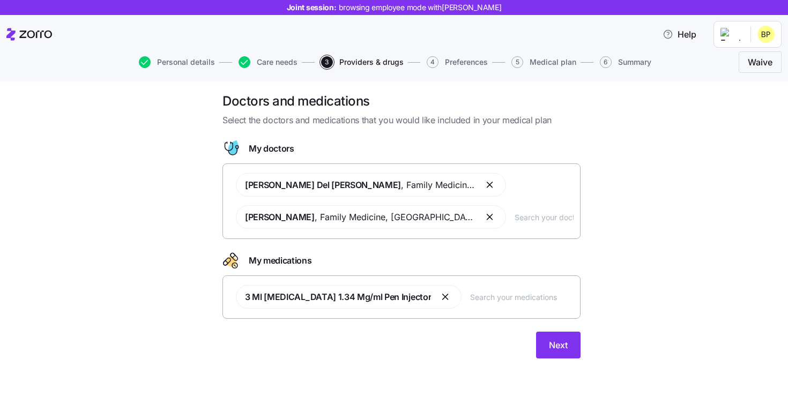
click at [673, 204] on div "Doctors and medications Select the doctors and medications that you would like …" at bounding box center [401, 232] width 743 height 279
click at [564, 338] on button "Next" at bounding box center [558, 345] width 44 height 27
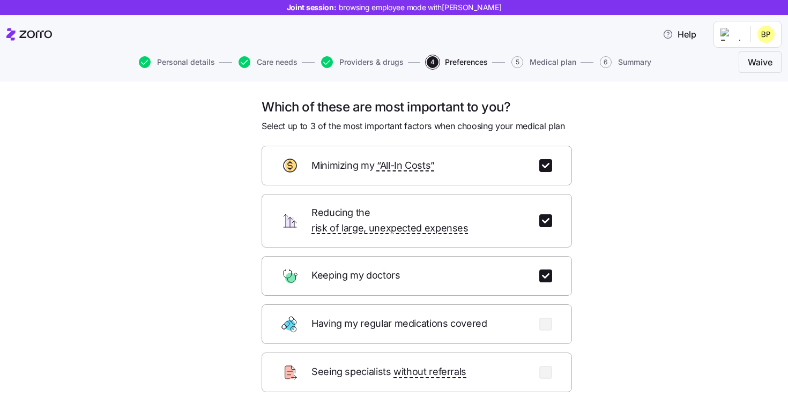
scroll to position [129, 0]
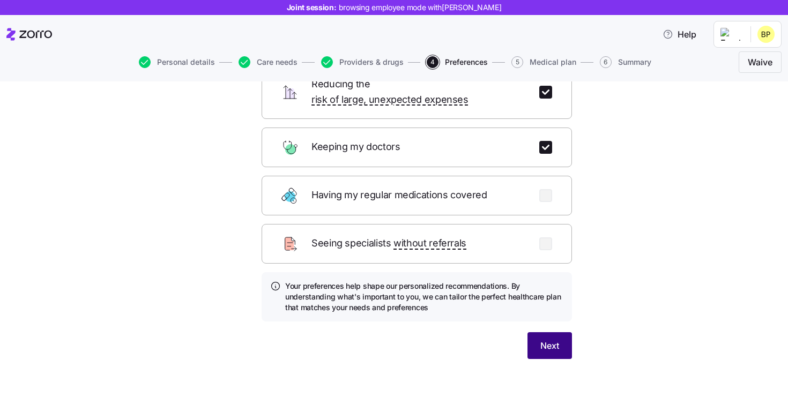
click at [553, 332] on button "Next" at bounding box center [549, 345] width 44 height 27
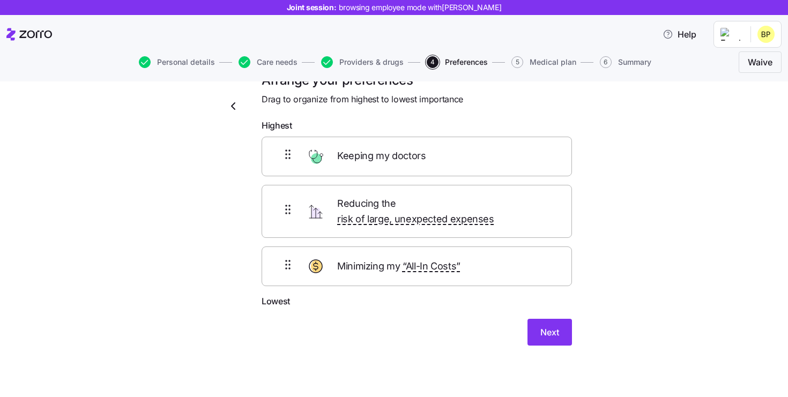
scroll to position [13, 0]
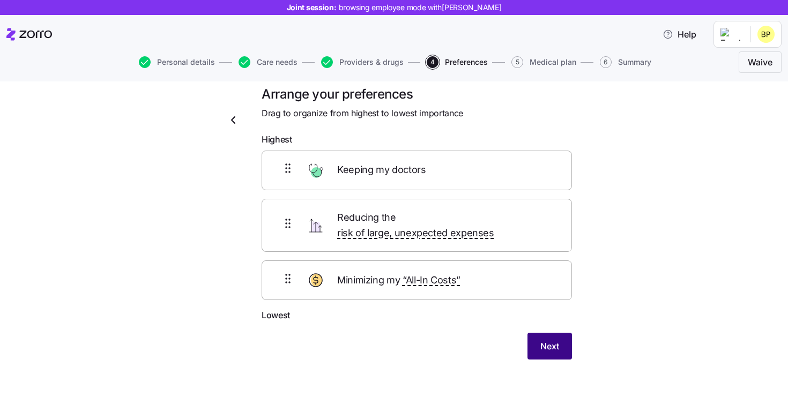
click at [543, 333] on button "Next" at bounding box center [549, 346] width 44 height 27
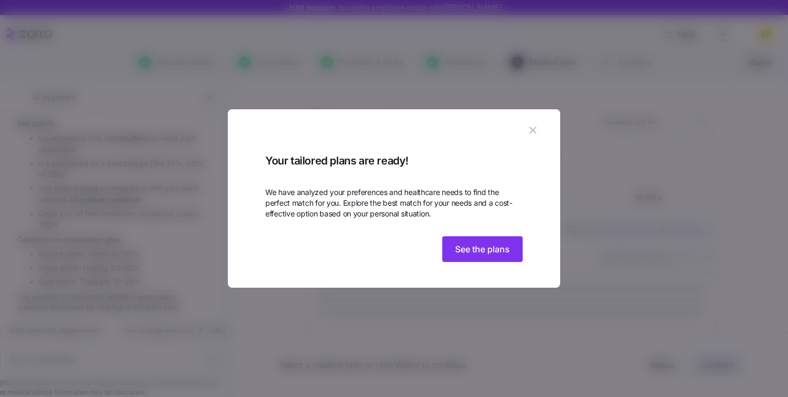
scroll to position [1437, 0]
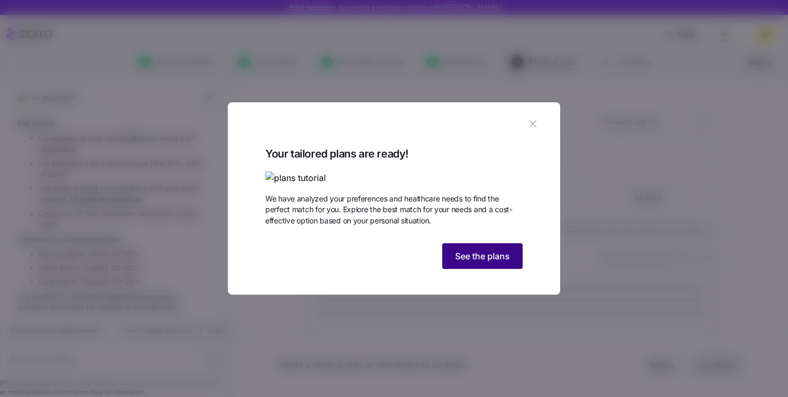
click at [487, 263] on span "See the plans" at bounding box center [482, 256] width 55 height 13
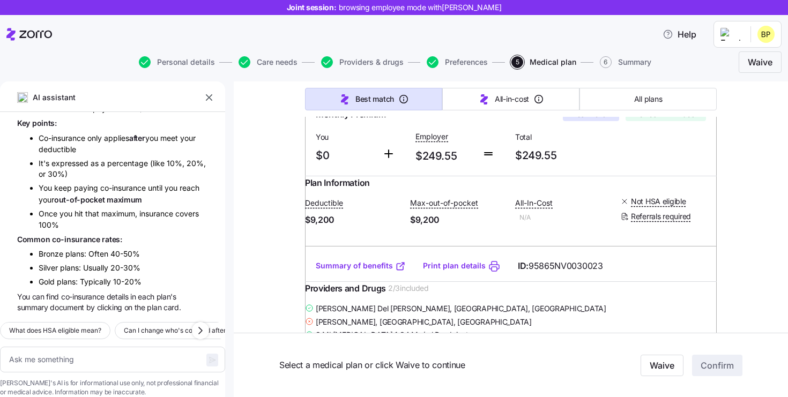
scroll to position [0, 0]
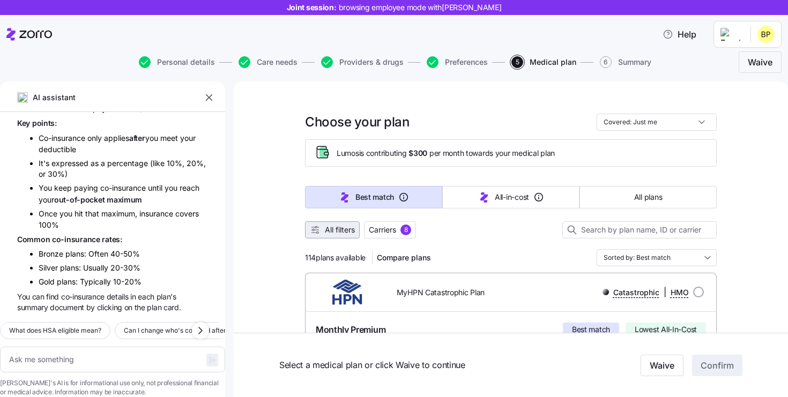
click at [344, 232] on span "All filters" at bounding box center [340, 230] width 30 height 11
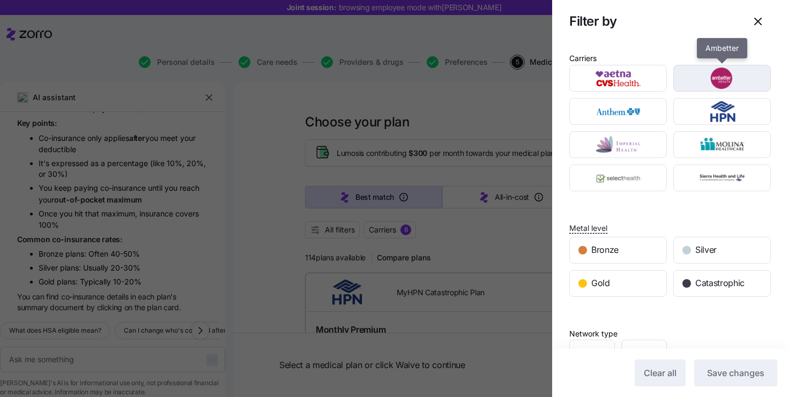
click at [699, 81] on img "button" at bounding box center [722, 78] width 79 height 21
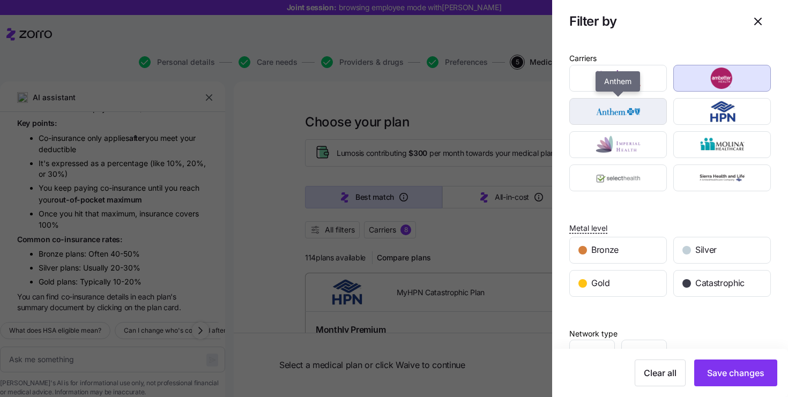
click at [617, 109] on img "button" at bounding box center [618, 111] width 79 height 21
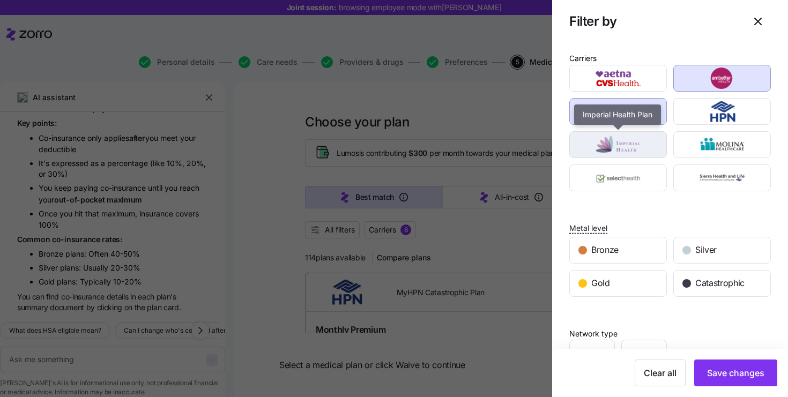
click at [617, 140] on img "button" at bounding box center [618, 144] width 79 height 21
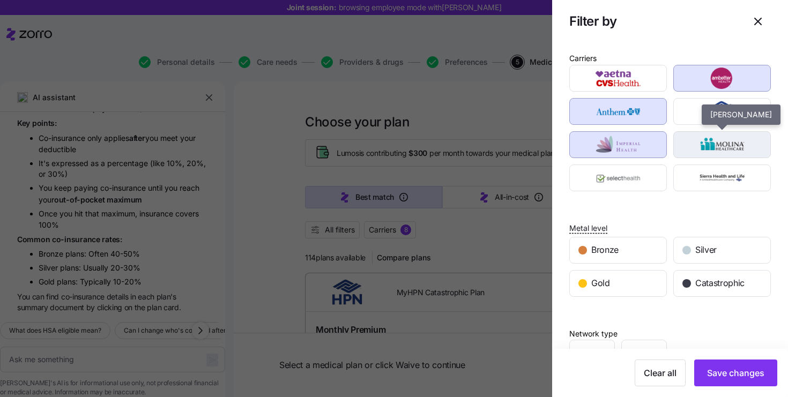
click at [694, 150] on img "button" at bounding box center [722, 144] width 79 height 21
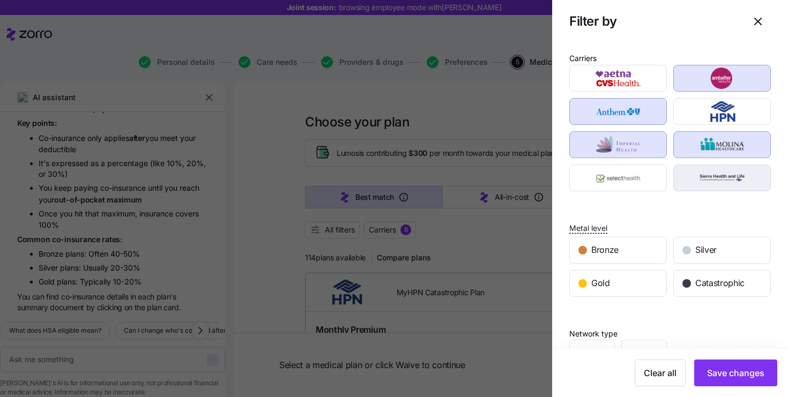
click at [694, 165] on button "button" at bounding box center [722, 178] width 98 height 27
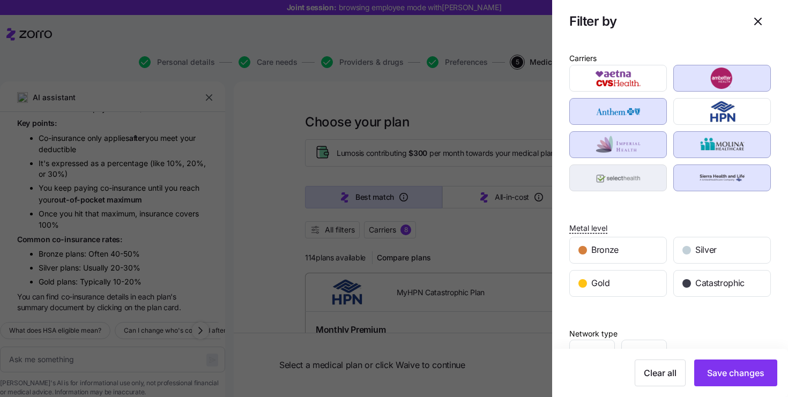
click at [645, 167] on img "button" at bounding box center [618, 177] width 79 height 21
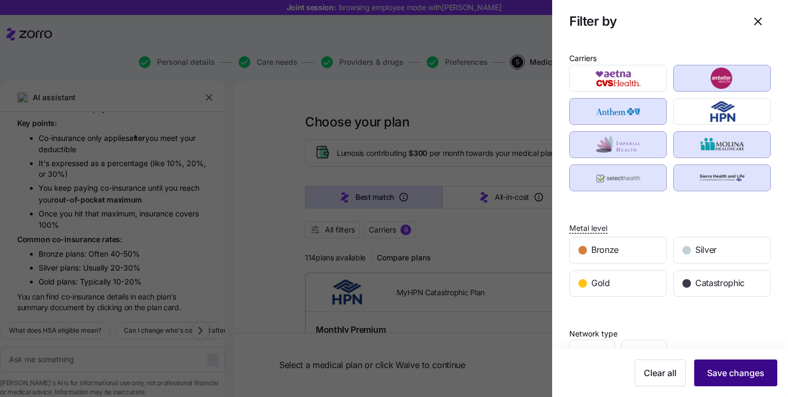
click at [731, 368] on span "Save changes" at bounding box center [735, 373] width 57 height 13
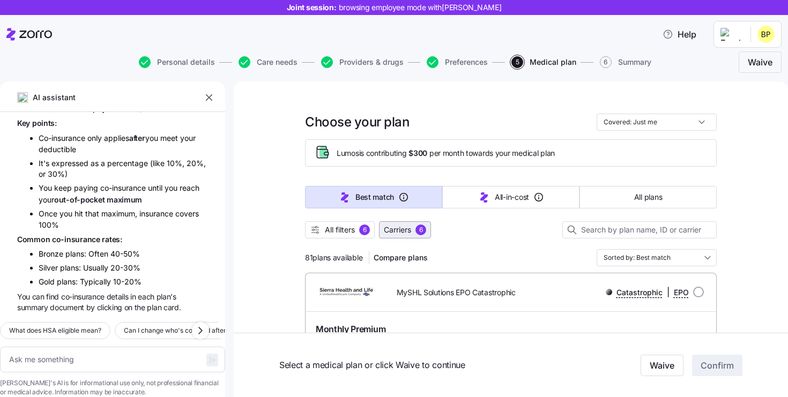
click at [389, 228] on span "Carriers" at bounding box center [397, 230] width 27 height 11
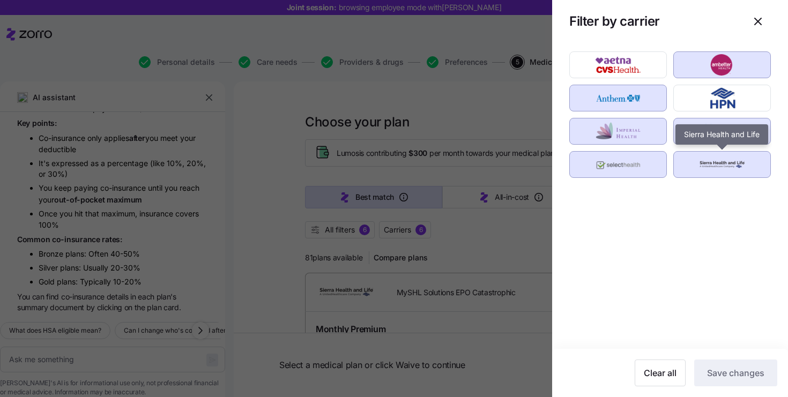
click at [712, 172] on img "button" at bounding box center [722, 164] width 79 height 21
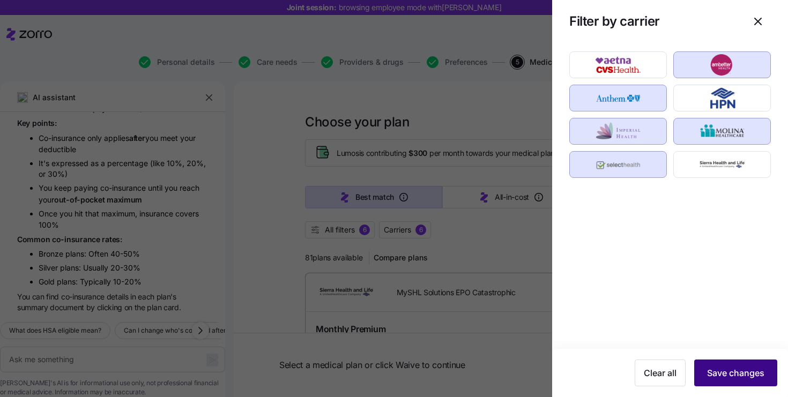
click at [727, 370] on span "Save changes" at bounding box center [735, 373] width 57 height 13
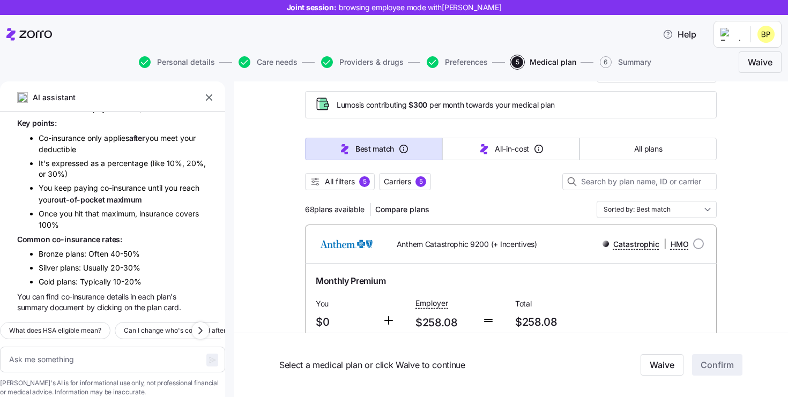
scroll to position [41, 0]
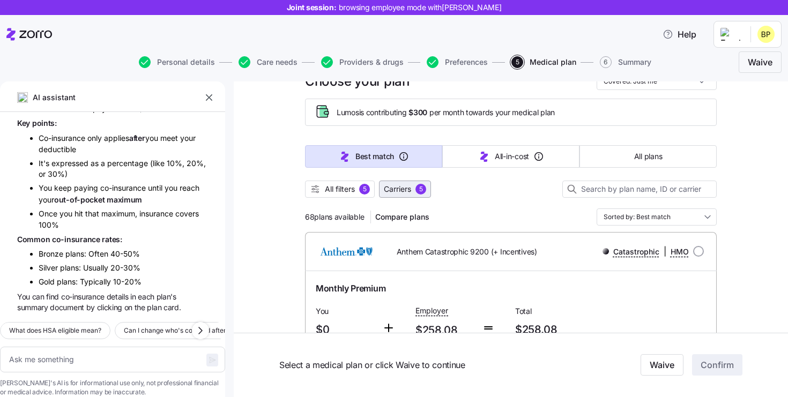
click at [415, 196] on button "Carriers 5" at bounding box center [405, 189] width 52 height 17
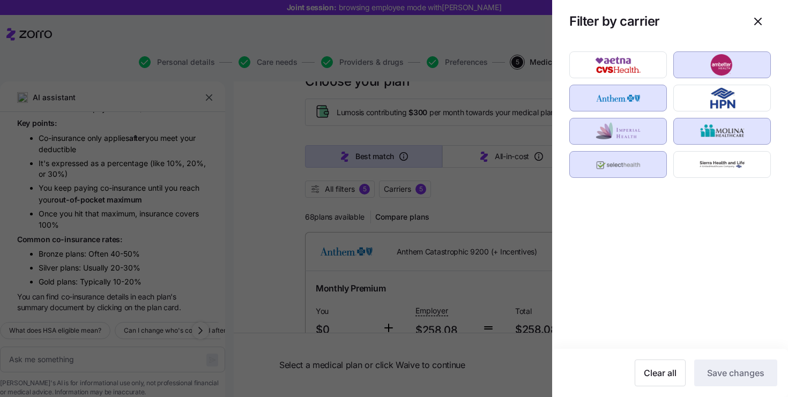
click at [631, 98] on img "button" at bounding box center [618, 97] width 79 height 21
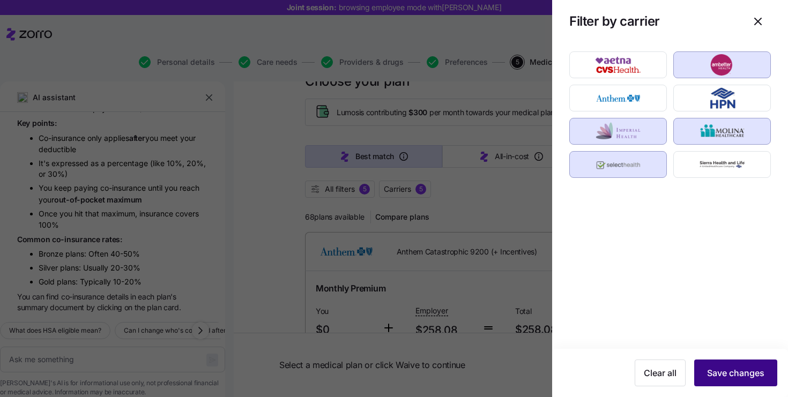
click at [729, 370] on span "Save changes" at bounding box center [735, 373] width 57 height 13
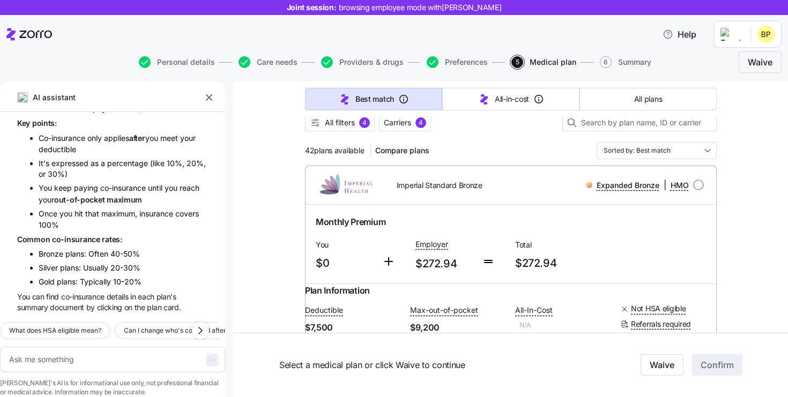
scroll to position [104, 0]
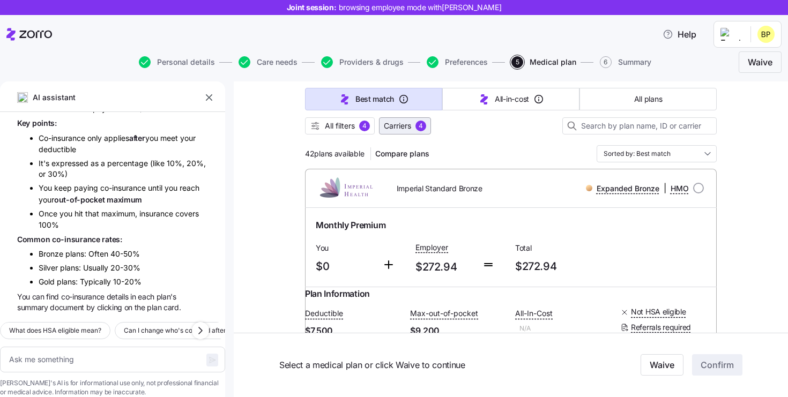
click at [411, 124] on span "Carriers" at bounding box center [397, 126] width 27 height 11
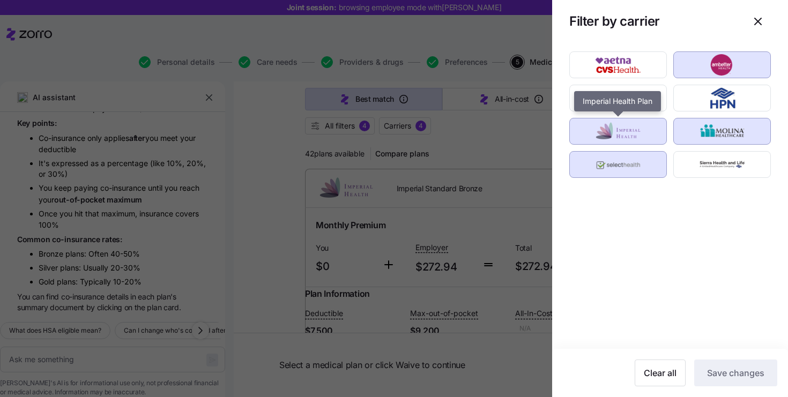
click at [636, 134] on img "button" at bounding box center [618, 131] width 79 height 21
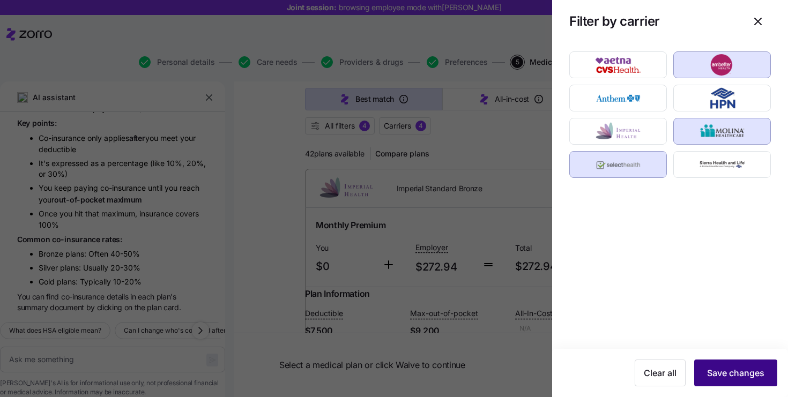
click at [726, 370] on button "Save changes" at bounding box center [735, 373] width 83 height 27
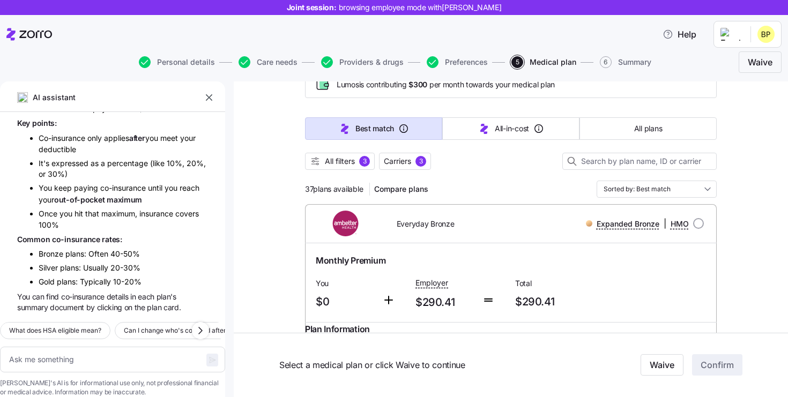
scroll to position [63, 0]
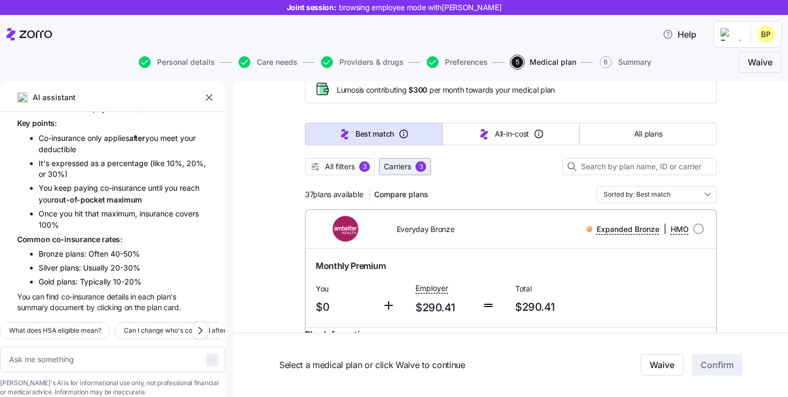
click at [411, 170] on span "Carriers" at bounding box center [397, 166] width 27 height 11
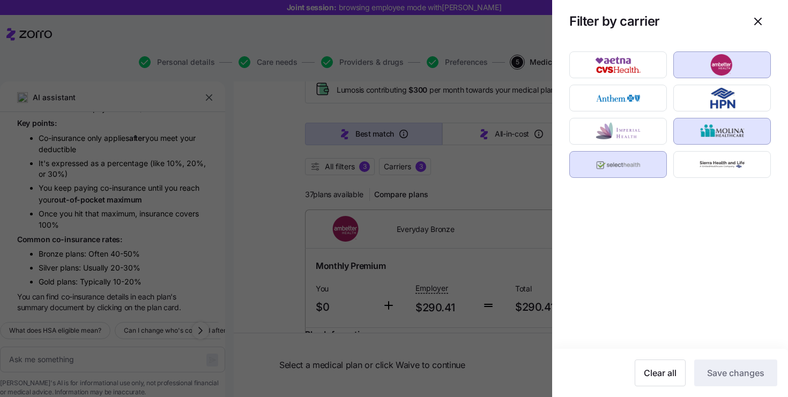
click at [708, 80] on div at bounding box center [722, 64] width 104 height 33
click at [703, 61] on img "button" at bounding box center [722, 64] width 79 height 21
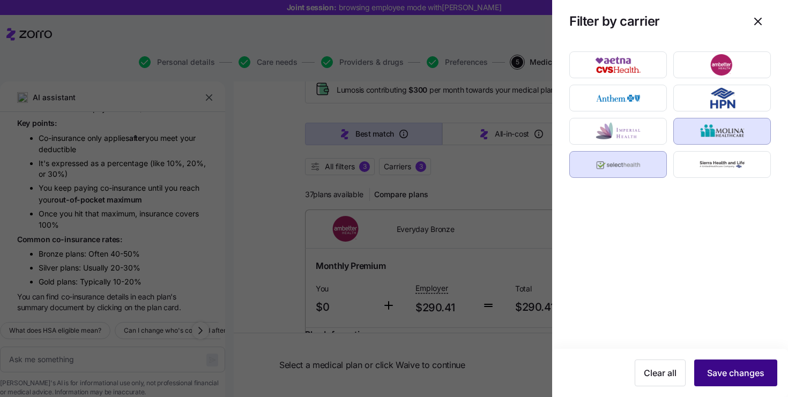
click at [726, 370] on button "Save changes" at bounding box center [735, 373] width 83 height 27
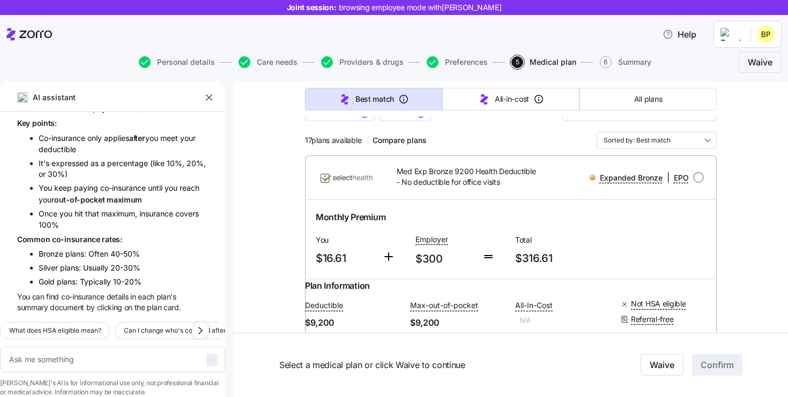
scroll to position [102, 0]
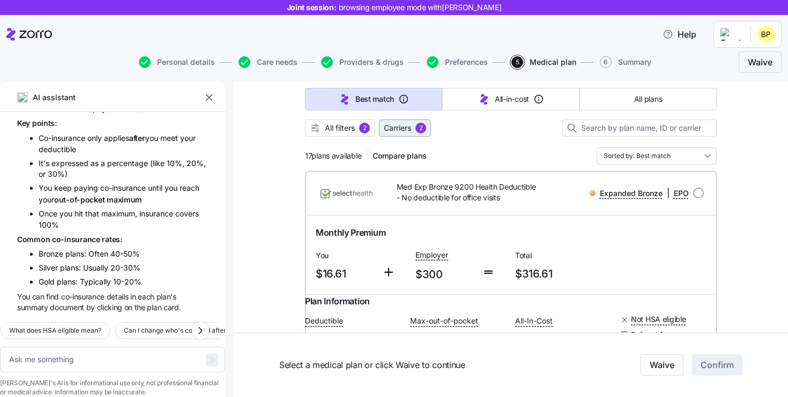
click at [414, 126] on span "Carriers 2" at bounding box center [405, 128] width 42 height 11
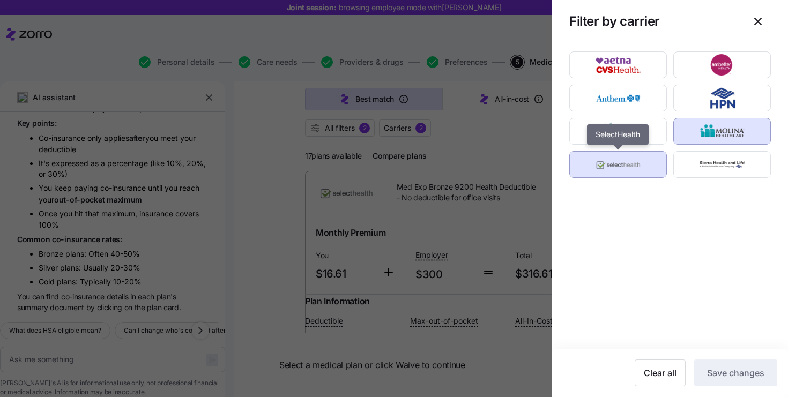
click at [623, 173] on img "button" at bounding box center [618, 164] width 79 height 21
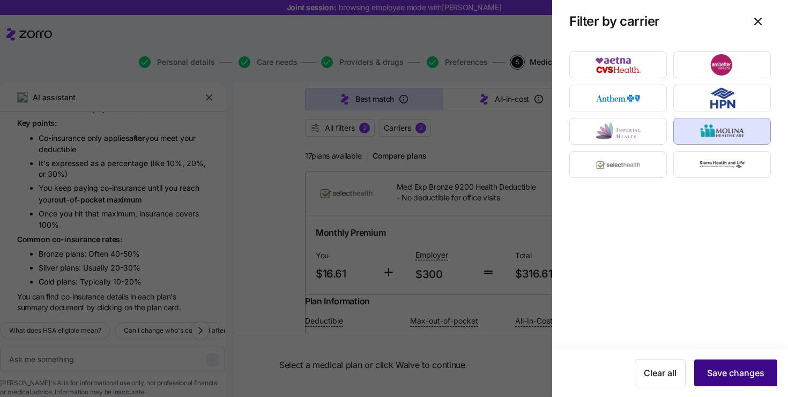
click at [720, 370] on span "Save changes" at bounding box center [735, 373] width 57 height 13
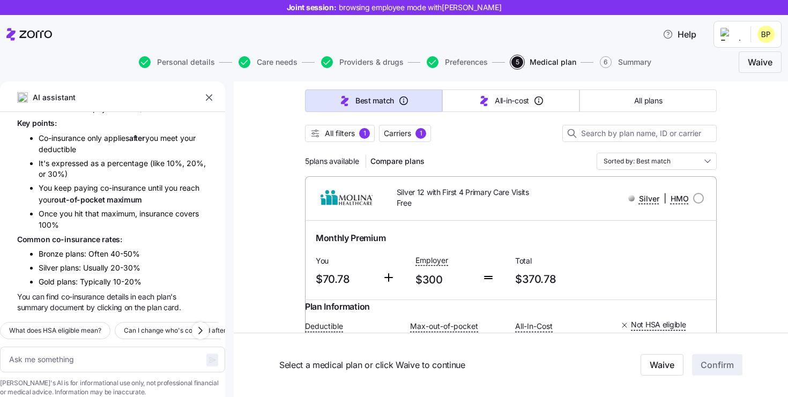
scroll to position [87, 0]
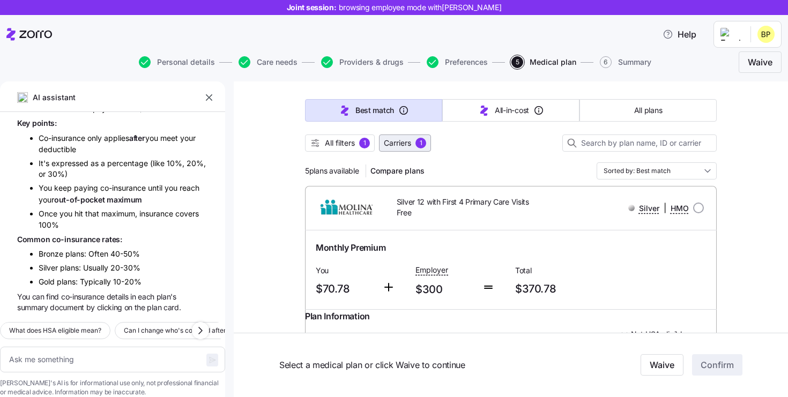
click at [398, 138] on button "Carriers 1" at bounding box center [405, 143] width 52 height 17
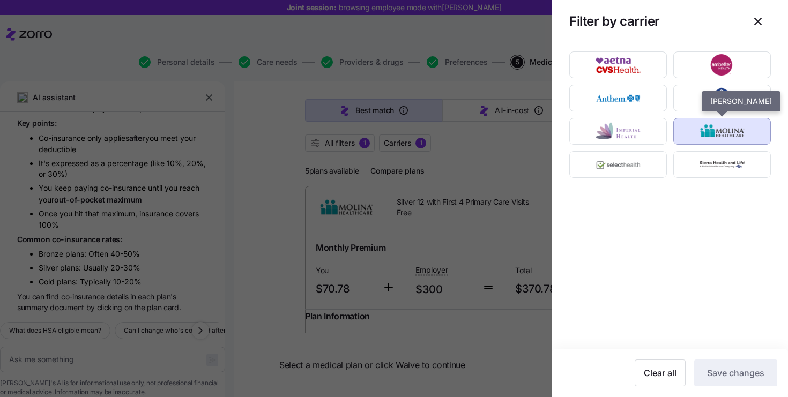
click at [726, 130] on img "button" at bounding box center [722, 131] width 79 height 21
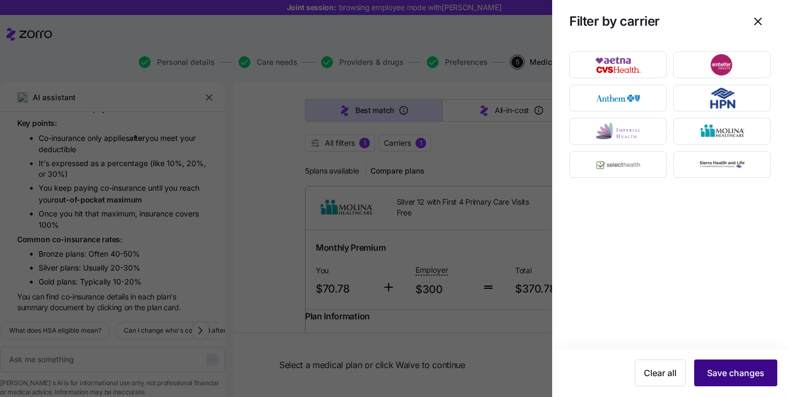
click at [735, 370] on span "Save changes" at bounding box center [735, 373] width 57 height 13
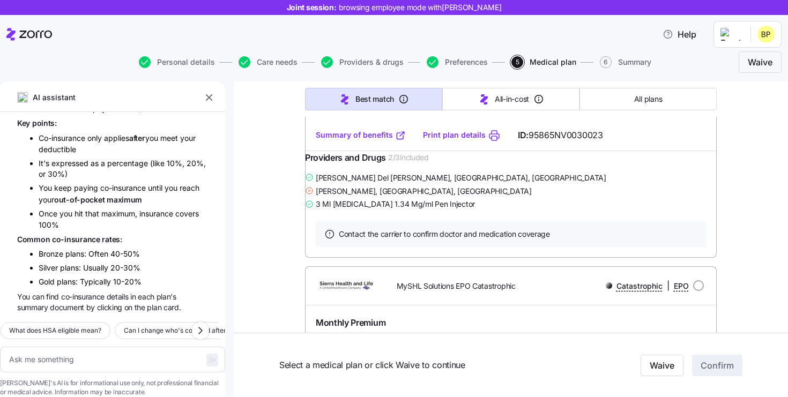
scroll to position [346, 0]
drag, startPoint x: 431, startPoint y: 213, endPoint x: 284, endPoint y: 211, distance: 148.0
click at [468, 198] on div "Ellaine Pingol , Henderson, NV" at bounding box center [511, 191] width 412 height 13
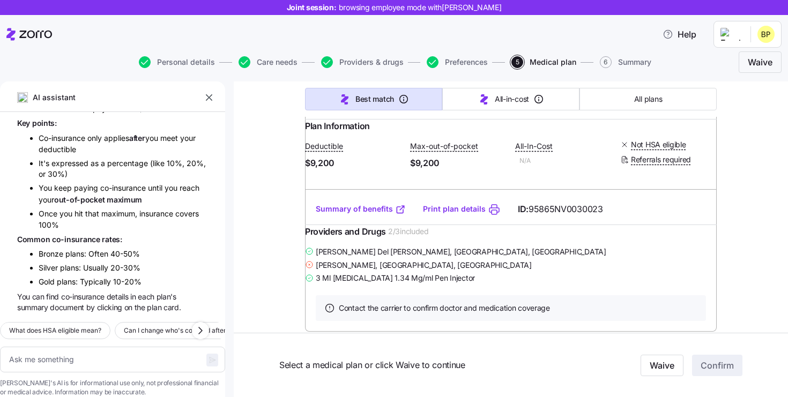
scroll to position [148, 0]
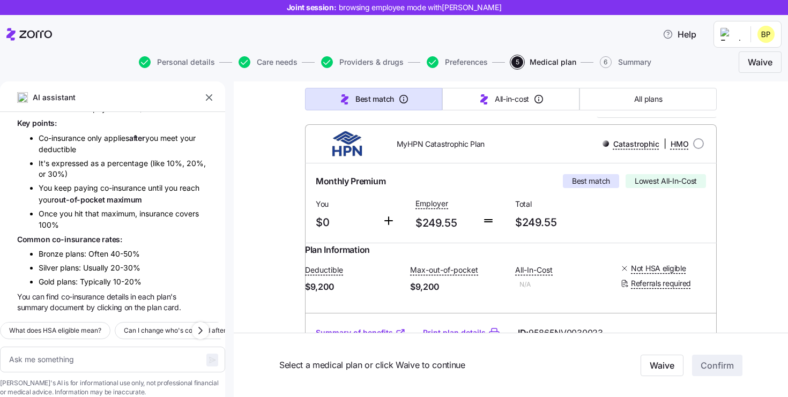
click at [350, 141] on img at bounding box center [347, 144] width 66 height 26
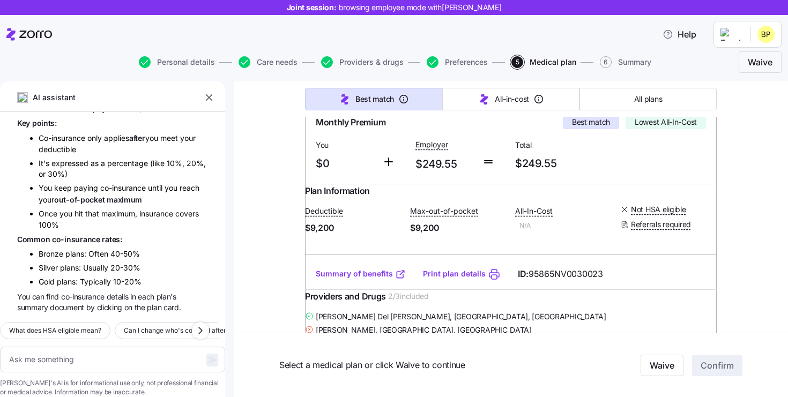
scroll to position [267, 0]
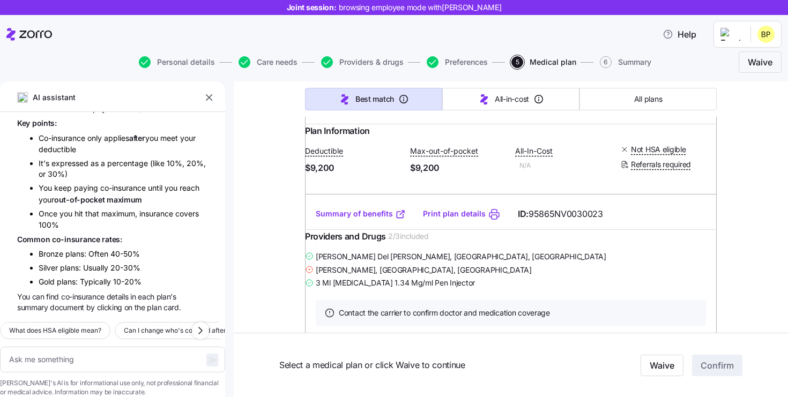
click at [380, 219] on link "Summary of benefits" at bounding box center [361, 214] width 90 height 11
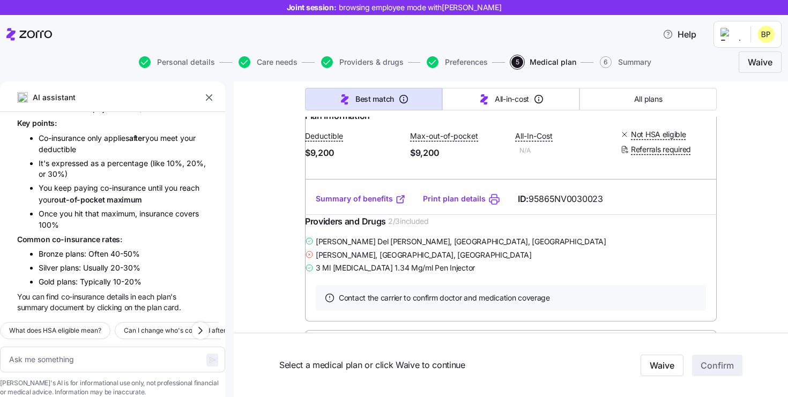
scroll to position [0, 0]
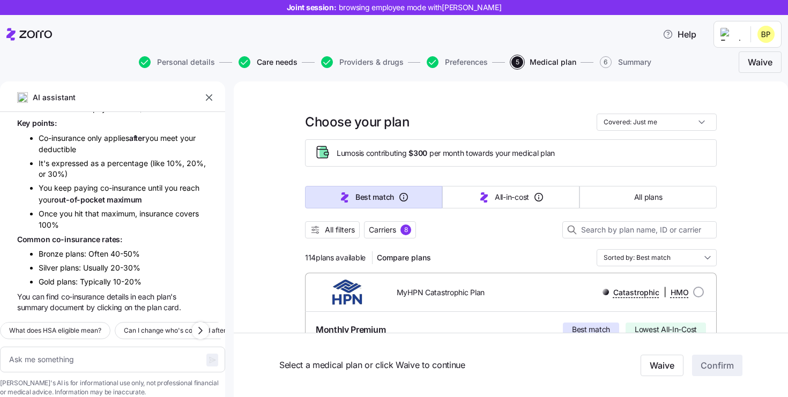
click at [276, 64] on span "Care needs" at bounding box center [277, 62] width 41 height 8
type textarea "x"
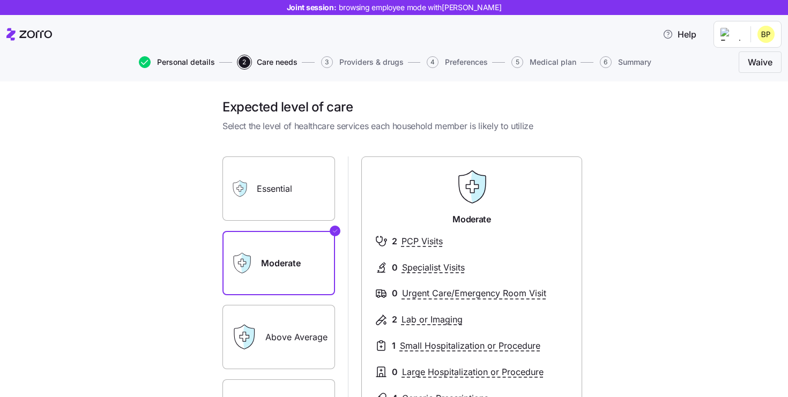
click at [176, 62] on span "Personal details" at bounding box center [186, 62] width 58 height 8
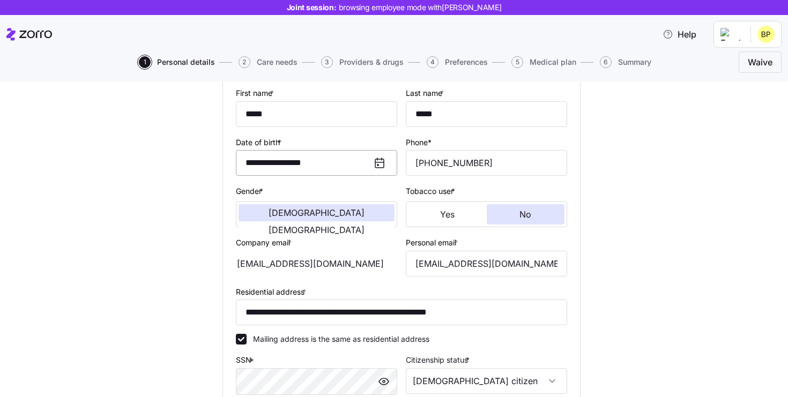
scroll to position [109, 0]
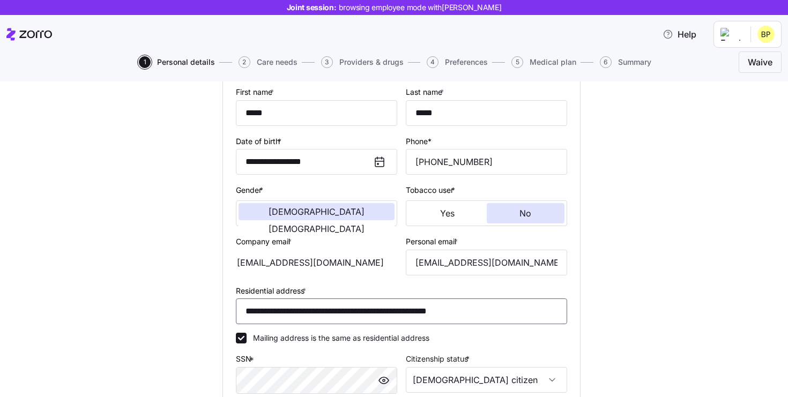
click at [354, 314] on input "**********" at bounding box center [401, 312] width 331 height 26
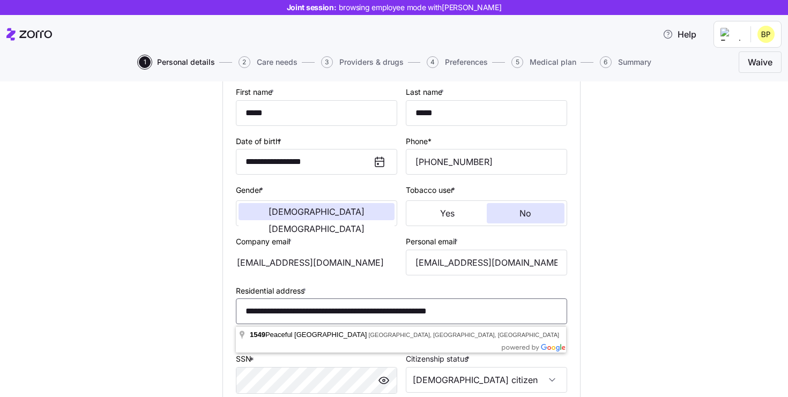
click at [354, 314] on input "**********" at bounding box center [401, 312] width 331 height 26
paste input
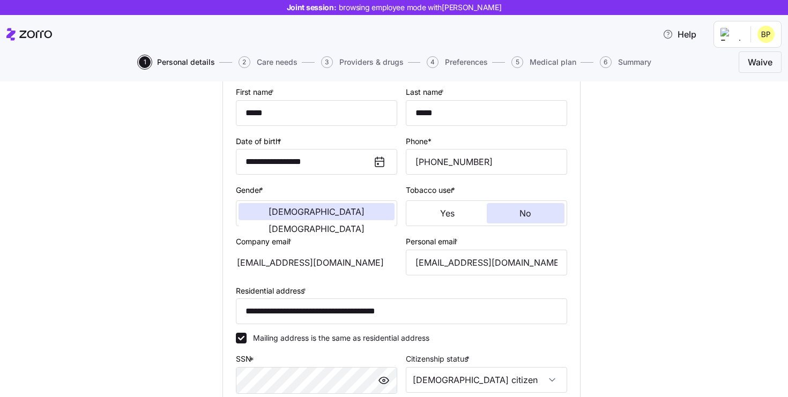
type input "**********"
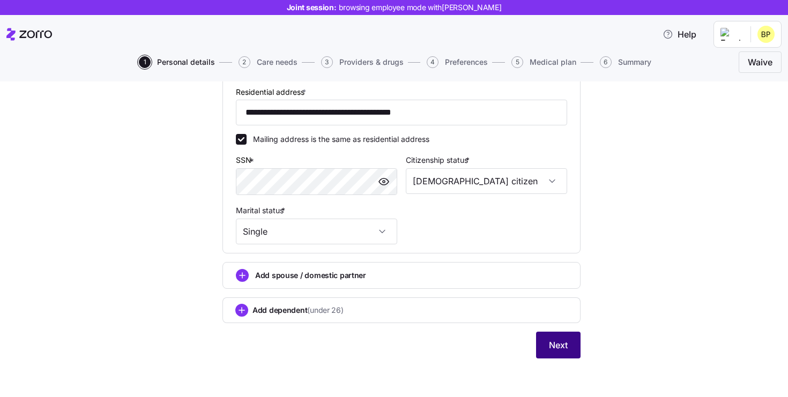
click at [552, 351] on span "Next" at bounding box center [558, 345] width 19 height 13
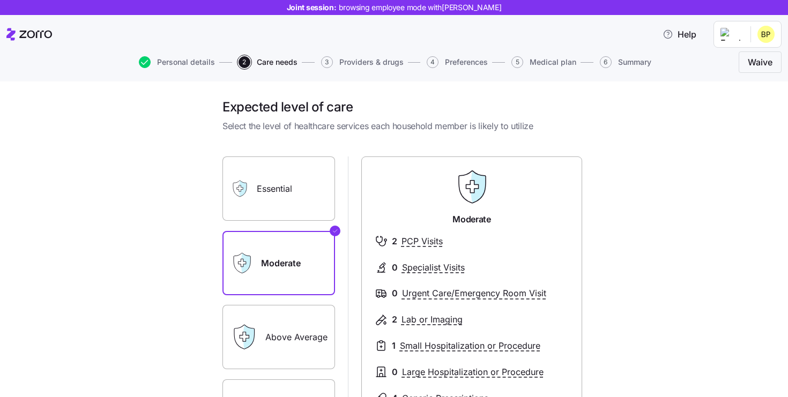
scroll to position [180, 0]
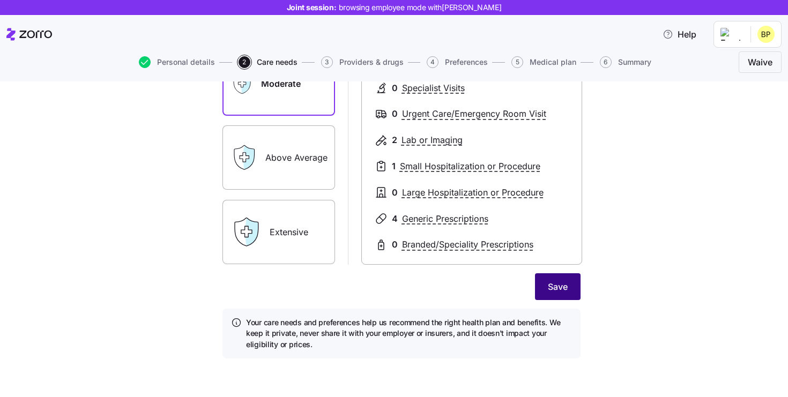
click at [560, 292] on span "Save" at bounding box center [558, 286] width 20 height 13
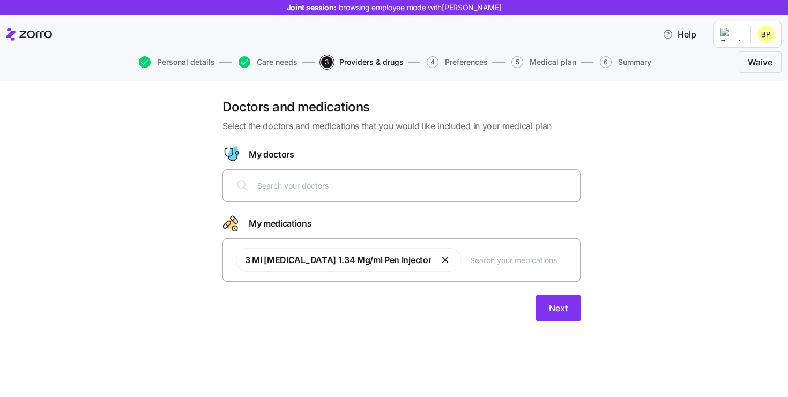
click at [319, 186] on input "text" at bounding box center [415, 186] width 316 height 12
type input "V"
type input "Romero"
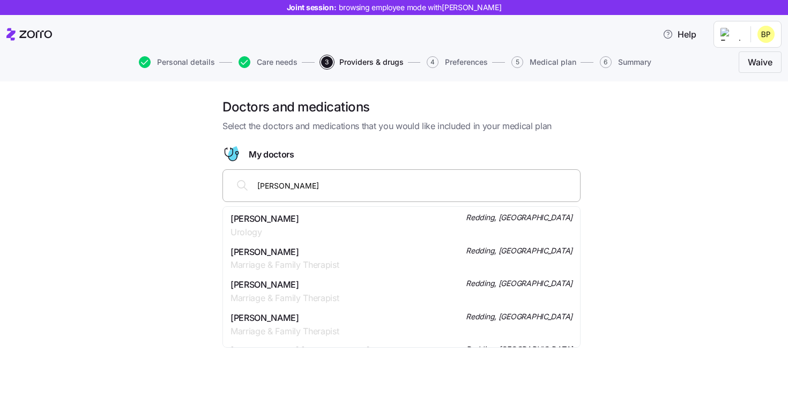
click at [280, 217] on span "Victoriano Romero" at bounding box center [264, 218] width 69 height 13
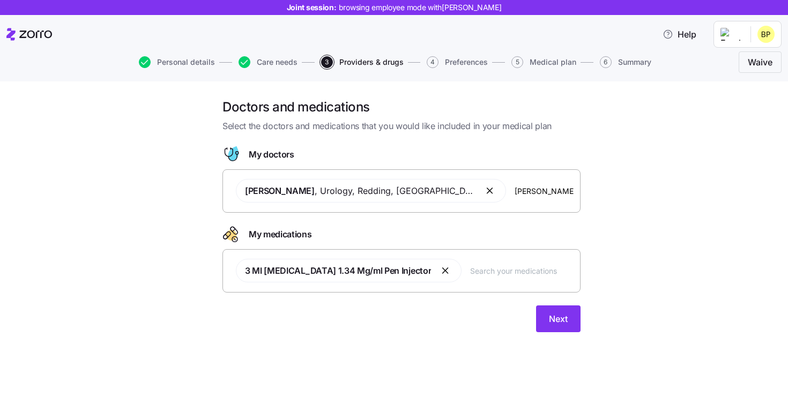
type input "Raileen Lagoc"
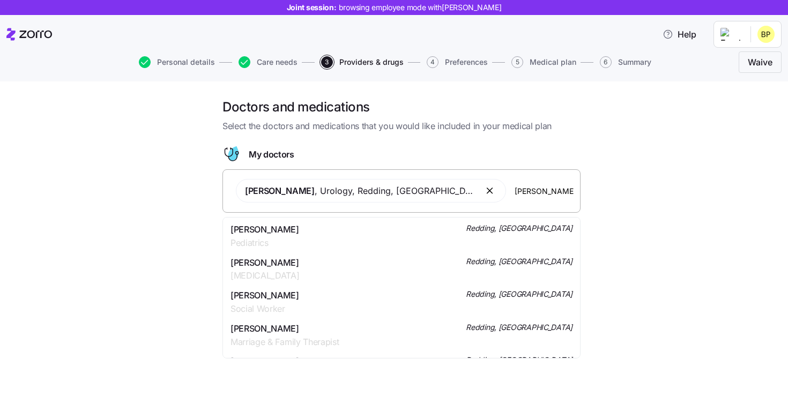
click at [294, 235] on div "Raileen C Lagoc Pediatrics Redding, CA" at bounding box center [401, 236] width 342 height 27
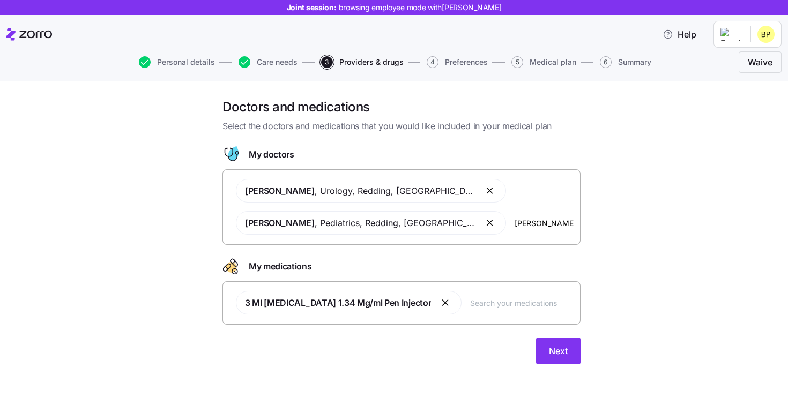
type input "Rachel Sullivan"
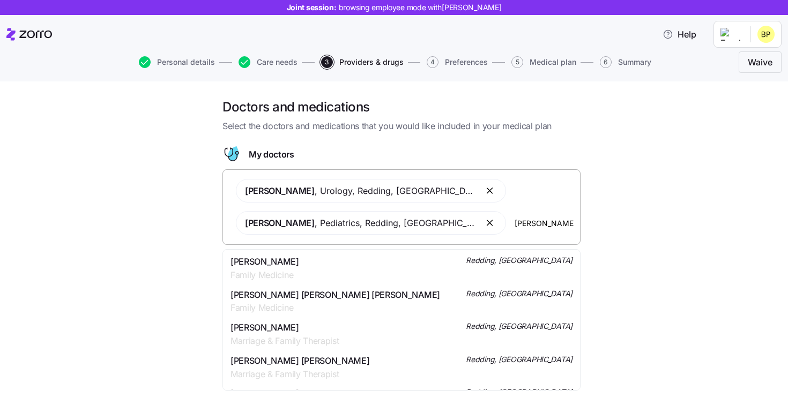
click at [299, 270] on span "Family Medicine" at bounding box center [264, 275] width 69 height 13
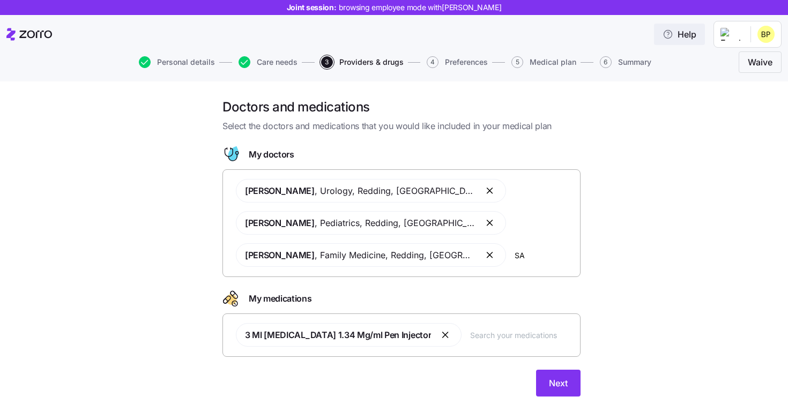
type input "S"
type input "Van Kirk"
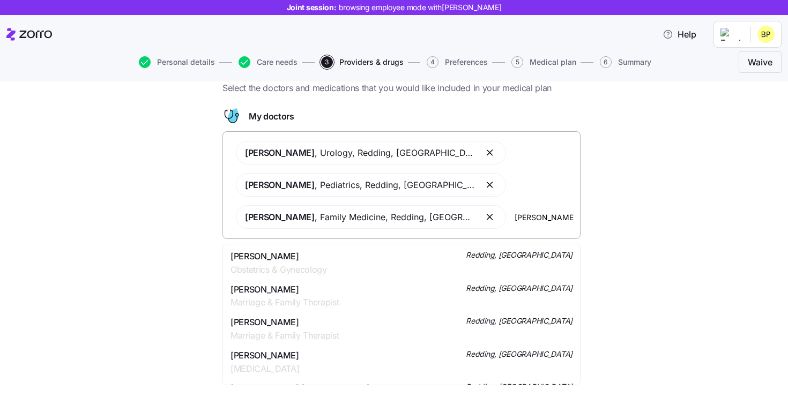
scroll to position [38, 0]
click at [318, 264] on span "Obstetrics & Gynecology" at bounding box center [278, 269] width 96 height 13
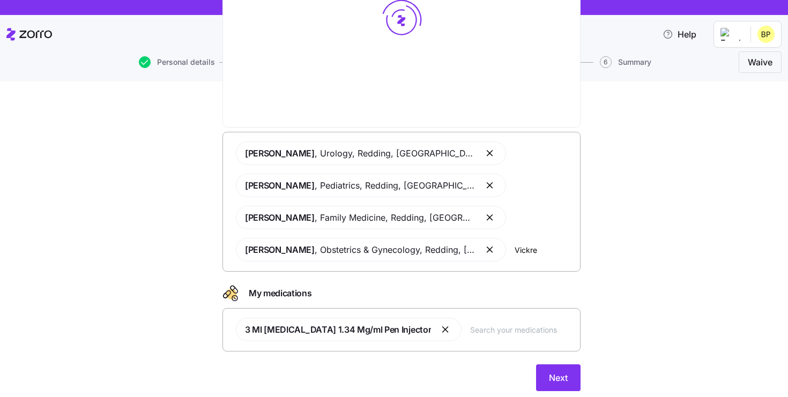
type input "Vickrey"
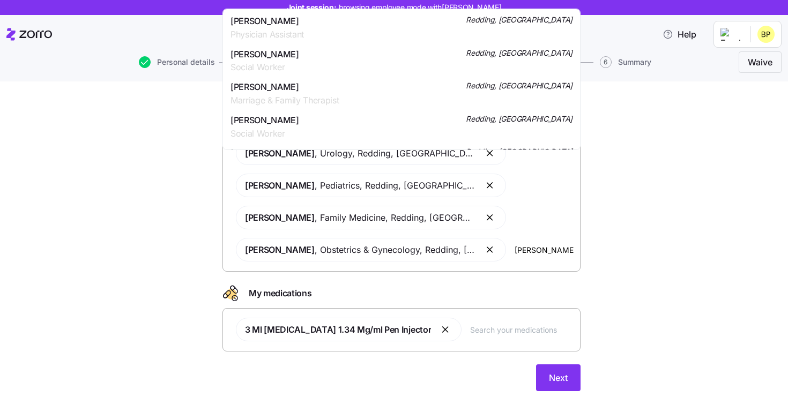
scroll to position [0, 0]
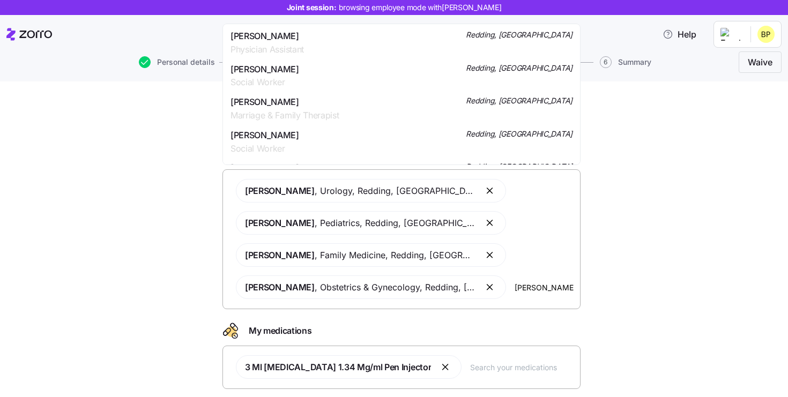
click at [293, 55] on span "Physician Assistant" at bounding box center [266, 49] width 73 height 13
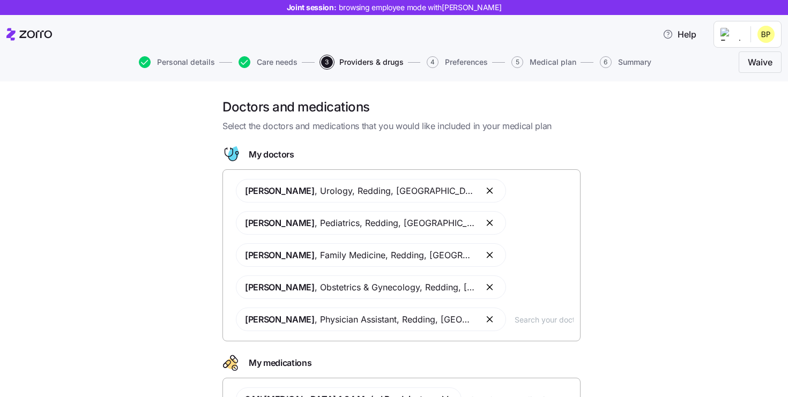
scroll to position [57, 0]
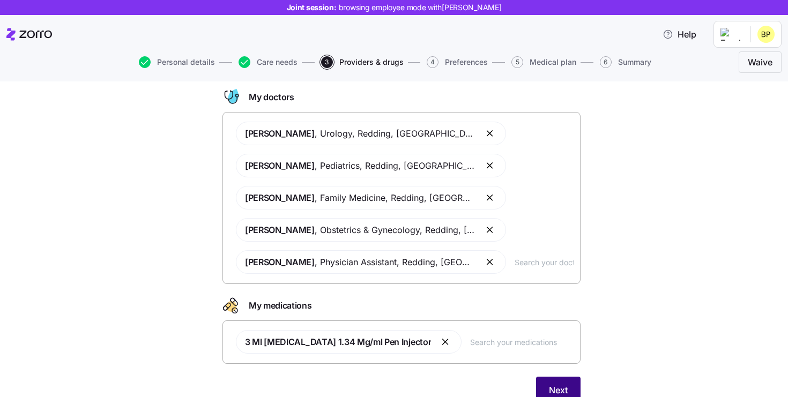
click at [572, 370] on button "Next" at bounding box center [558, 390] width 44 height 27
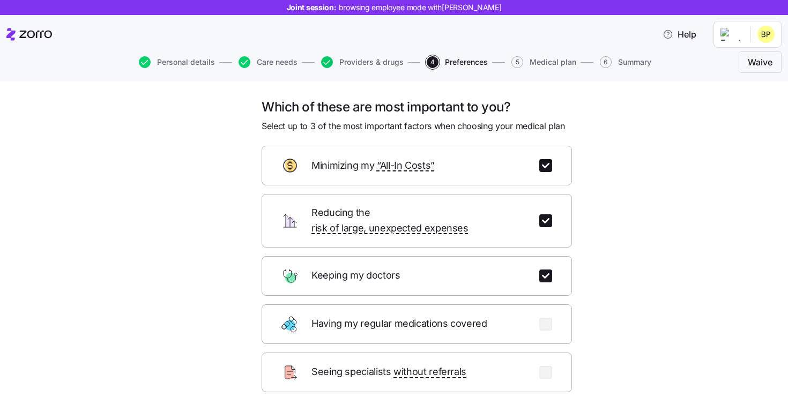
click at [326, 66] on icon "button" at bounding box center [327, 62] width 12 height 12
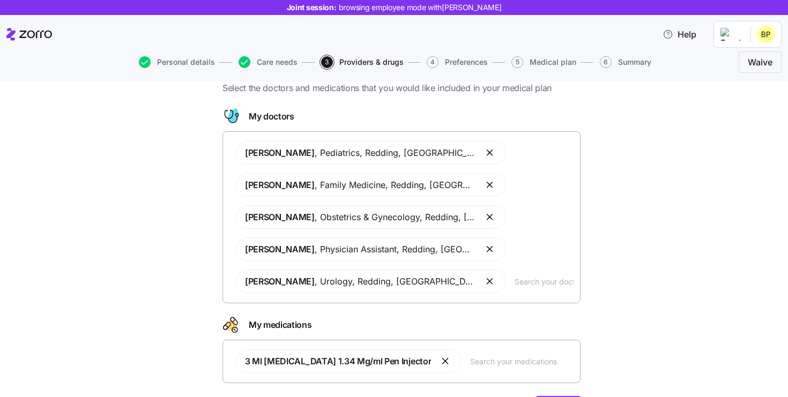
scroll to position [47, 0]
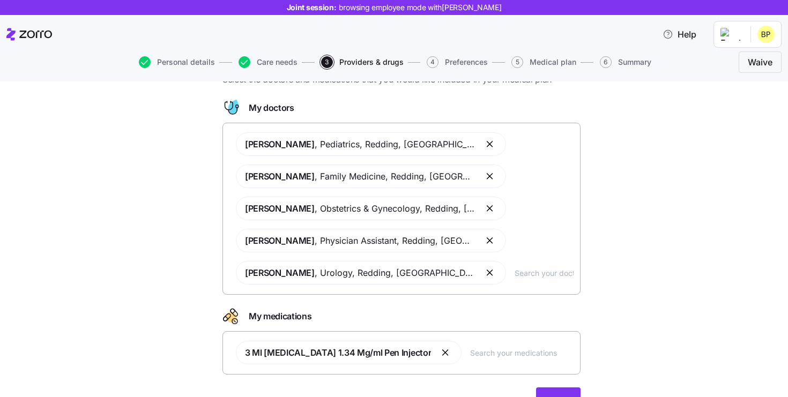
click at [440, 358] on button "button" at bounding box center [446, 352] width 13 height 13
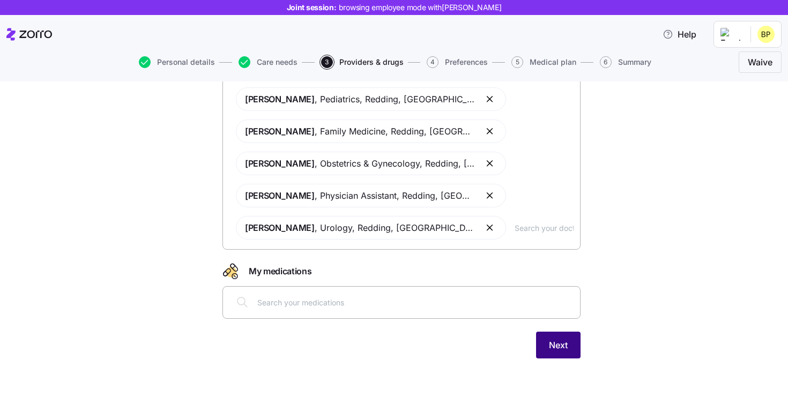
click at [561, 338] on button "Next" at bounding box center [558, 345] width 44 height 27
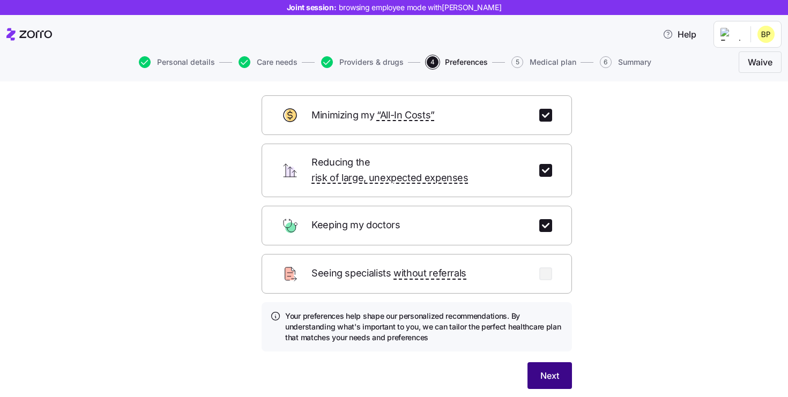
click at [550, 369] on span "Next" at bounding box center [549, 375] width 19 height 13
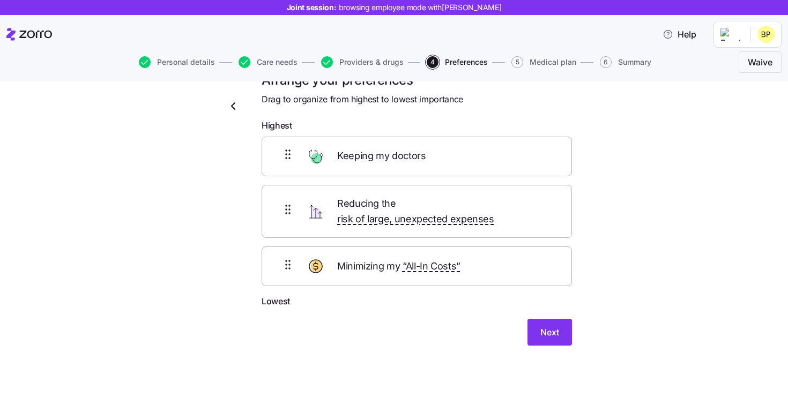
scroll to position [13, 0]
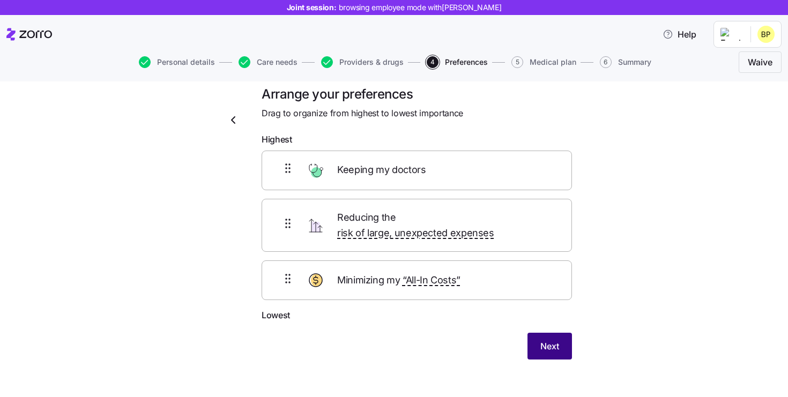
click at [553, 344] on button "Next" at bounding box center [549, 346] width 44 height 27
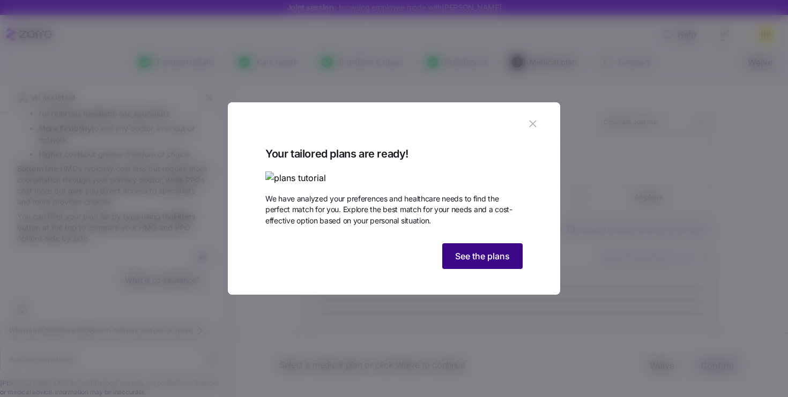
click at [490, 269] on button "See the plans" at bounding box center [482, 256] width 80 height 26
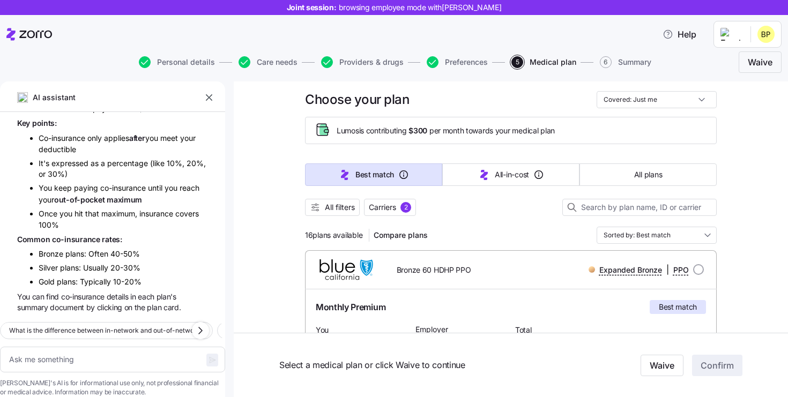
scroll to position [7, 0]
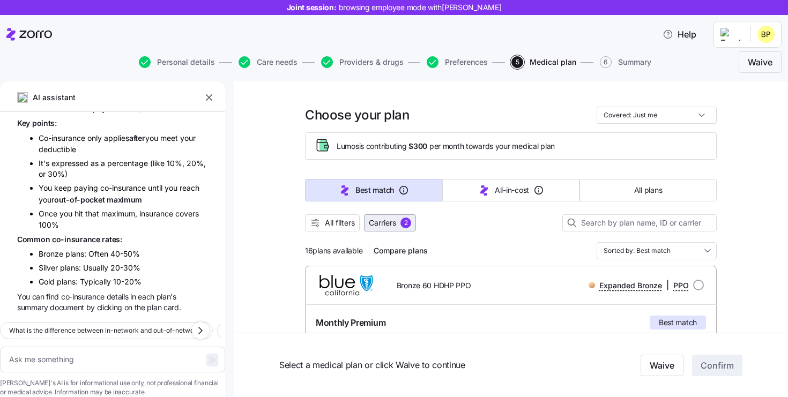
click at [391, 228] on button "Carriers 2" at bounding box center [390, 222] width 52 height 17
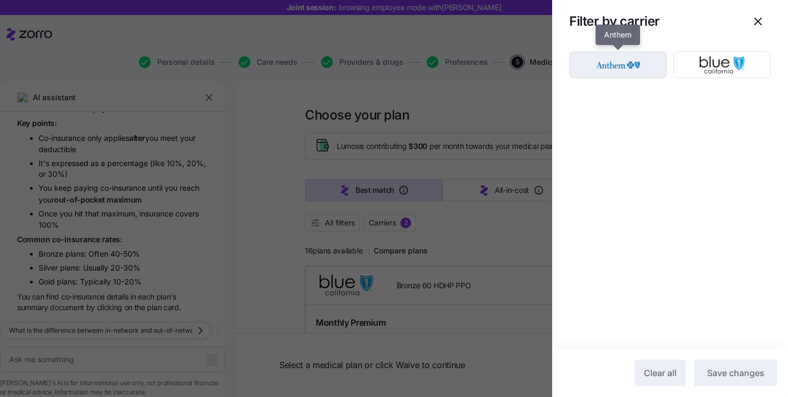
click at [638, 69] on img "button" at bounding box center [618, 64] width 79 height 21
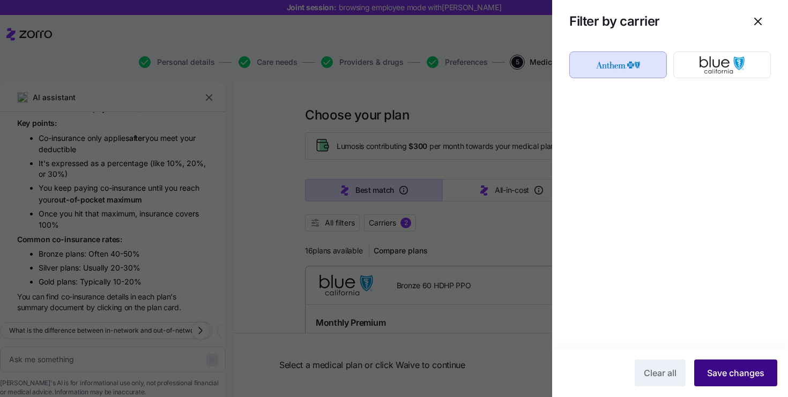
click at [730, 370] on span "Save changes" at bounding box center [735, 373] width 57 height 13
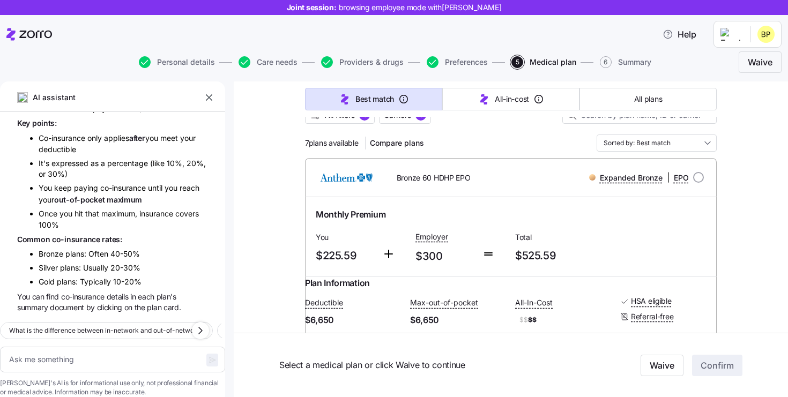
scroll to position [75, 0]
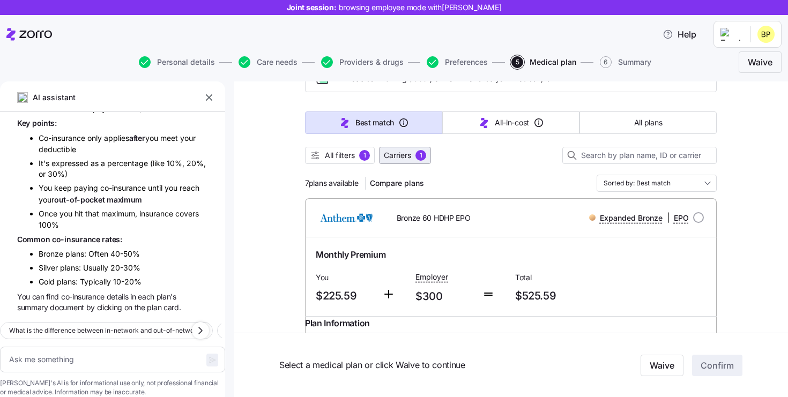
click at [404, 159] on span "Carriers" at bounding box center [397, 155] width 27 height 11
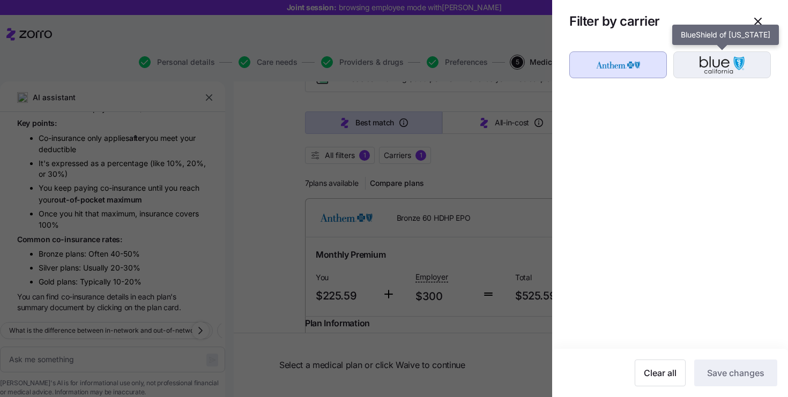
click at [705, 73] on img "button" at bounding box center [722, 64] width 79 height 21
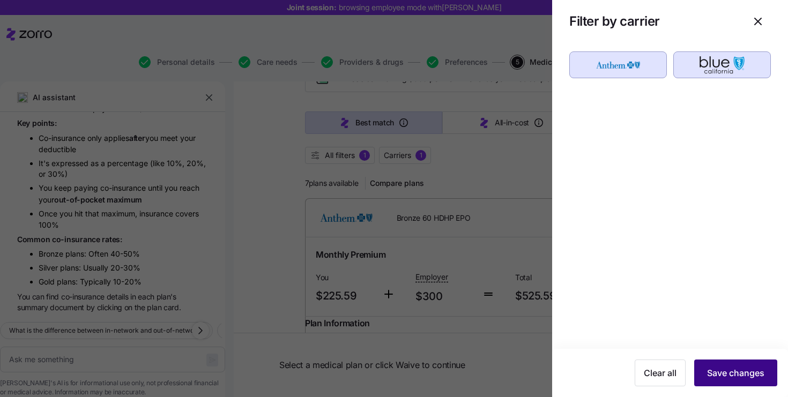
click at [728, 370] on span "Save changes" at bounding box center [735, 373] width 57 height 13
type textarea "x"
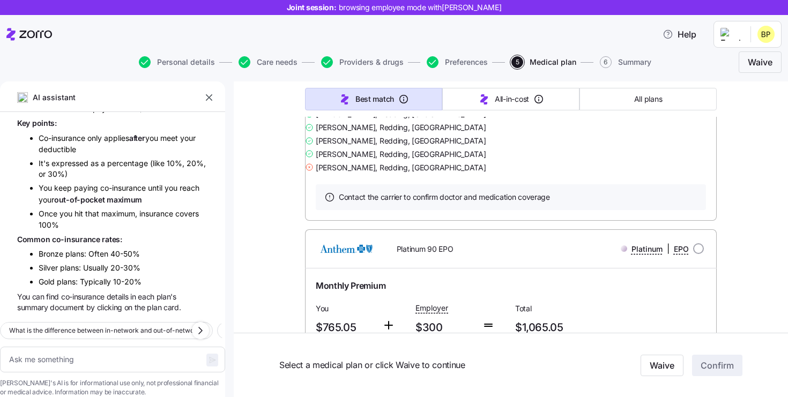
scroll to position [1522, 0]
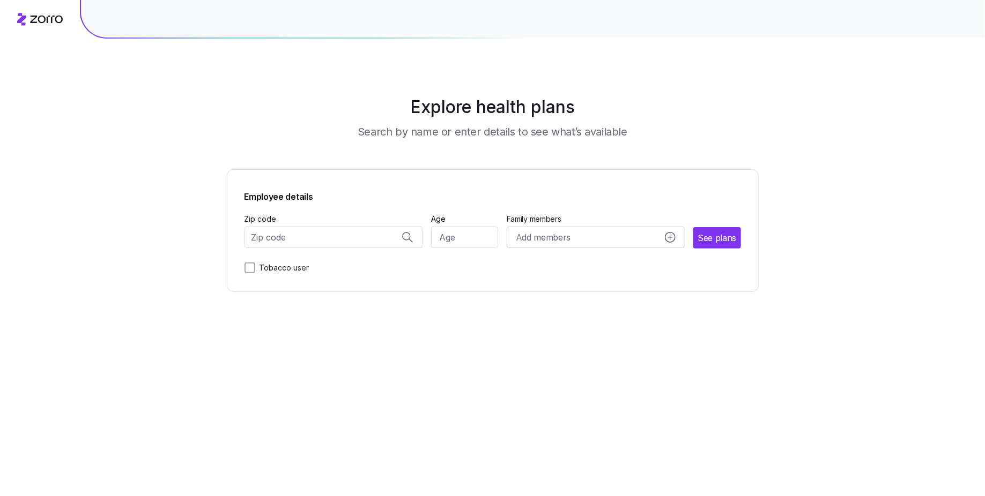
click at [316, 251] on div "Employee details Zip code Age Family members Add members See plans Tobacco user" at bounding box center [492, 230] width 496 height 87
click at [316, 241] on input "Zip code" at bounding box center [333, 237] width 178 height 21
paste input "77002"
click at [331, 271] on span "[GEOGRAPHIC_DATA], [GEOGRAPHIC_DATA]" at bounding box center [331, 265] width 150 height 13
type input "[GEOGRAPHIC_DATA], [GEOGRAPHIC_DATA]"
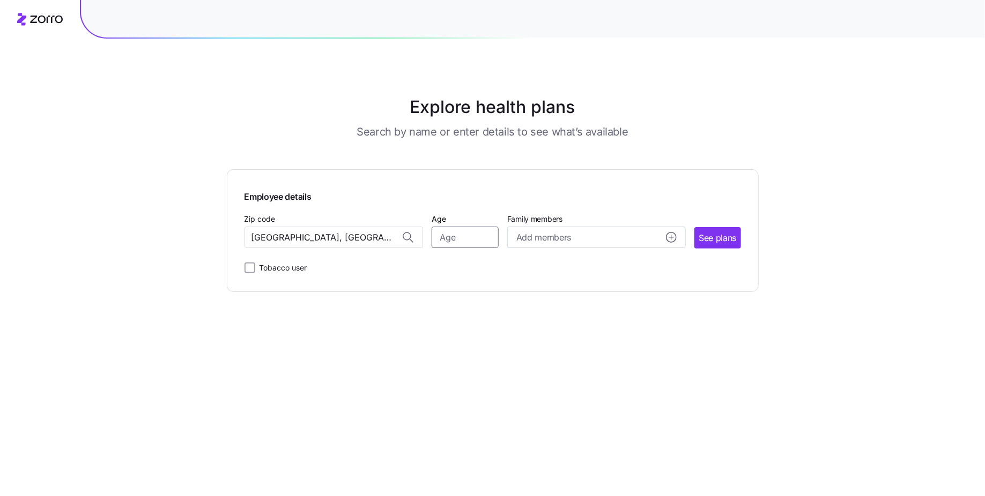
click at [466, 234] on input "Age" at bounding box center [464, 237] width 67 height 21
type input "40"
click at [728, 242] on span "See plans" at bounding box center [717, 238] width 38 height 13
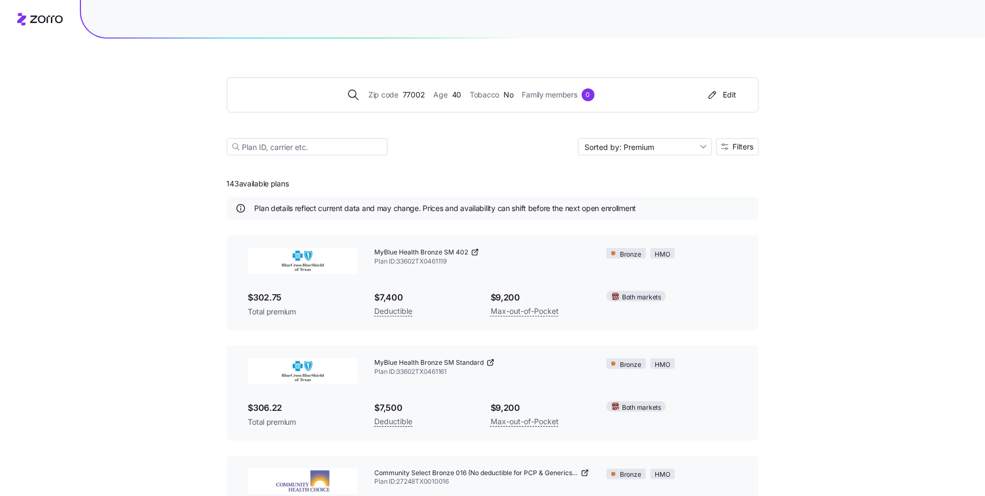
click at [449, 155] on div "Zip code 77002 Age [DEMOGRAPHIC_DATA] Tobacco No Family members 0 Edit Sorted b…" at bounding box center [493, 104] width 532 height 130
click at [742, 143] on span "Filters" at bounding box center [743, 147] width 21 height 8
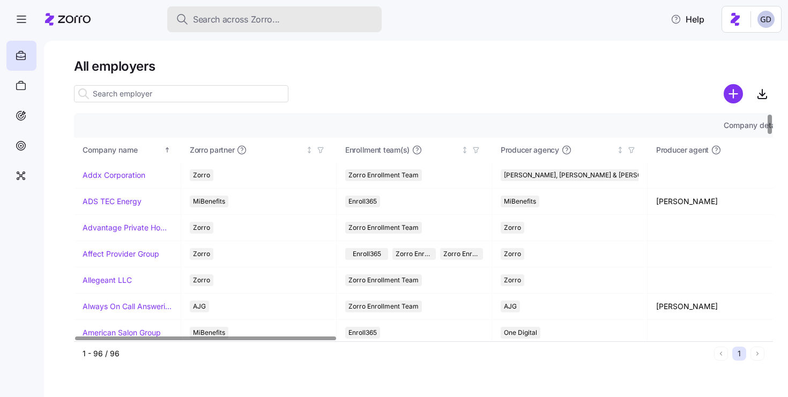
click at [240, 14] on span "Search across Zorro..." at bounding box center [236, 19] width 87 height 13
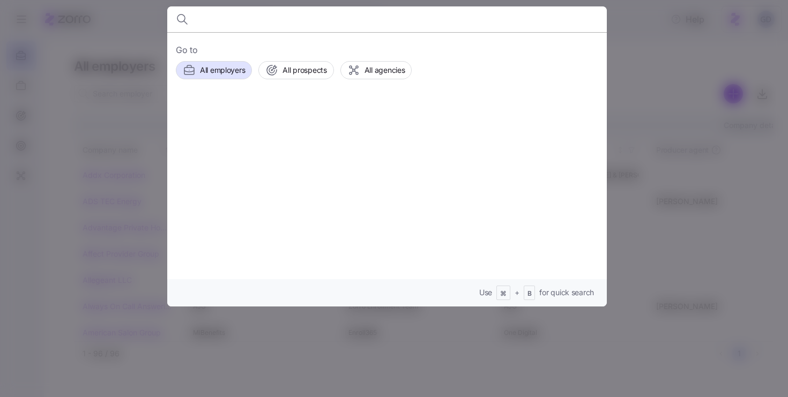
click at [684, 80] on div at bounding box center [394, 198] width 788 height 397
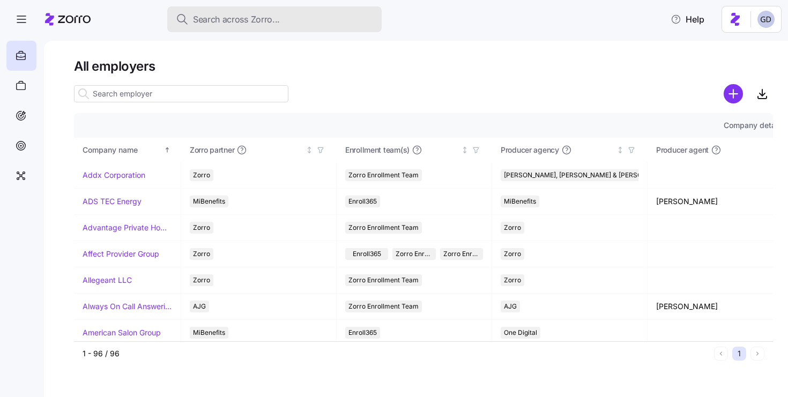
click at [255, 22] on span "Search across Zorro..." at bounding box center [236, 19] width 87 height 13
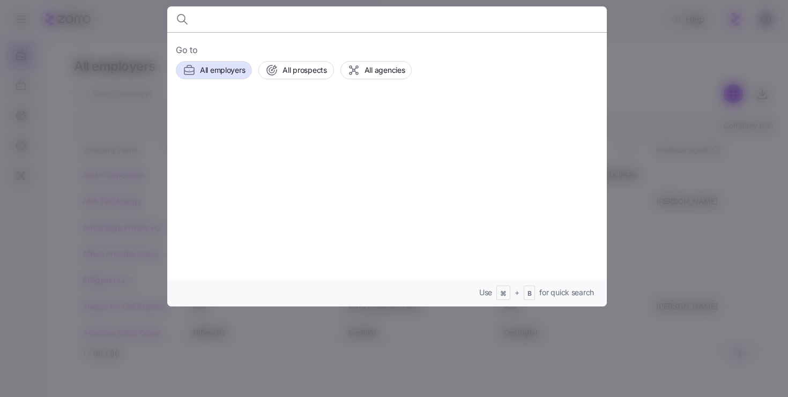
click at [668, 61] on div at bounding box center [394, 198] width 788 height 397
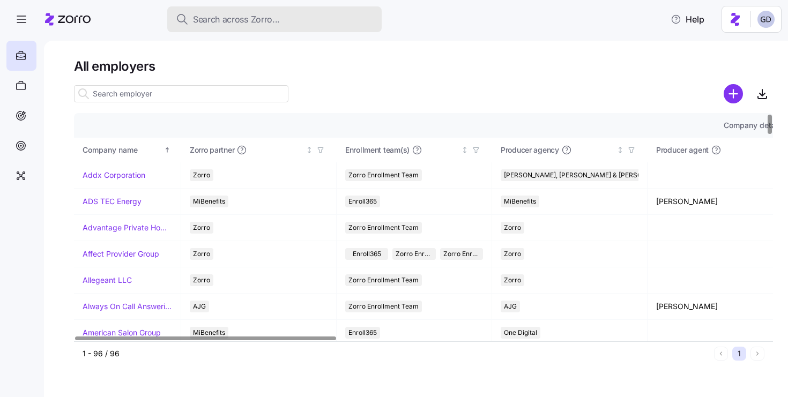
click at [347, 20] on div "Search across Zorro..." at bounding box center [274, 19] width 197 height 13
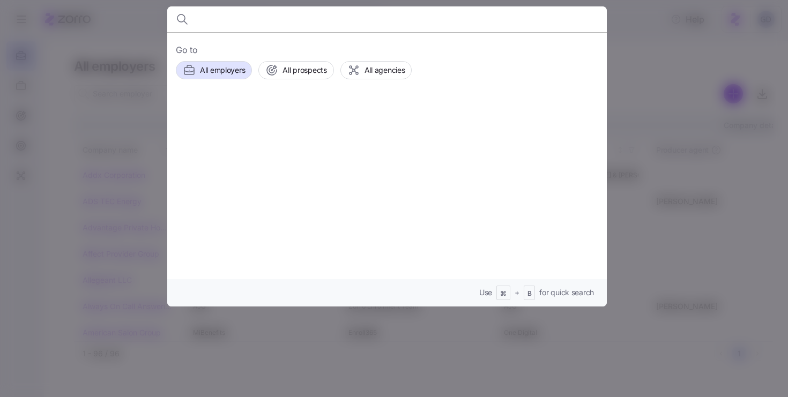
click at [637, 69] on div at bounding box center [394, 198] width 788 height 397
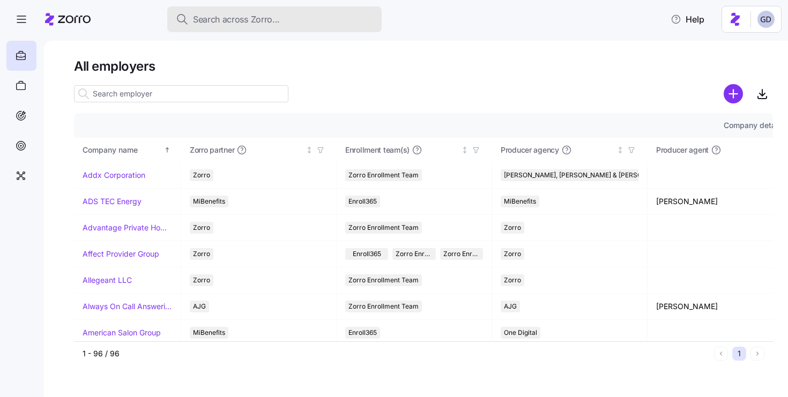
click at [303, 24] on div "Search across Zorro..." at bounding box center [274, 19] width 197 height 13
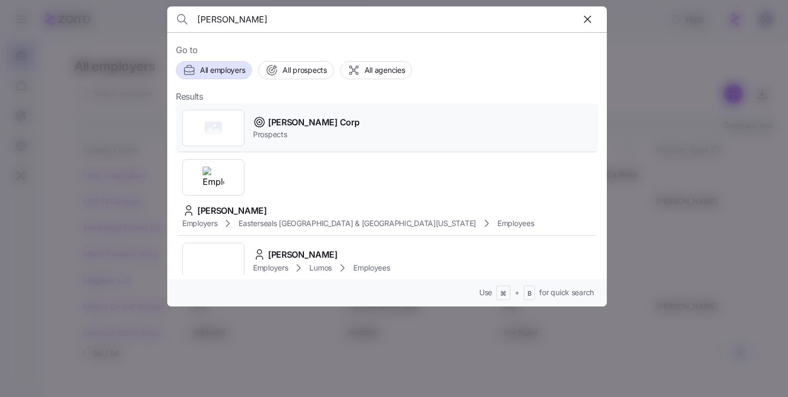
type input "Stevens"
click at [289, 125] on span "Stevens Corp" at bounding box center [313, 122] width 91 height 13
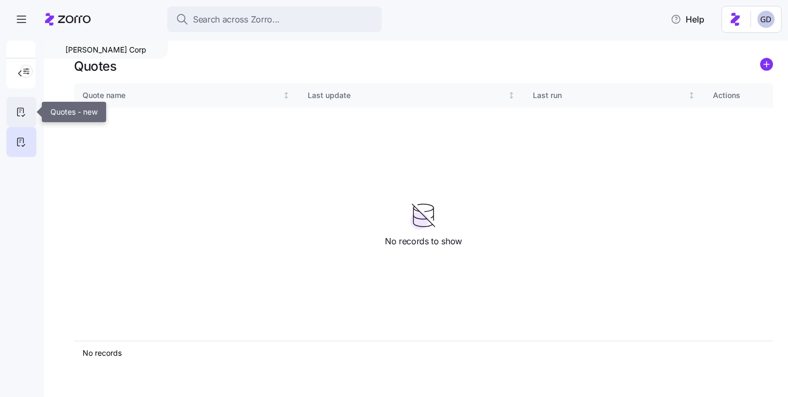
click at [19, 109] on icon at bounding box center [21, 112] width 12 height 13
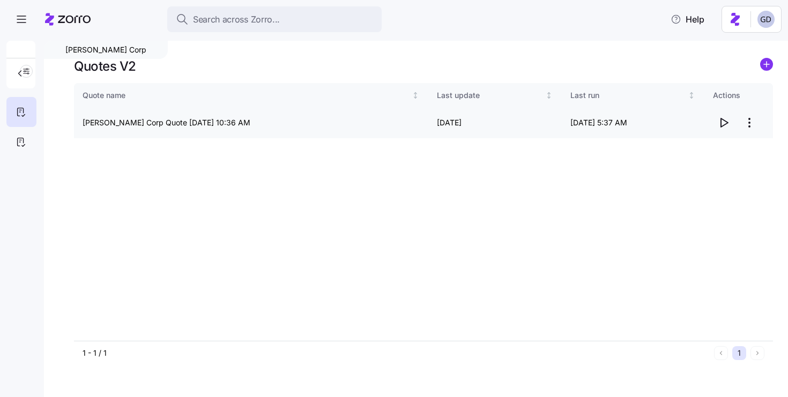
click at [728, 124] on icon "button" at bounding box center [723, 122] width 13 height 13
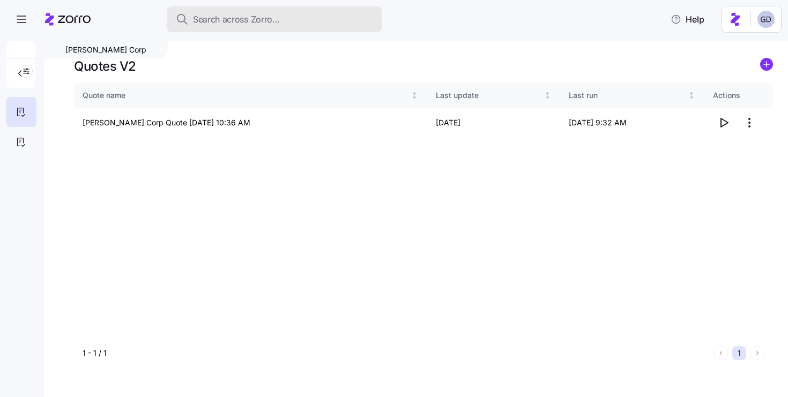
click at [294, 18] on div "Search across Zorro..." at bounding box center [274, 19] width 197 height 13
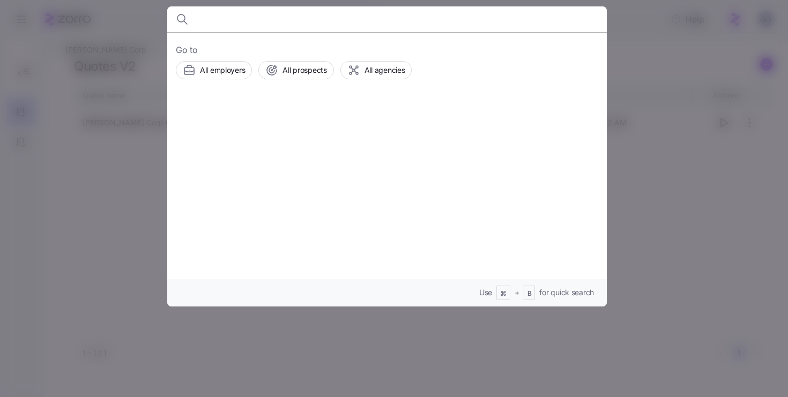
click at [247, 18] on input at bounding box center [334, 19] width 274 height 26
click at [230, 20] on input at bounding box center [334, 19] width 274 height 26
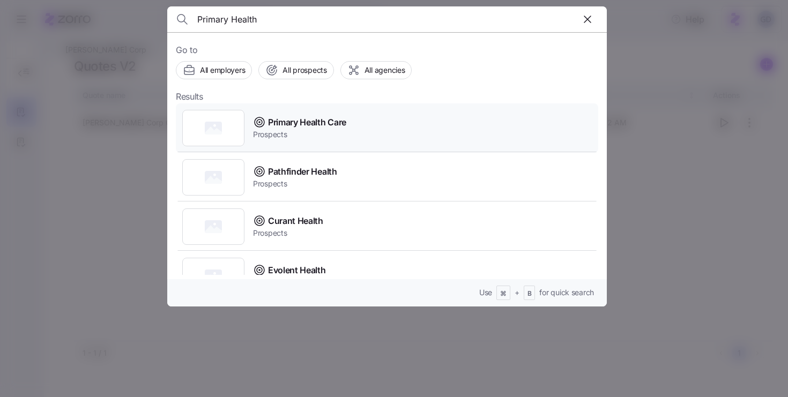
type input "Primary Health"
click at [302, 118] on span "Primary Health Care" at bounding box center [307, 122] width 78 height 13
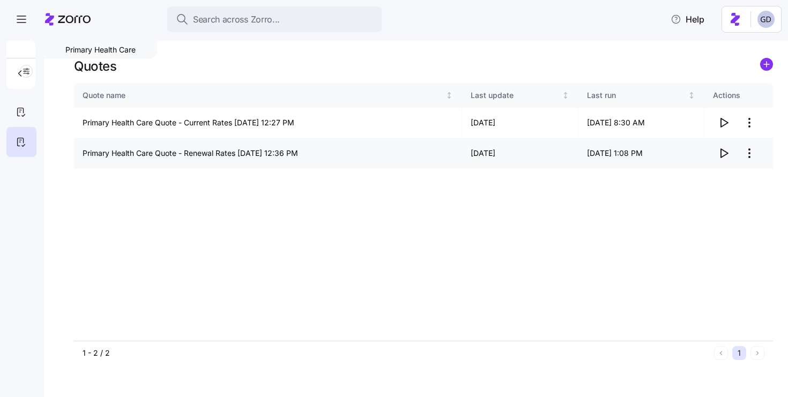
click at [724, 148] on icon "button" at bounding box center [723, 153] width 13 height 13
click at [23, 117] on icon at bounding box center [21, 112] width 12 height 13
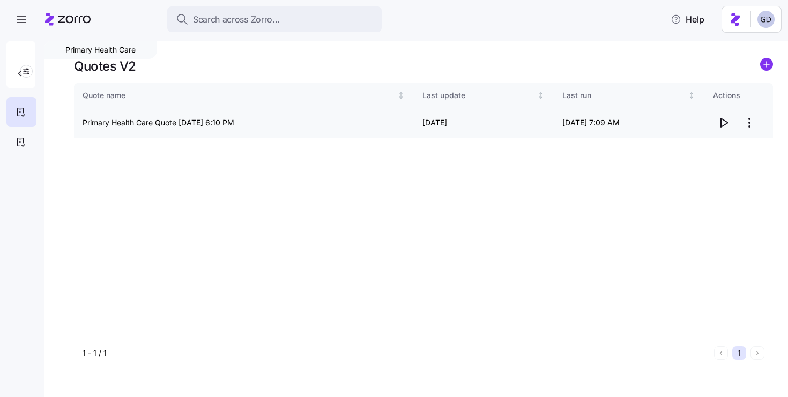
click at [724, 118] on icon "button" at bounding box center [723, 122] width 13 height 13
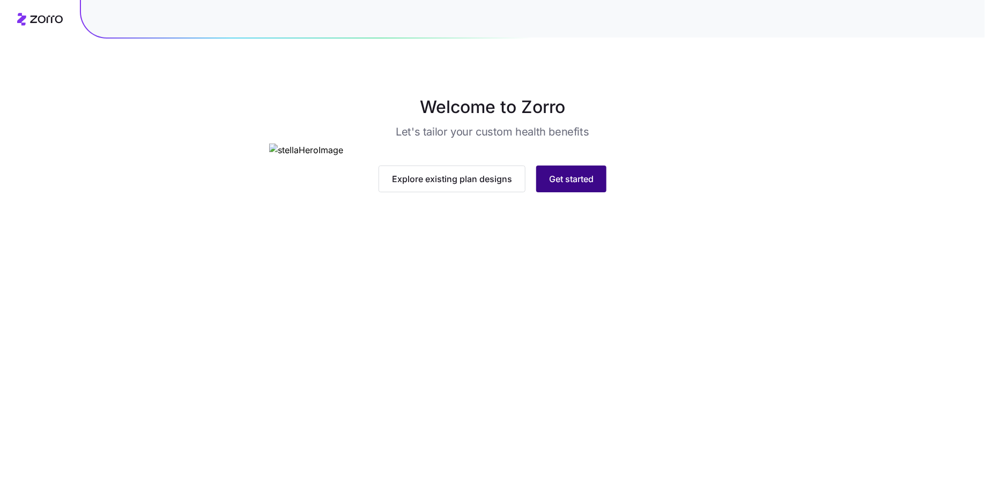
click at [582, 185] on span "Get started" at bounding box center [571, 179] width 44 height 13
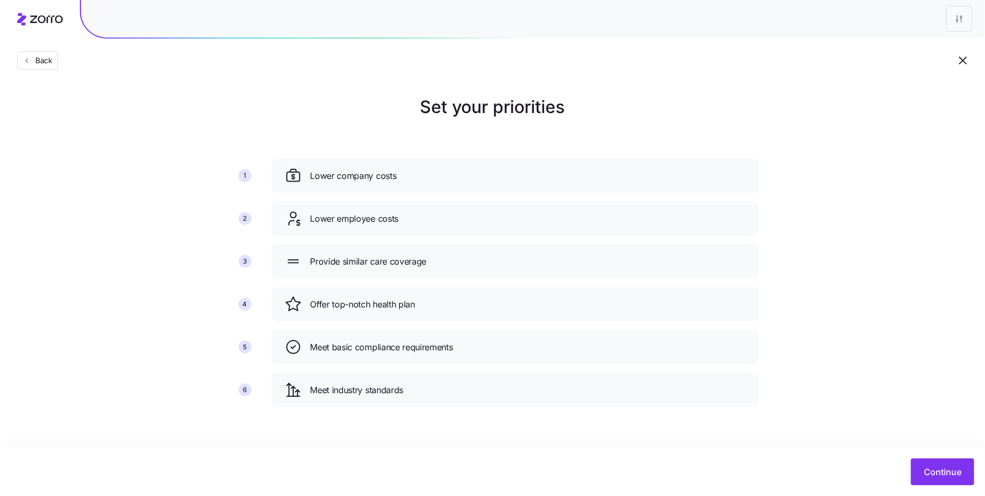
click at [955, 488] on div "Continue" at bounding box center [492, 472] width 985 height 48
click at [955, 479] on button "Continue" at bounding box center [942, 472] width 63 height 27
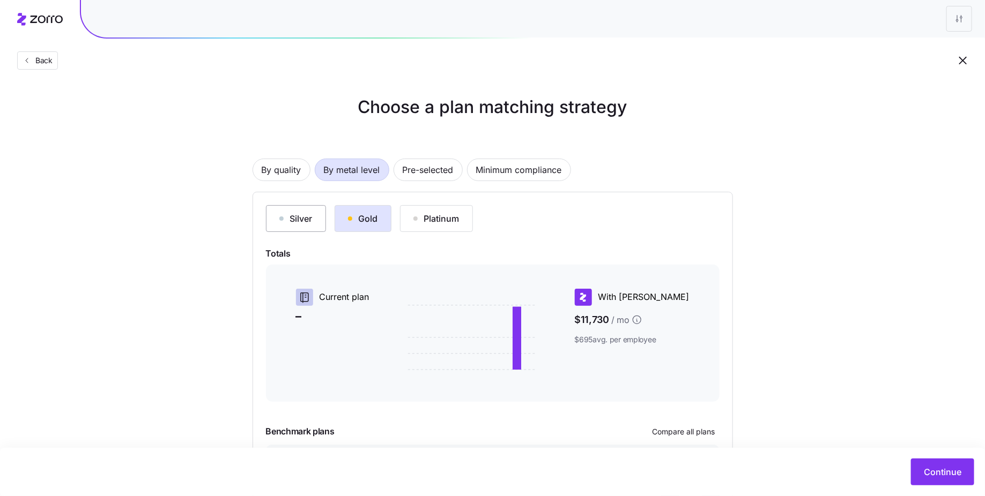
click at [301, 218] on div "Silver" at bounding box center [295, 218] width 33 height 13
click at [368, 220] on div "Gold" at bounding box center [363, 218] width 30 height 13
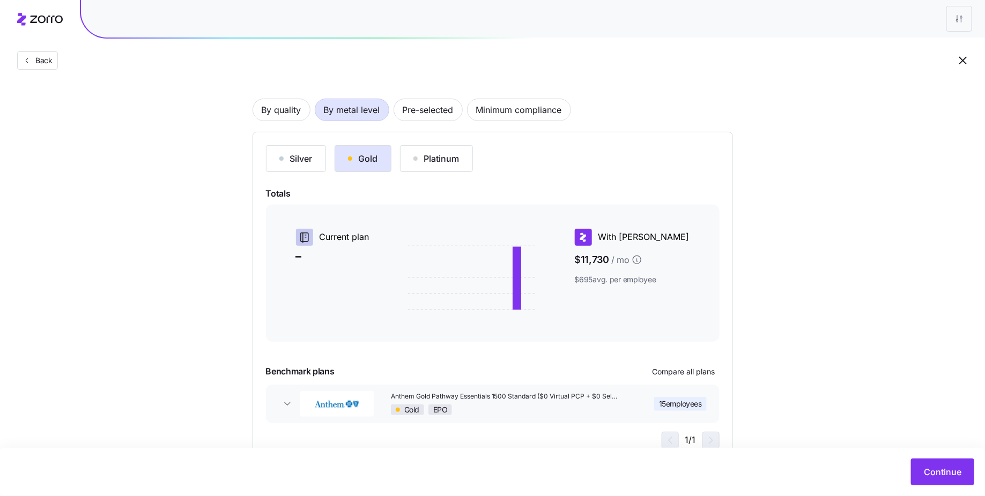
scroll to position [57, 0]
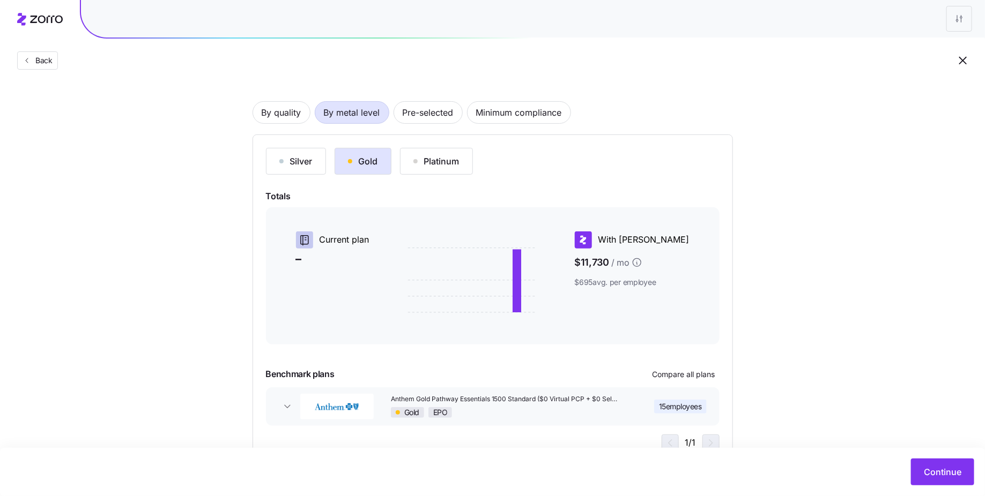
drag, startPoint x: 607, startPoint y: 281, endPoint x: 699, endPoint y: 281, distance: 92.2
click at [699, 281] on div "With Zorro $11,730 / mo $695 avg. per employee" at bounding box center [638, 276] width 136 height 98
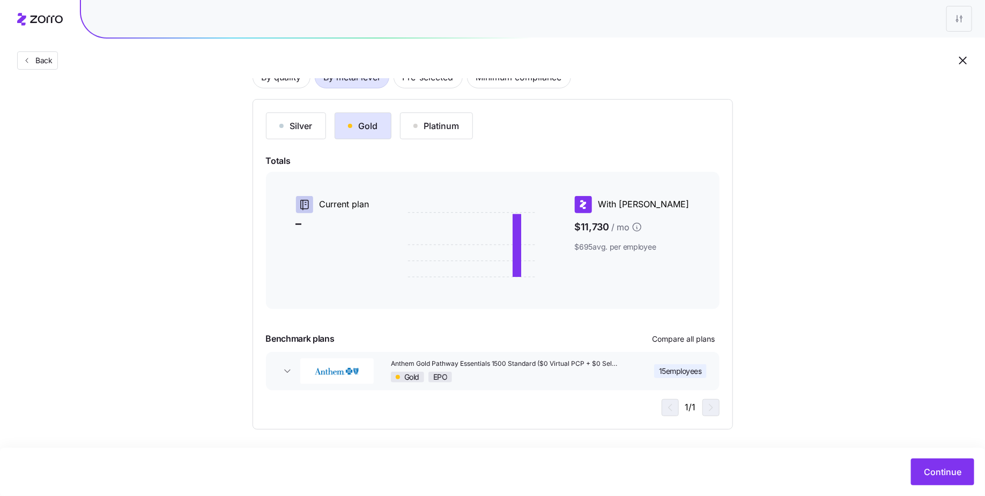
scroll to position [94, 0]
click at [676, 336] on span "Compare all plans" at bounding box center [683, 338] width 63 height 11
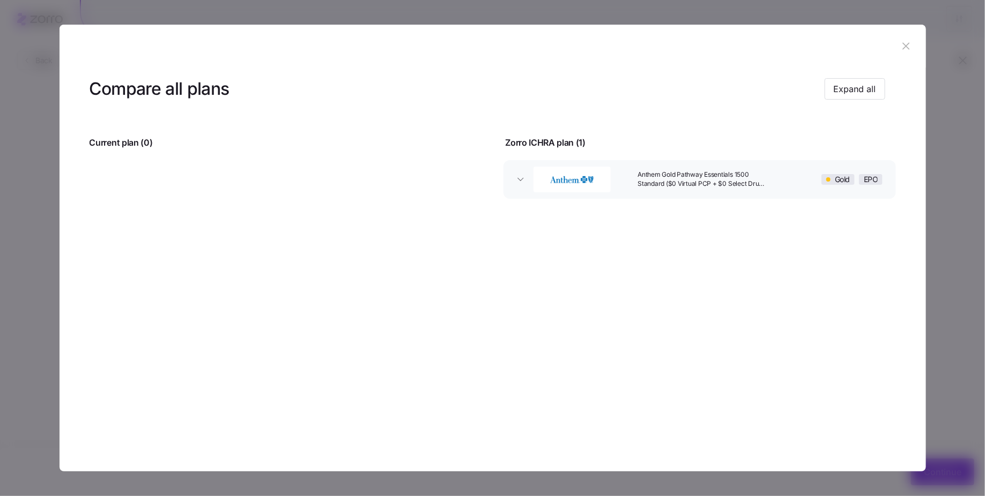
click at [907, 50] on icon "button" at bounding box center [906, 46] width 12 height 12
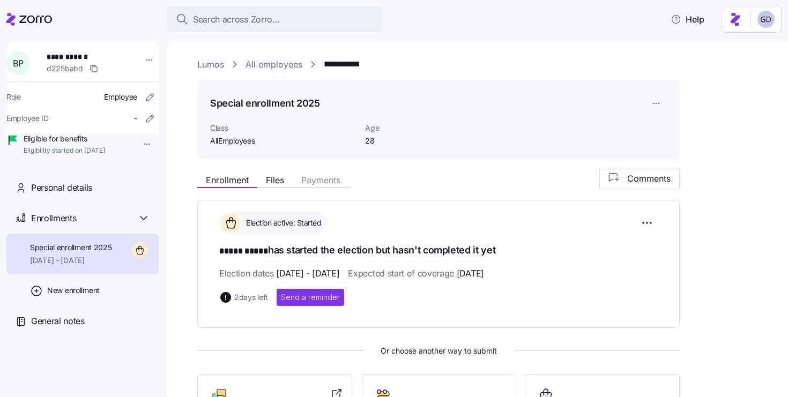
scroll to position [108, 0]
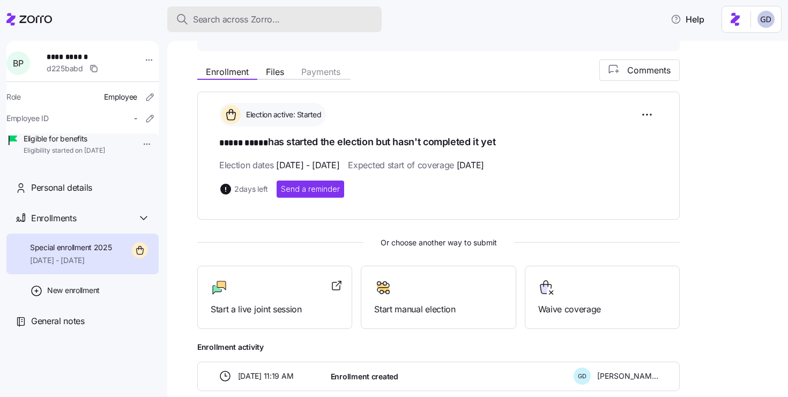
click at [245, 20] on span "Search across Zorro..." at bounding box center [236, 19] width 87 height 13
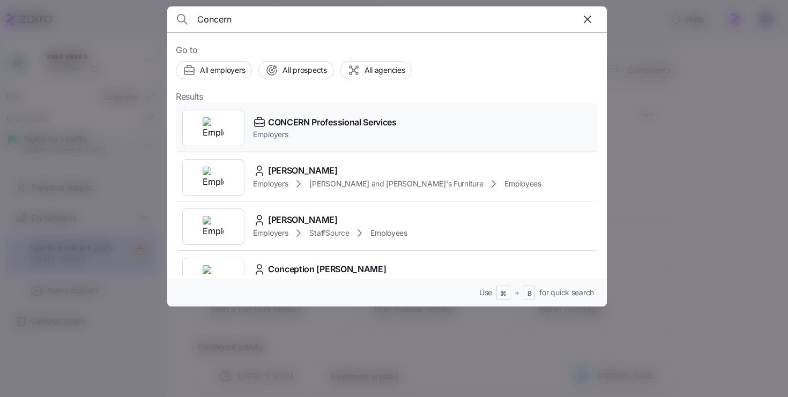
type input "Concern"
click at [297, 130] on span "Employers" at bounding box center [325, 134] width 144 height 11
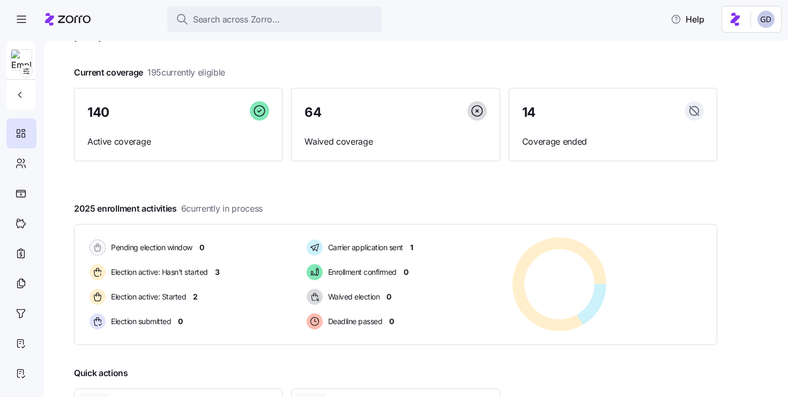
scroll to position [51, 0]
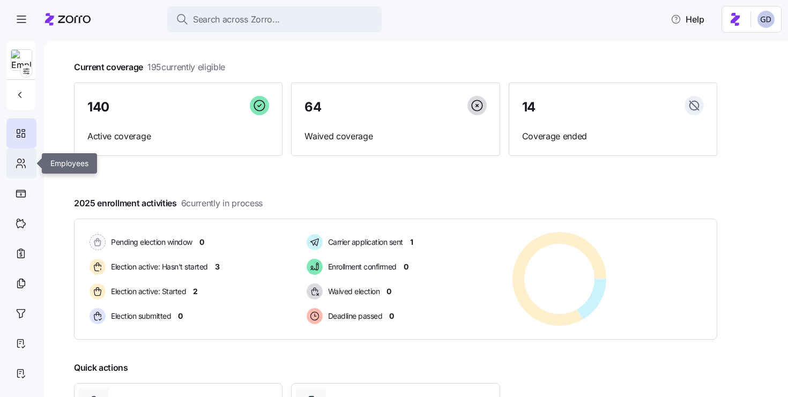
click at [20, 163] on icon at bounding box center [20, 161] width 4 height 4
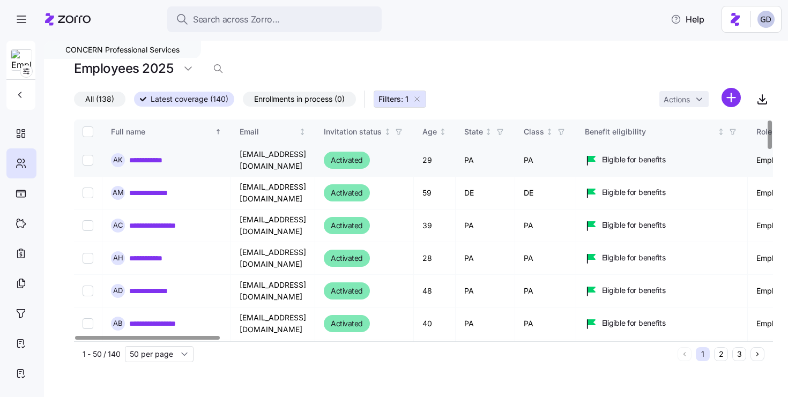
click at [147, 161] on link "**********" at bounding box center [152, 160] width 47 height 11
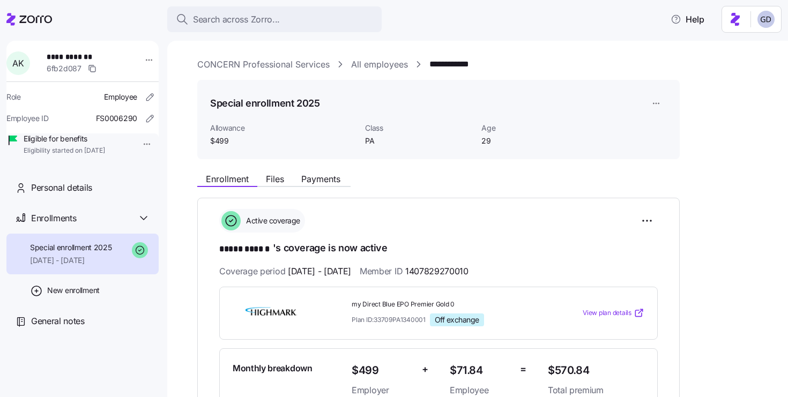
click at [377, 70] on link "All employees" at bounding box center [379, 64] width 57 height 13
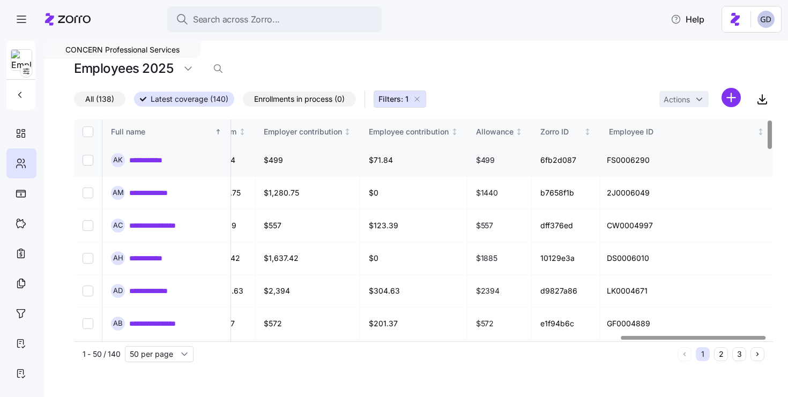
scroll to position [0, 2638]
click at [150, 157] on link "**********" at bounding box center [152, 160] width 47 height 11
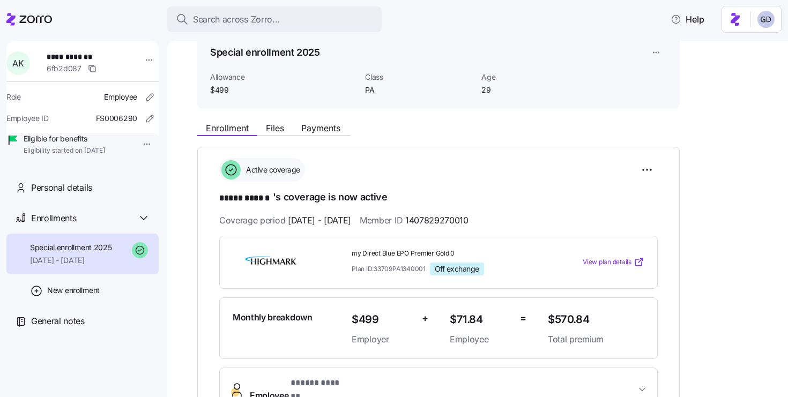
scroll to position [51, 0]
click at [608, 262] on span "View plan details" at bounding box center [607, 262] width 49 height 10
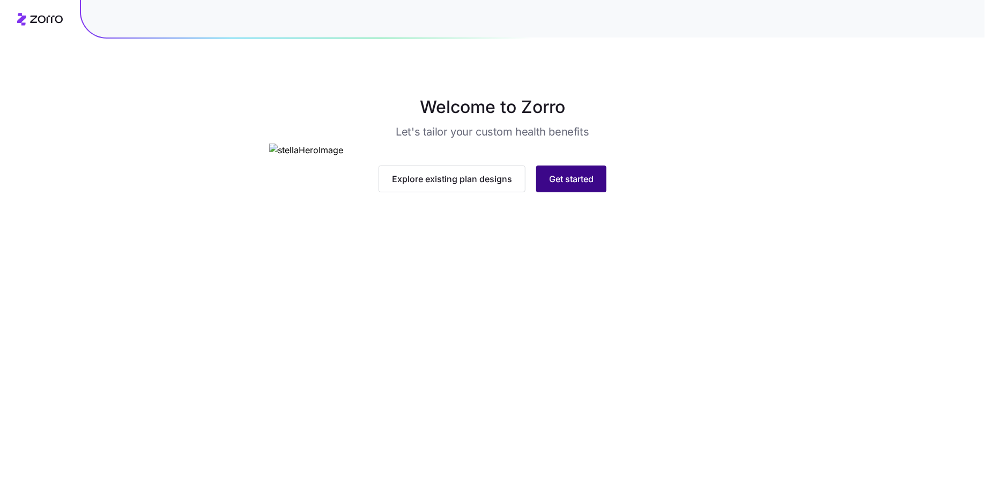
click at [568, 185] on span "Get started" at bounding box center [571, 179] width 44 height 13
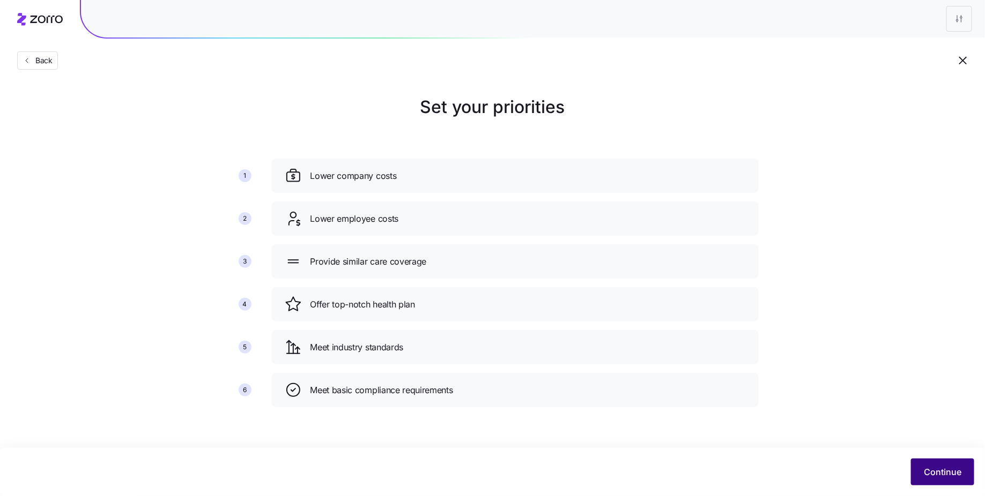
click at [945, 468] on span "Continue" at bounding box center [943, 472] width 38 height 13
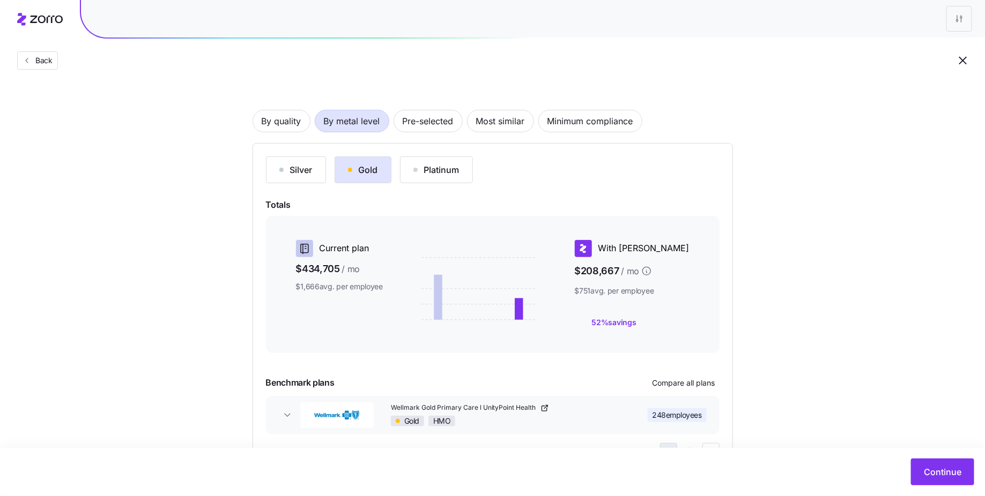
scroll to position [54, 0]
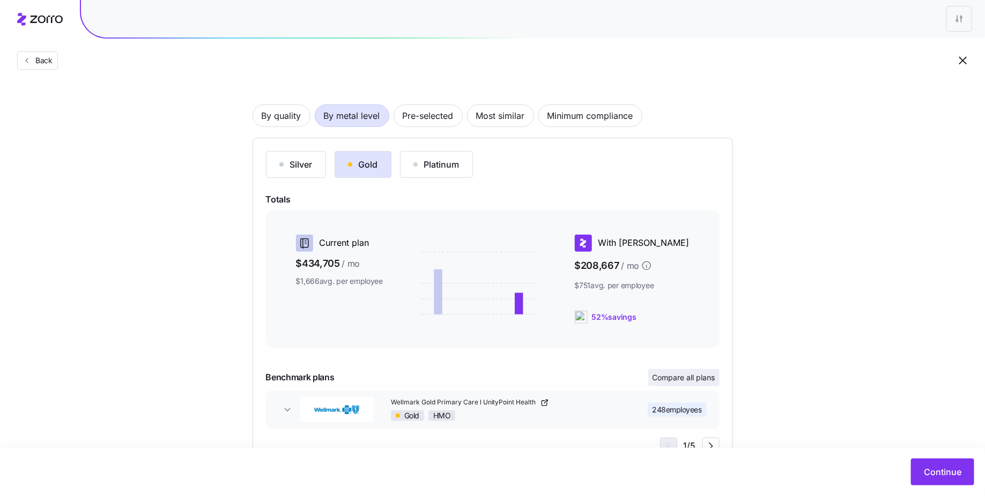
click at [685, 374] on span "Compare all plans" at bounding box center [683, 378] width 63 height 11
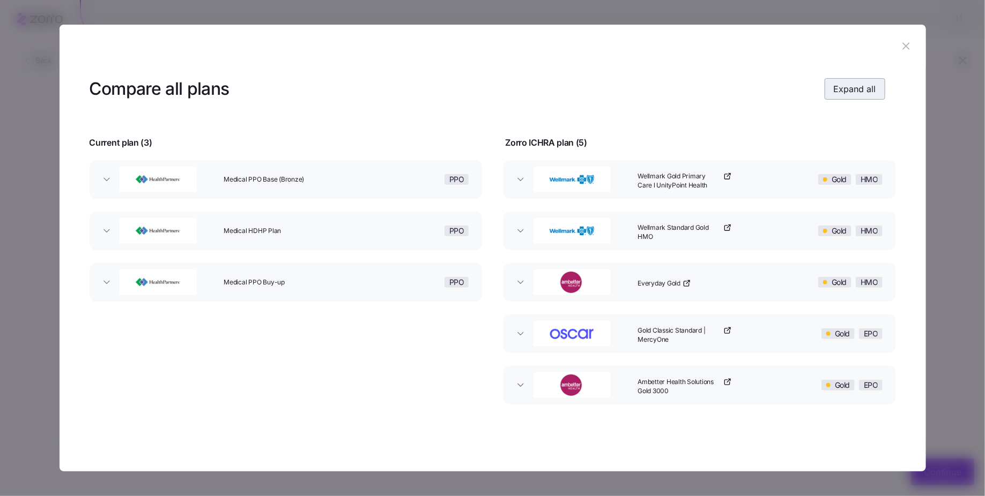
click at [864, 90] on span "Expand all" at bounding box center [854, 89] width 42 height 13
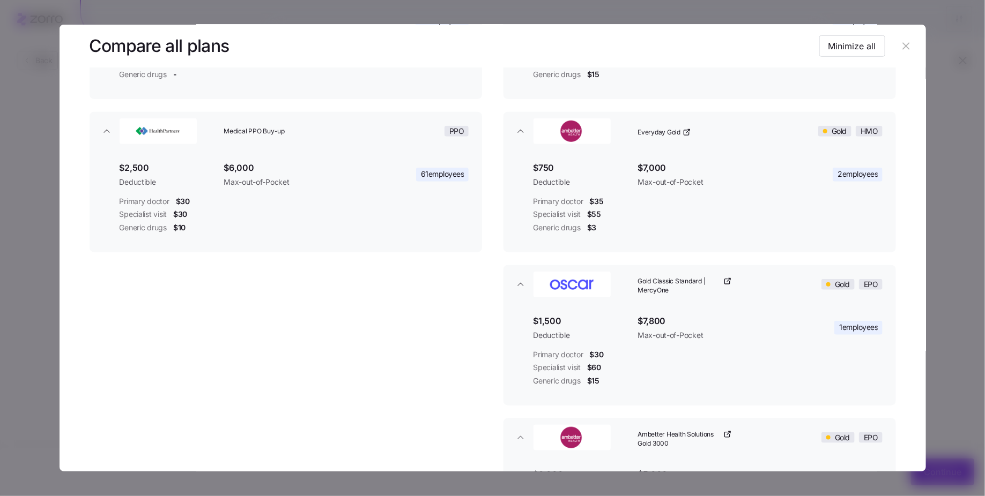
scroll to position [103, 0]
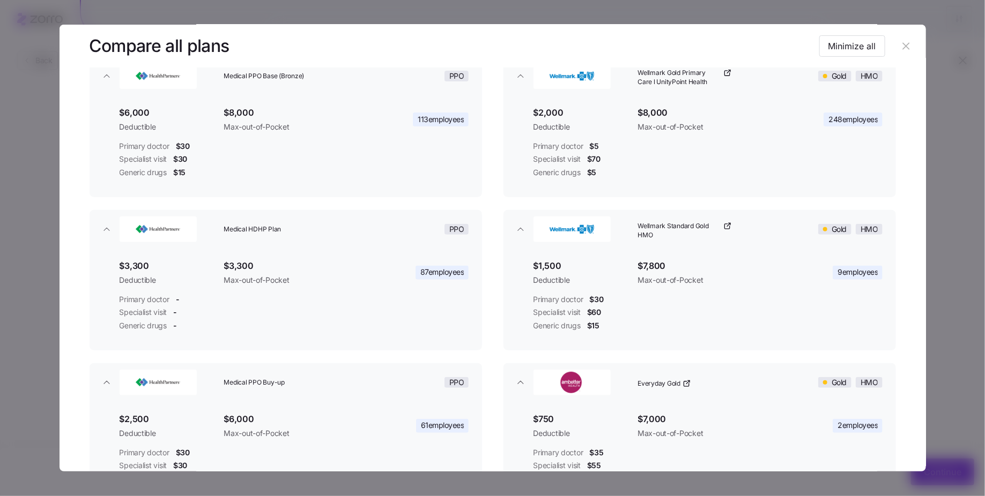
click at [906, 46] on icon "button" at bounding box center [906, 46] width 12 height 12
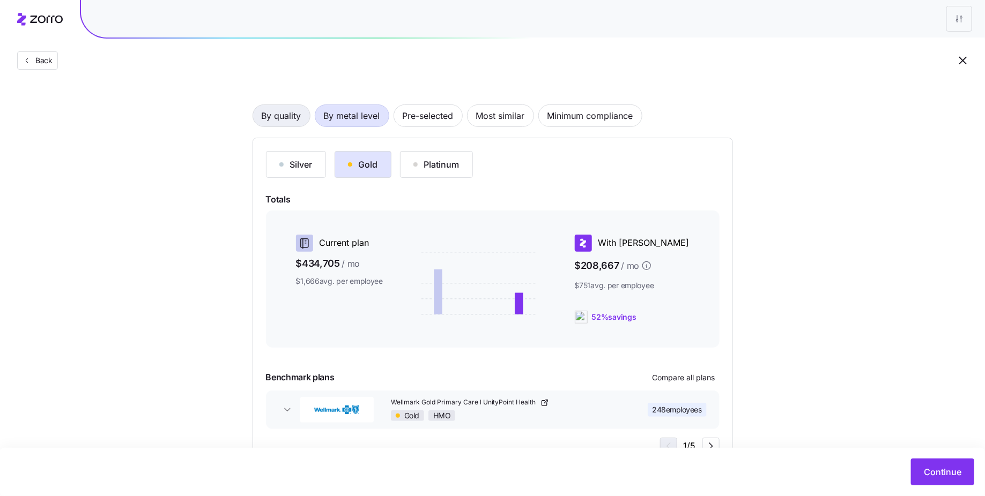
click at [284, 113] on span "By quality" at bounding box center [282, 115] width 40 height 21
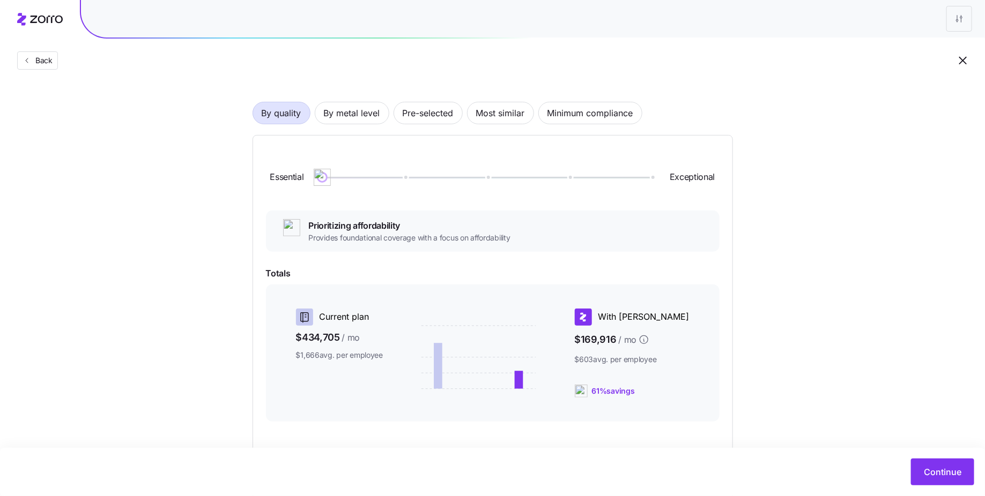
scroll to position [56, 0]
drag, startPoint x: 324, startPoint y: 178, endPoint x: 262, endPoint y: 178, distance: 62.2
click at [262, 178] on div "Essential Exceptional Prioritizing affordability Provides foundational coverage…" at bounding box center [492, 339] width 480 height 407
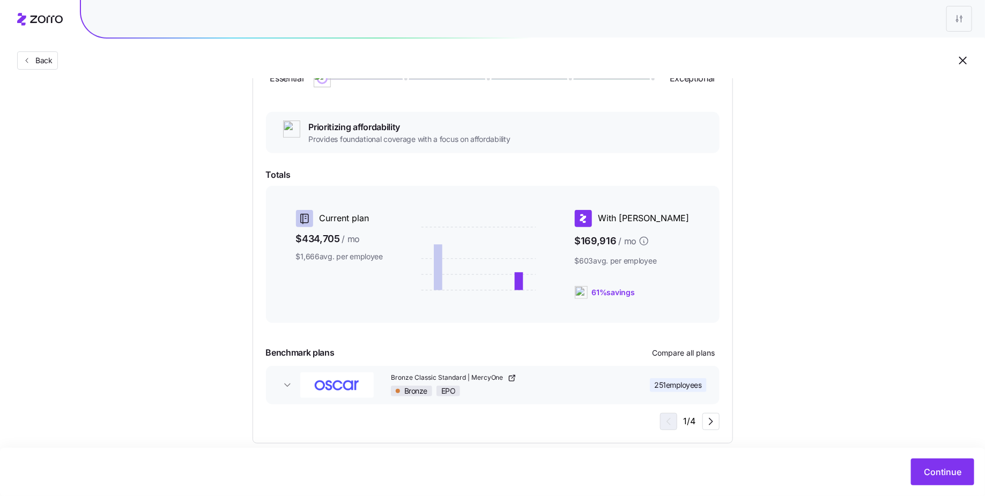
scroll to position [167, 0]
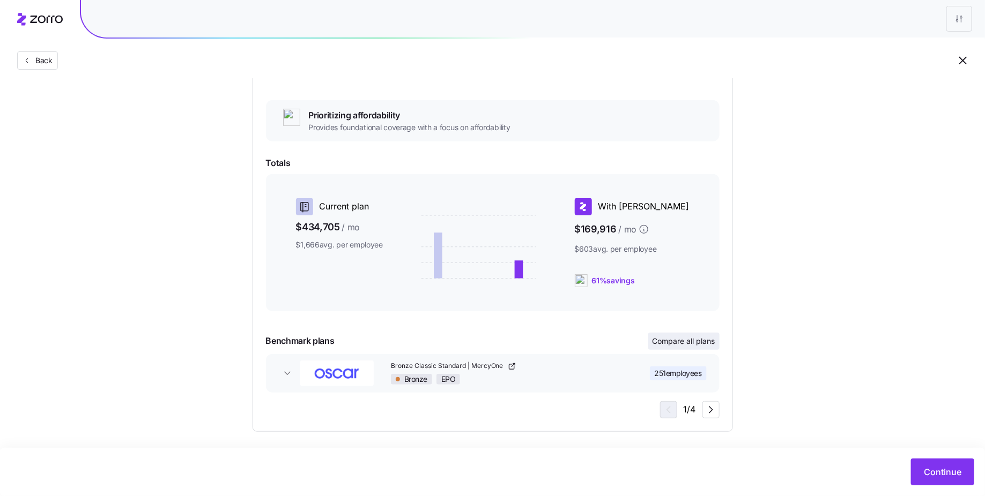
click at [661, 341] on span "Compare all plans" at bounding box center [683, 341] width 63 height 11
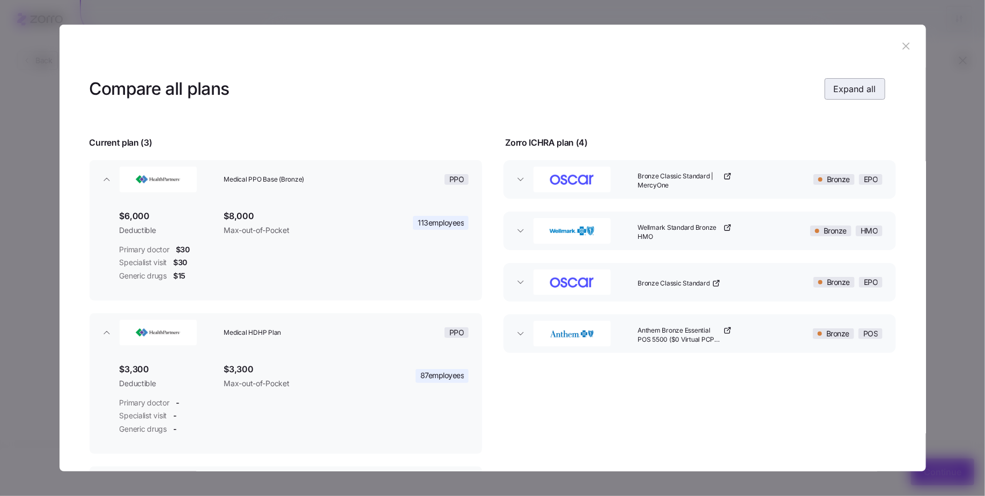
click at [854, 99] on button "Expand all" at bounding box center [854, 88] width 61 height 21
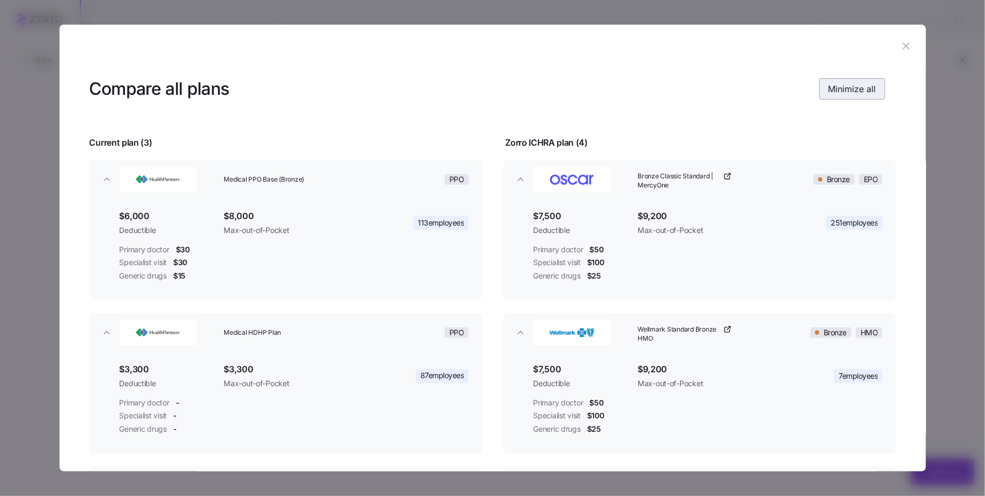
click at [858, 92] on span "Minimize all" at bounding box center [852, 89] width 48 height 13
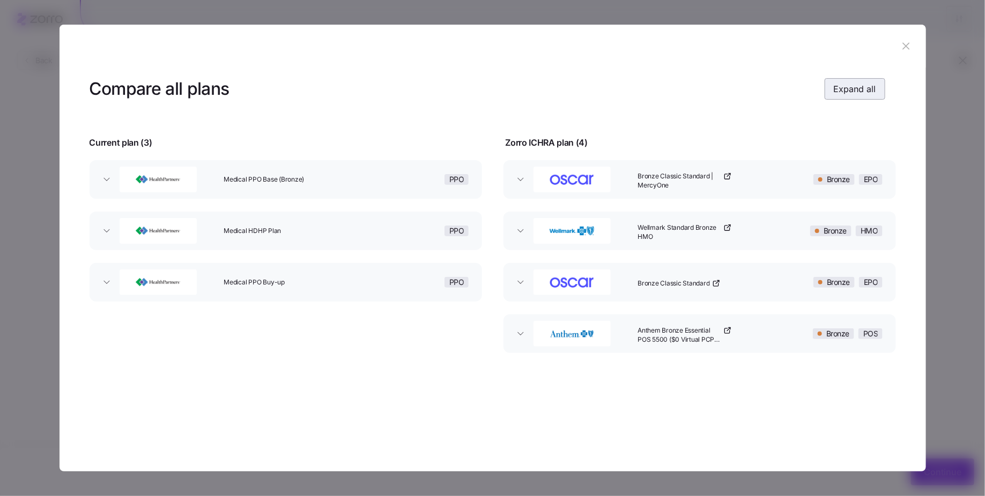
click at [858, 92] on span "Expand all" at bounding box center [854, 89] width 42 height 13
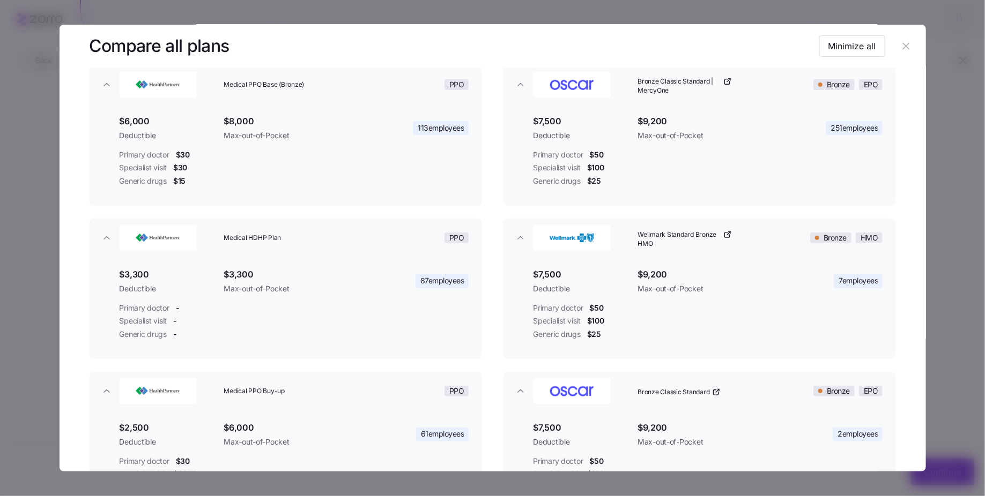
scroll to position [94, 0]
click at [905, 44] on icon "button" at bounding box center [906, 46] width 12 height 12
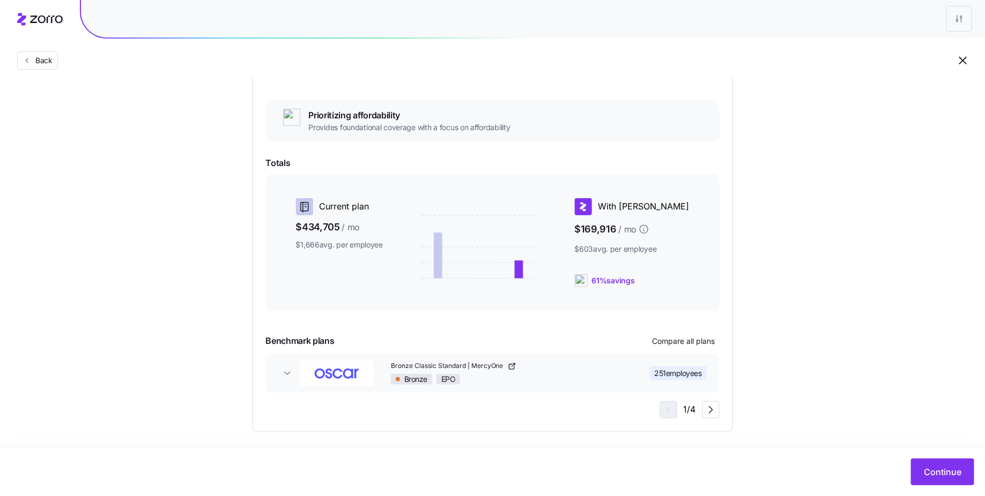
scroll to position [53, 0]
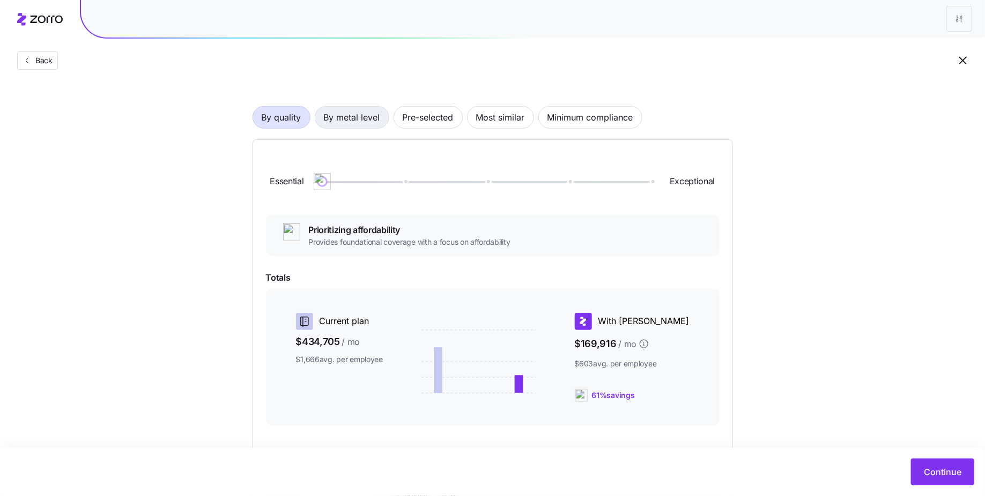
click at [337, 116] on span "By metal level" at bounding box center [352, 117] width 56 height 21
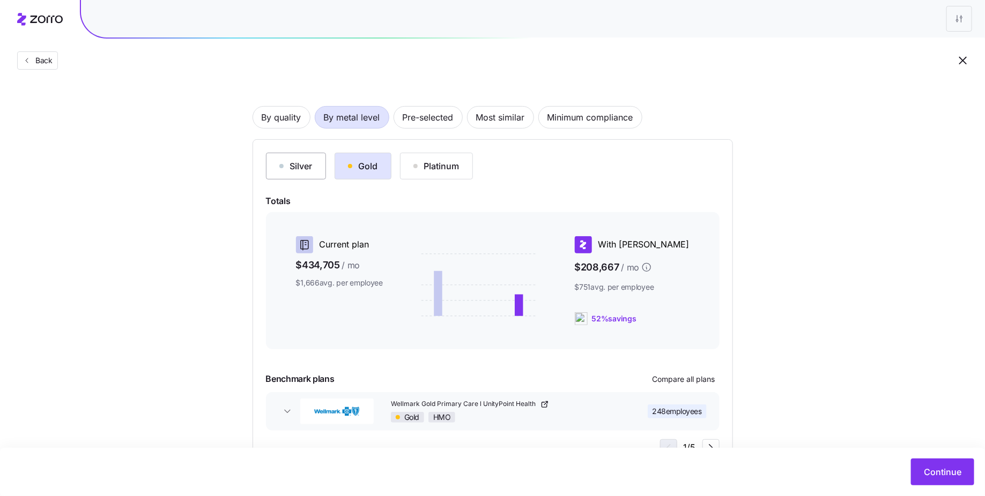
click at [291, 166] on div "Silver" at bounding box center [295, 166] width 33 height 13
click at [364, 168] on div "Gold" at bounding box center [363, 166] width 30 height 13
click at [434, 168] on div "Platinum" at bounding box center [436, 166] width 46 height 13
click at [367, 168] on div "Gold" at bounding box center [363, 166] width 30 height 13
click at [289, 115] on span "By quality" at bounding box center [282, 117] width 40 height 21
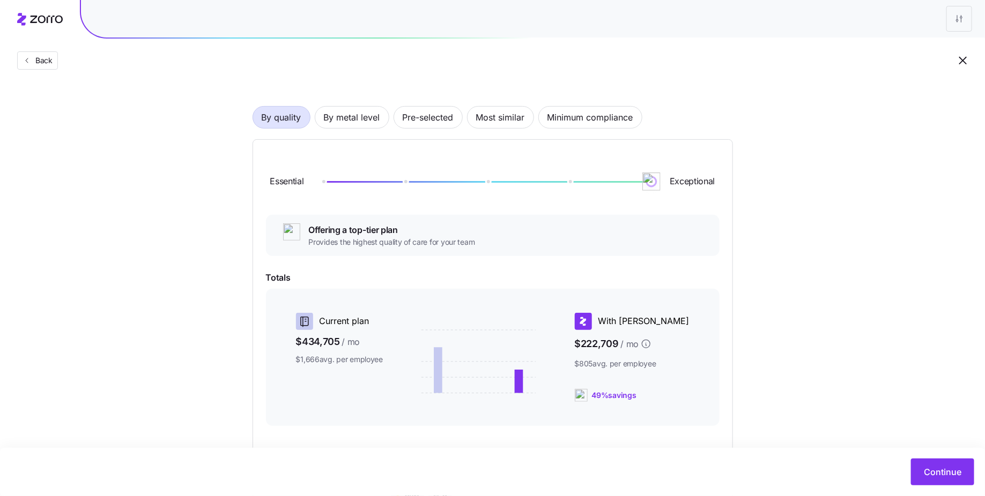
drag, startPoint x: 326, startPoint y: 185, endPoint x: 666, endPoint y: 184, distance: 340.4
click at [666, 184] on div "Essential Exceptional" at bounding box center [492, 182] width 453 height 58
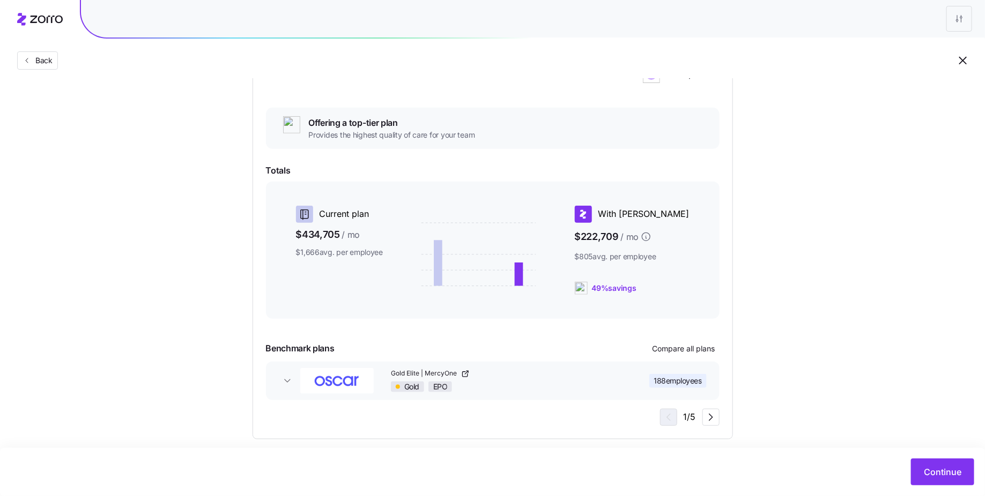
scroll to position [170, 0]
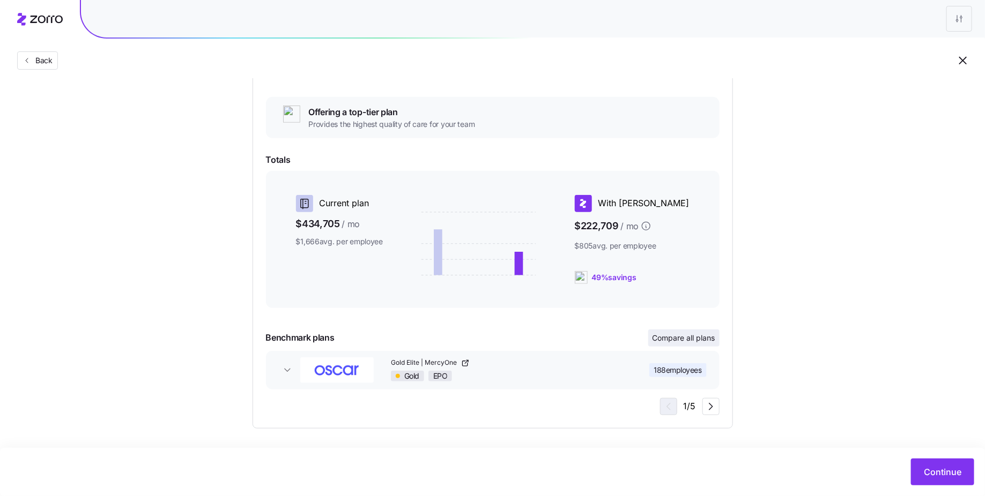
click at [652, 340] on span "Compare all plans" at bounding box center [683, 338] width 63 height 11
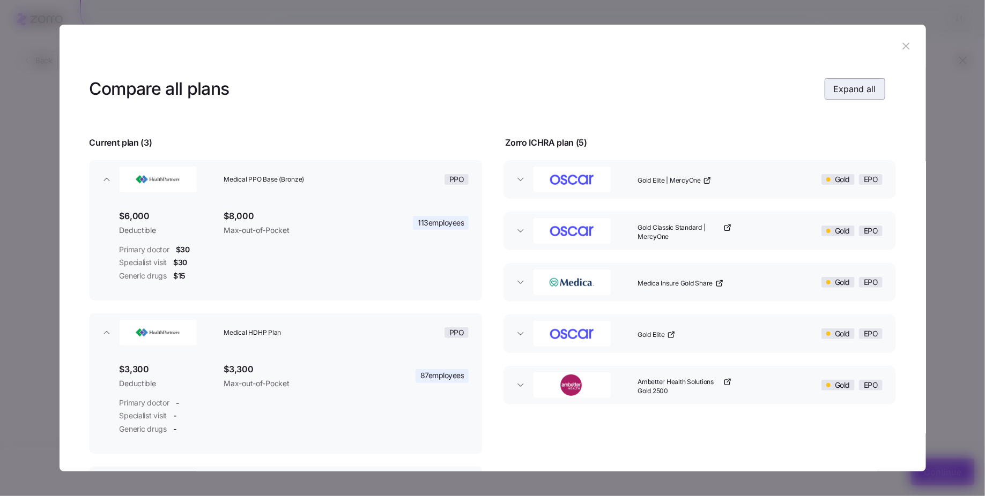
click at [850, 89] on span "Expand all" at bounding box center [854, 89] width 42 height 13
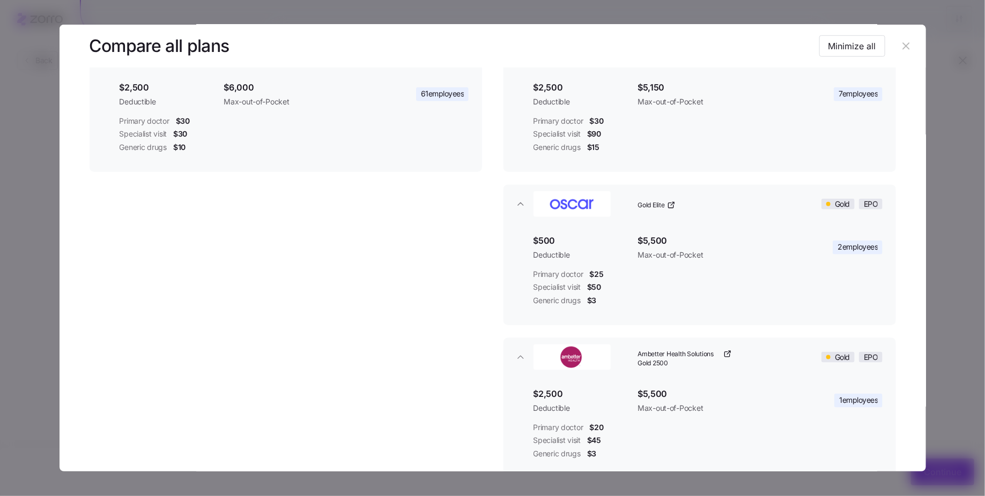
scroll to position [508, 0]
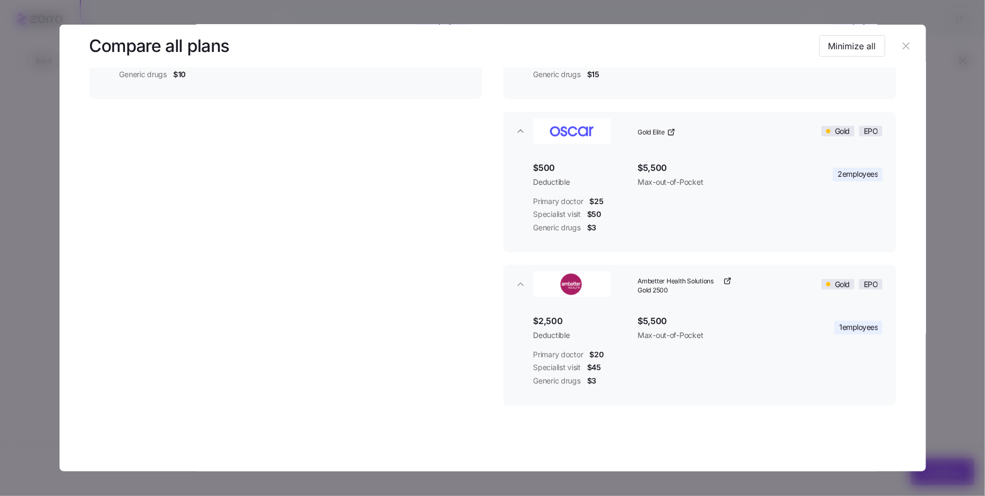
click at [903, 46] on icon "button" at bounding box center [906, 46] width 7 height 7
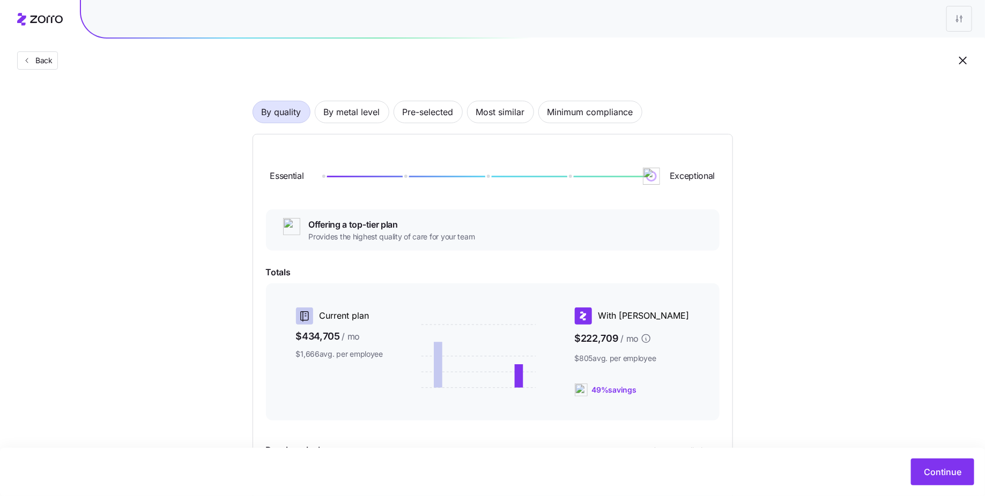
scroll to position [0, 0]
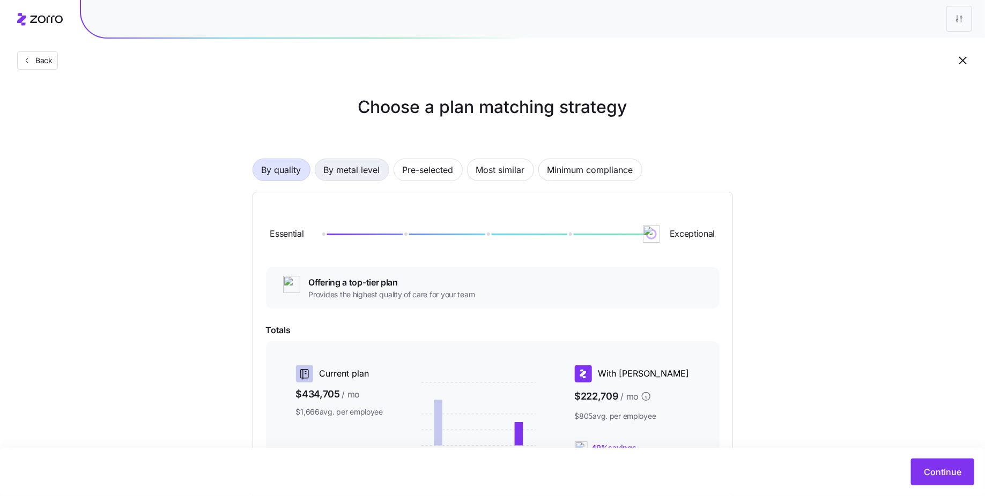
click at [359, 171] on span "By metal level" at bounding box center [352, 169] width 56 height 21
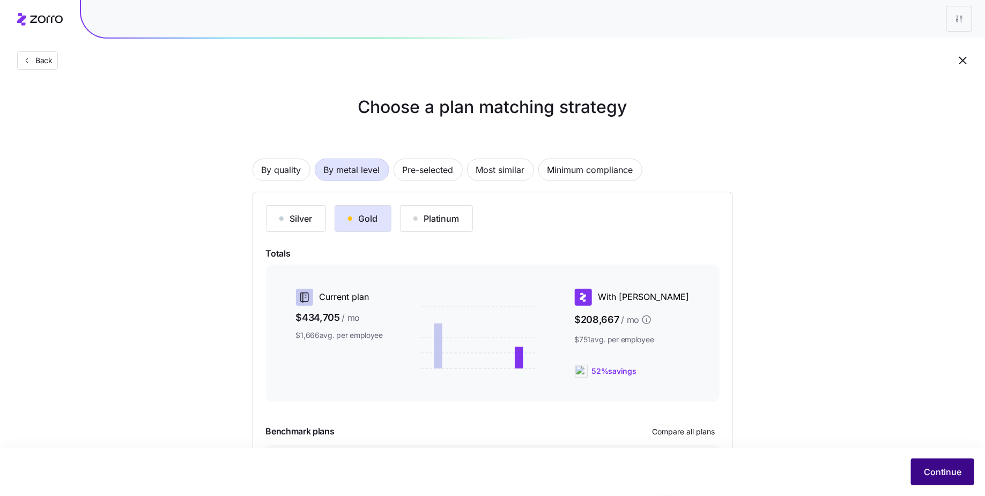
click at [939, 477] on span "Continue" at bounding box center [943, 472] width 38 height 13
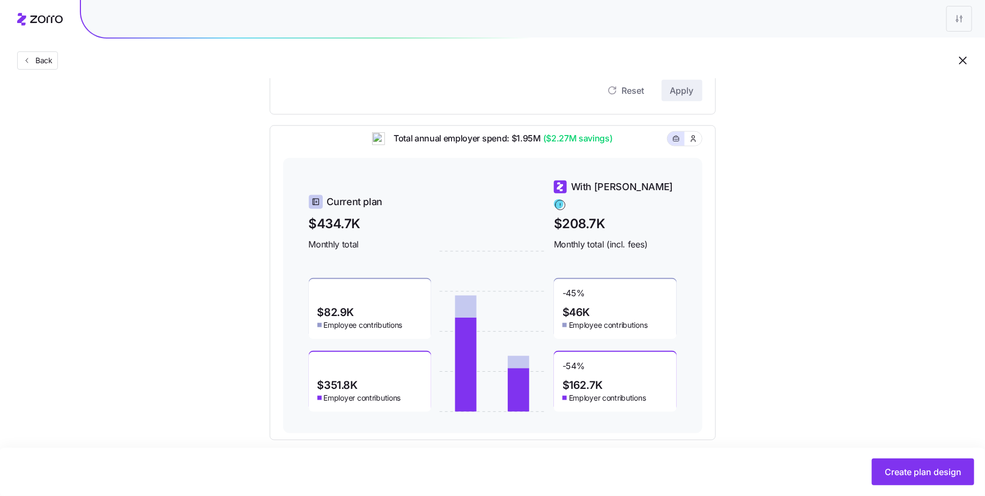
scroll to position [397, 0]
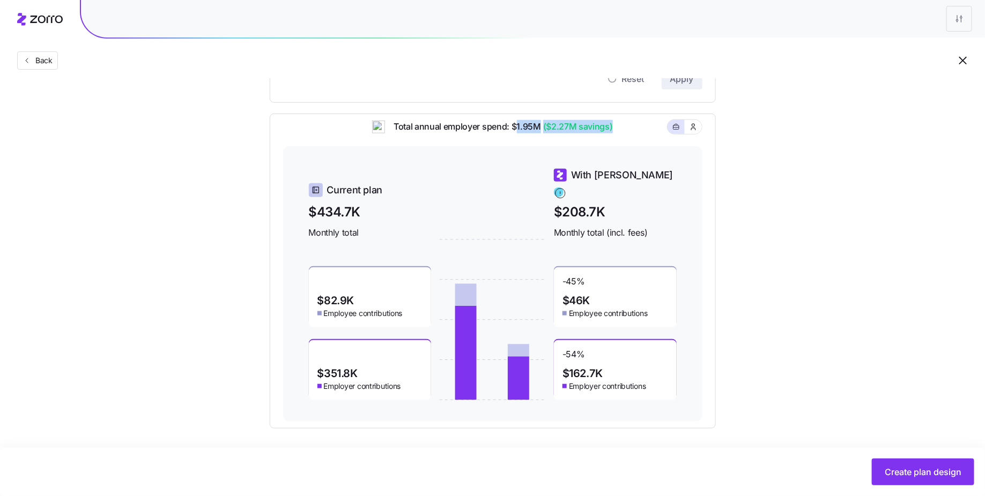
drag, startPoint x: 611, startPoint y: 133, endPoint x: 516, endPoint y: 133, distance: 94.9
click at [516, 133] on span "Total annual employer spend: $1.95M ($2.27M savings)" at bounding box center [499, 126] width 228 height 13
click at [651, 133] on div "Total annual employer spend: $1.95M ($2.27M savings)" at bounding box center [492, 133] width 419 height 26
drag, startPoint x: 279, startPoint y: 118, endPoint x: 429, endPoint y: 212, distance: 177.4
click at [429, 212] on div "Total annual employer spend: $1.95M ($2.27M savings) Current plan $434.7K Month…" at bounding box center [493, 271] width 446 height 315
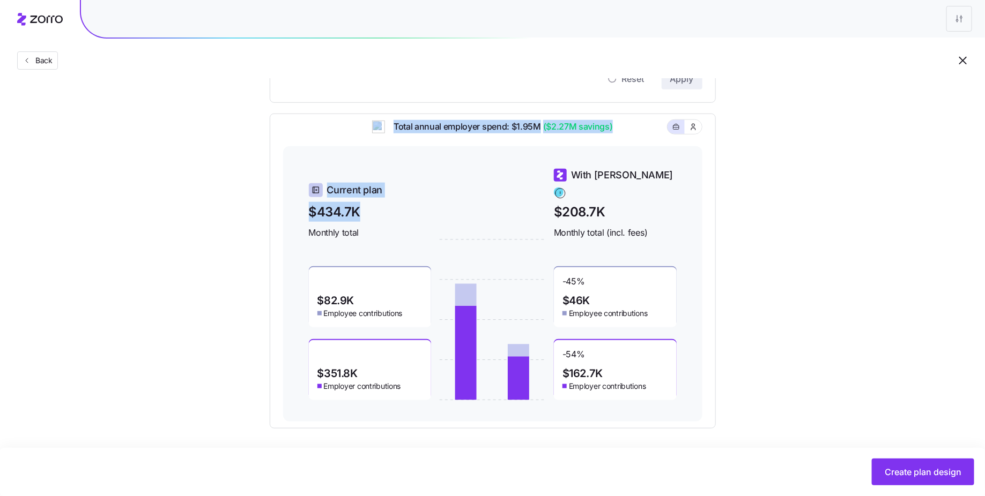
click at [307, 130] on div "Total annual employer spend: $1.95M ($2.27M savings)" at bounding box center [492, 133] width 419 height 26
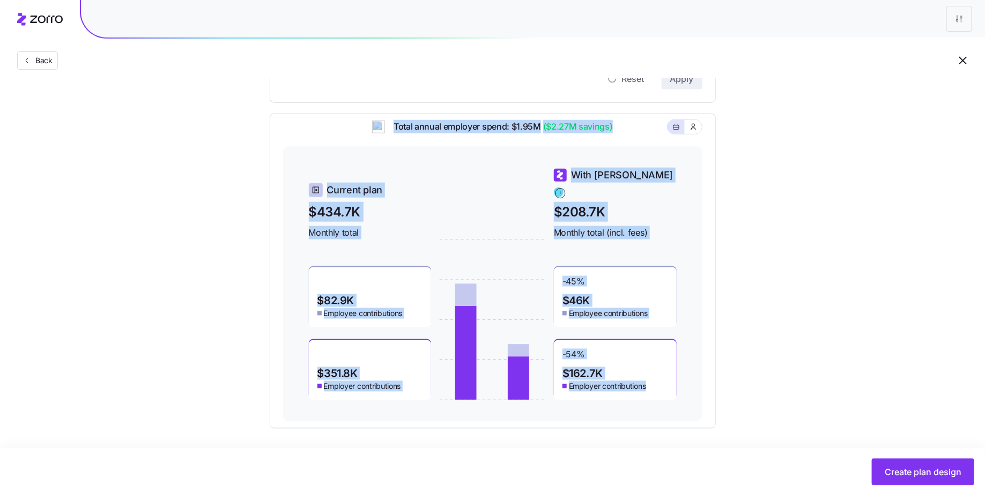
drag, startPoint x: 278, startPoint y: 123, endPoint x: 701, endPoint y: 420, distance: 516.7
click at [701, 420] on div "Total annual employer spend: $1.95M ($2.27M savings) Current plan $434.7K Month…" at bounding box center [493, 271] width 446 height 315
click at [716, 419] on div "Compliant Industry Generous Current Contribution Classes Residential location S…" at bounding box center [492, 78] width 480 height 702
